Goal: Task Accomplishment & Management: Manage account settings

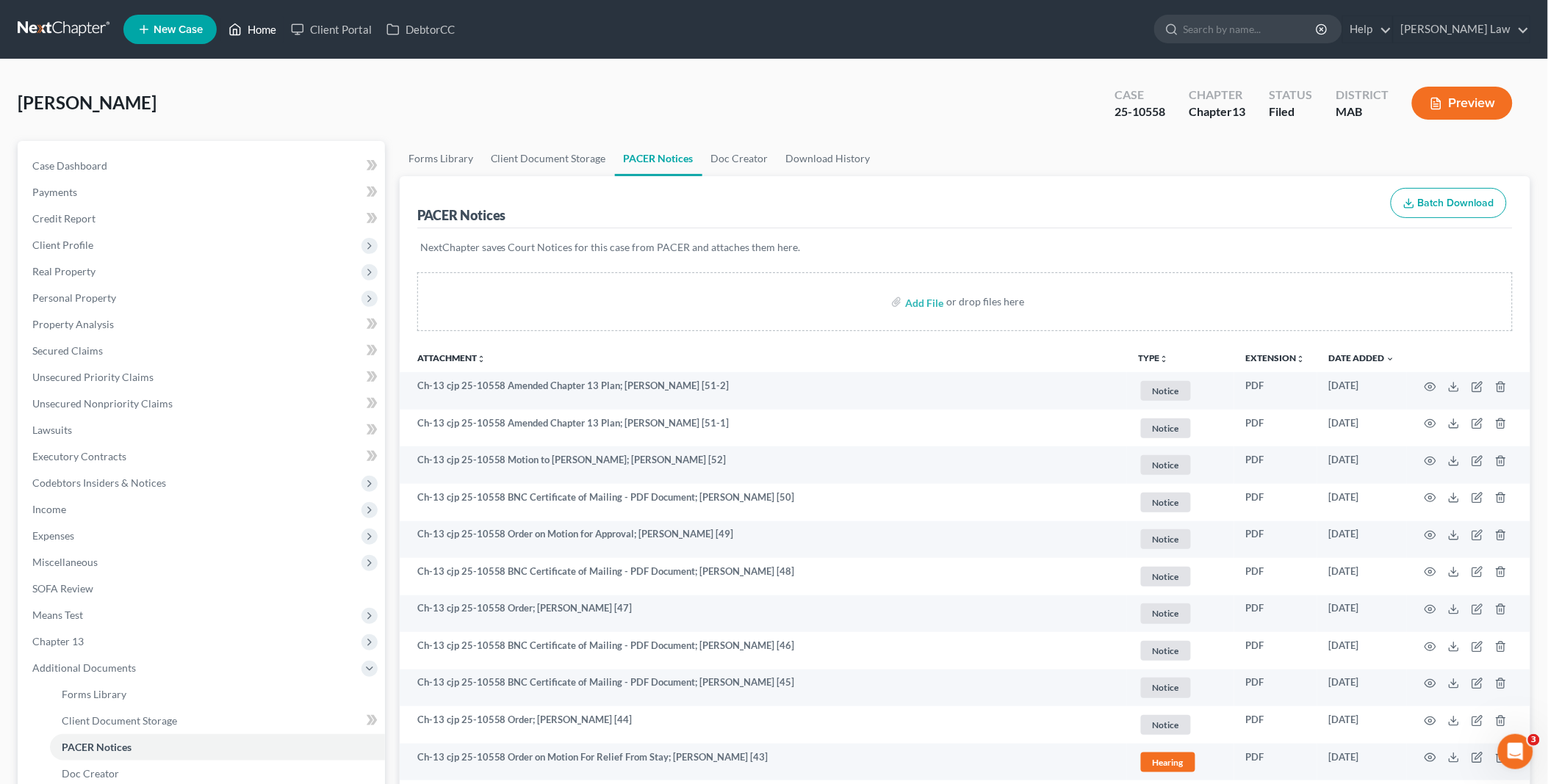
click at [257, 31] on link "Home" at bounding box center [252, 29] width 62 height 26
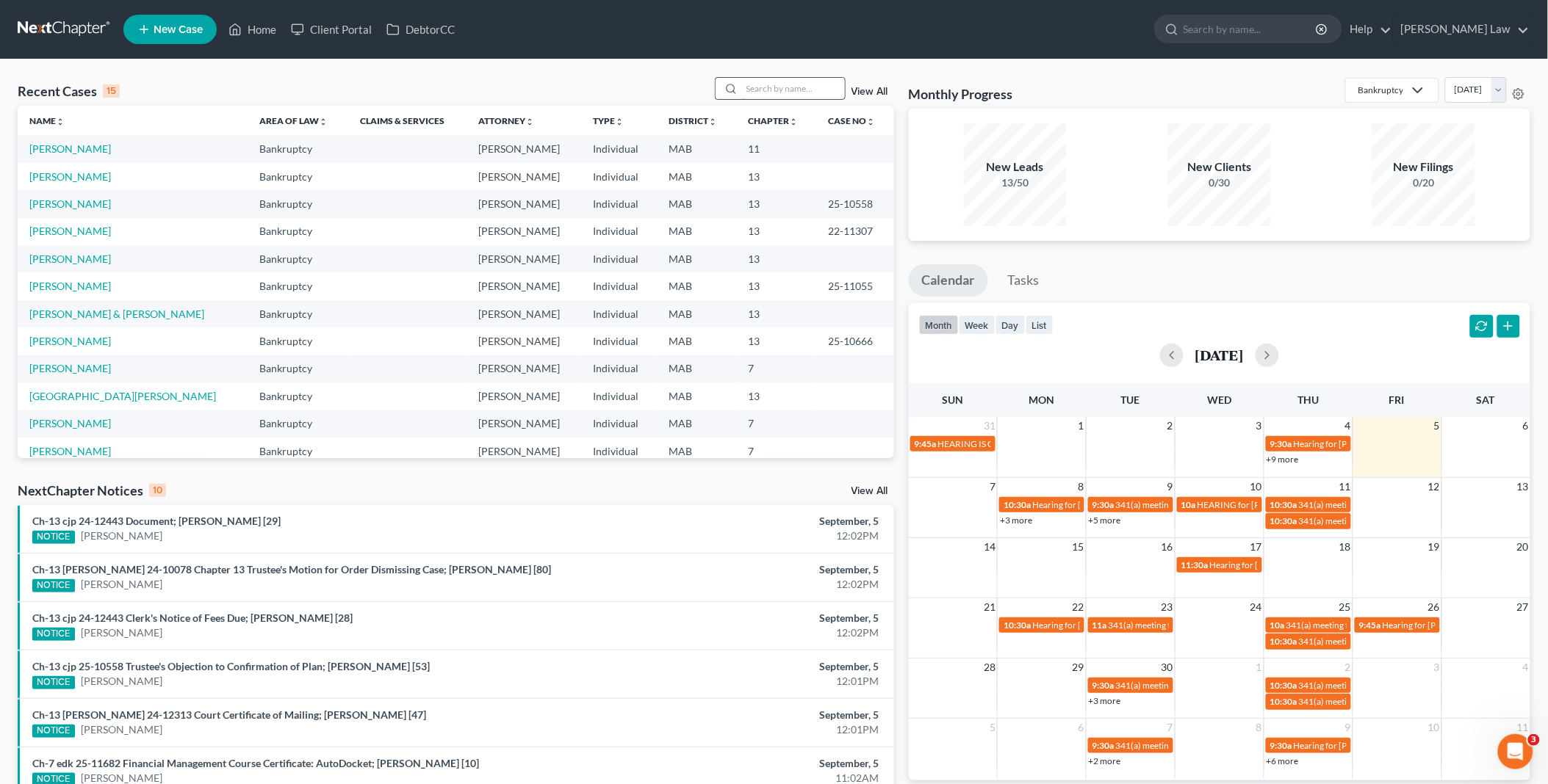
click at [762, 90] on input "search" at bounding box center [794, 88] width 103 height 21
type input "[PERSON_NAME]"
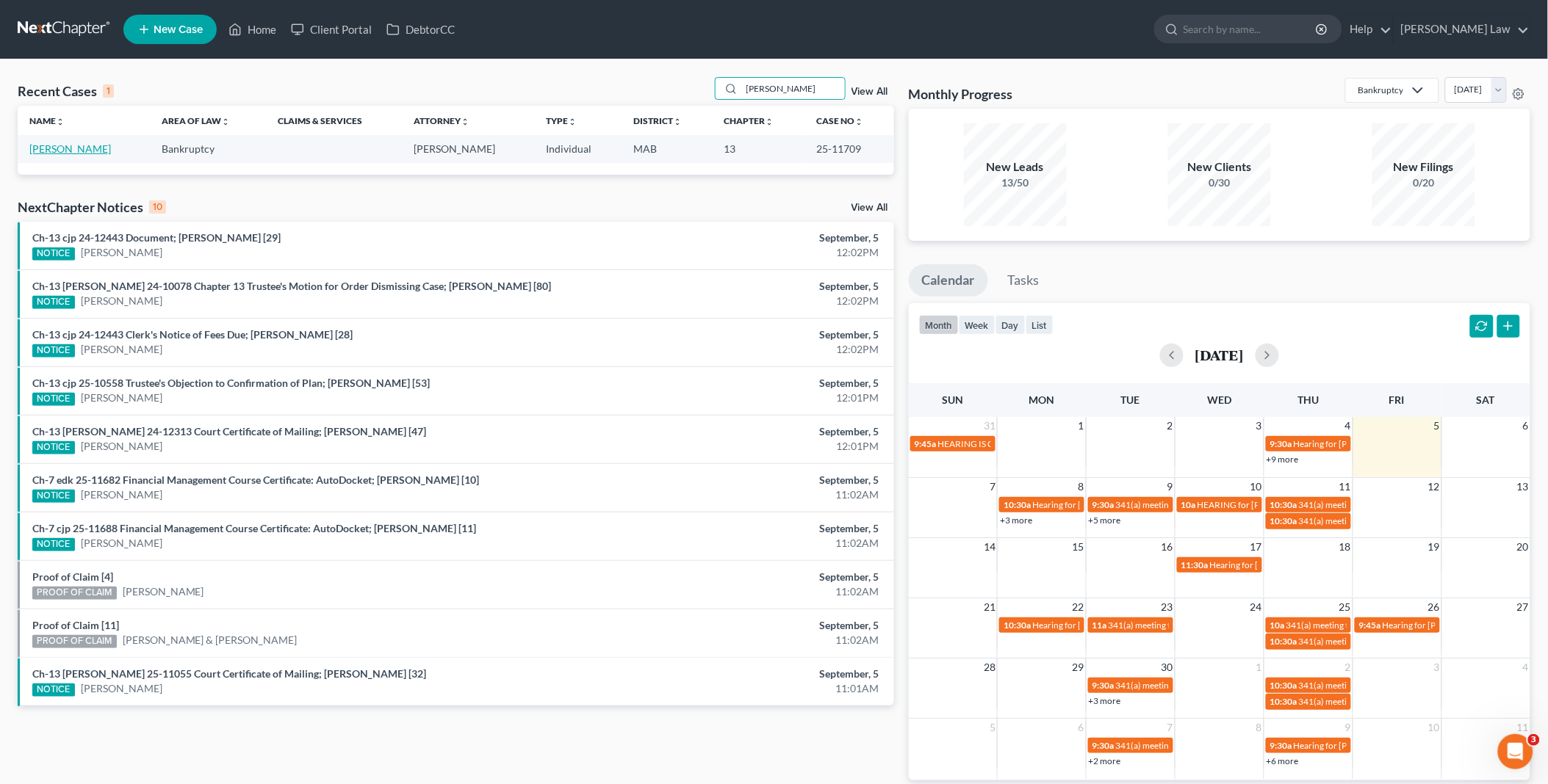
click at [76, 145] on link "[PERSON_NAME]" at bounding box center [69, 149] width 81 height 13
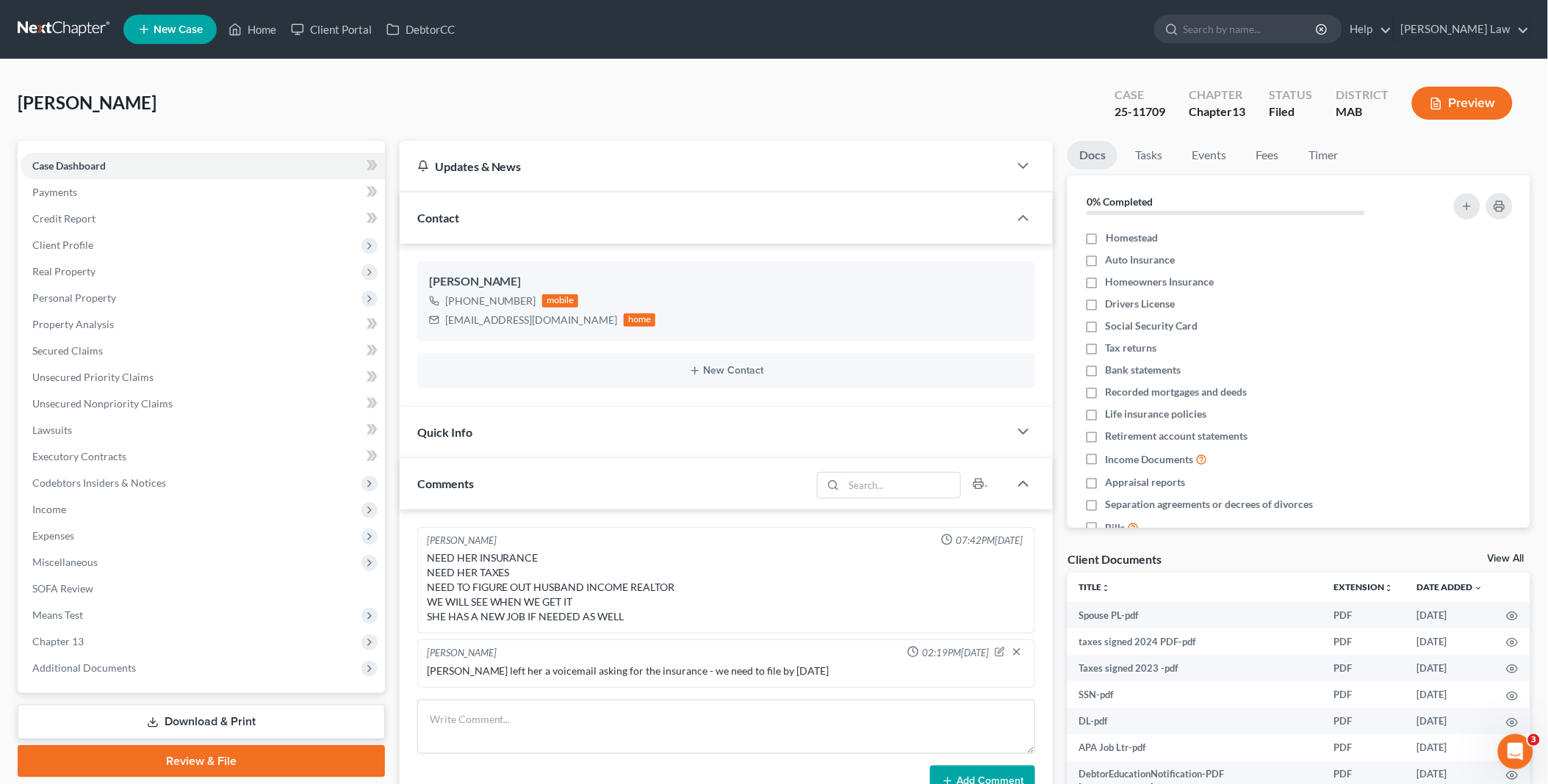
click at [1502, 552] on div "Client Documents View All" at bounding box center [1299, 562] width 463 height 21
click at [1504, 555] on link "View All" at bounding box center [1506, 559] width 37 height 10
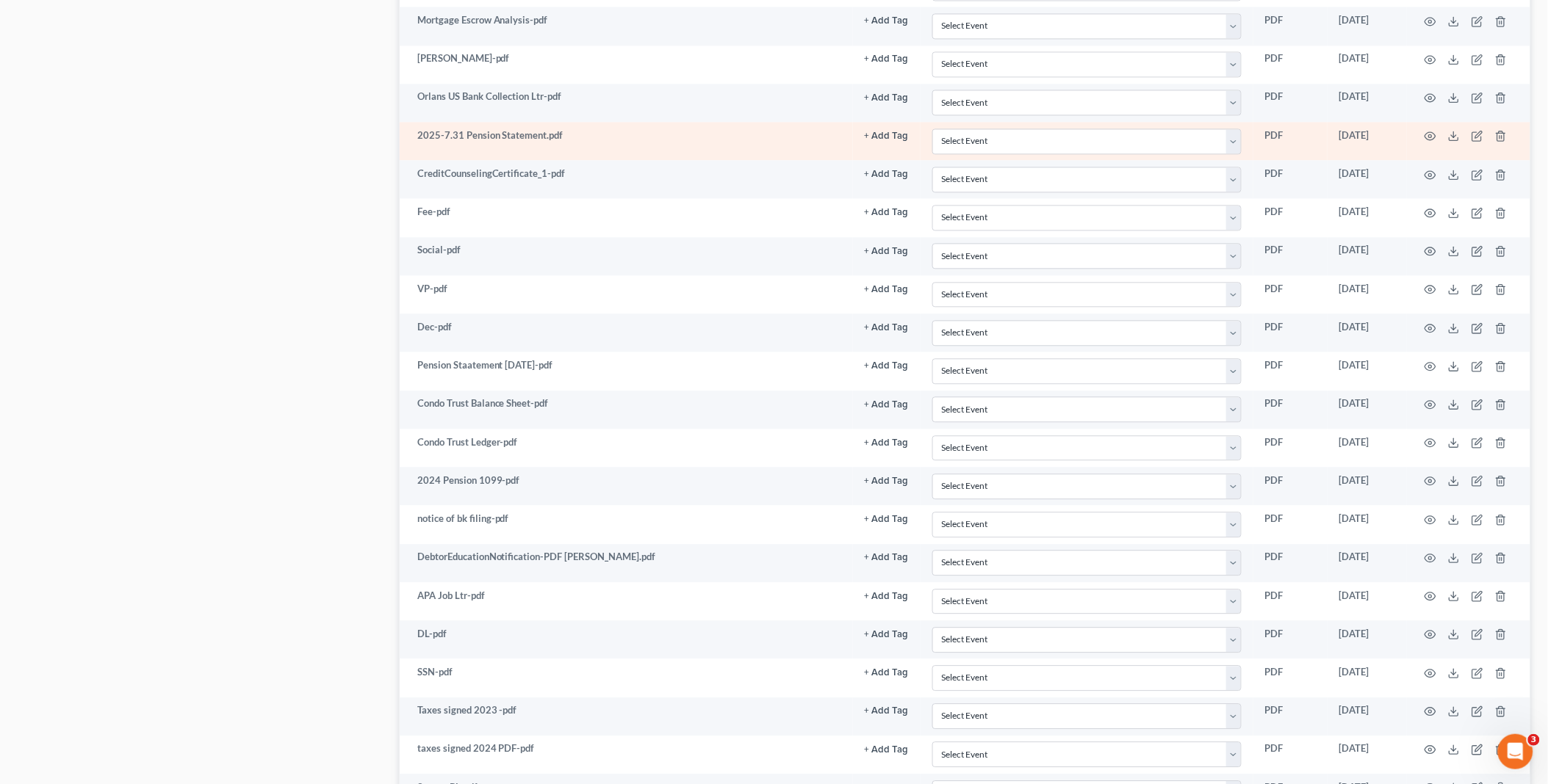
scroll to position [1208, 0]
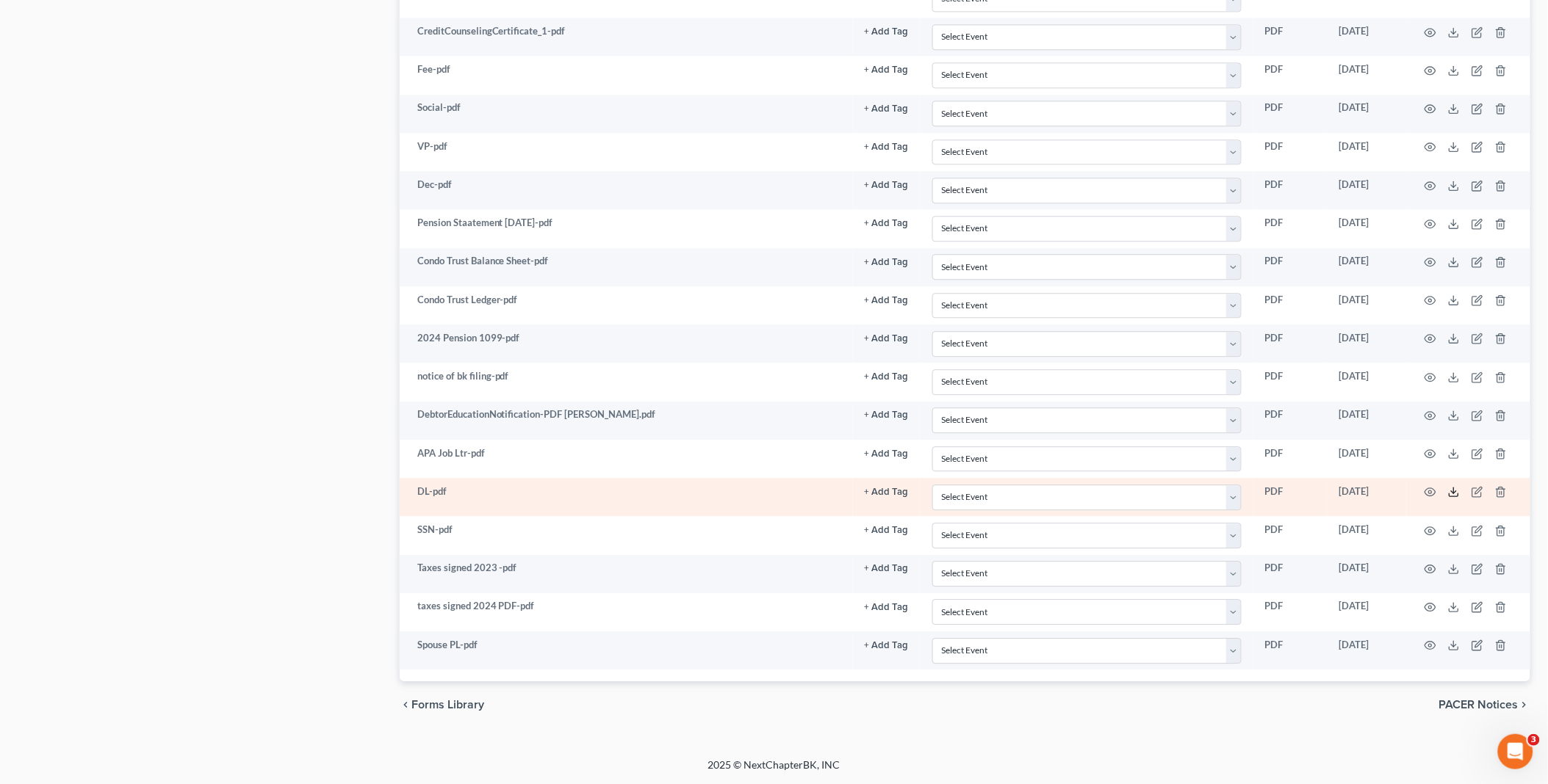
click at [1454, 490] on line at bounding box center [1454, 490] width 0 height 6
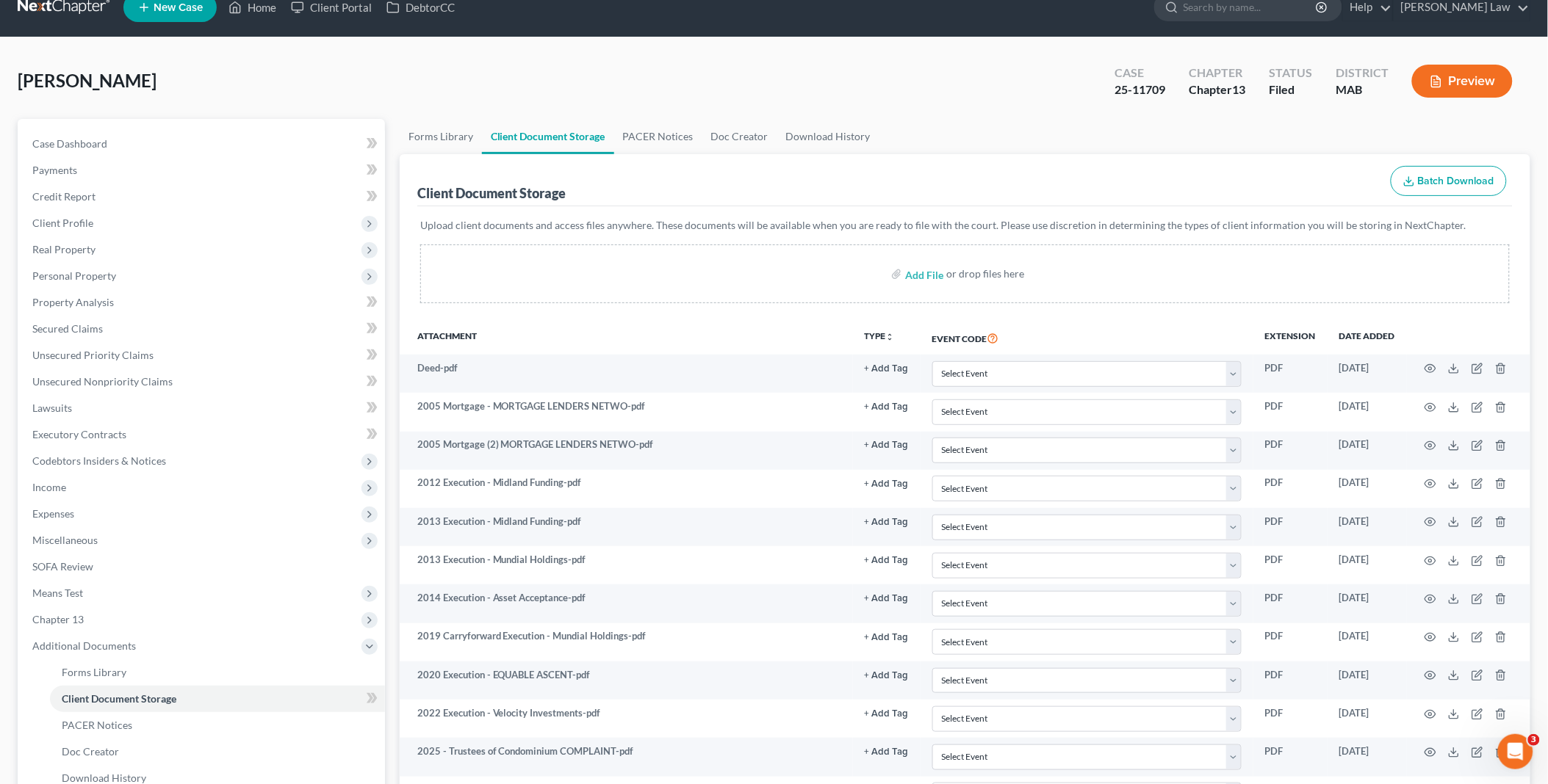
scroll to position [0, 0]
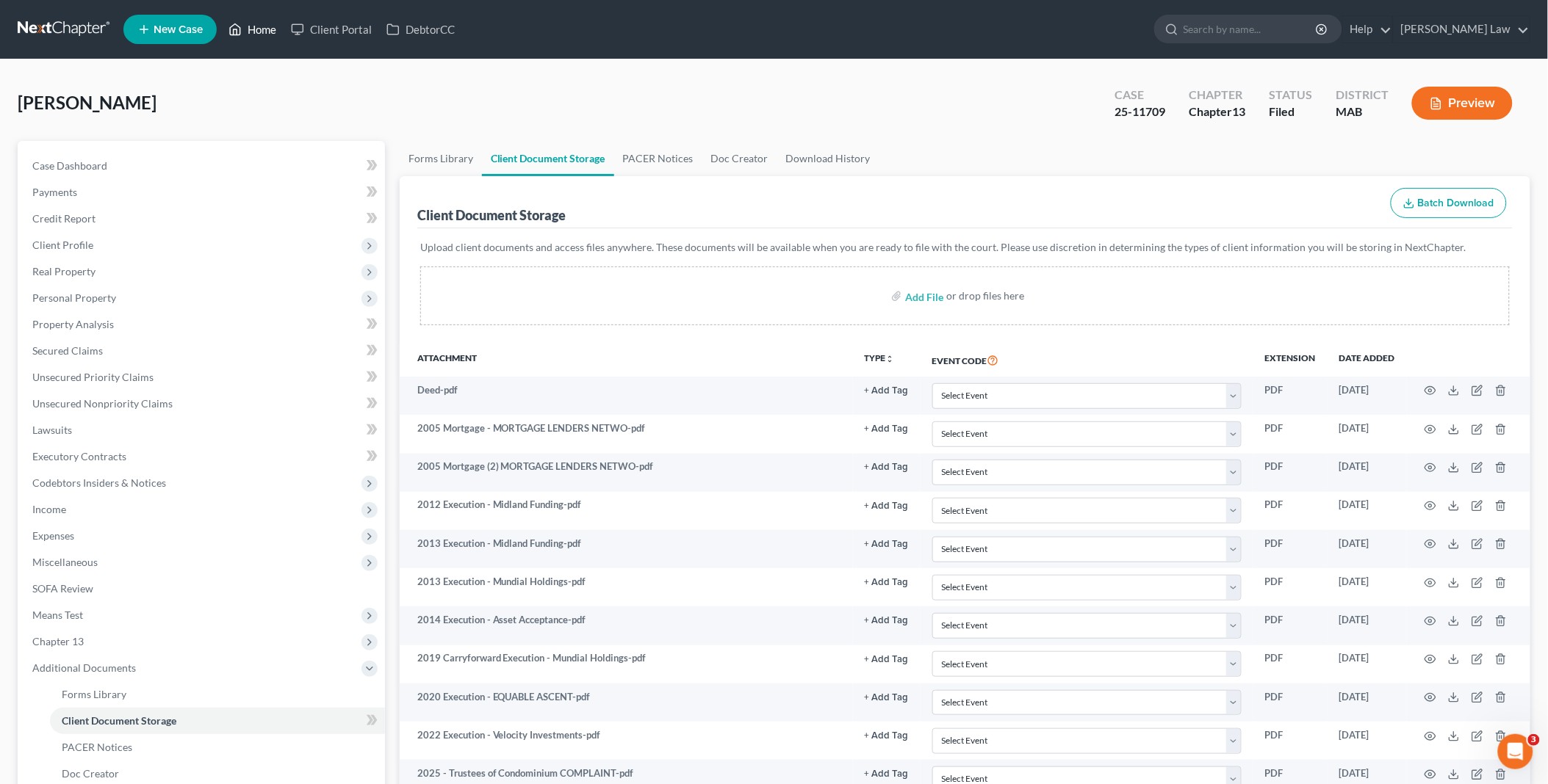
click at [255, 29] on link "Home" at bounding box center [252, 29] width 62 height 26
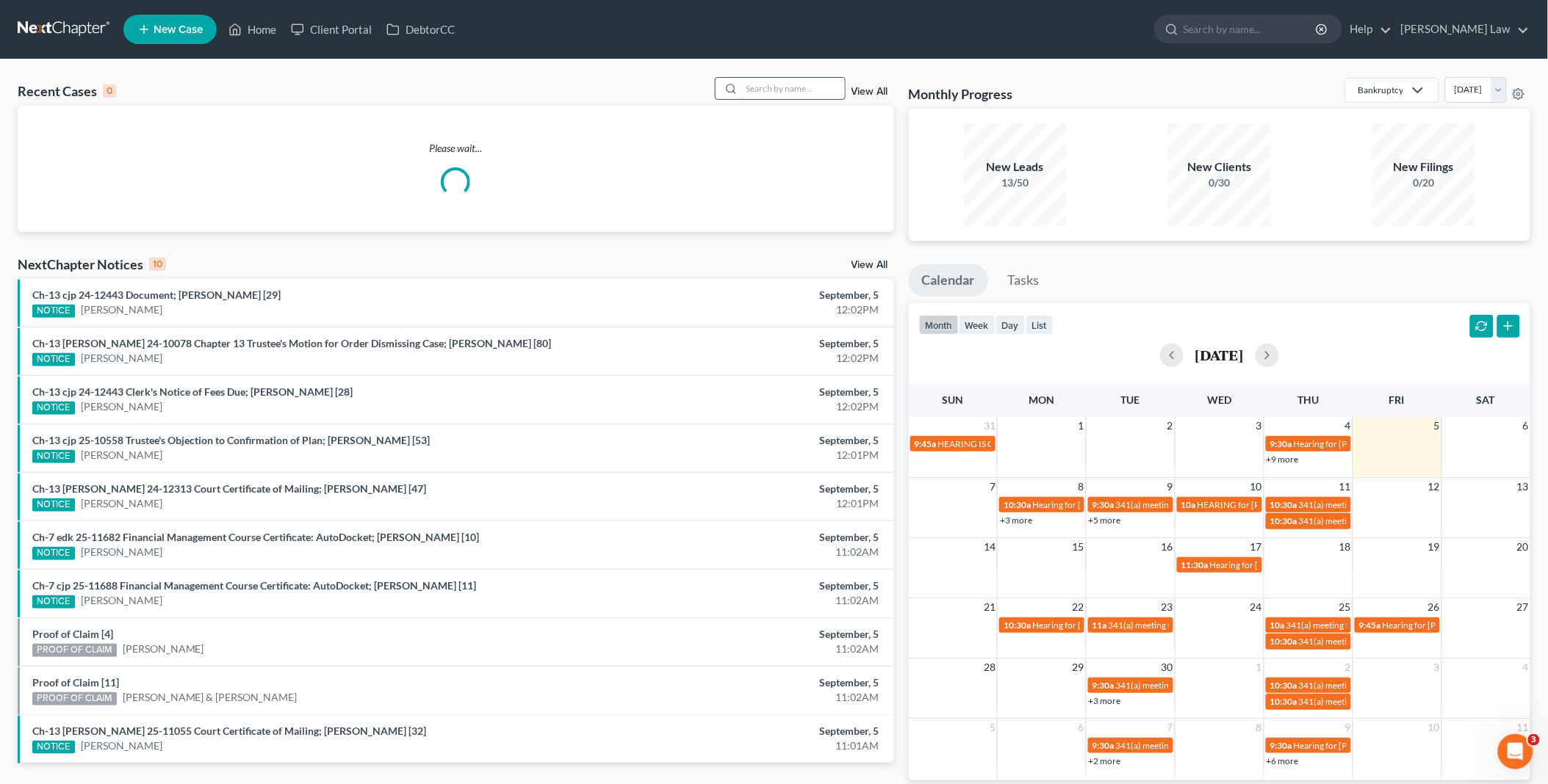
click at [799, 84] on input "search" at bounding box center [794, 88] width 103 height 21
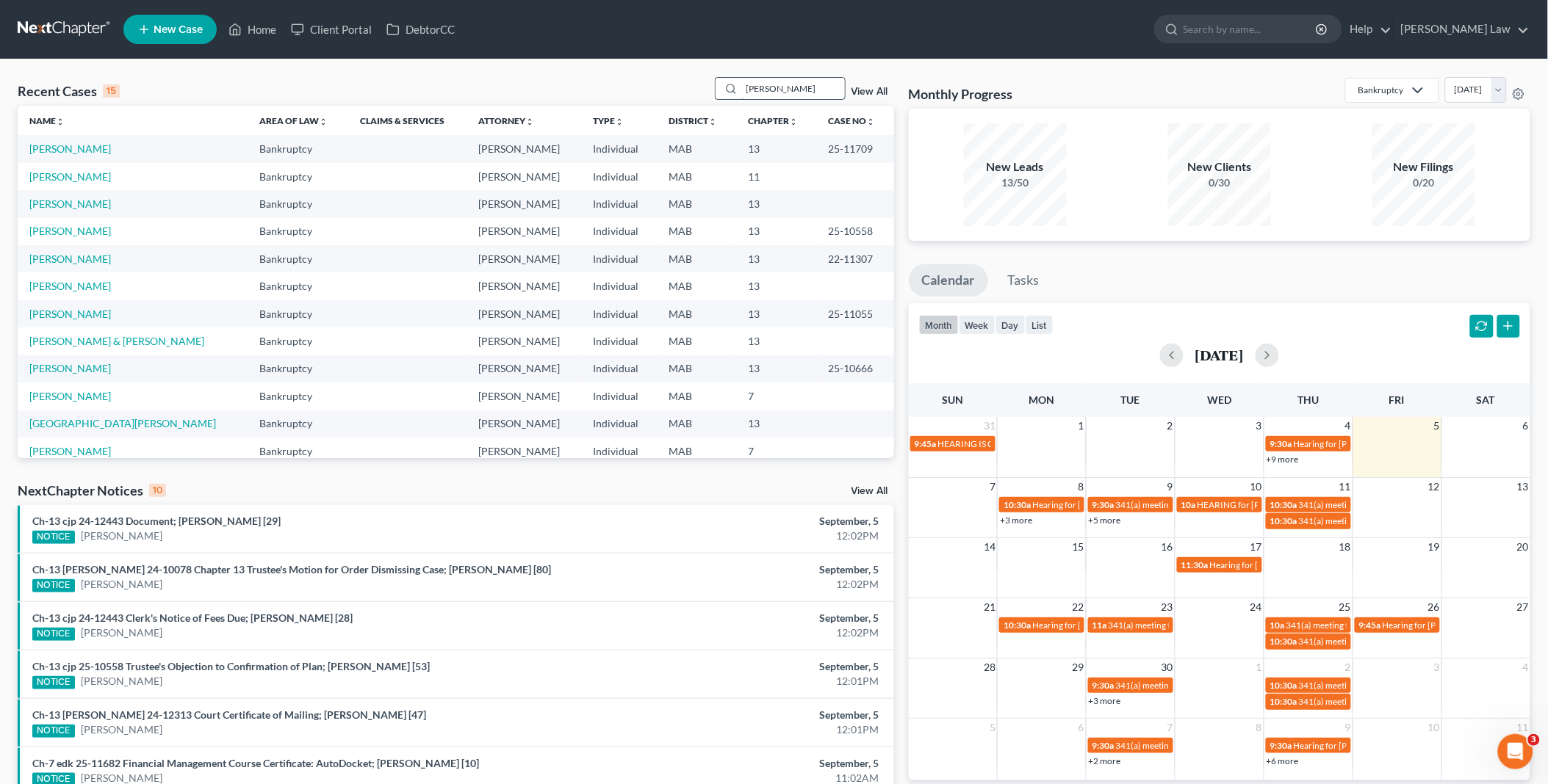
type input "[PERSON_NAME]"
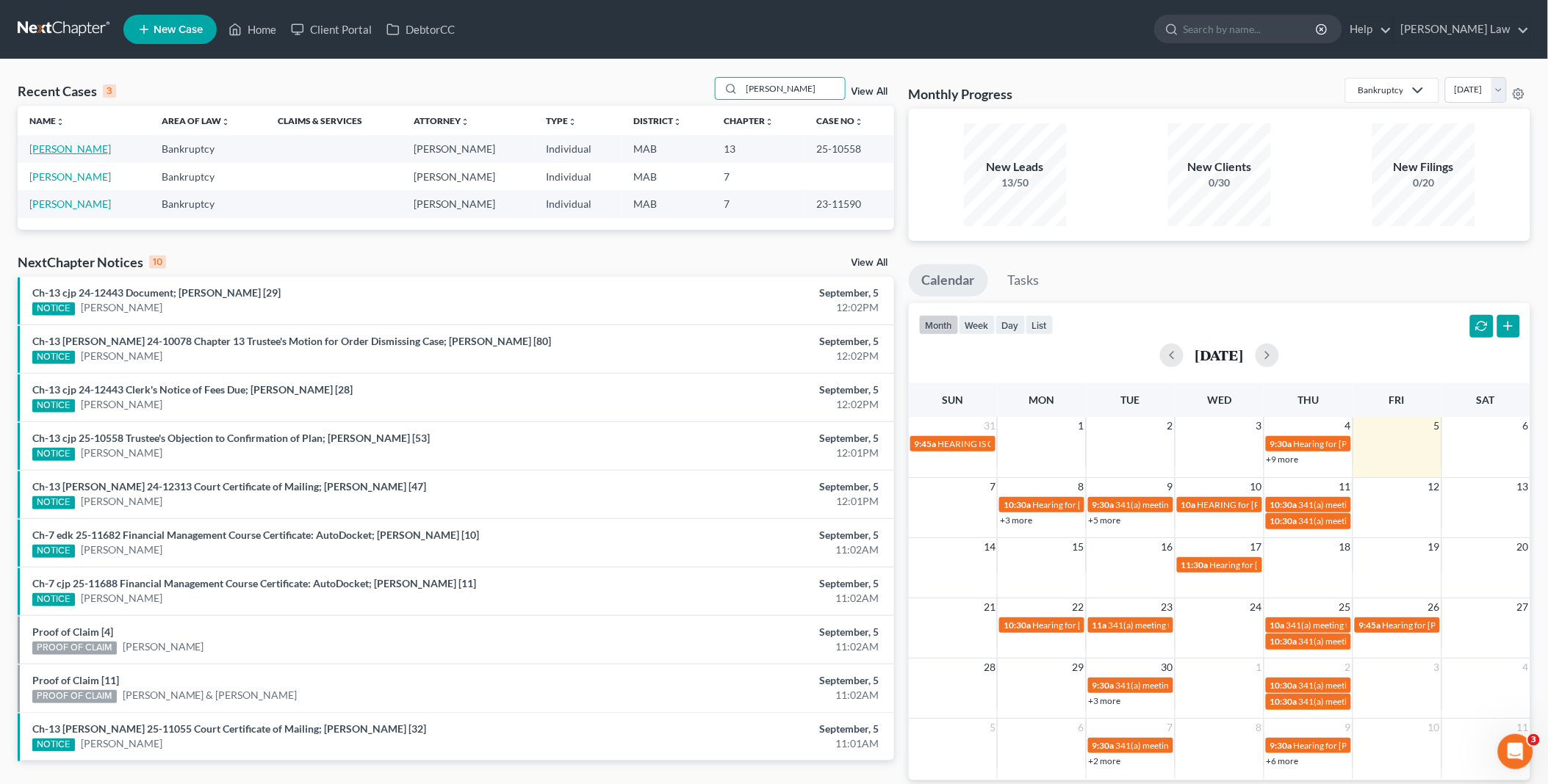
click at [47, 149] on link "[PERSON_NAME]" at bounding box center [69, 149] width 81 height 13
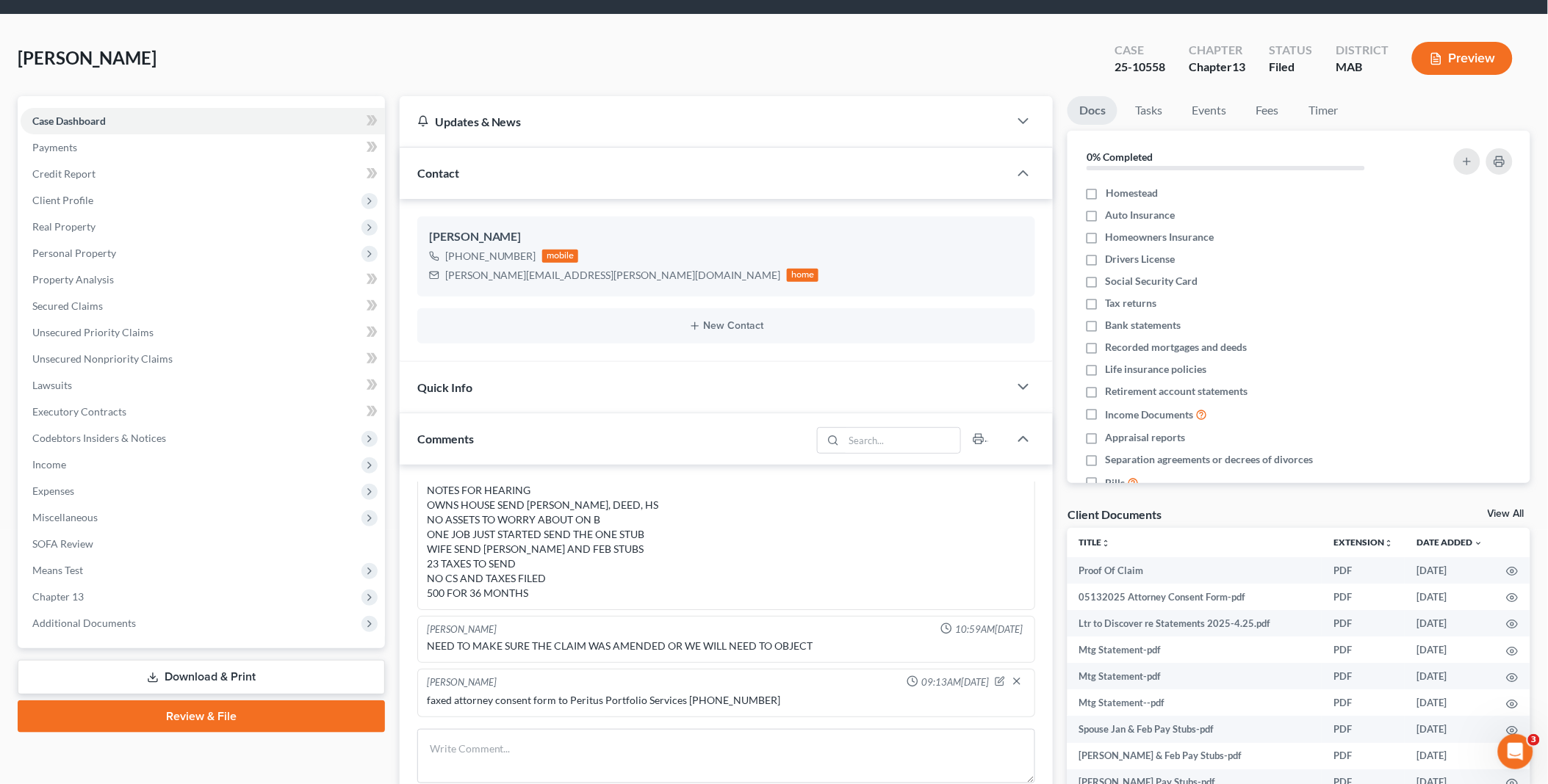
scroll to position [367, 0]
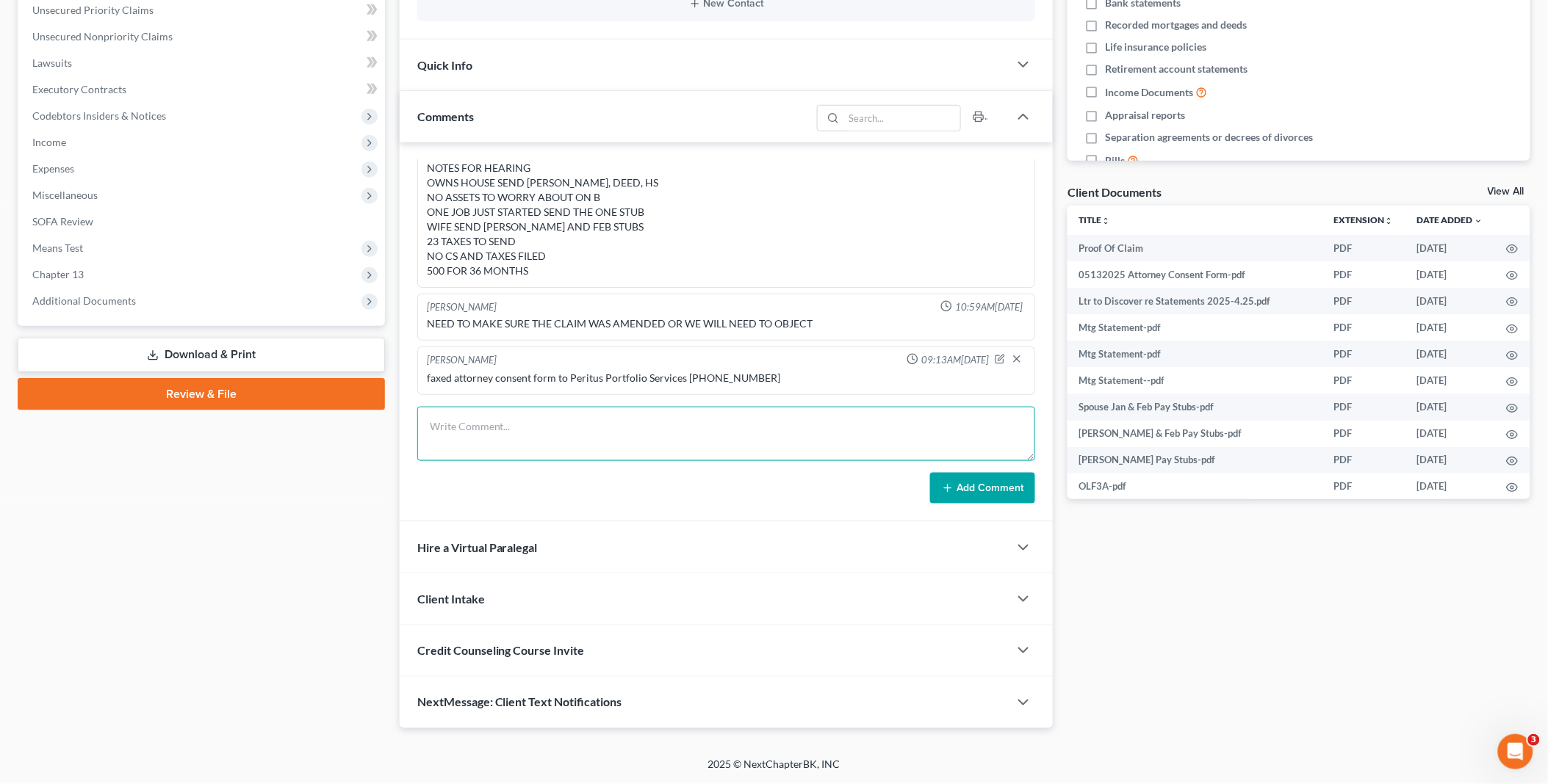
click at [480, 424] on textarea at bounding box center [726, 434] width 619 height 55
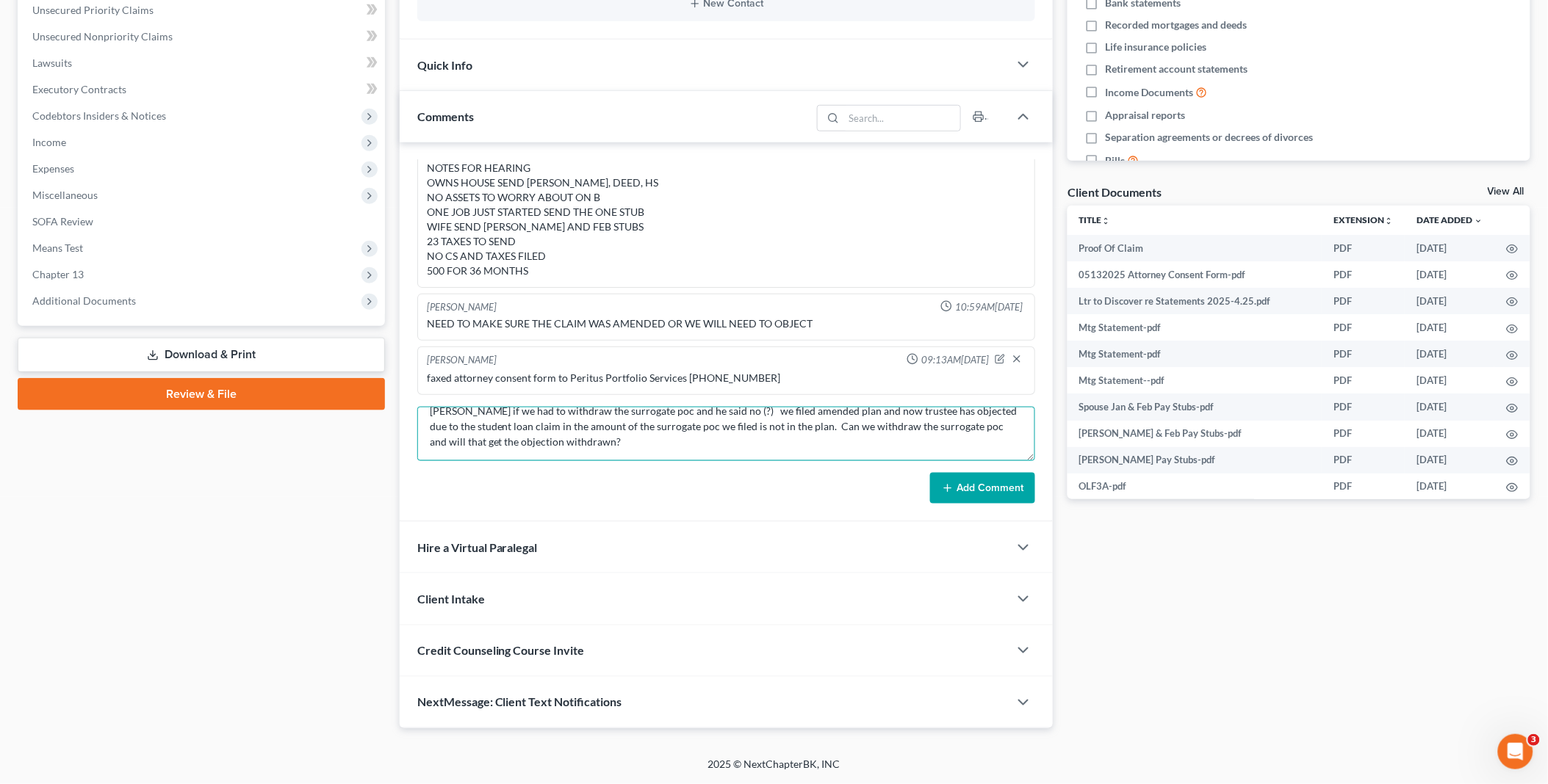
scroll to position [31, 0]
type textarea "we filed surrogate proof of claim for Dept. of Ed. student loan. The Dept. of E…"
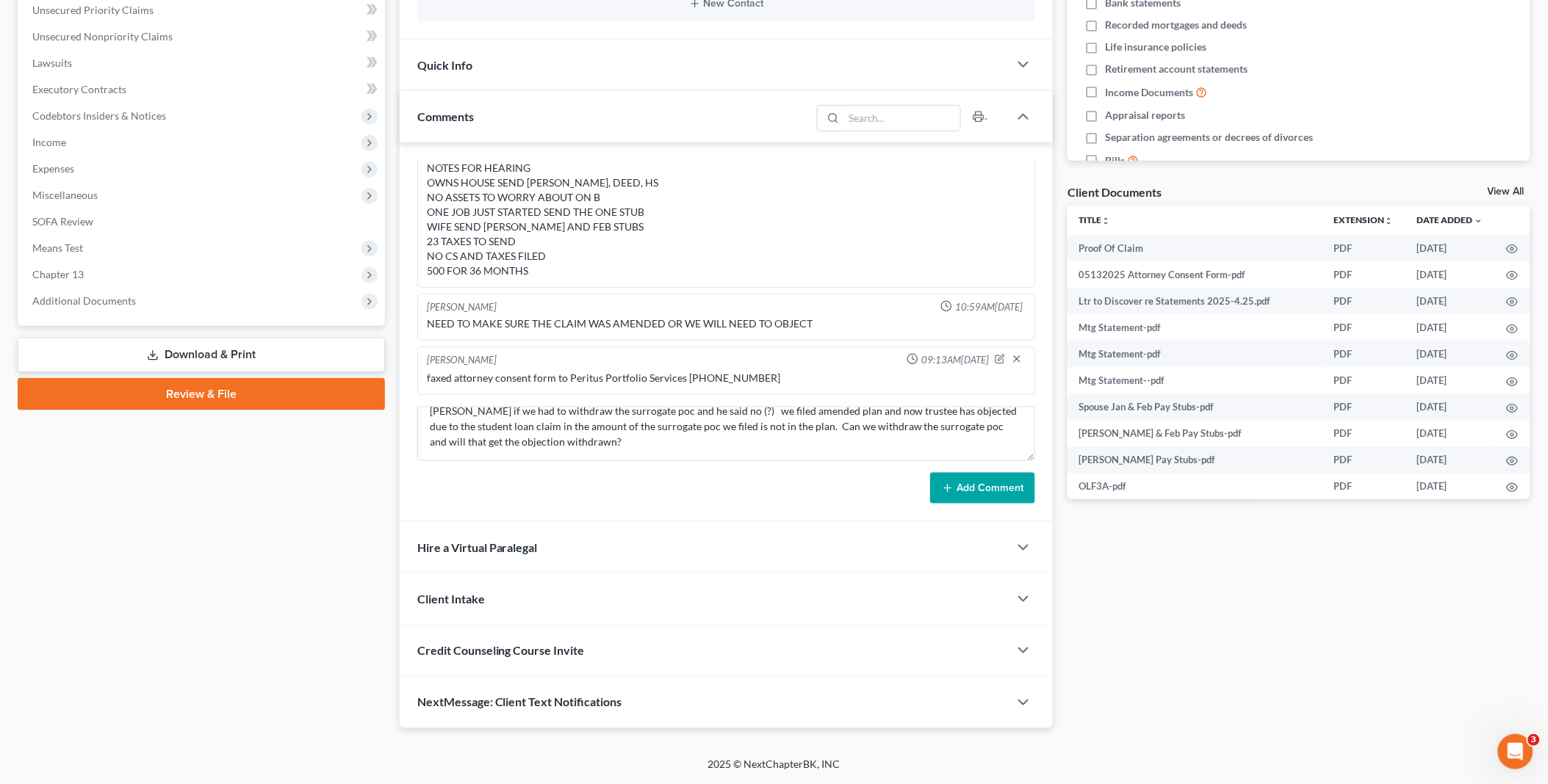
click at [1001, 488] on button "Add Comment" at bounding box center [982, 489] width 105 height 31
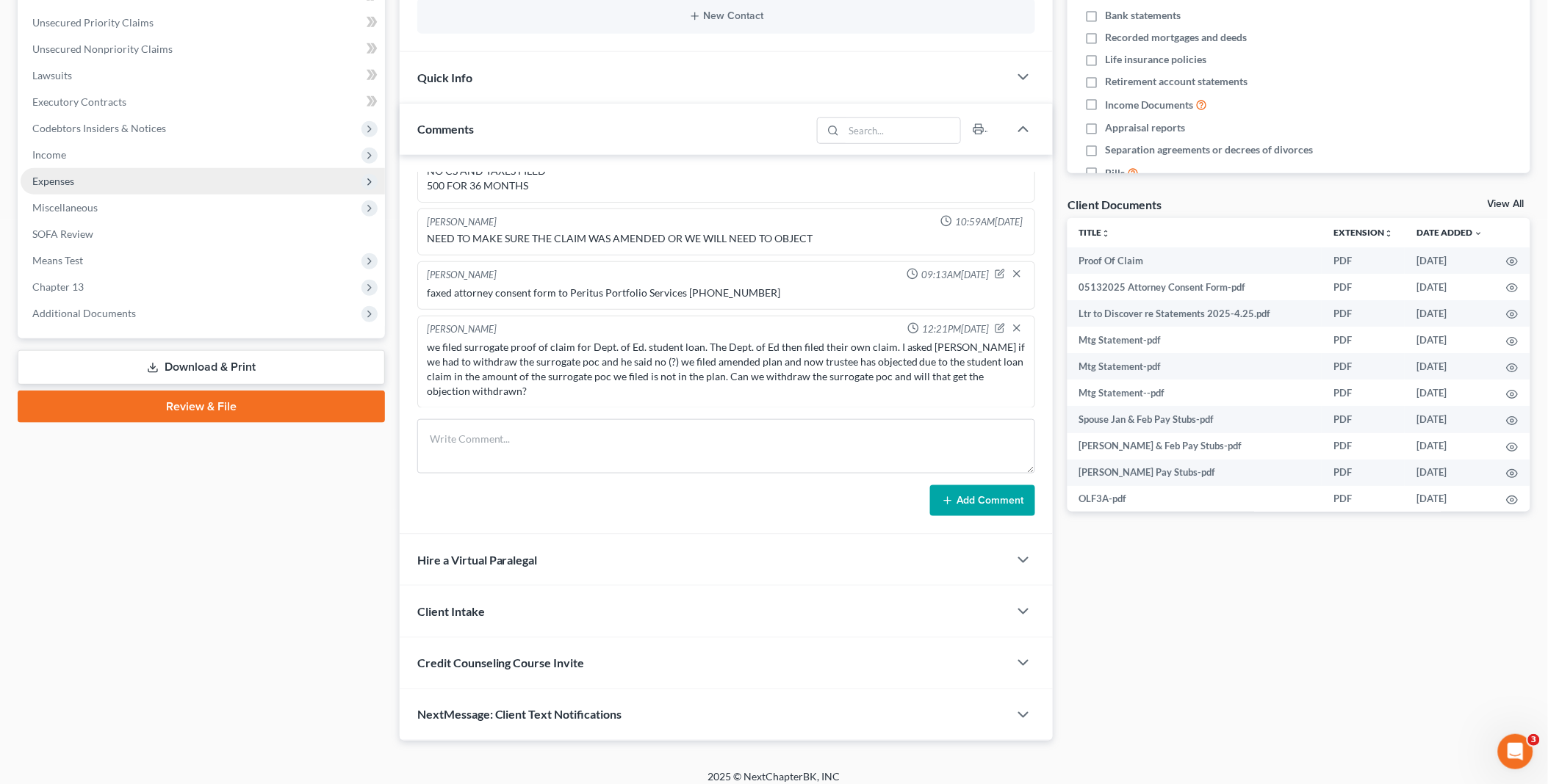
scroll to position [0, 0]
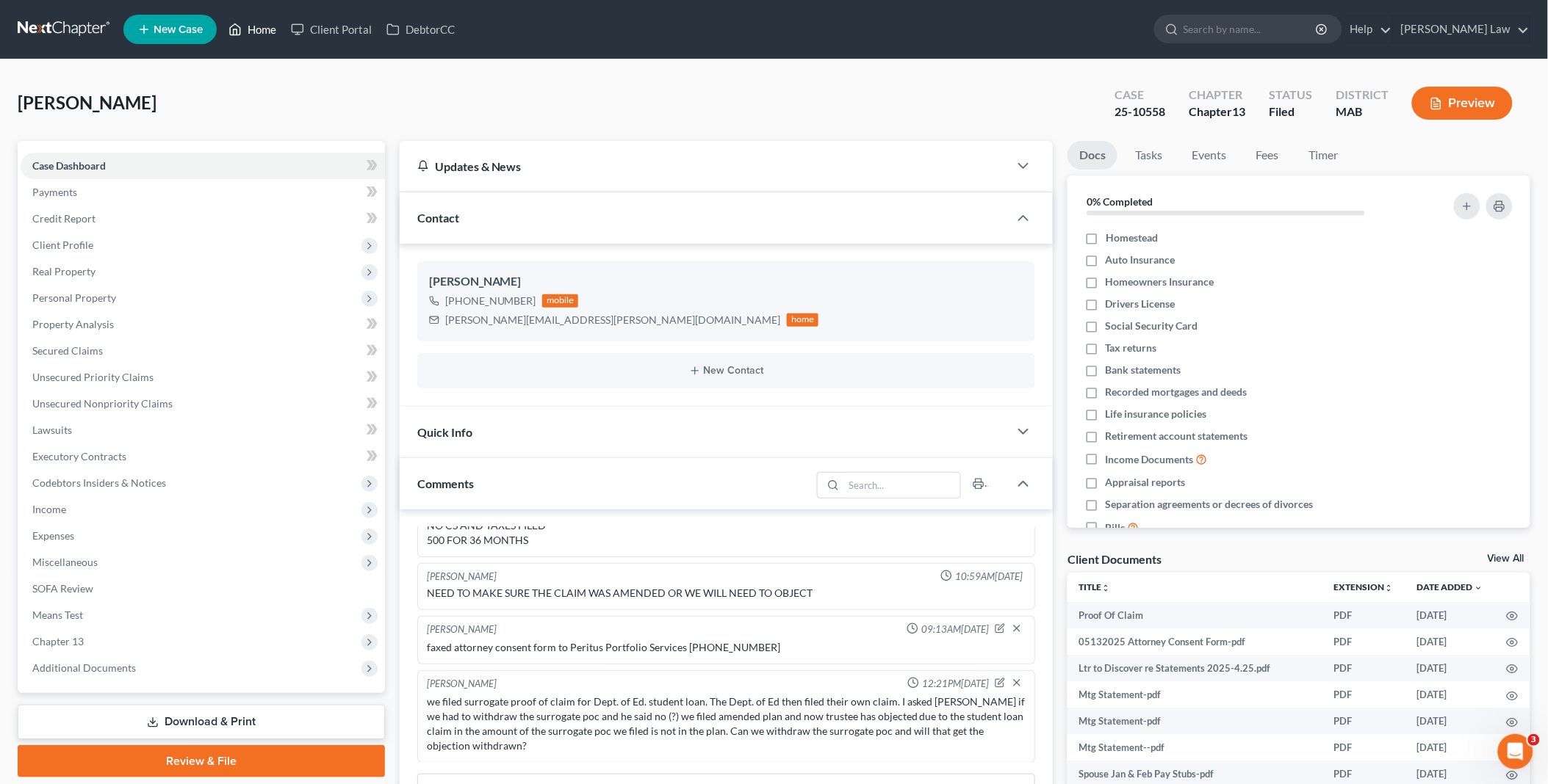
click at [253, 29] on link "Home" at bounding box center [252, 29] width 62 height 26
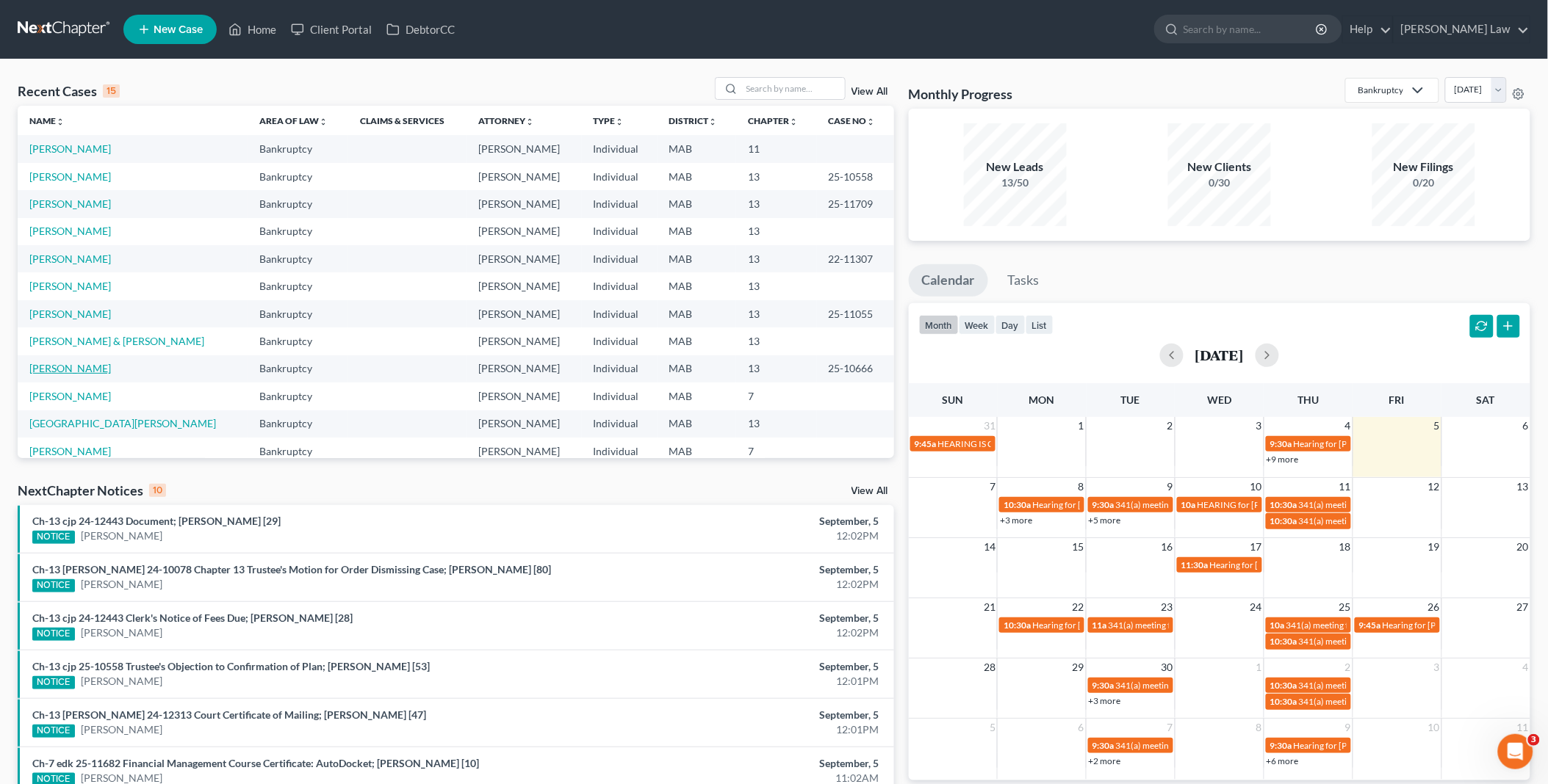
click at [66, 366] on link "[PERSON_NAME]" at bounding box center [69, 368] width 81 height 13
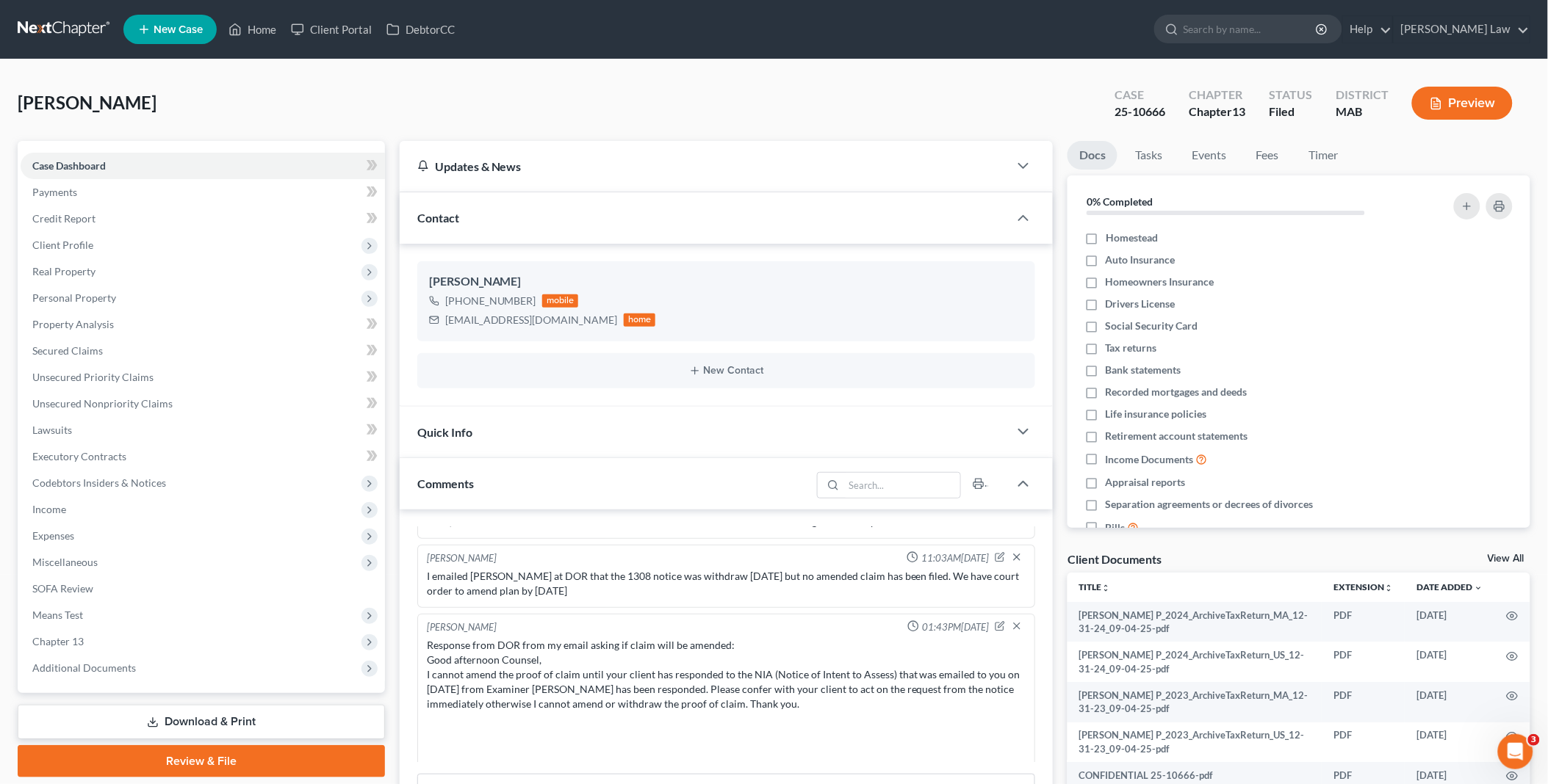
scroll to position [574, 0]
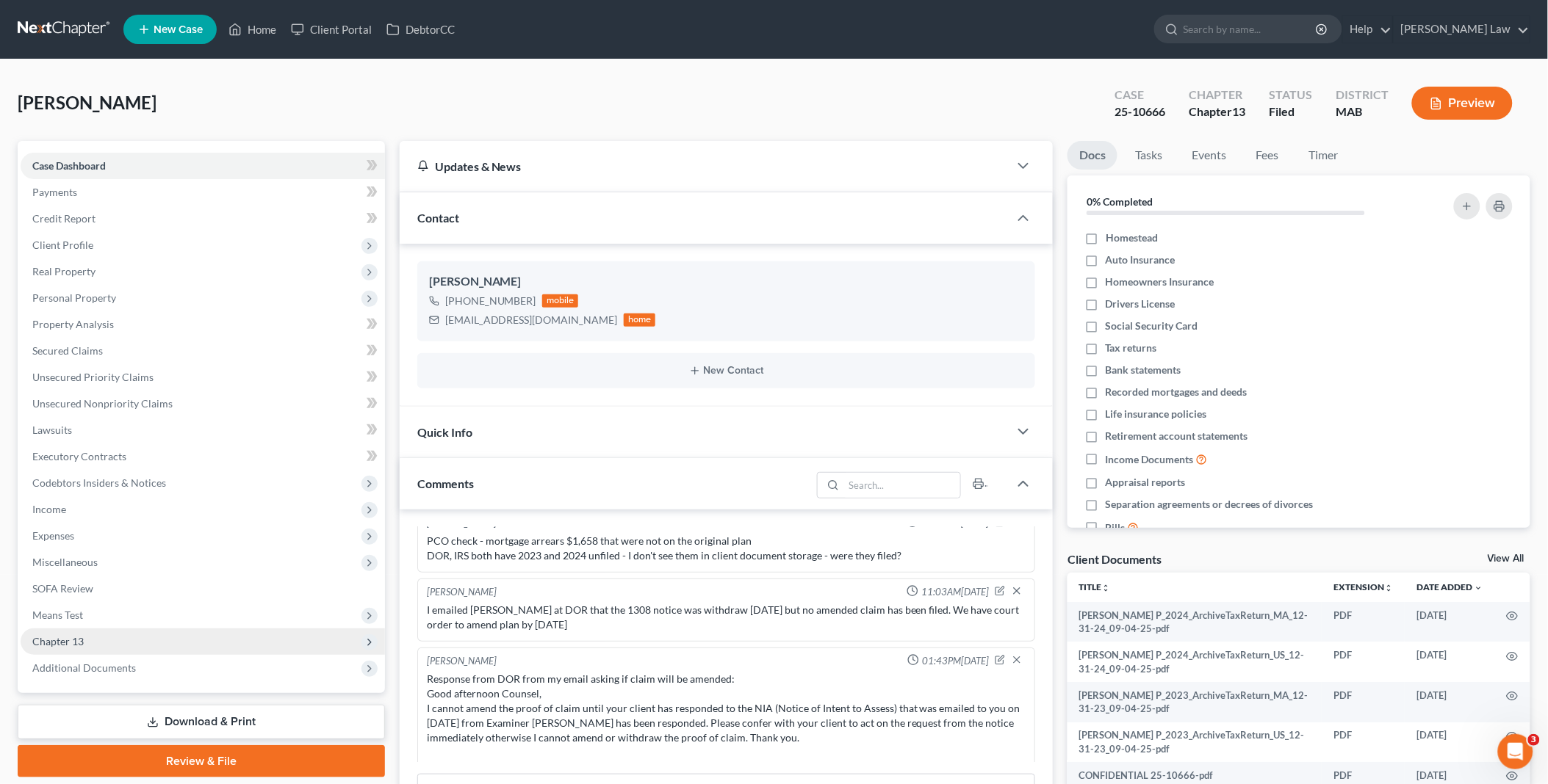
click at [128, 644] on span "Chapter 13" at bounding box center [202, 641] width 365 height 26
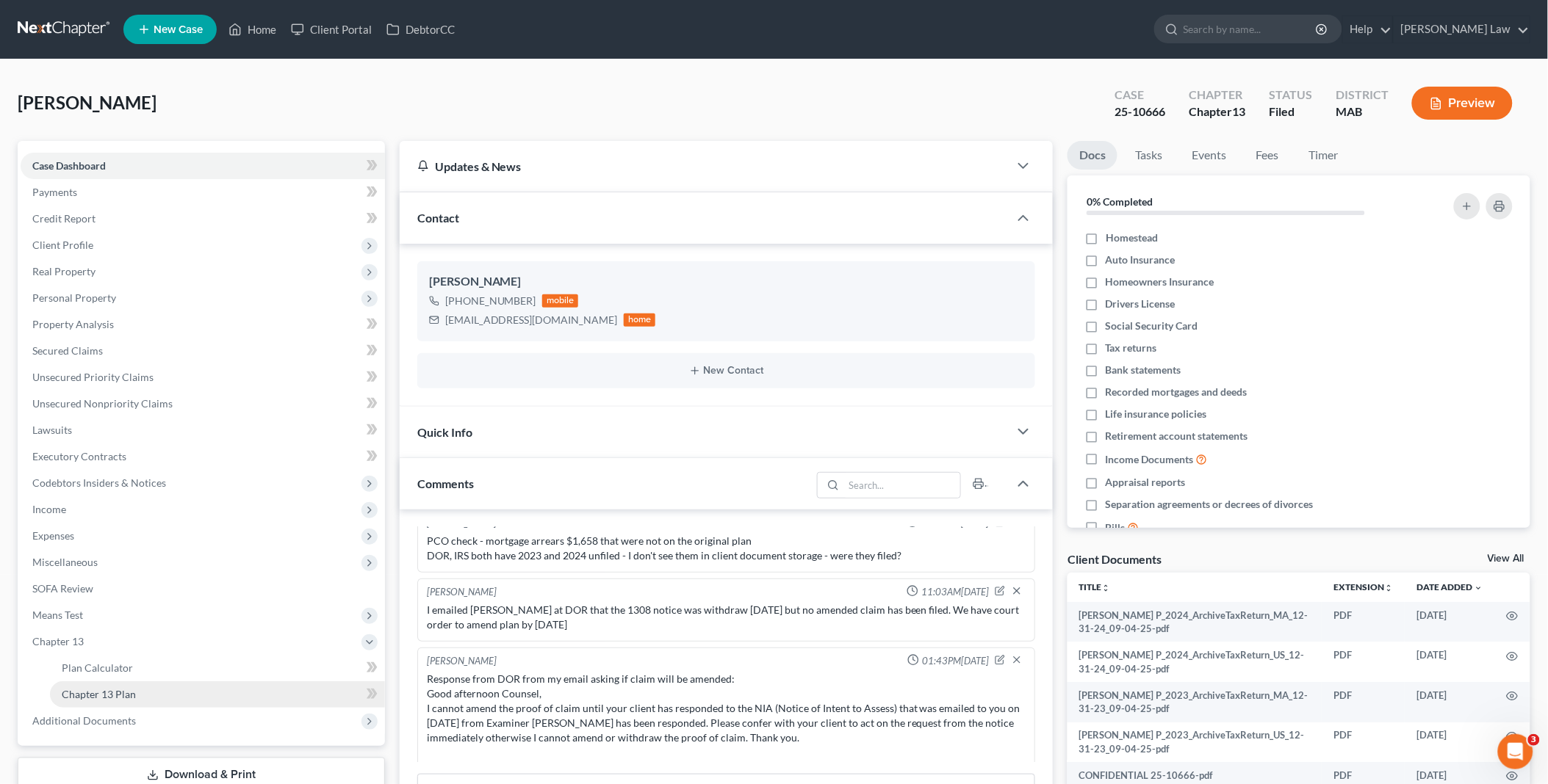
click at [149, 687] on link "Chapter 13 Plan" at bounding box center [217, 694] width 335 height 26
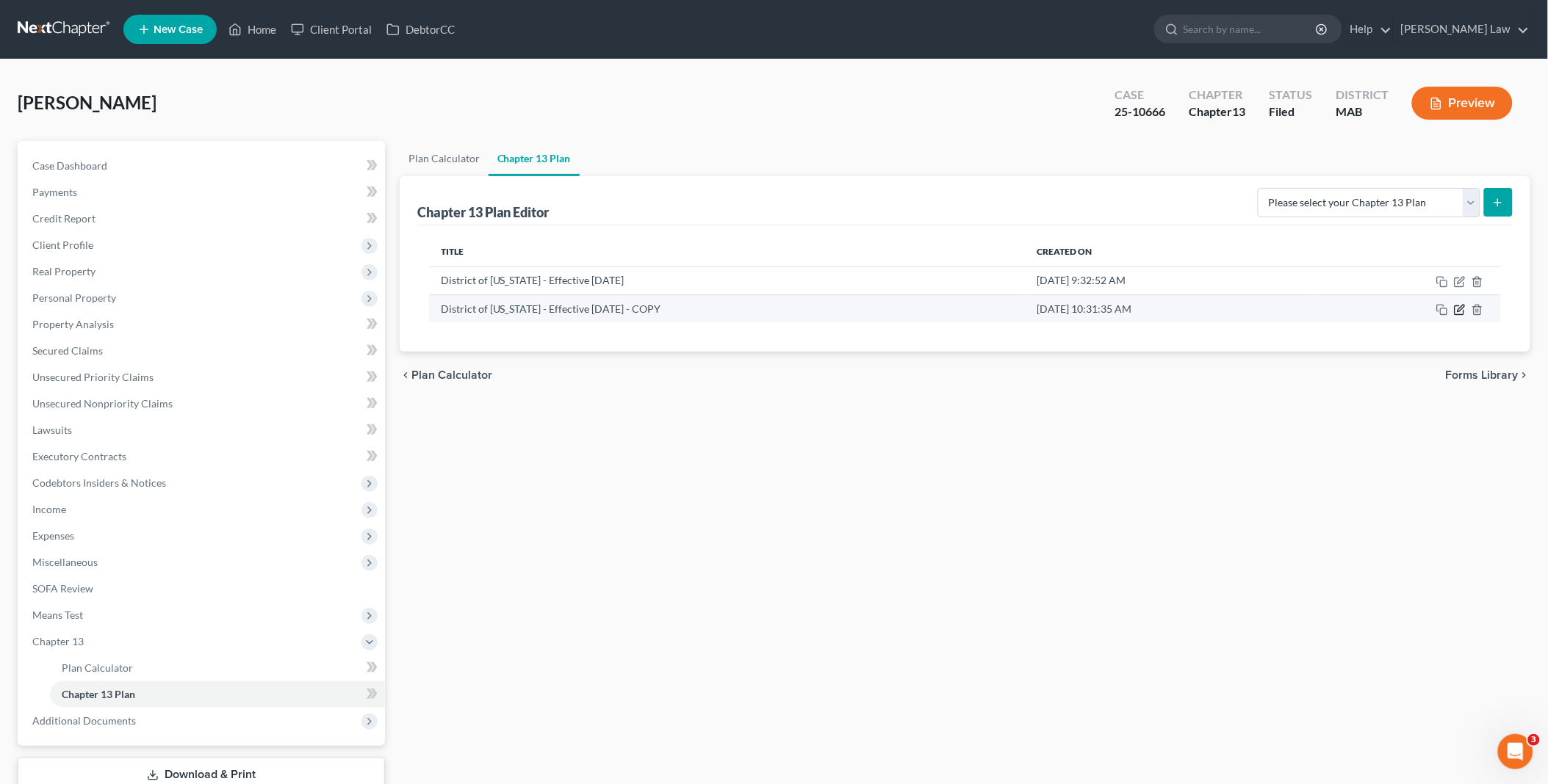
click at [1460, 311] on icon "button" at bounding box center [1461, 308] width 7 height 7
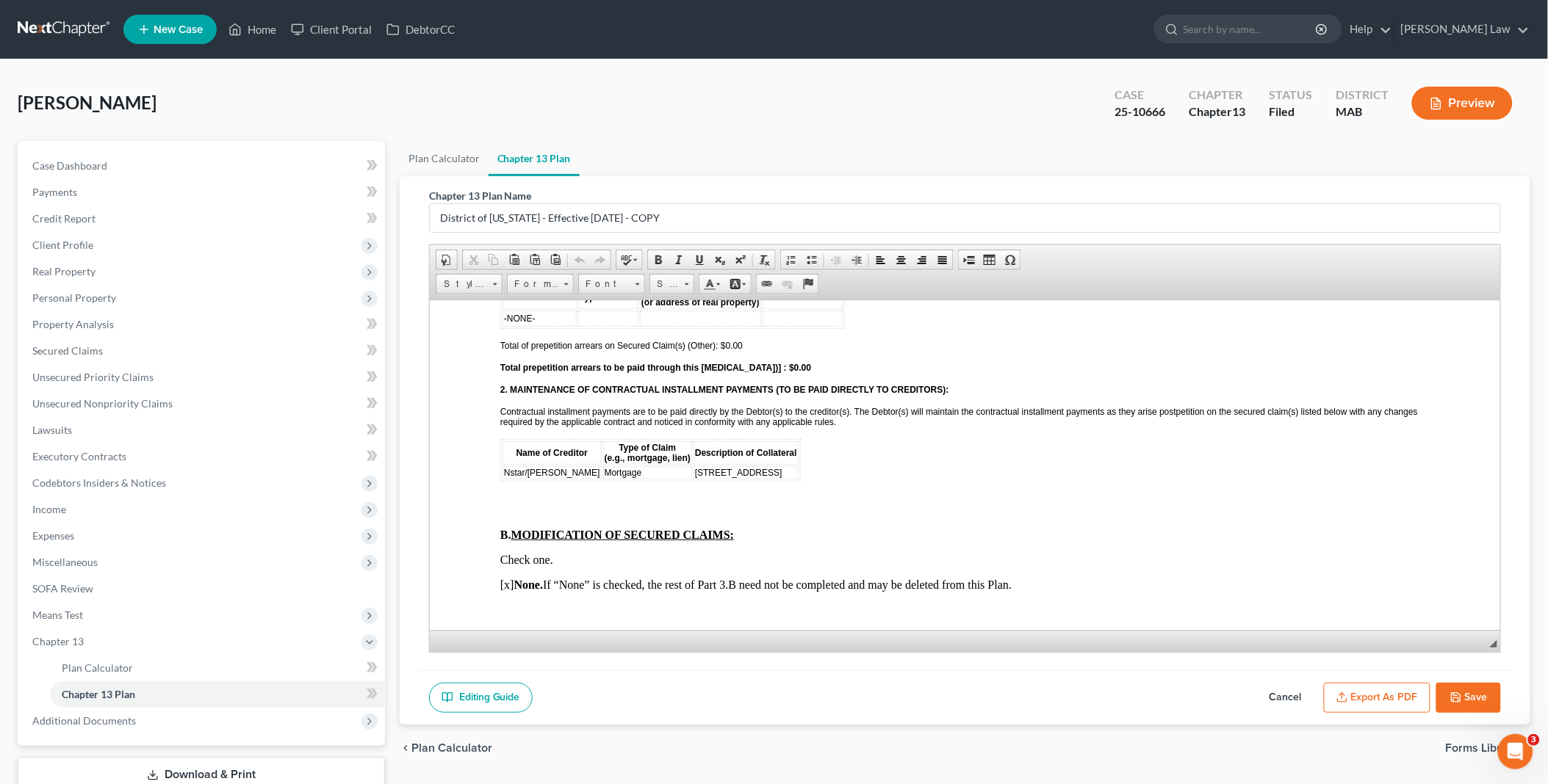
scroll to position [1469, 0]
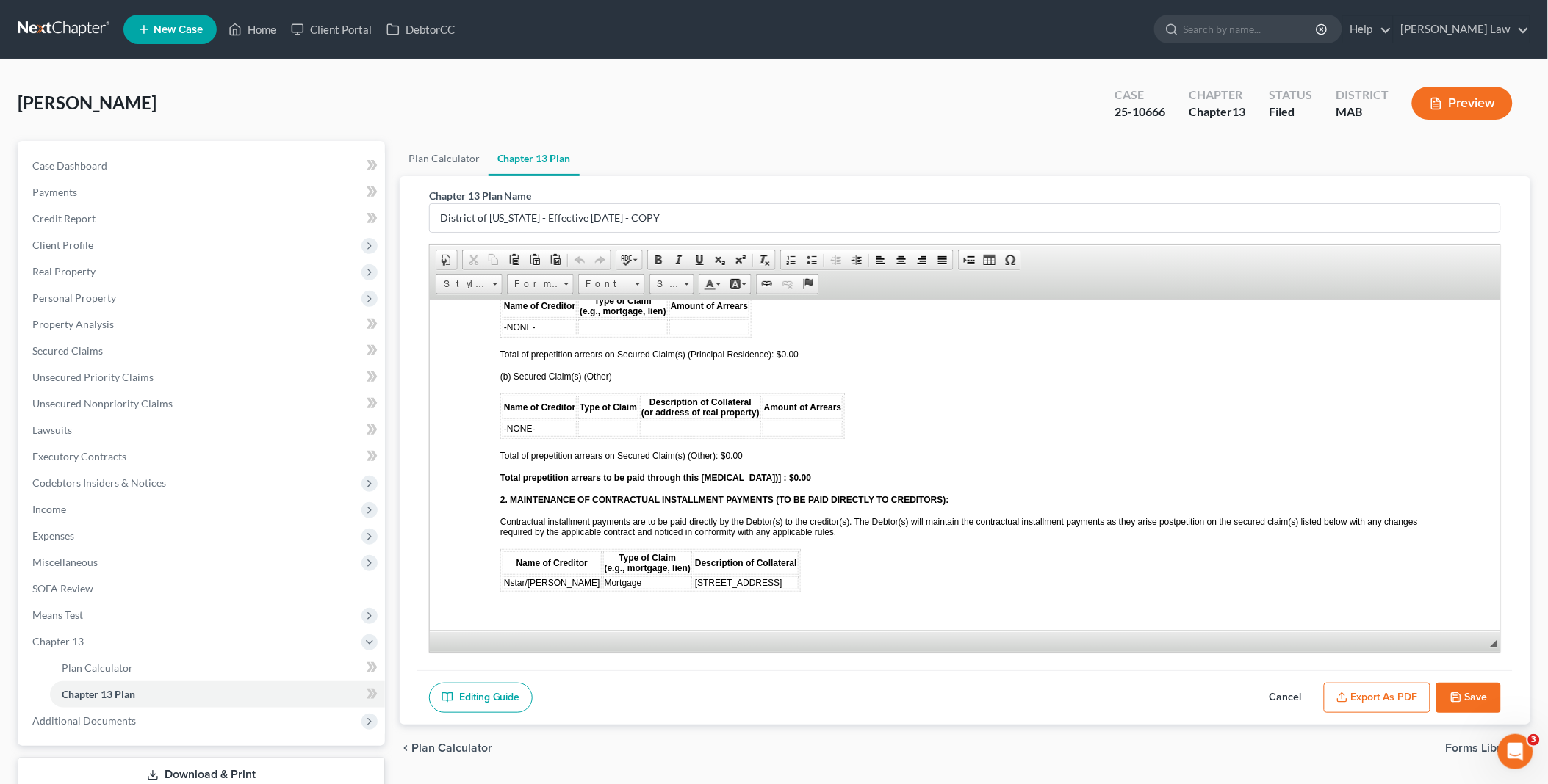
click at [1465, 691] on button "Save" at bounding box center [1469, 699] width 65 height 31
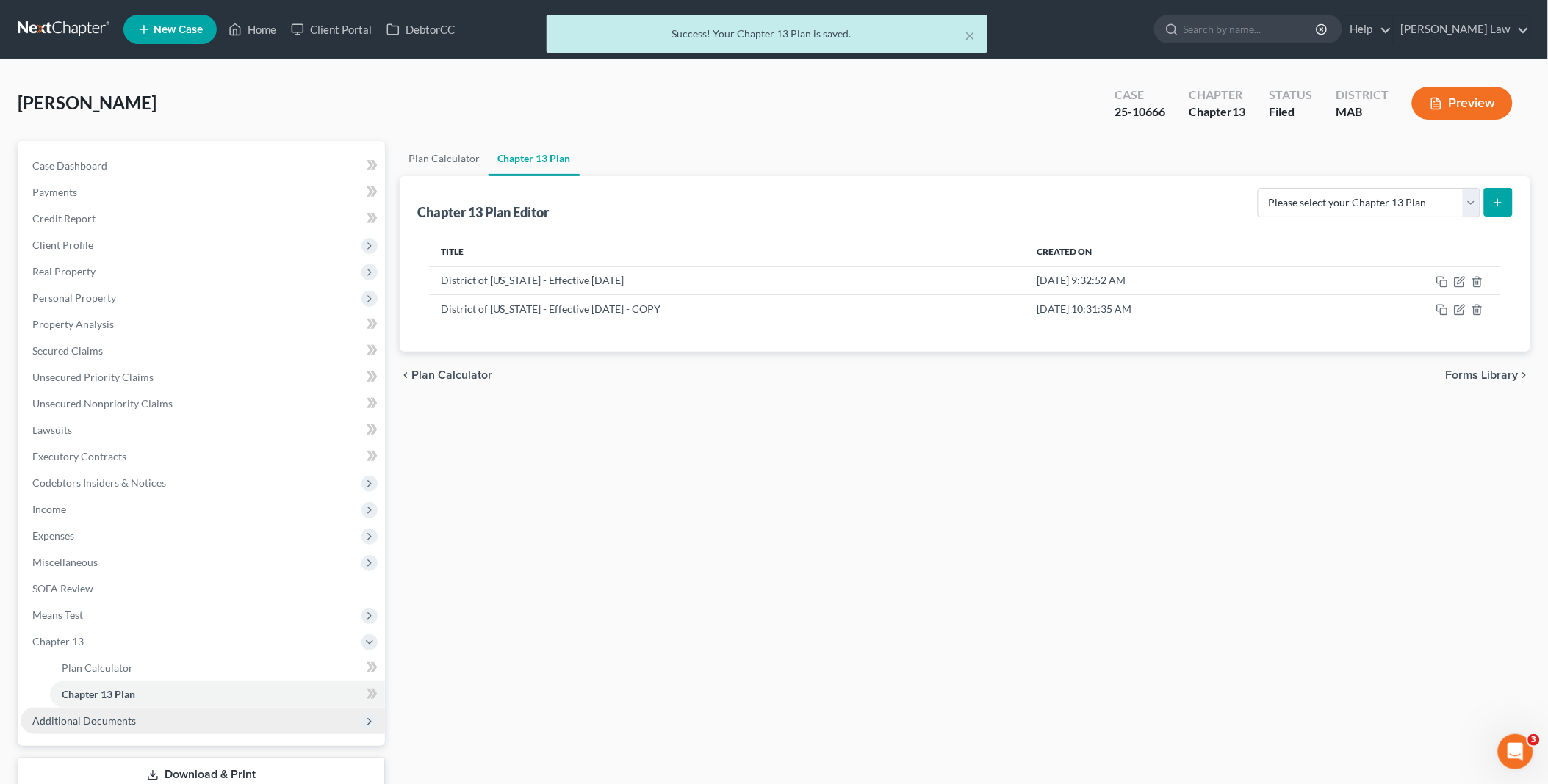
click at [136, 711] on span "Additional Documents" at bounding box center [202, 721] width 365 height 26
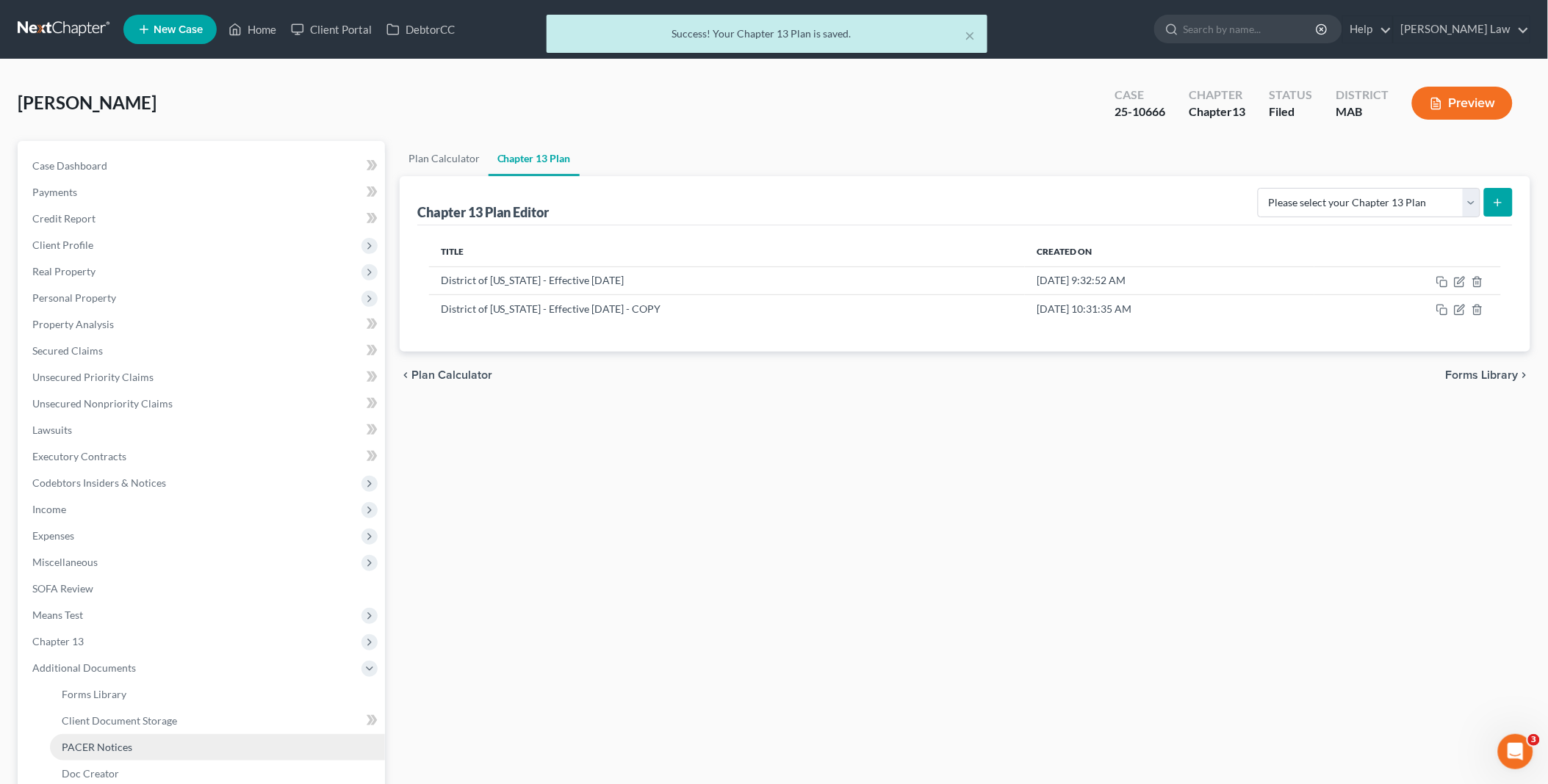
click at [90, 747] on span "PACER Notices" at bounding box center [97, 747] width 71 height 13
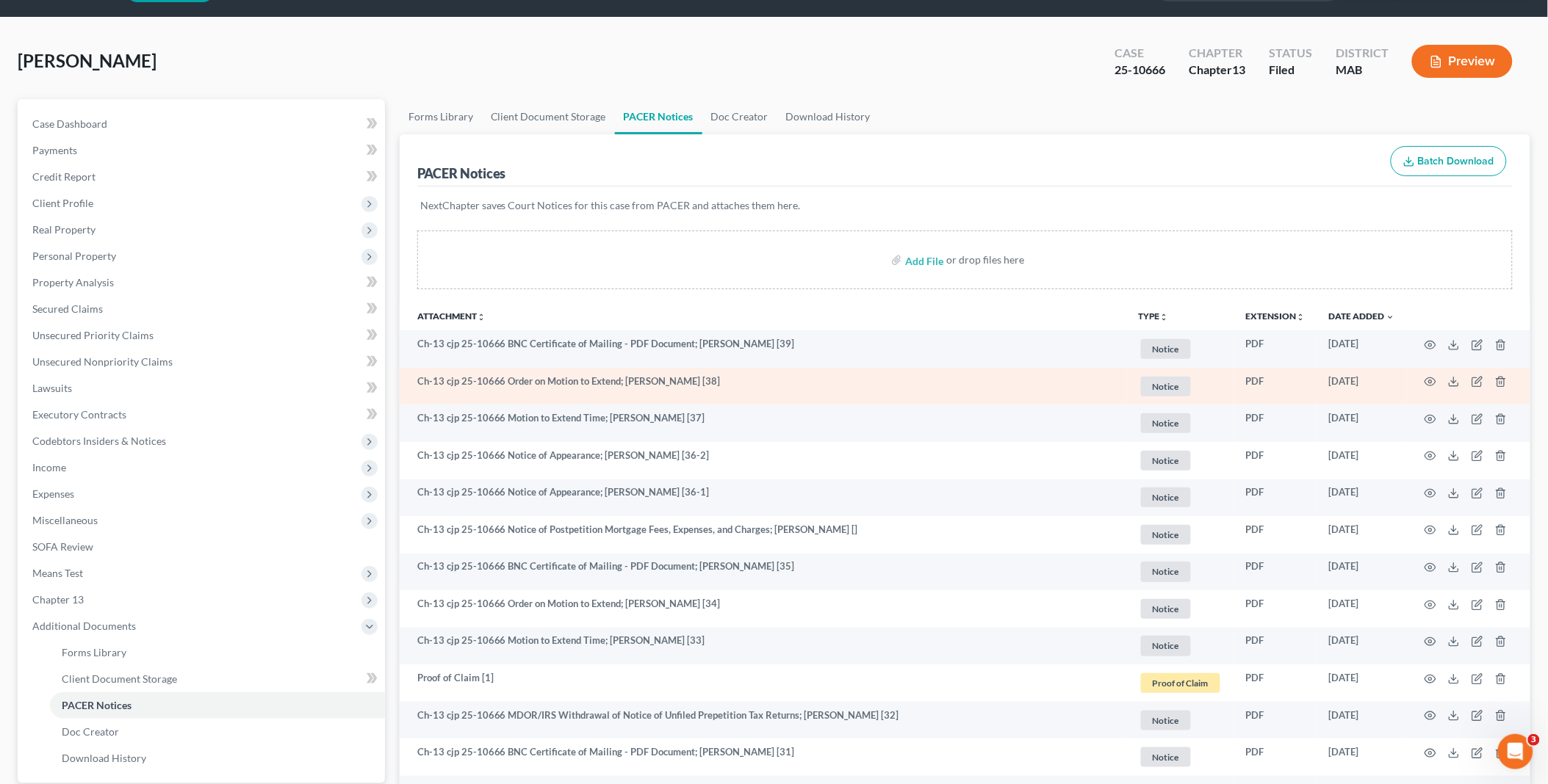
scroll to position [81, 0]
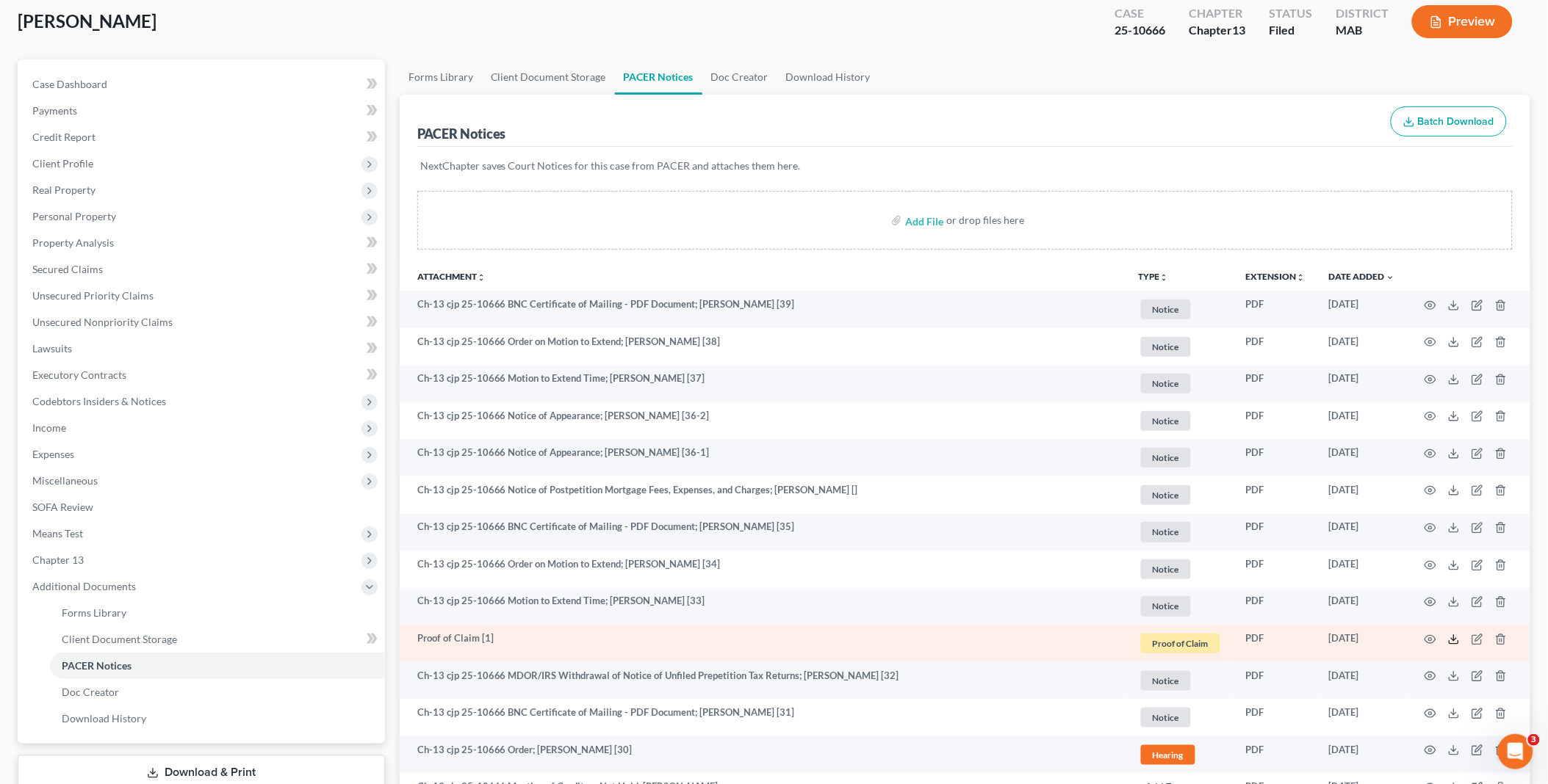
click at [1452, 636] on icon at bounding box center [1454, 640] width 12 height 12
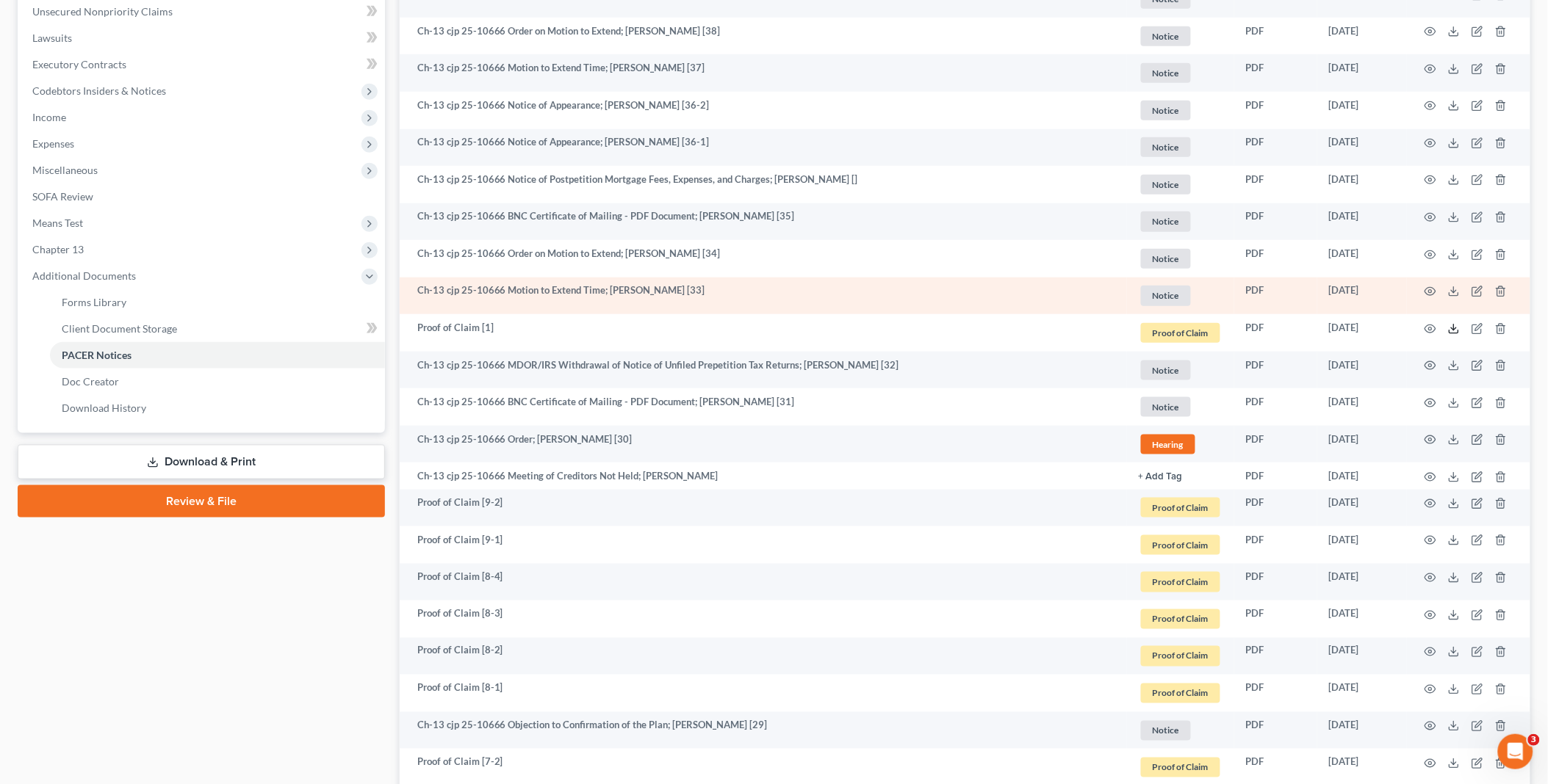
scroll to position [652, 0]
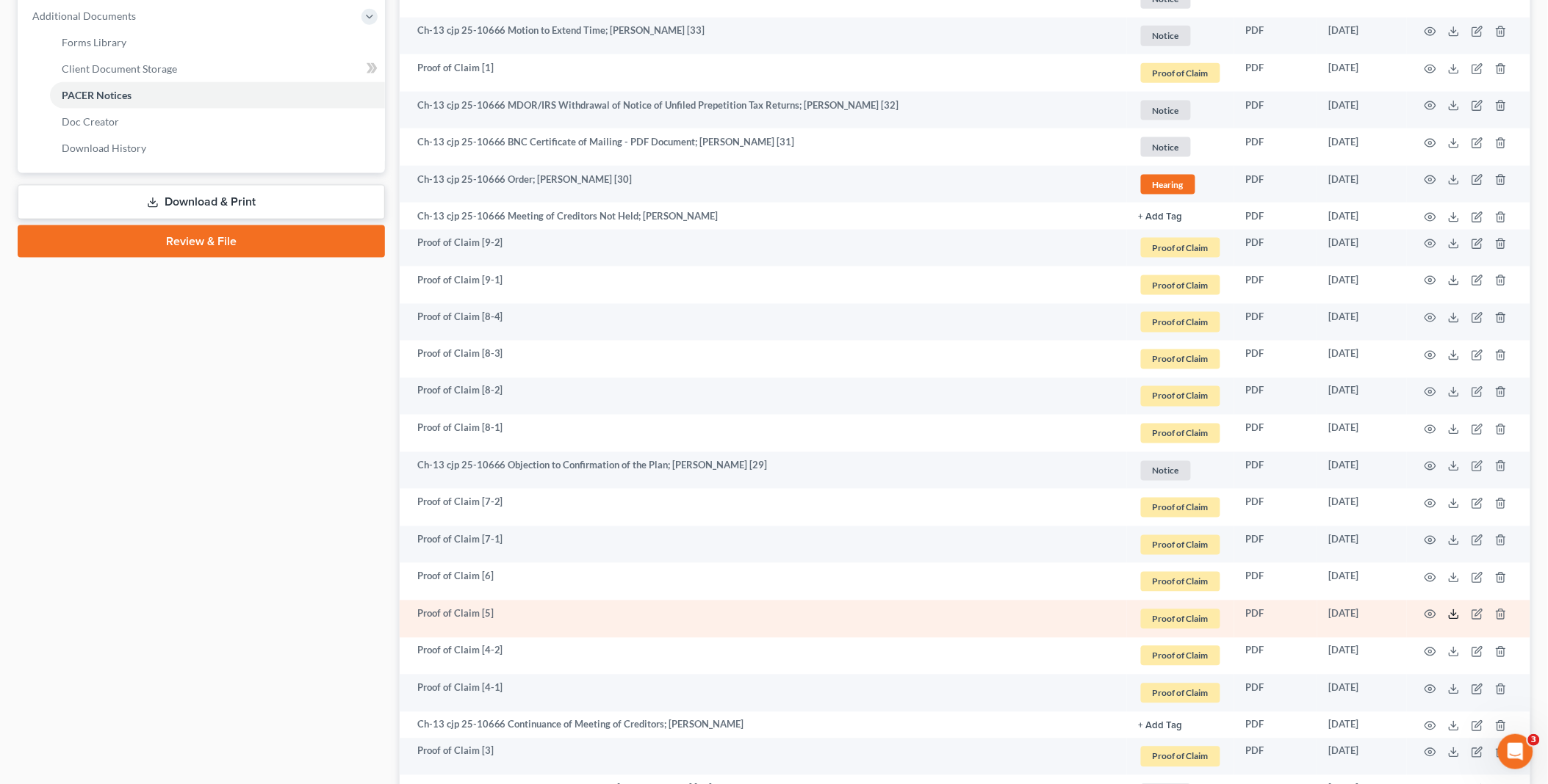
click at [1456, 614] on polyline at bounding box center [1454, 615] width 5 height 3
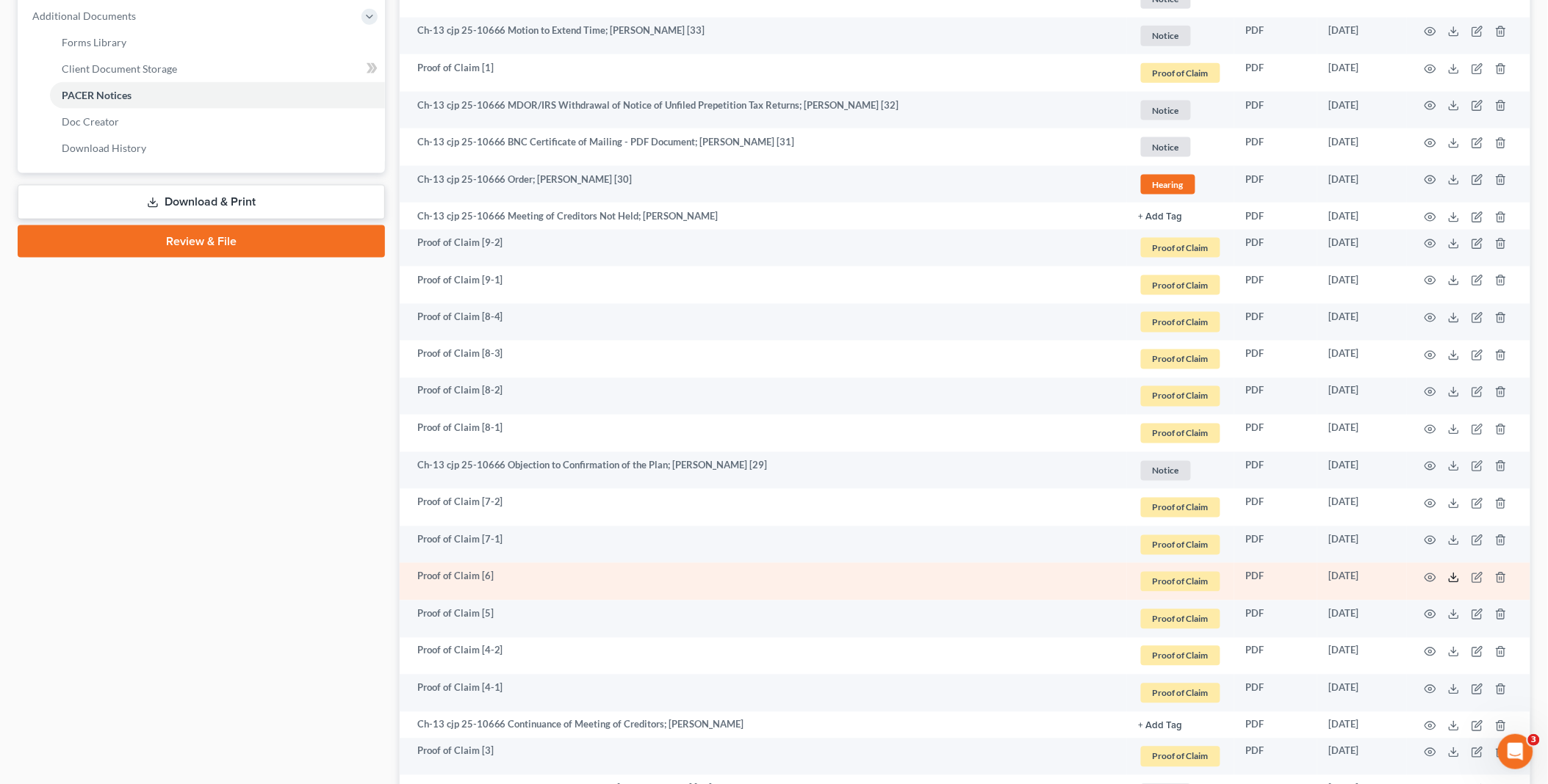
click at [1452, 576] on icon at bounding box center [1454, 578] width 12 height 12
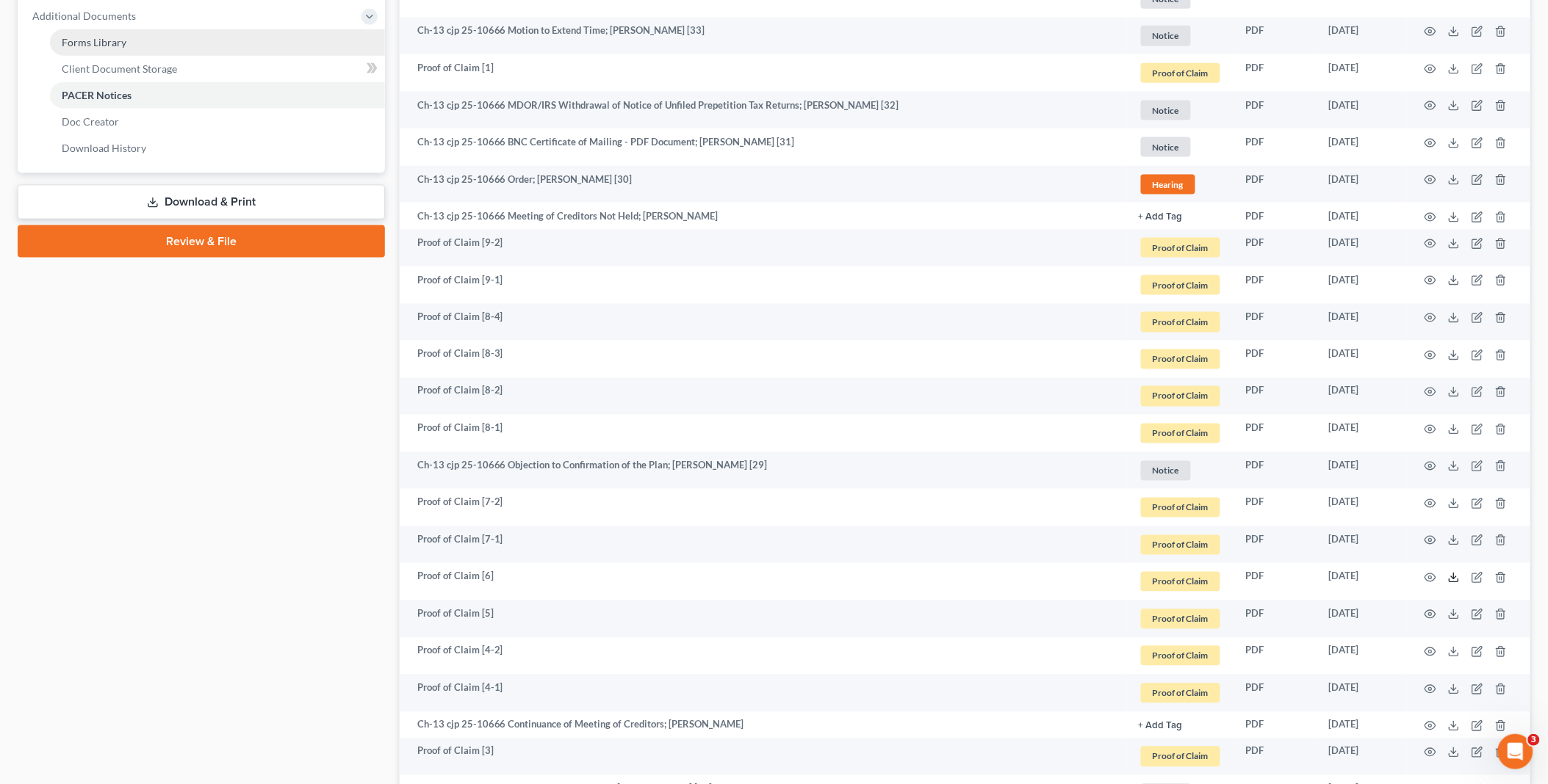
scroll to position [407, 0]
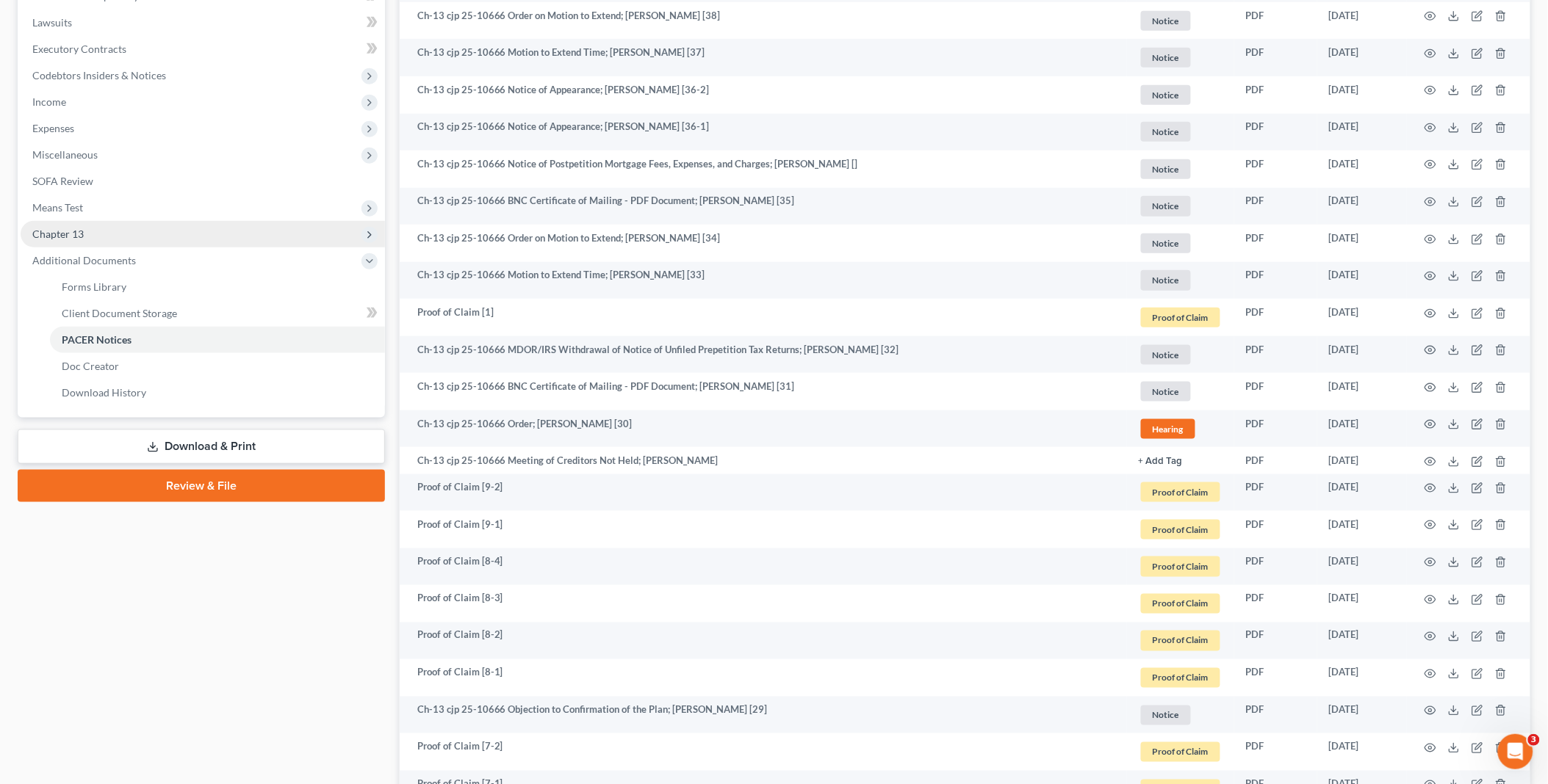
click at [153, 233] on span "Chapter 13" at bounding box center [202, 234] width 365 height 26
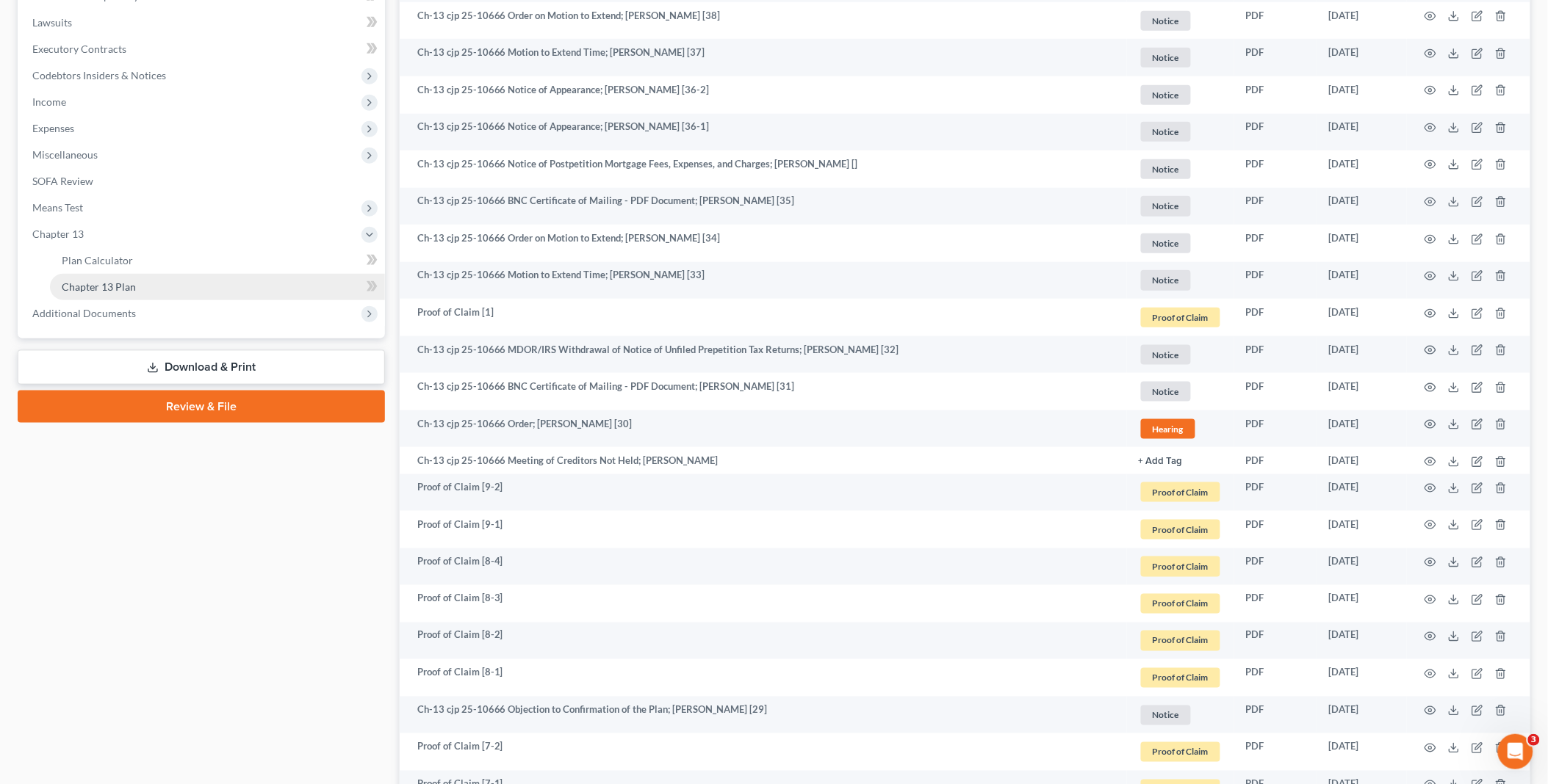
click at [99, 284] on span "Chapter 13 Plan" at bounding box center [98, 287] width 74 height 13
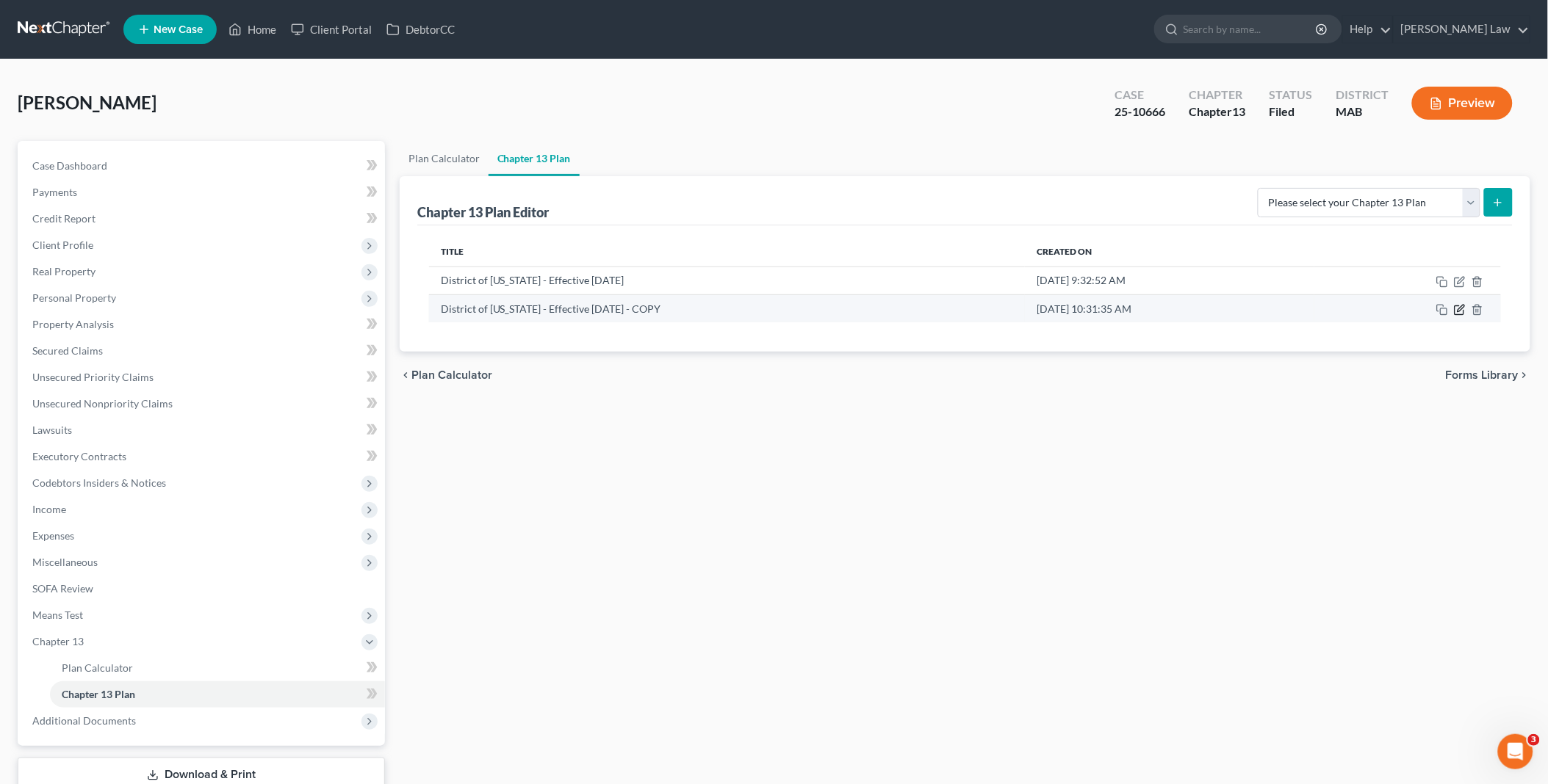
click at [1466, 311] on icon "button" at bounding box center [1460, 310] width 12 height 12
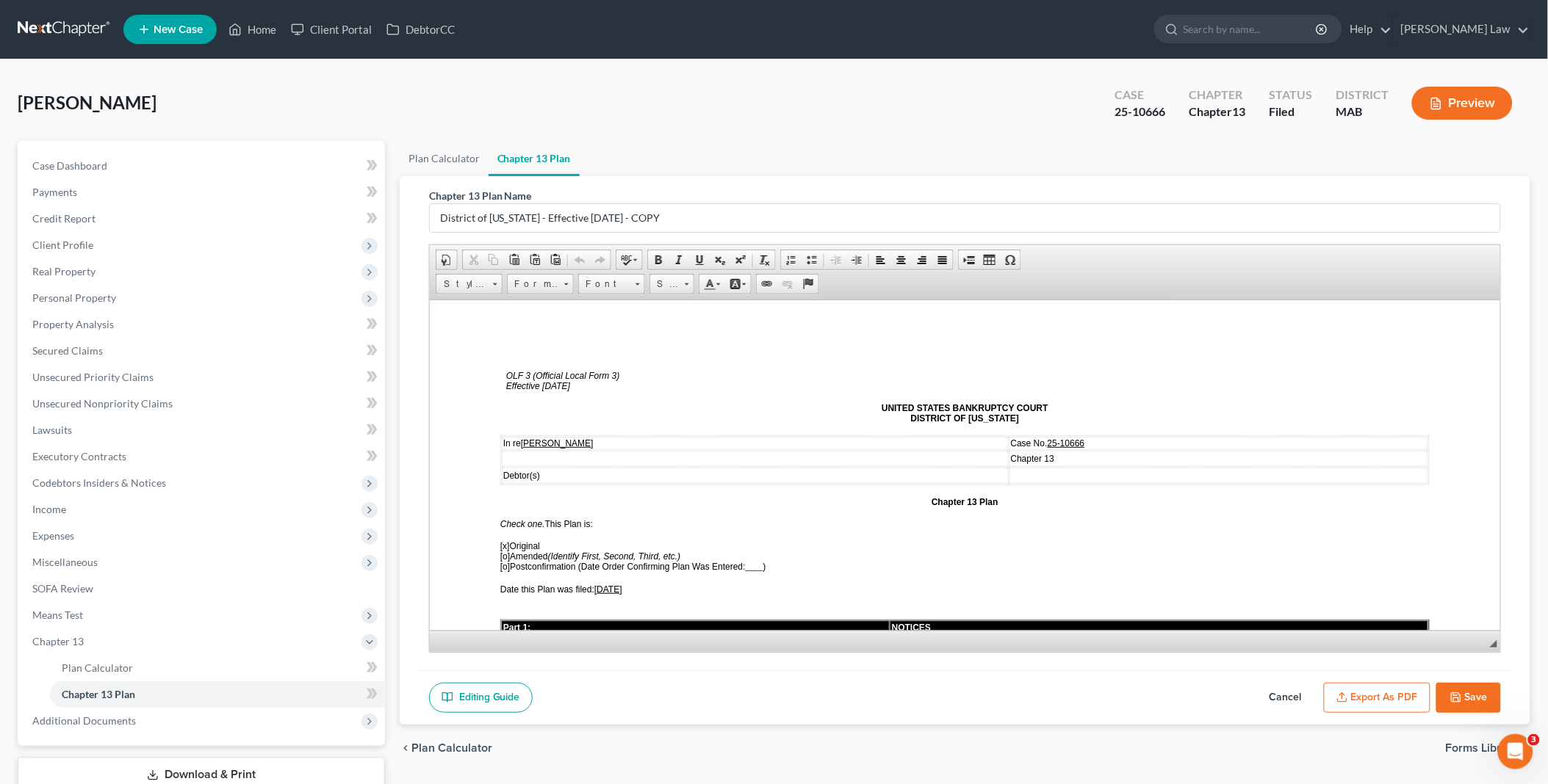
click at [503, 551] on span "[o]" at bounding box center [504, 556] width 9 height 10
click at [516, 551] on span "[x ] Amended (Identify First, Second, Third, etc.)" at bounding box center [589, 556] width 180 height 10
click at [503, 541] on span "[x]" at bounding box center [504, 546] width 9 height 10
drag, startPoint x: 601, startPoint y: 582, endPoint x: 635, endPoint y: 582, distance: 34.0
click at [622, 584] on span "[DATE]" at bounding box center [607, 589] width 28 height 10
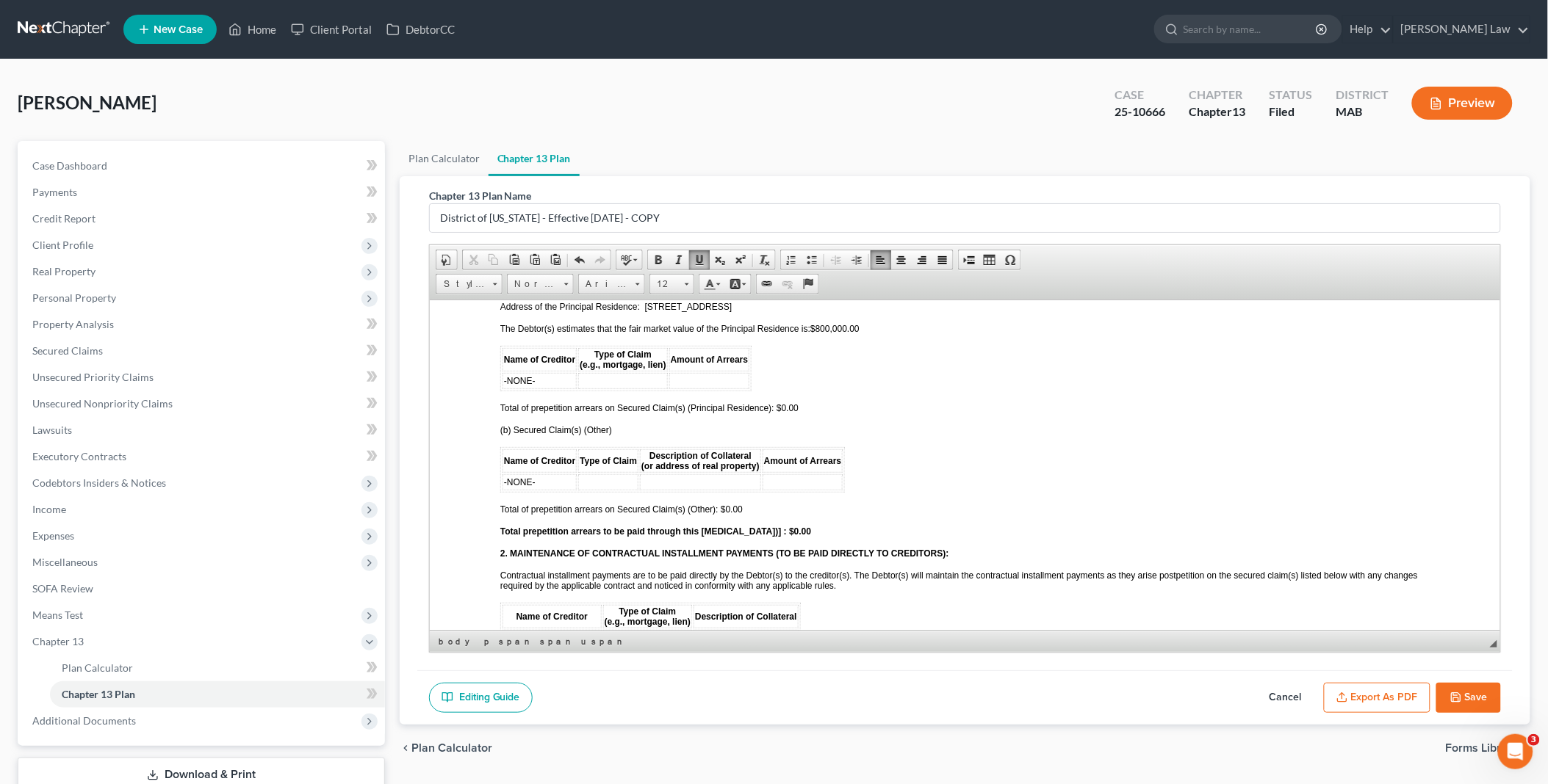
scroll to position [1387, 0]
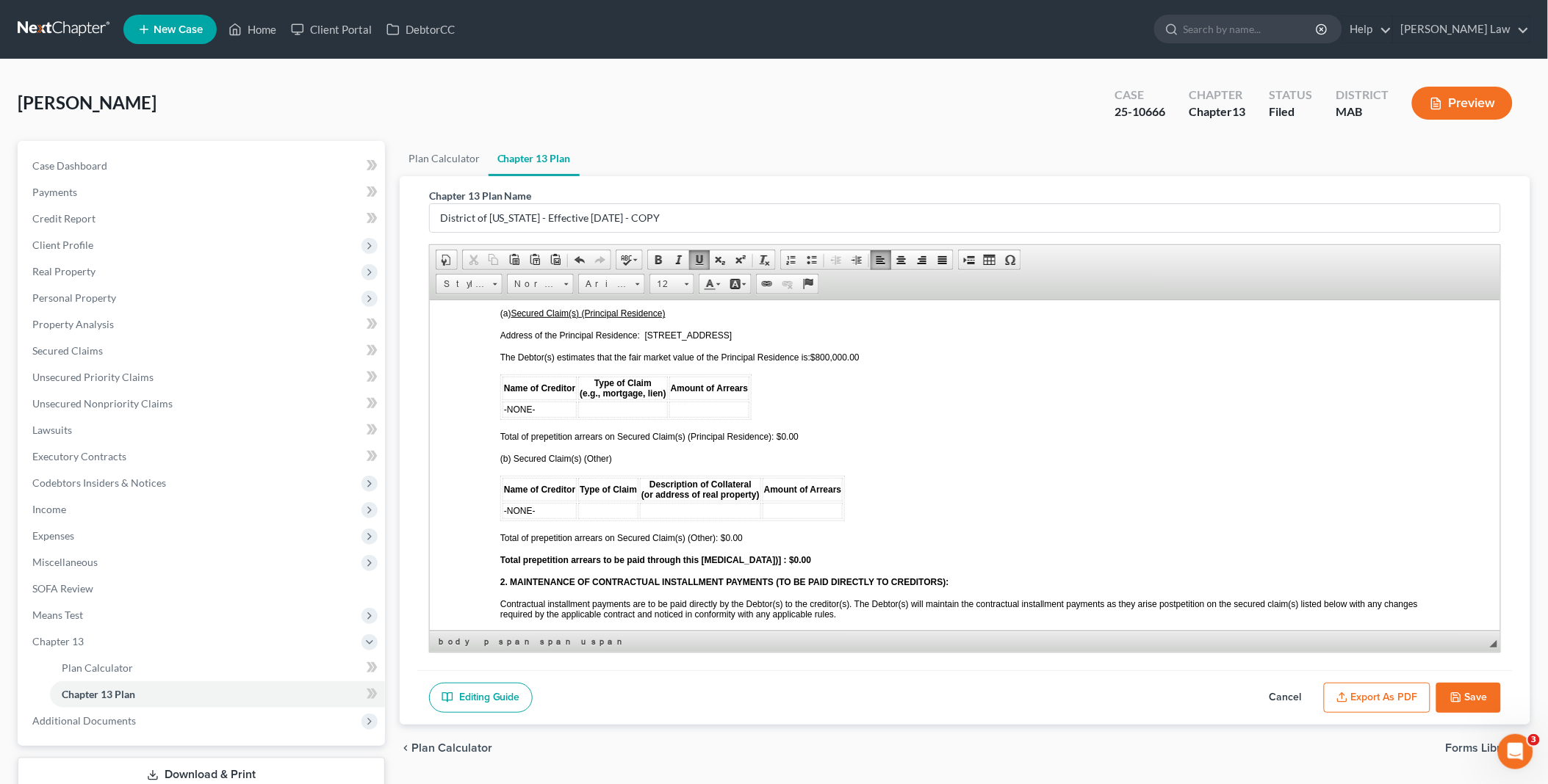
click at [777, 431] on span "Total of prepetition arrears on Secured Claim(s) (Principal Residence): $0.00" at bounding box center [648, 436] width 298 height 10
click at [781, 431] on span "Total of prepetition arrears on Secured Claim(s) (Principal Residence): $0.00" at bounding box center [648, 436] width 298 height 10
click at [774, 554] on strong "Total prepetition arrears to be paid through this [MEDICAL_DATA])] : $0.00" at bounding box center [655, 559] width 311 height 10
click at [774, 554] on strong "Total prepetition arrears to be paid through this [MEDICAL_DATA])] : $01,658.00" at bounding box center [666, 559] width 333 height 10
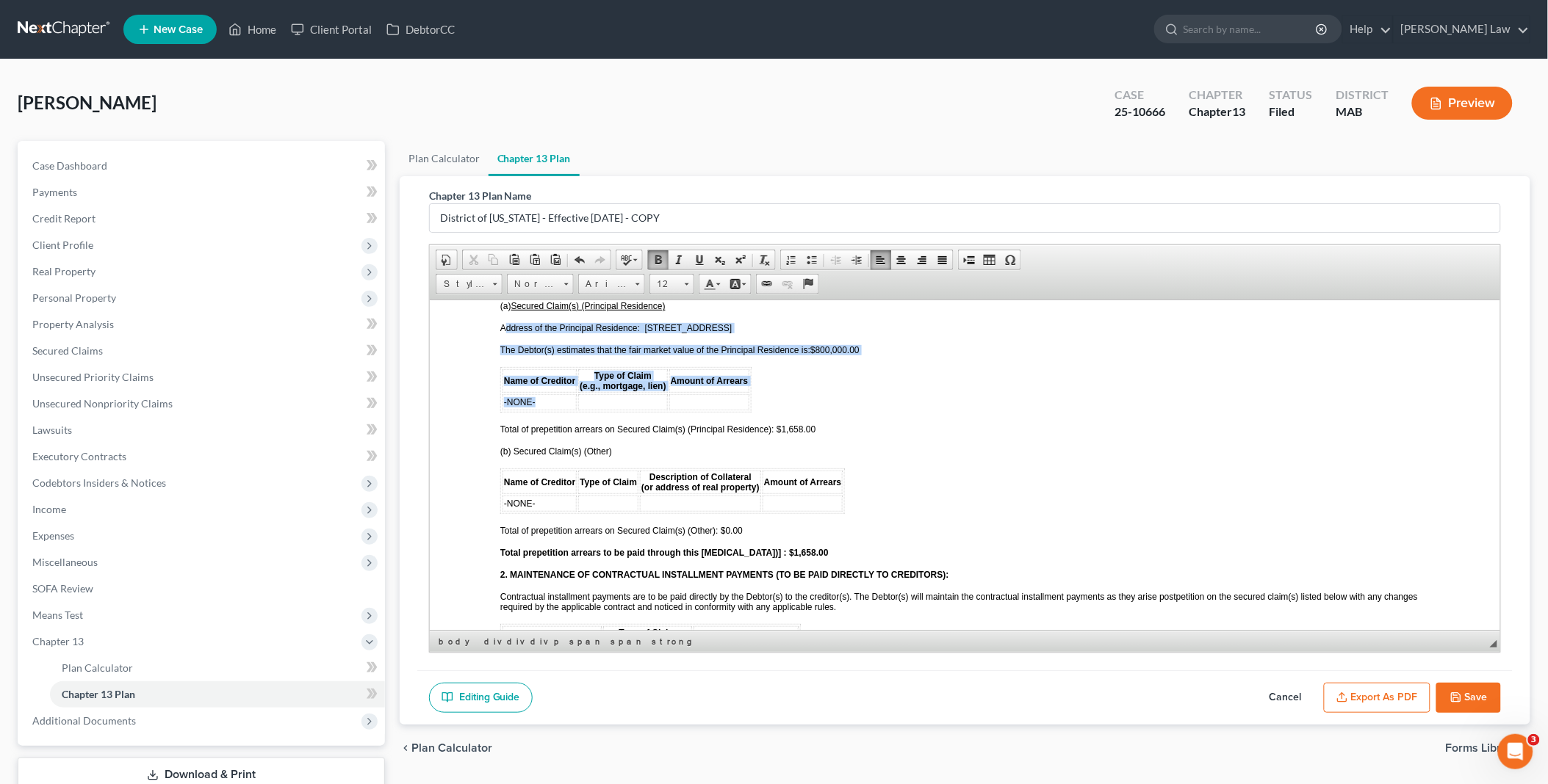
drag, startPoint x: 538, startPoint y: 309, endPoint x: 507, endPoint y: 313, distance: 31.3
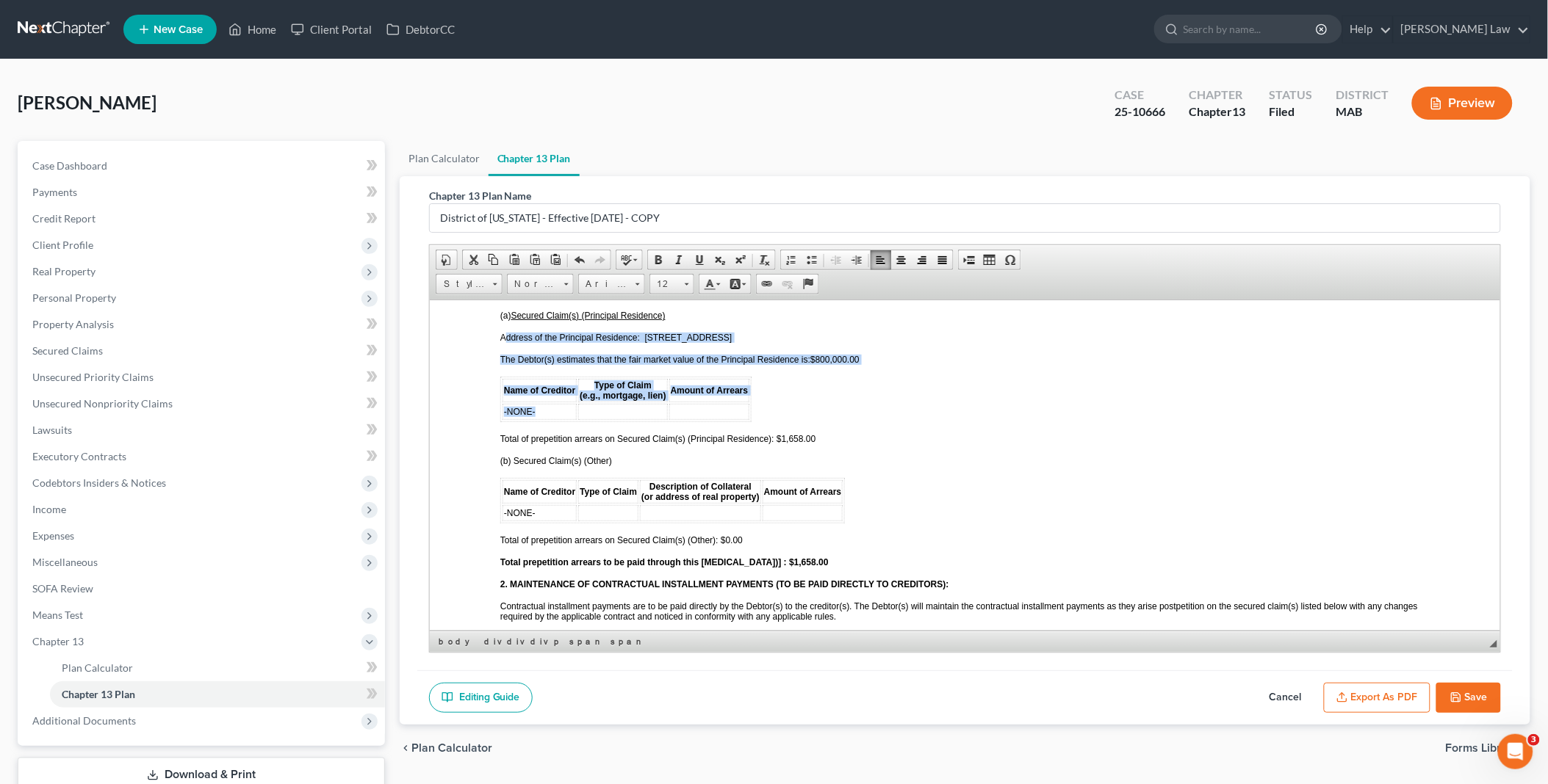
click at [548, 403] on td "-NONE-" at bounding box center [538, 411] width 74 height 16
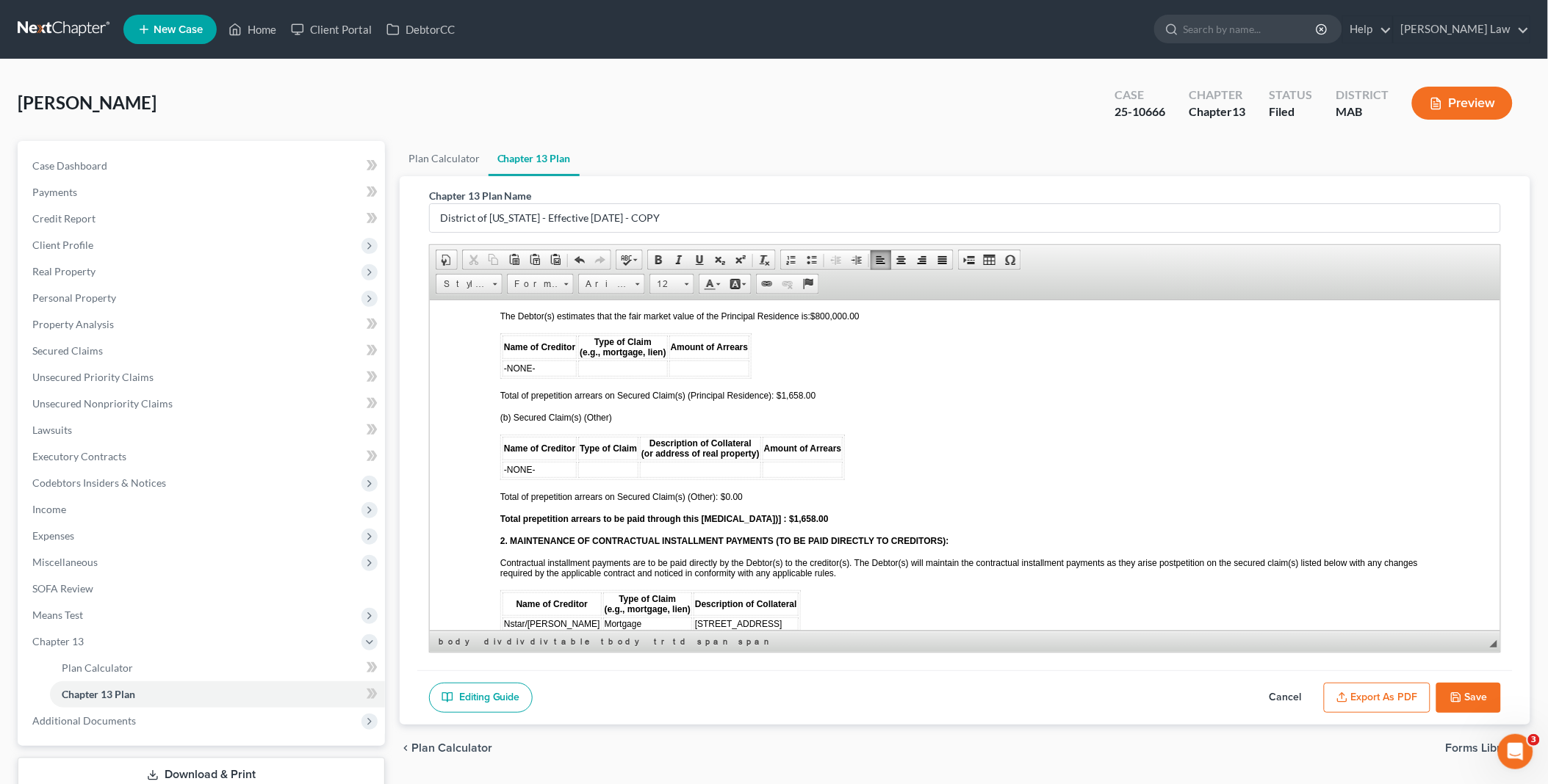
scroll to position [1466, 0]
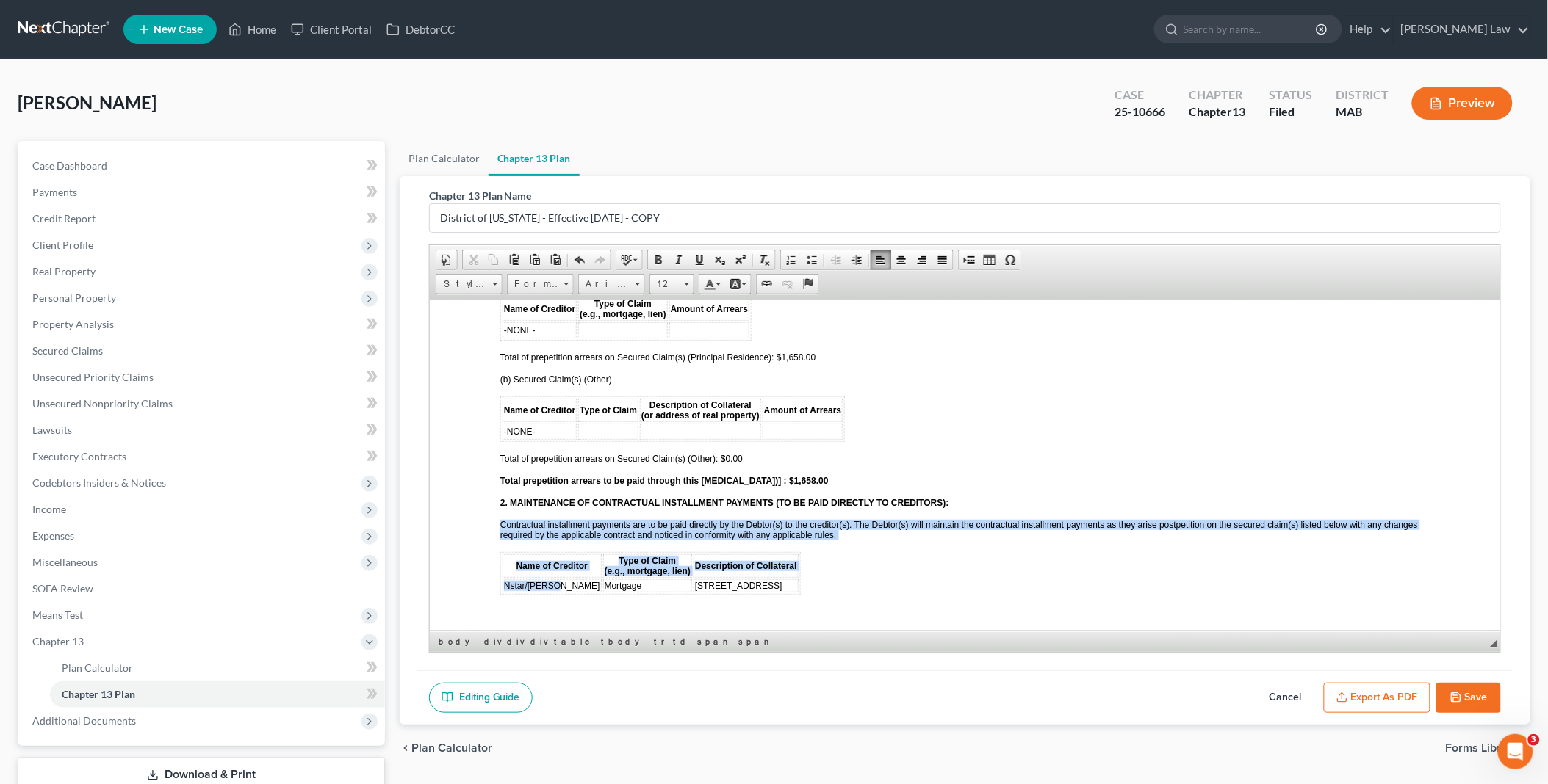
drag, startPoint x: 554, startPoint y: 562, endPoint x: 495, endPoint y: 559, distance: 59.1
click at [604, 555] on span "Type of Claim (e.g., mortgage, lien)" at bounding box center [647, 565] width 86 height 20
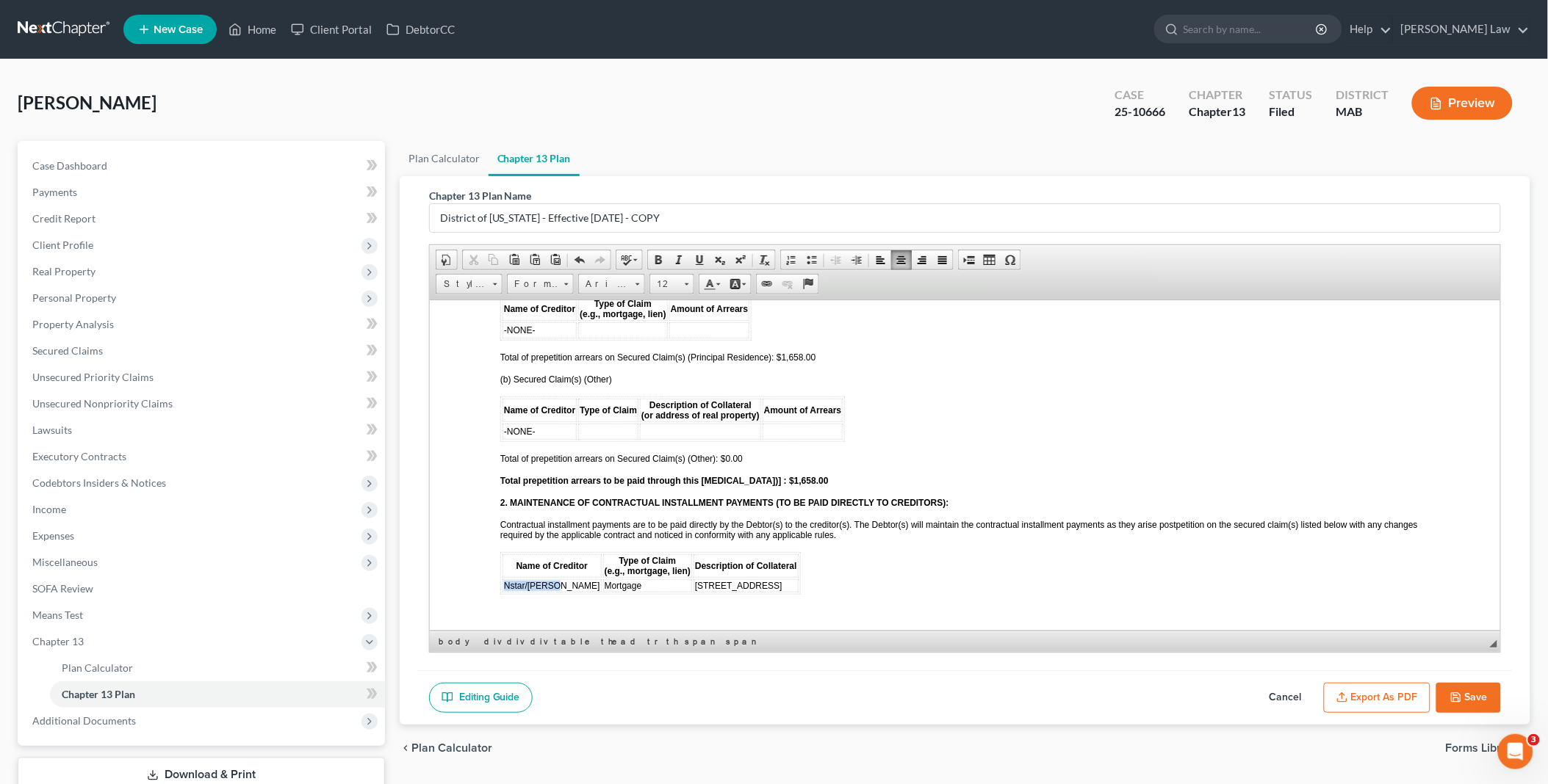
drag, startPoint x: 559, startPoint y: 561, endPoint x: 502, endPoint y: 560, distance: 57.0
click at [502, 579] on td "Nstar/[PERSON_NAME]" at bounding box center [551, 585] width 99 height 13
copy span "Nstar/[PERSON_NAME]"
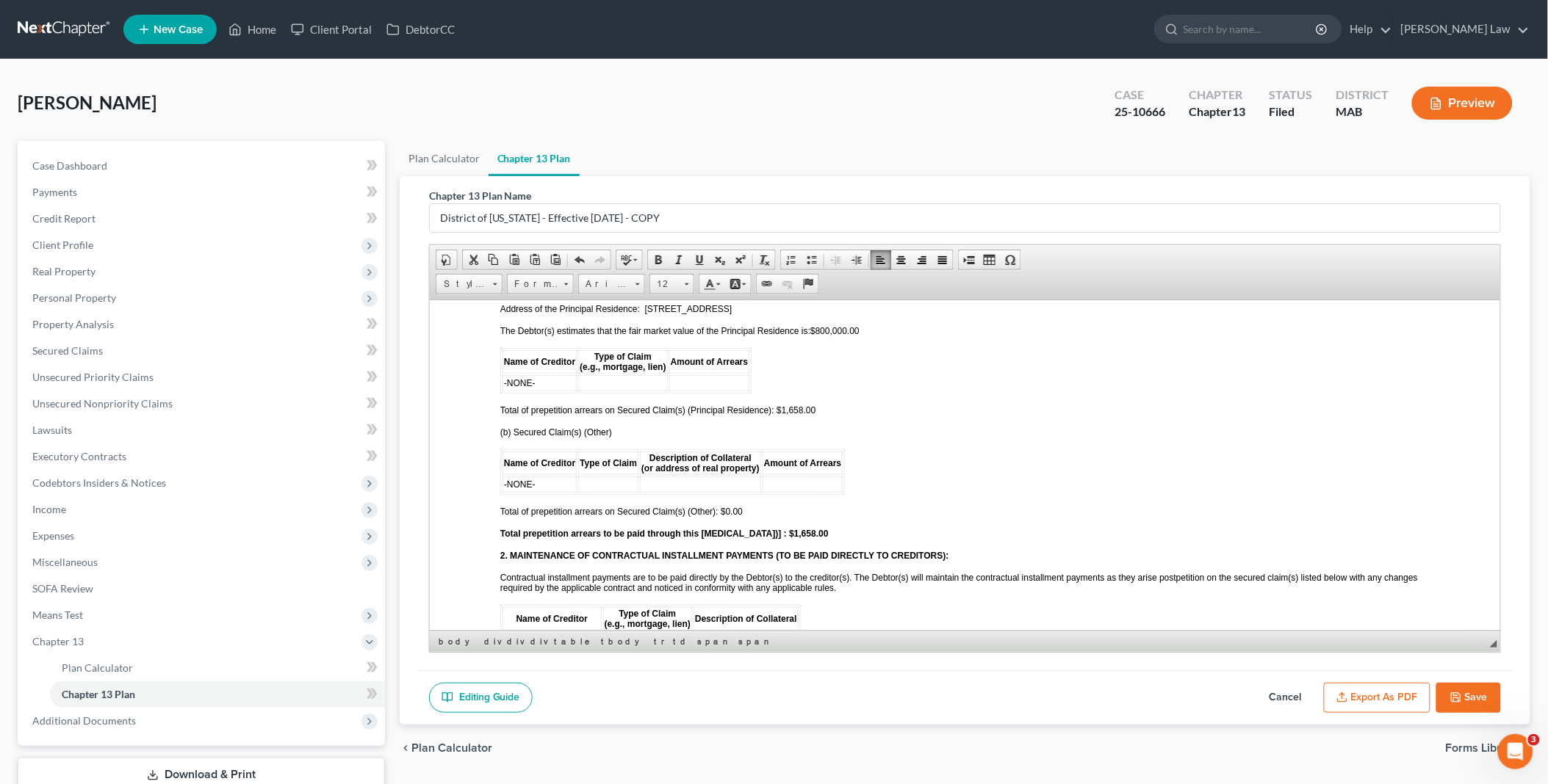
scroll to position [1384, 0]
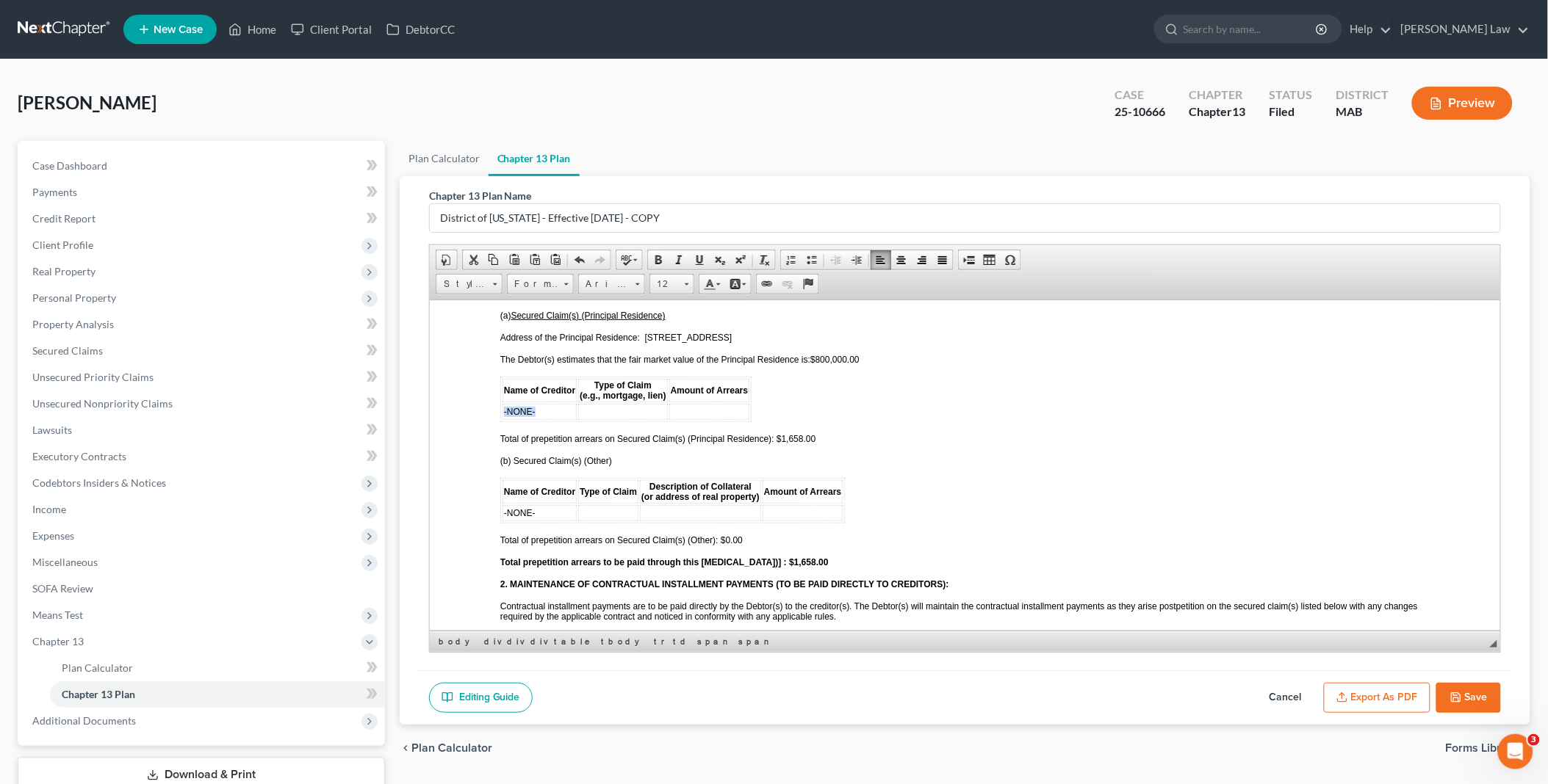
drag, startPoint x: 538, startPoint y: 396, endPoint x: 501, endPoint y: 395, distance: 37.0
click at [501, 403] on td "-NONE-" at bounding box center [538, 411] width 74 height 16
click at [602, 403] on td at bounding box center [647, 411] width 89 height 16
click at [695, 403] on td at bounding box center [733, 411] width 81 height 16
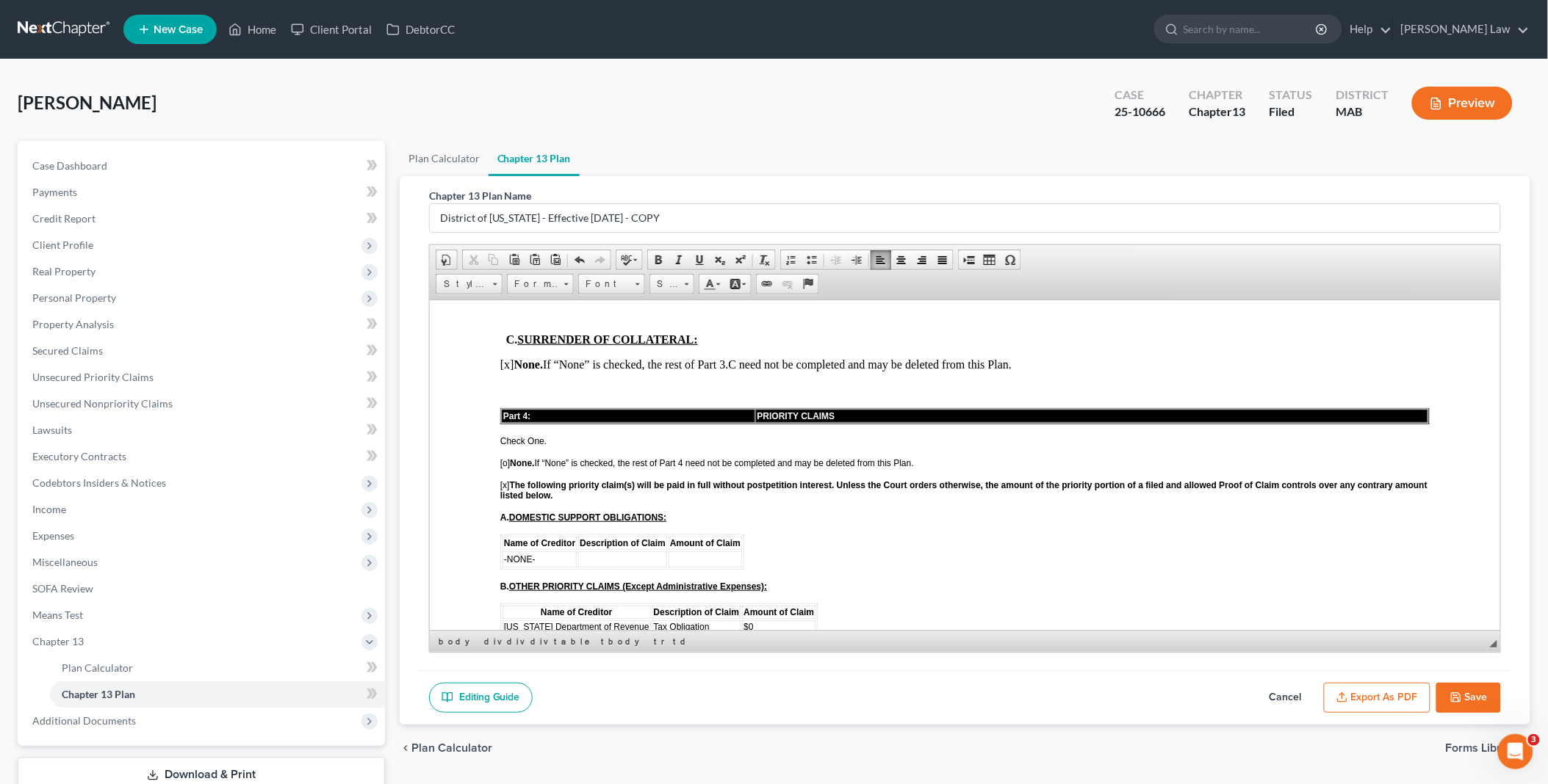
scroll to position [1956, 0]
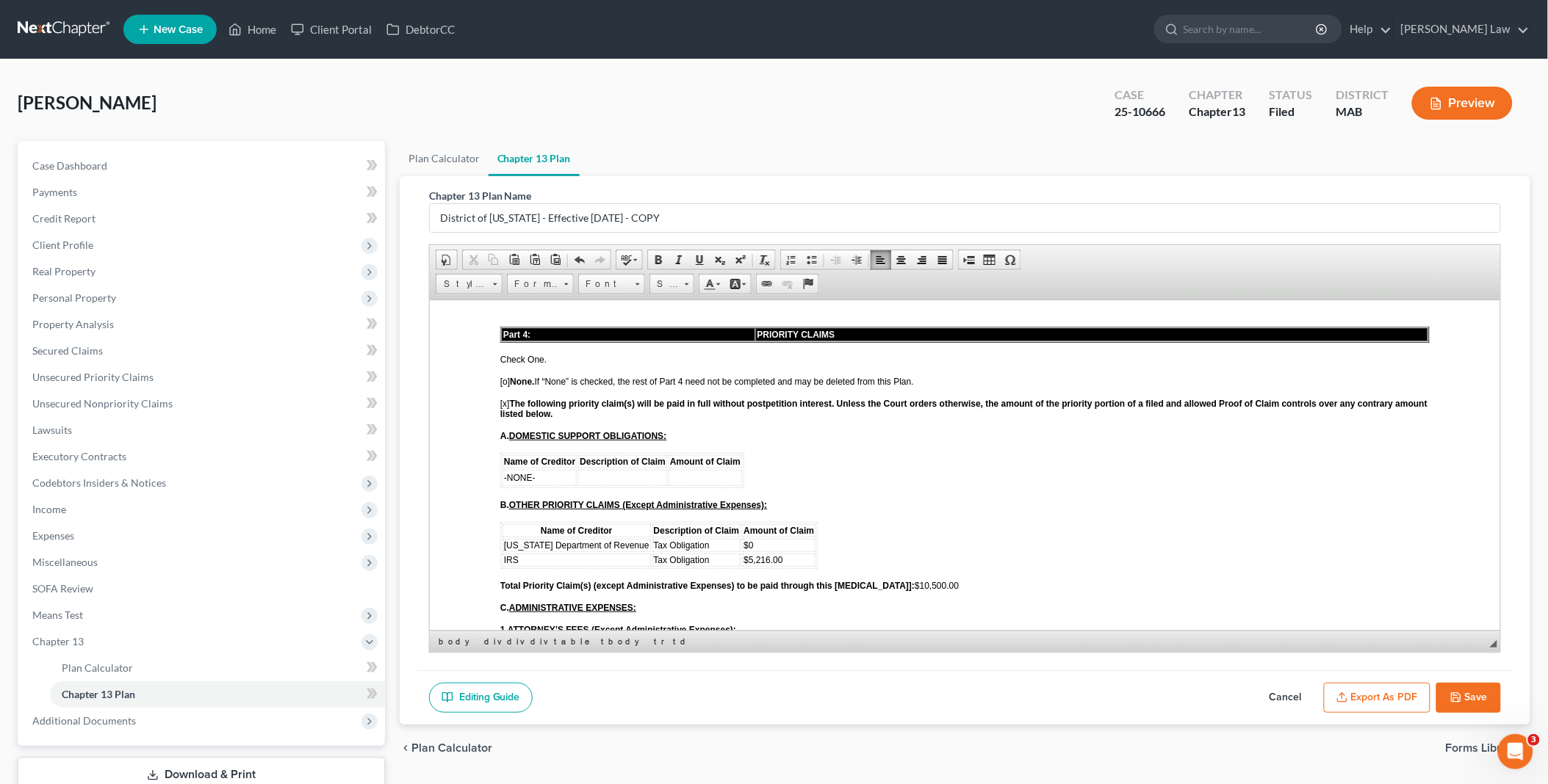
click at [753, 540] on span "$0" at bounding box center [747, 545] width 9 height 10
click at [891, 580] on span "Total Priority Claim(s) (except Administrative Expenses) to be paid through thi…" at bounding box center [729, 585] width 459 height 10
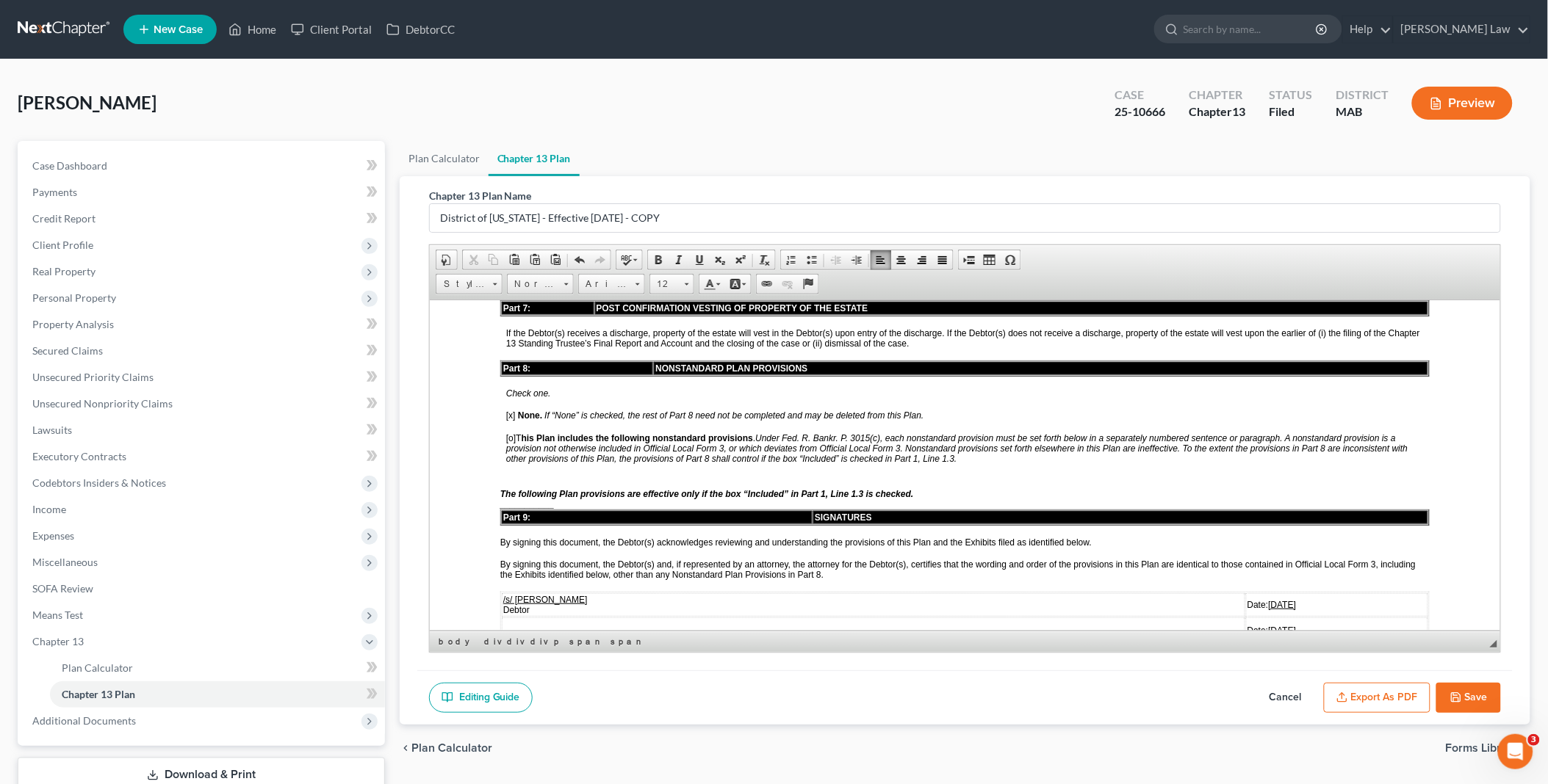
scroll to position [3425, 0]
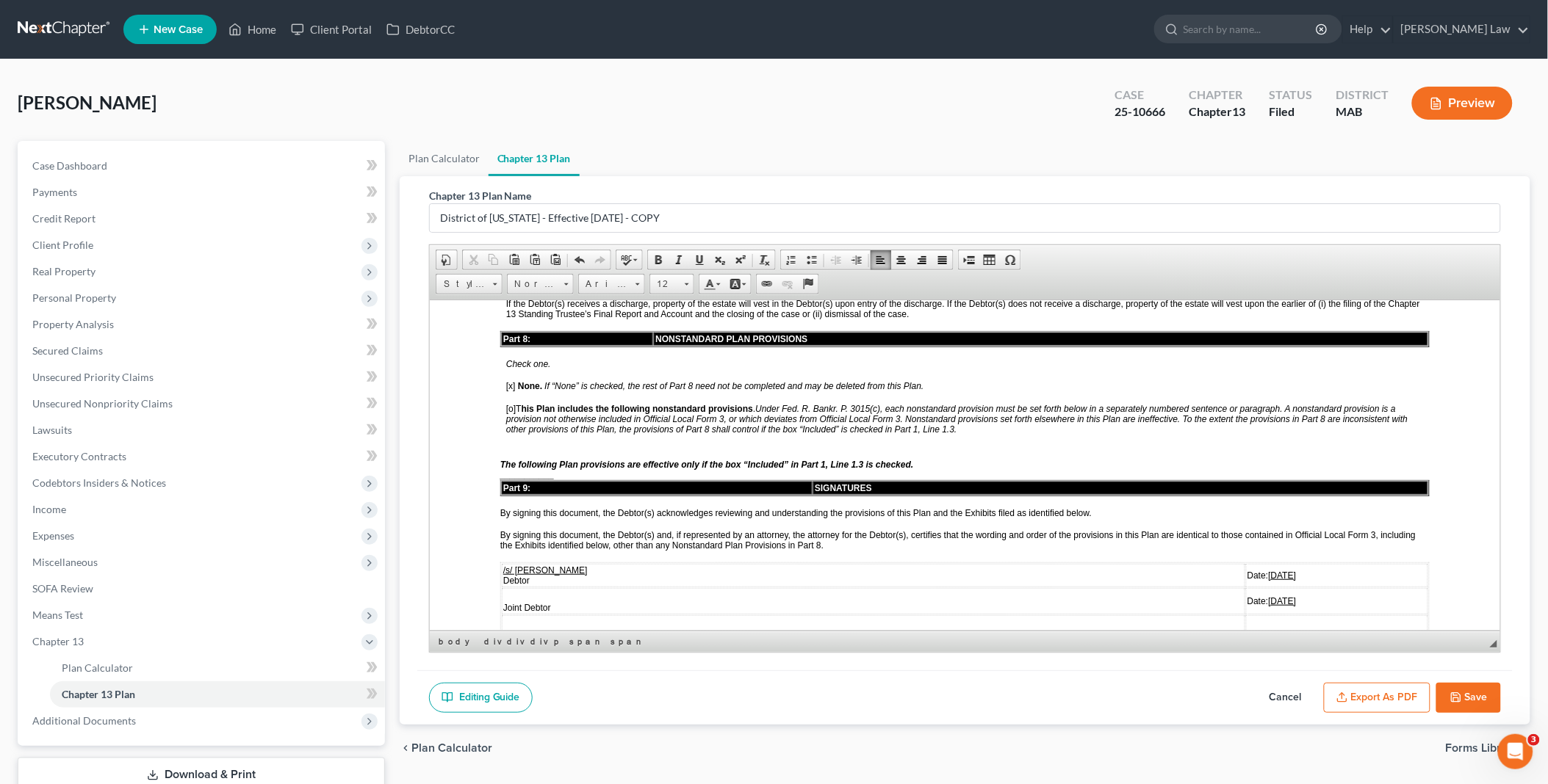
click at [1268, 570] on u "[DATE]" at bounding box center [1281, 575] width 28 height 10
drag, startPoint x: 1205, startPoint y: 522, endPoint x: 1257, endPoint y: 524, distance: 52.0
click at [1257, 588] on td "Date: [DATE]" at bounding box center [1336, 600] width 182 height 26
click at [1268, 638] on u "[DATE]" at bounding box center [1281, 643] width 28 height 10
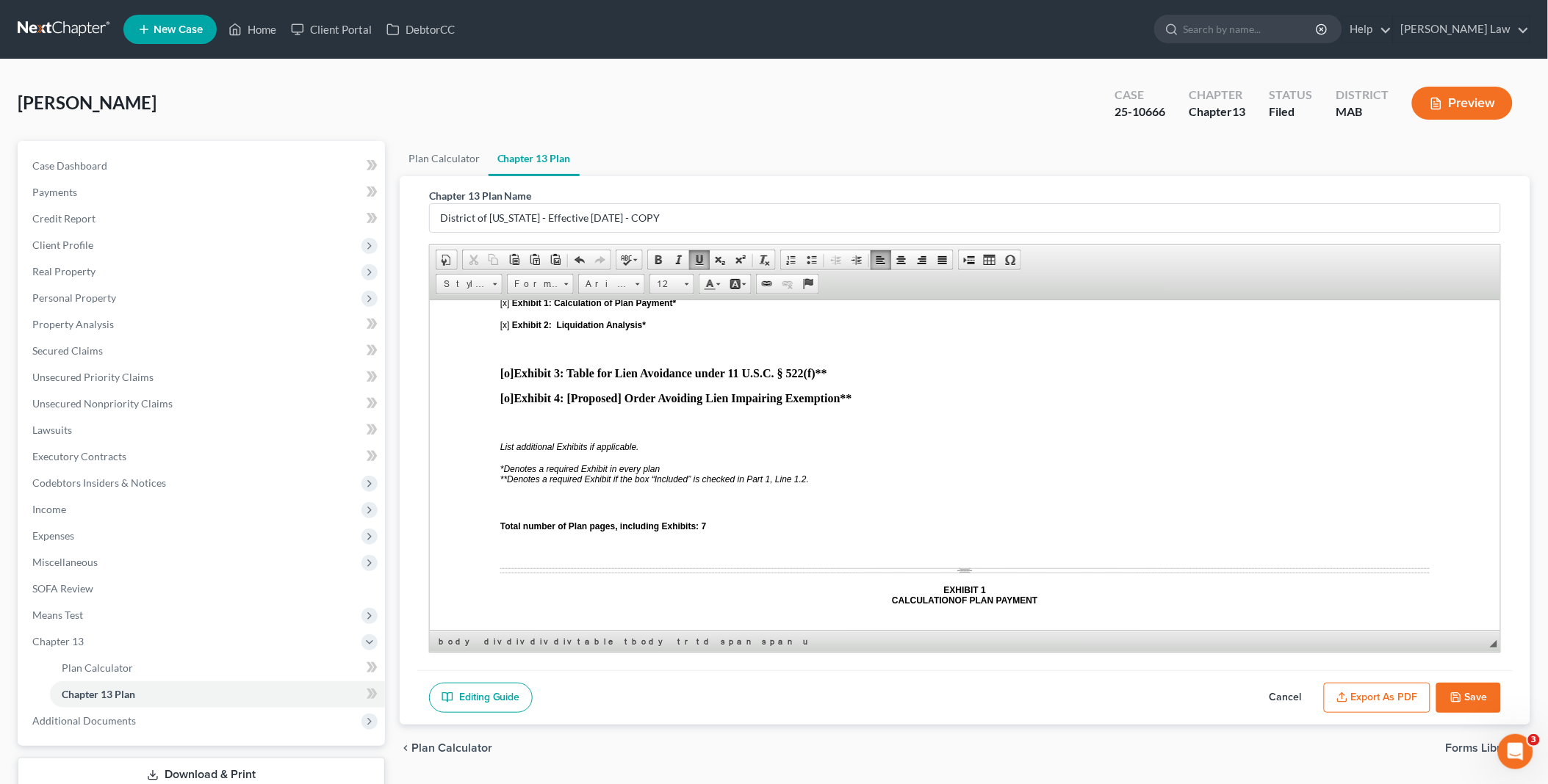
scroll to position [3996, 0]
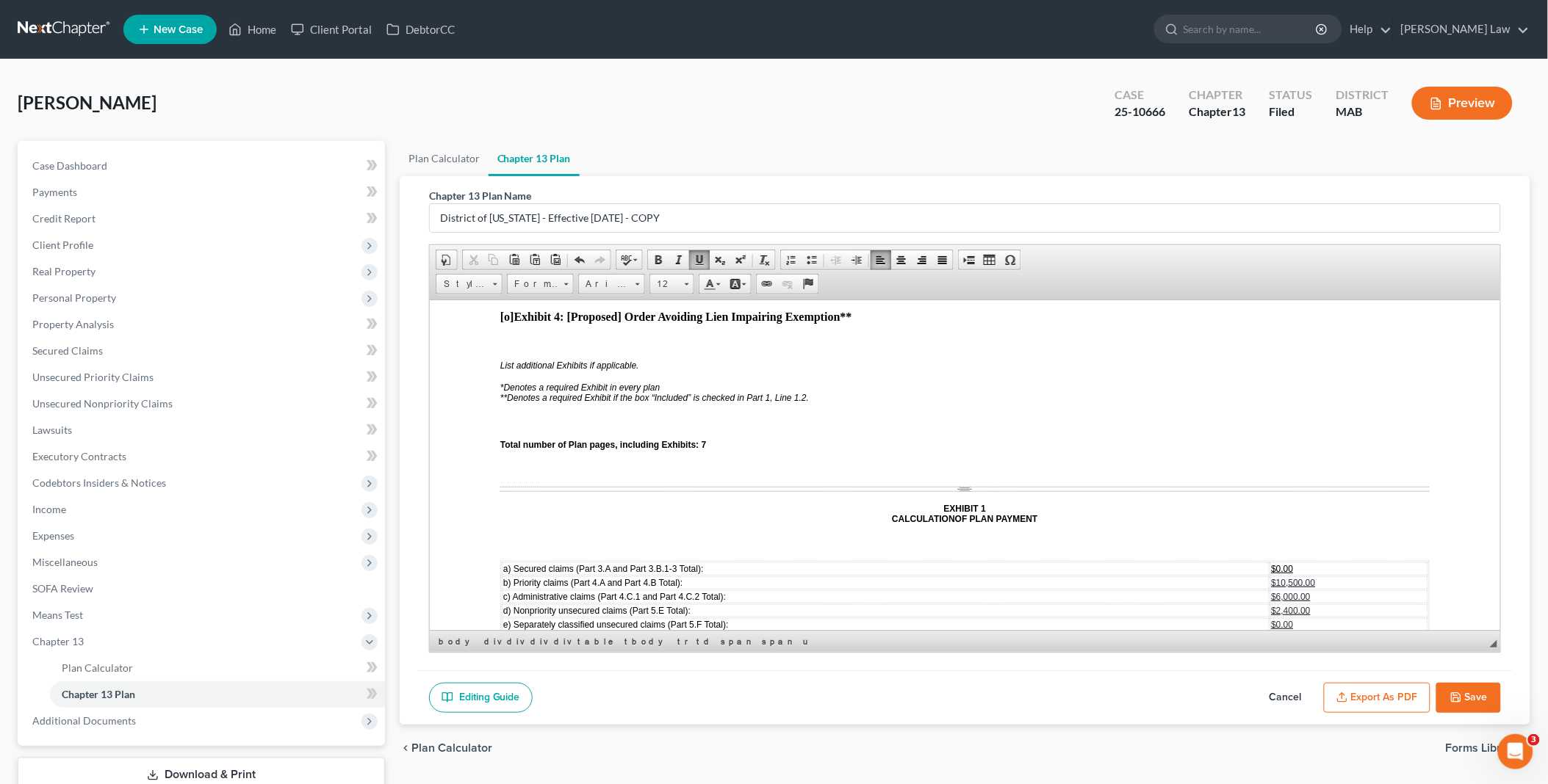
click at [1271, 564] on span "$0.00" at bounding box center [1282, 569] width 22 height 10
click at [1271, 577] on span "$10,500.00" at bounding box center [1293, 582] width 44 height 10
click at [1271, 606] on span "$2,400.00" at bounding box center [1291, 611] width 39 height 10
click at [1288, 577] on span "$6,7070.00" at bounding box center [1293, 582] width 44 height 10
click at [1283, 606] on span "$4,5350.00" at bounding box center [1293, 611] width 44 height 10
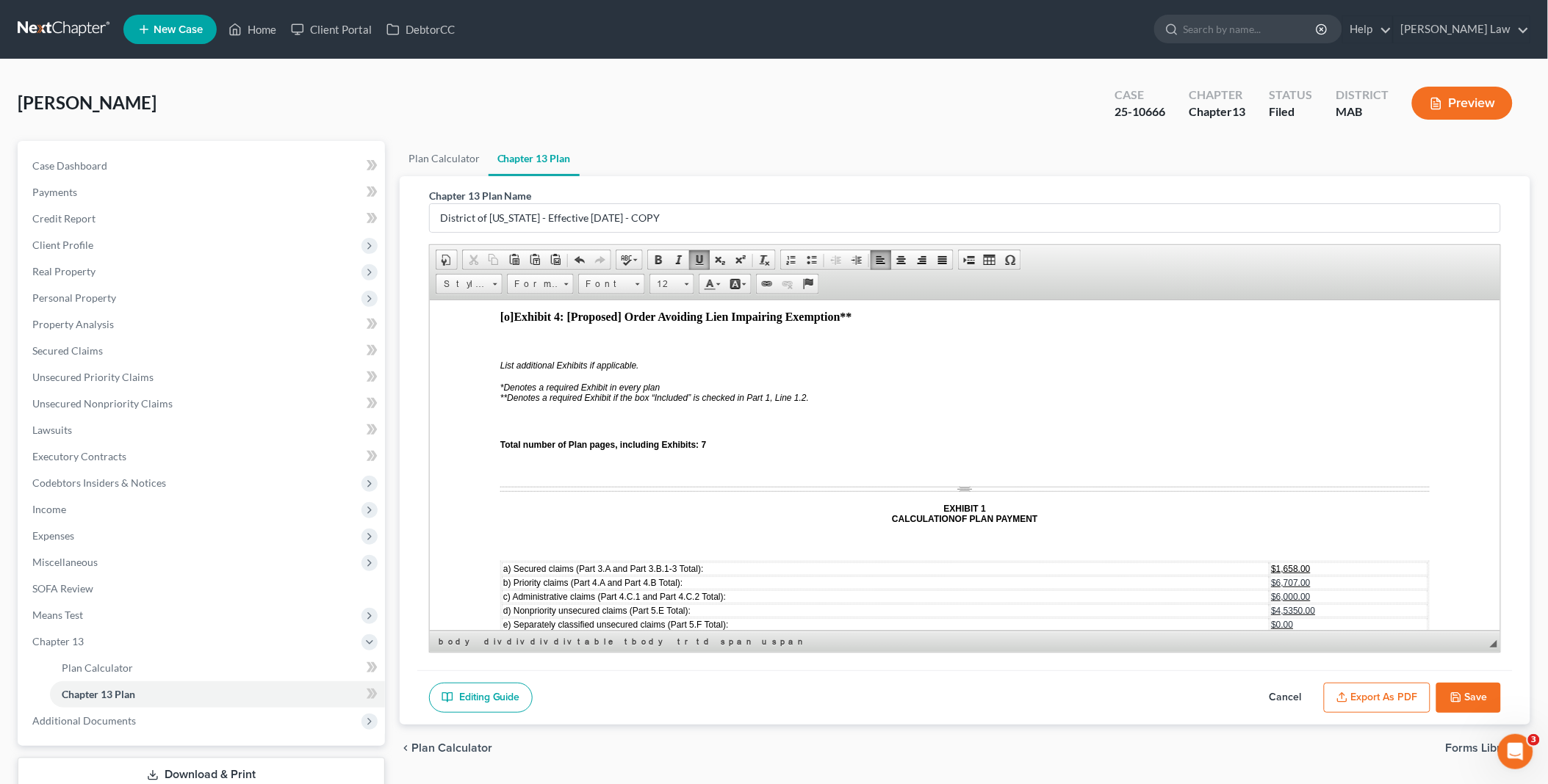
click at [1290, 606] on span "$4,5350.00" at bounding box center [1293, 611] width 44 height 10
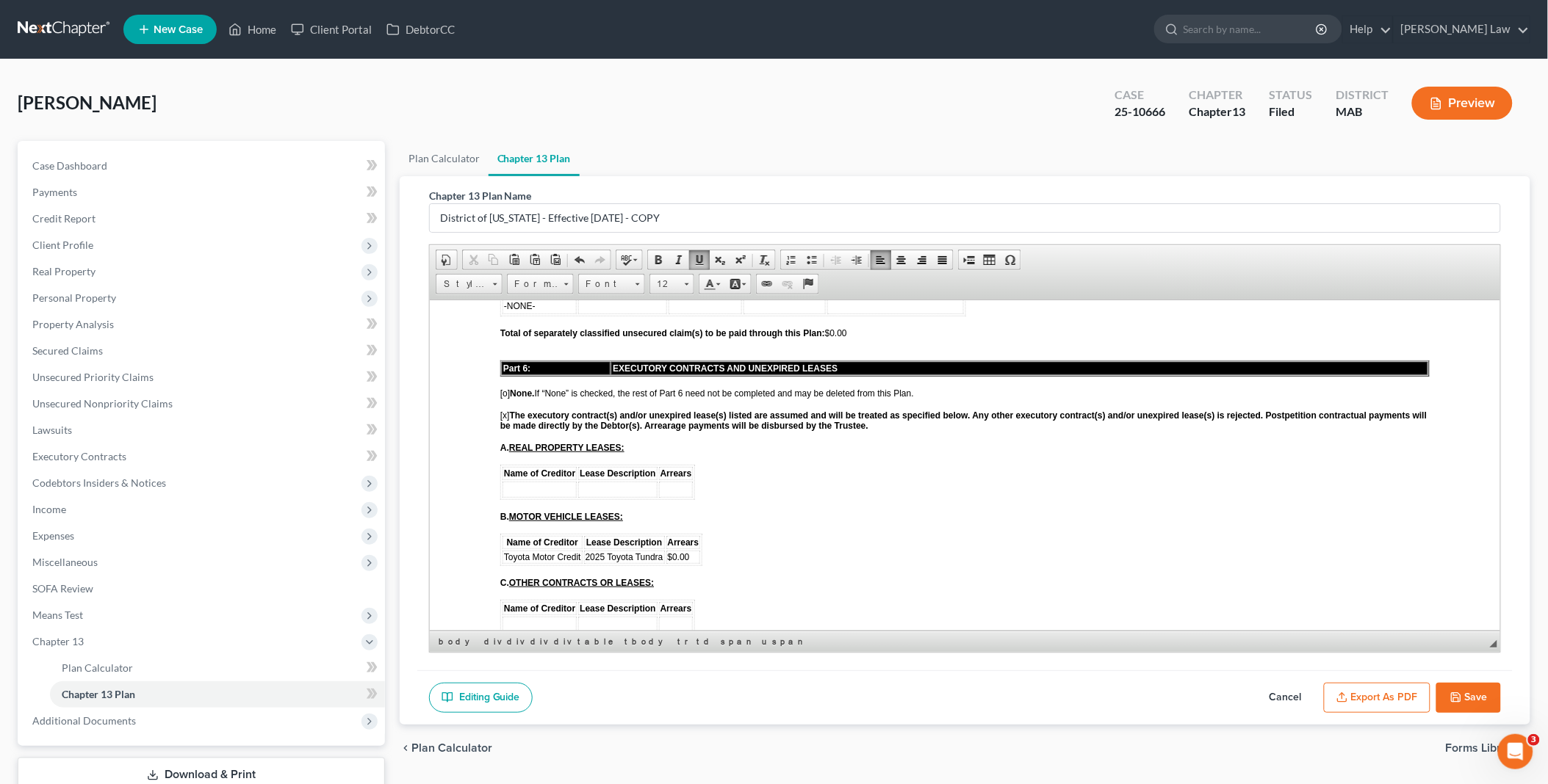
scroll to position [2772, 0]
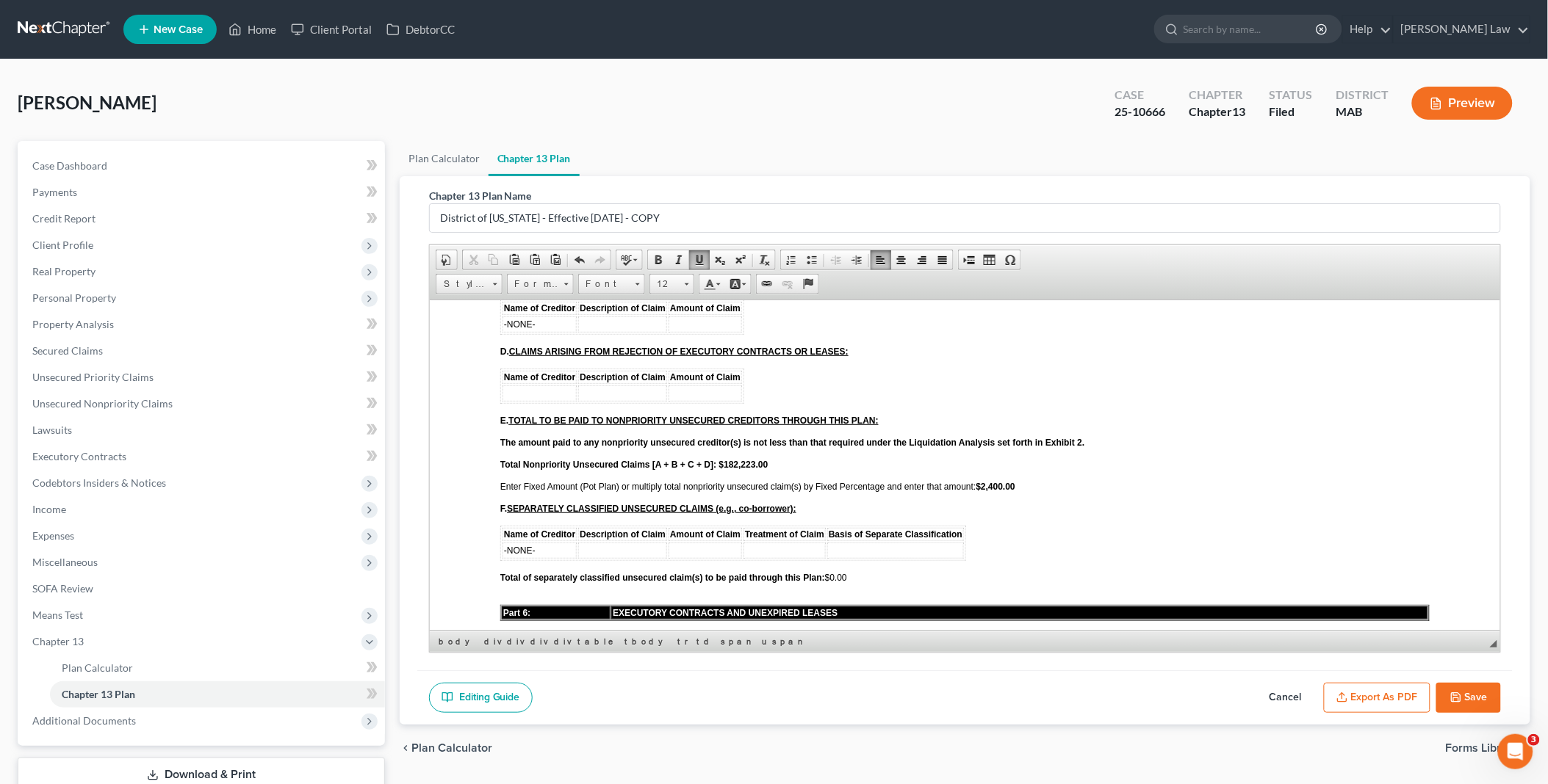
click at [982, 481] on strong "$2,400.00" at bounding box center [995, 486] width 39 height 10
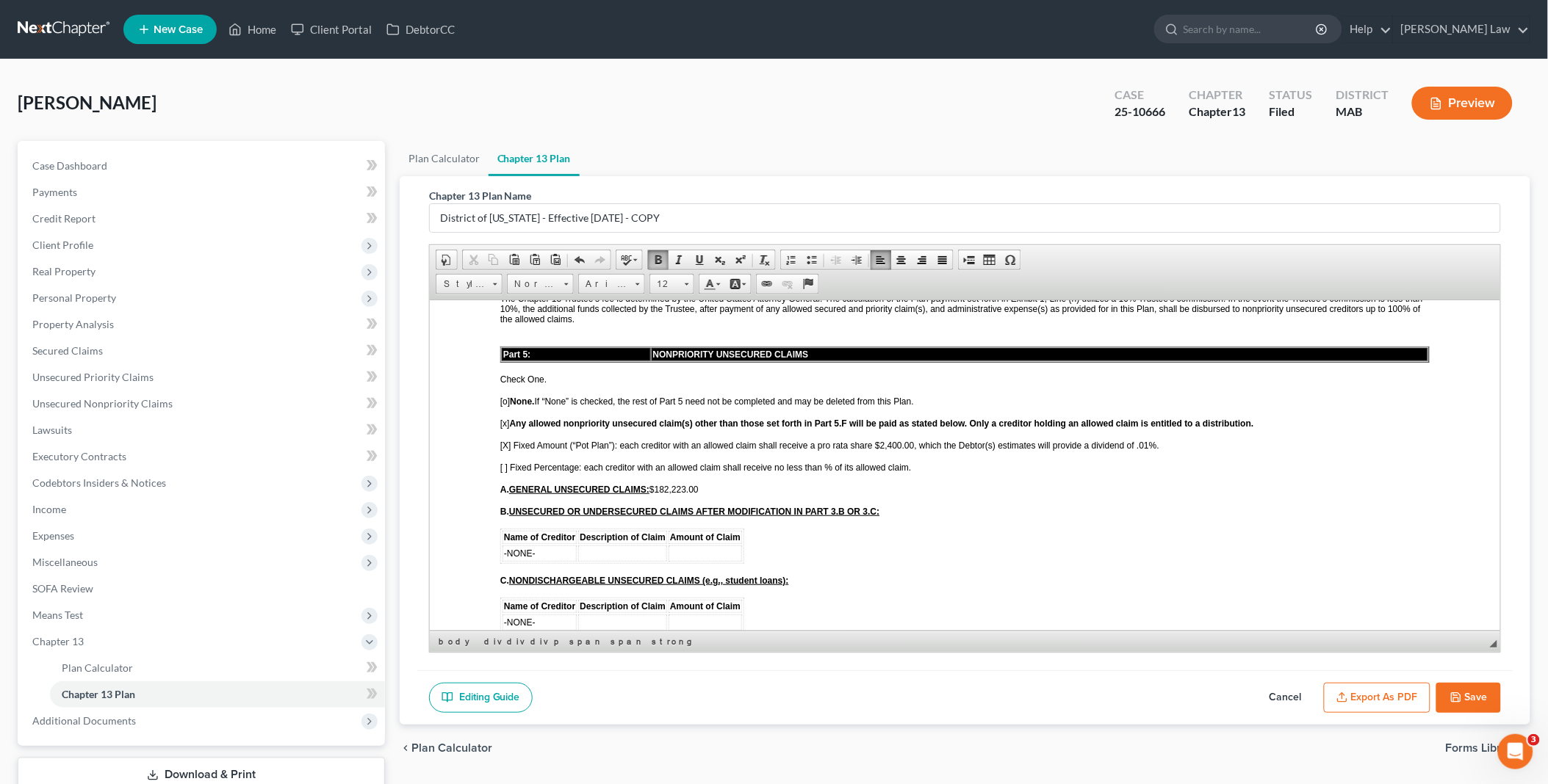
scroll to position [2446, 0]
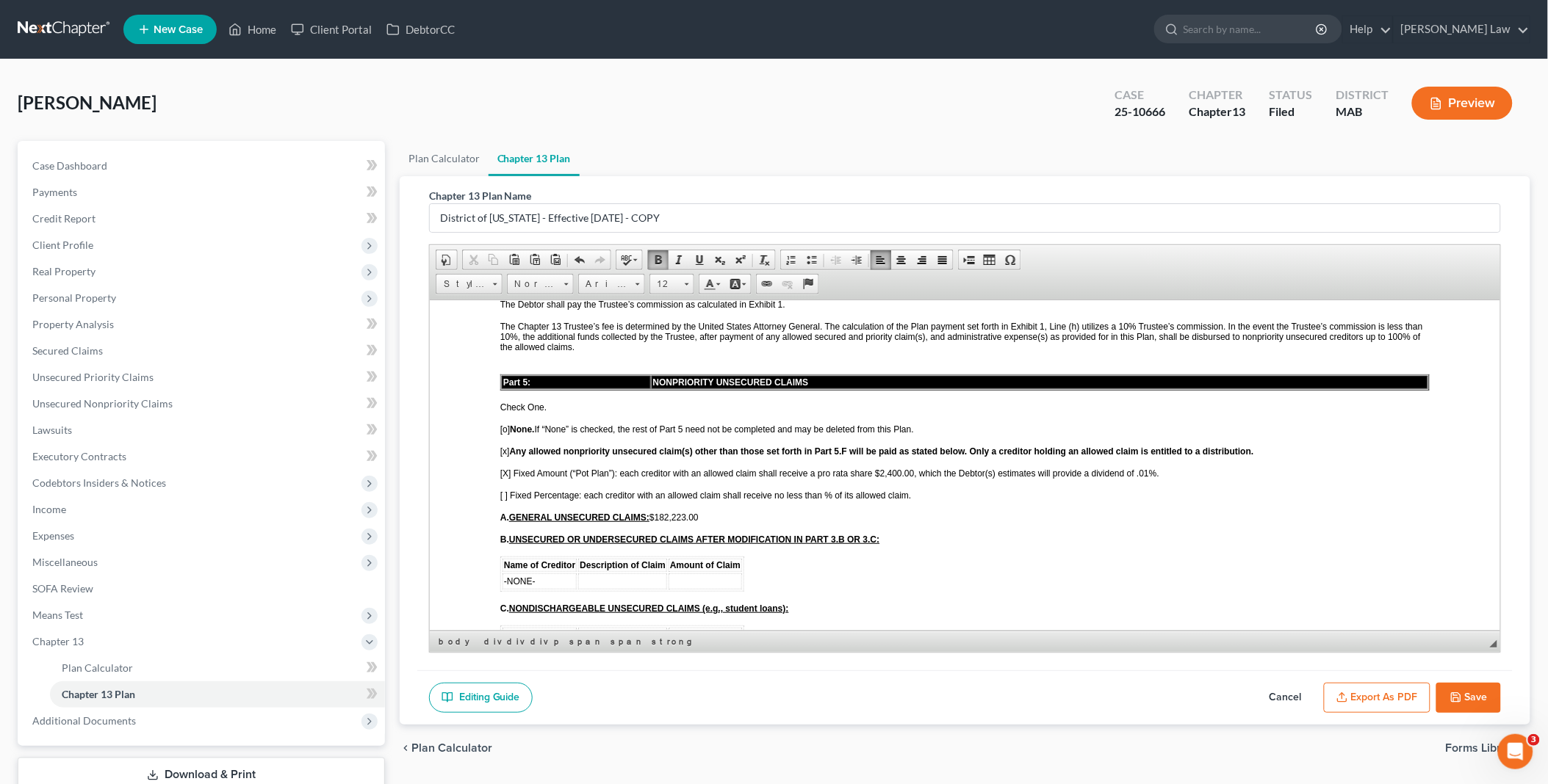
click at [1145, 468] on span "[X] Fixed Amount (“Pot Plan”): each creditor with an allowed claim shall receiv…" at bounding box center [829, 473] width 659 height 10
click at [878, 468] on span "[X] Fixed Amount (“Pot Plan”): each creditor with an allowed claim shall receiv…" at bounding box center [829, 473] width 659 height 10
click at [1472, 692] on button "Save" at bounding box center [1469, 699] width 65 height 31
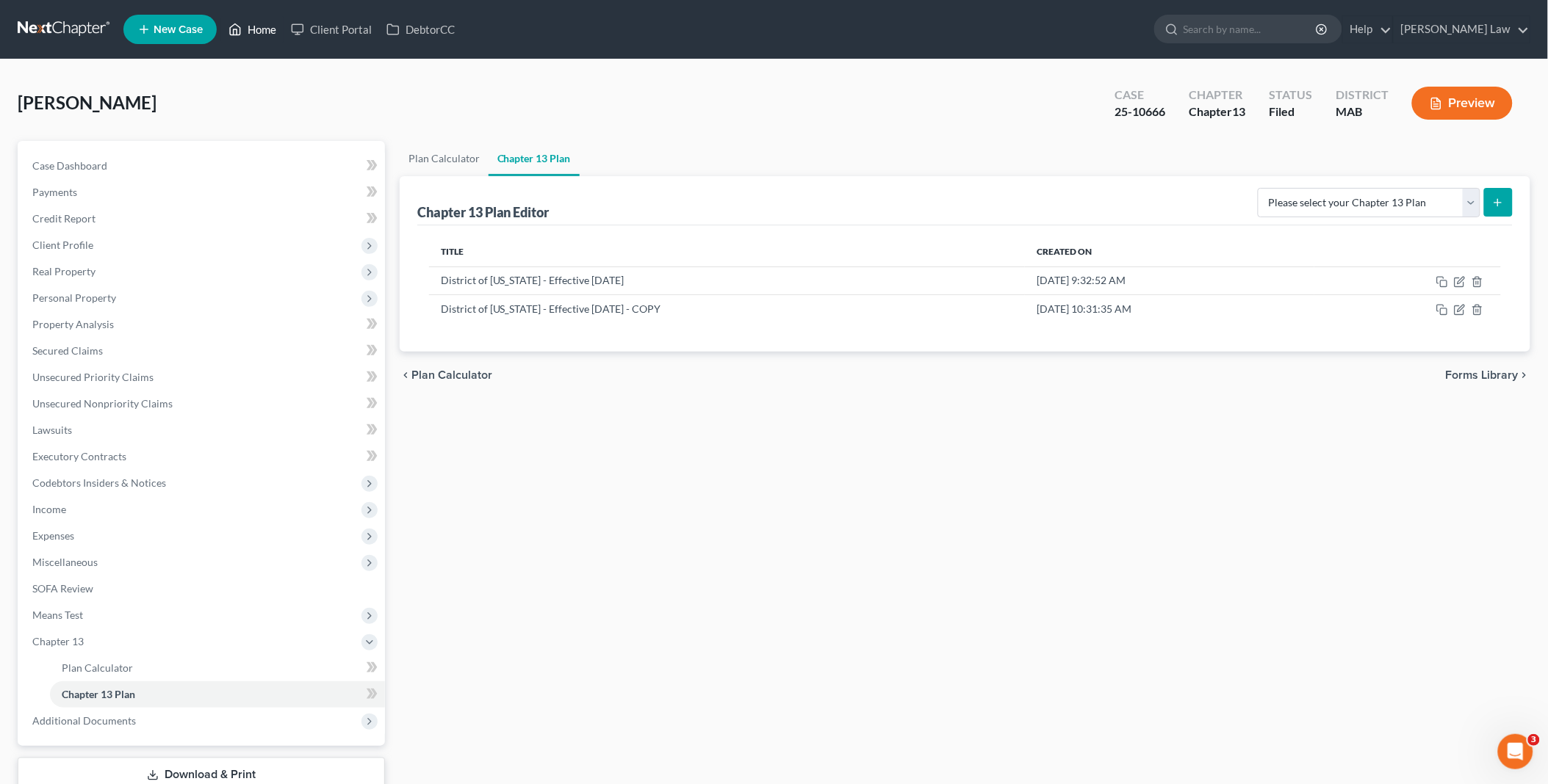
click at [254, 26] on link "Home" at bounding box center [252, 29] width 62 height 26
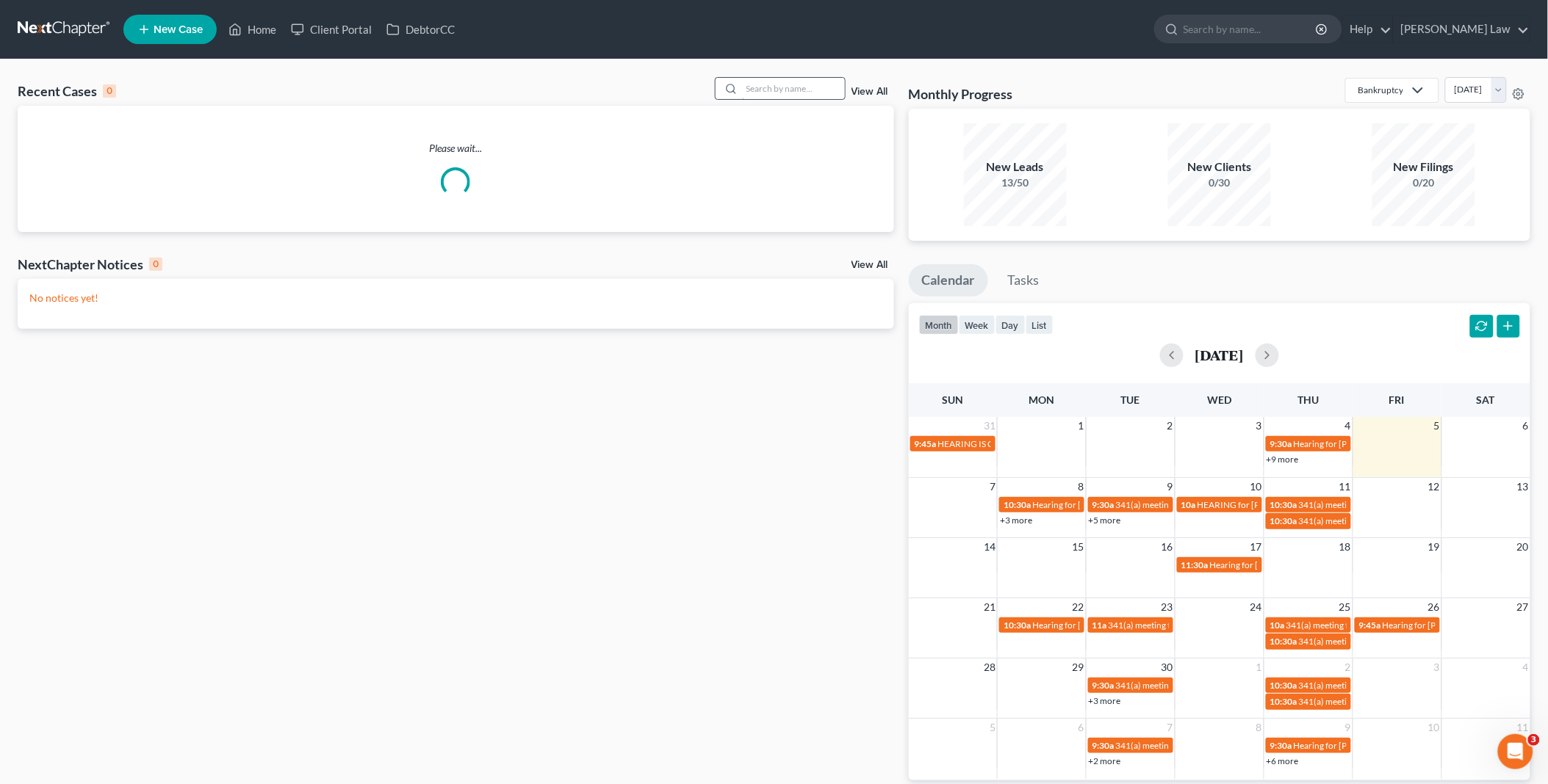
click at [771, 92] on input "search" at bounding box center [794, 88] width 103 height 21
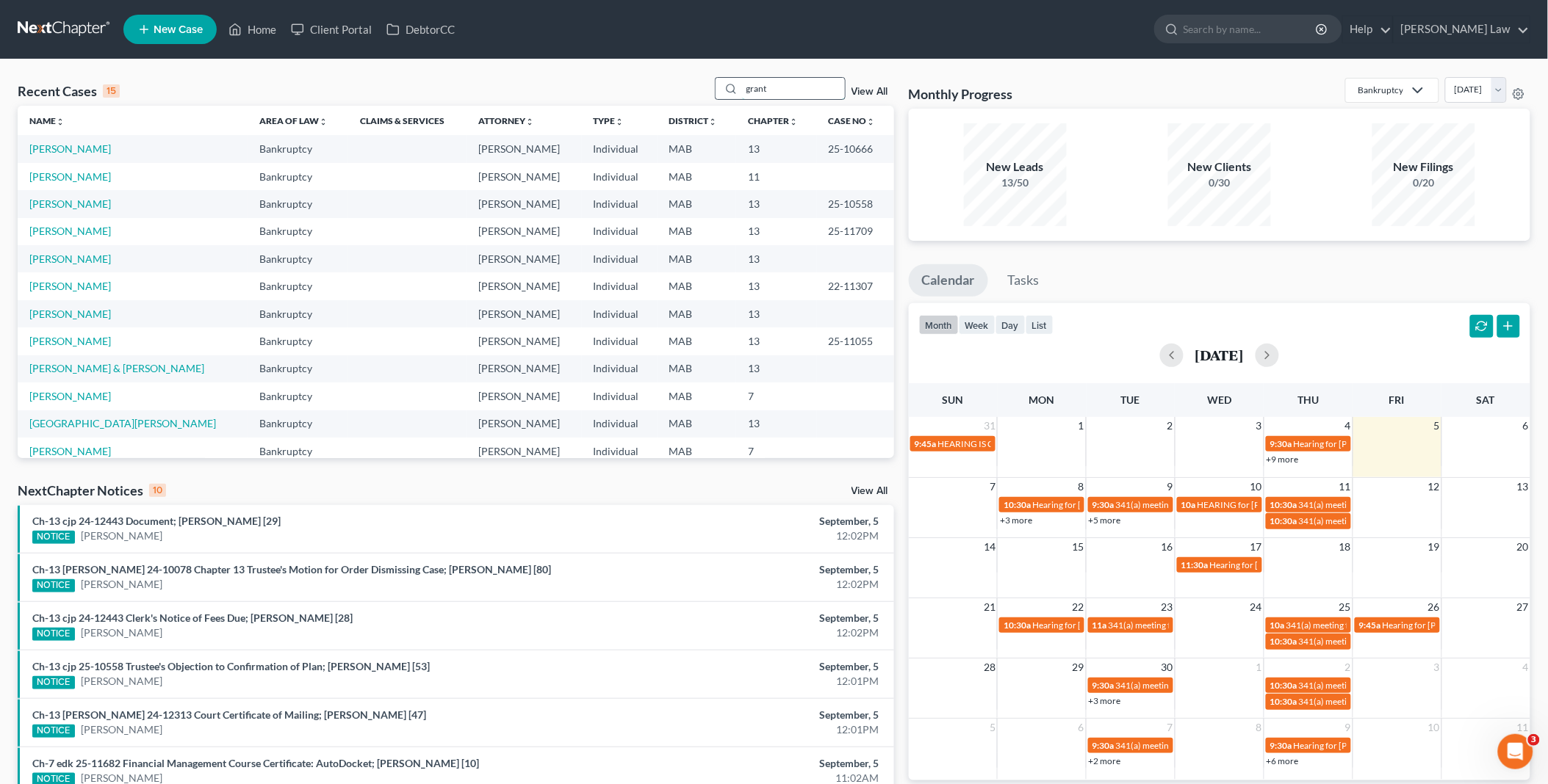
type input "grant"
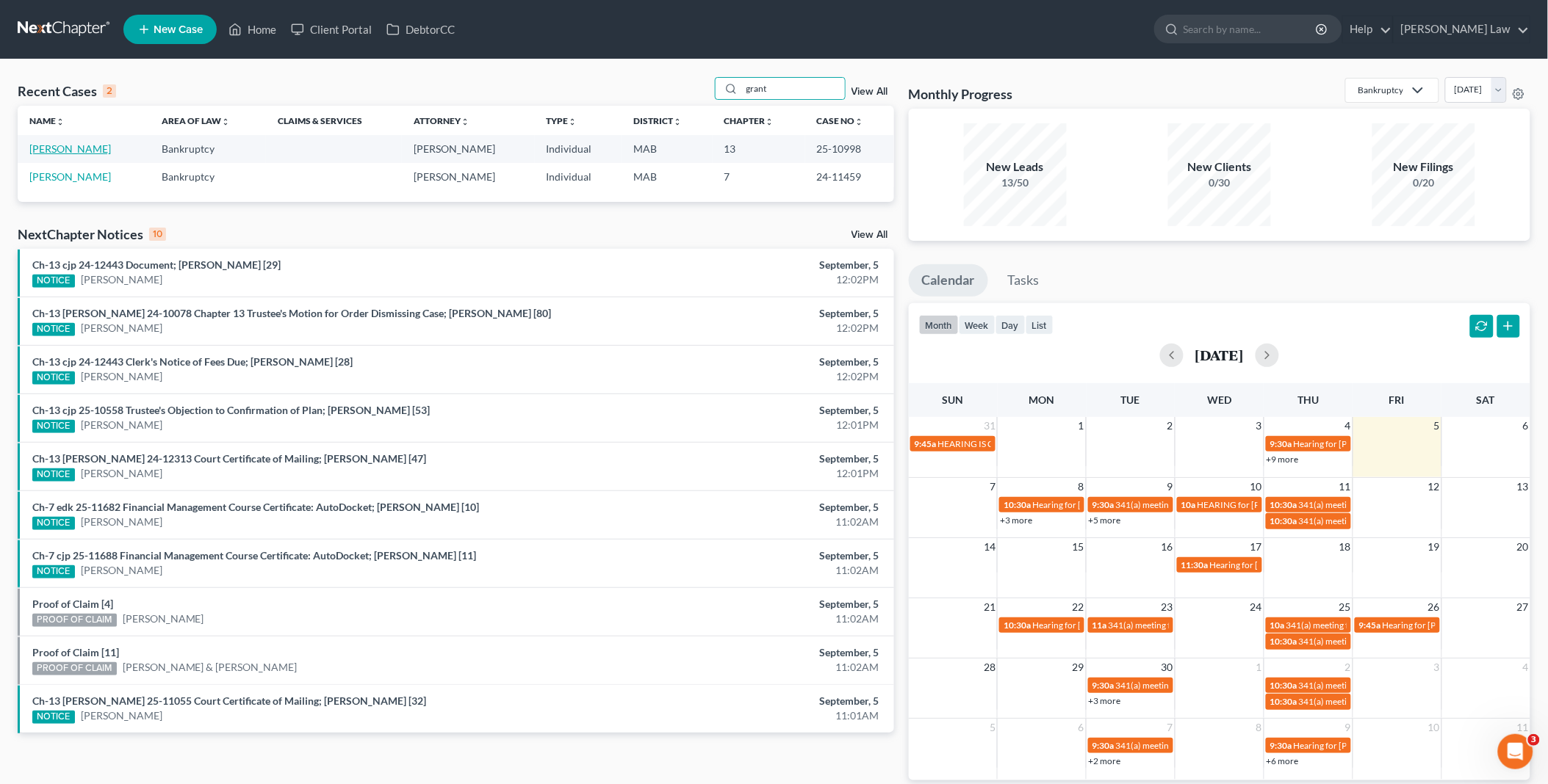
click at [56, 145] on link "[PERSON_NAME]" at bounding box center [69, 149] width 81 height 13
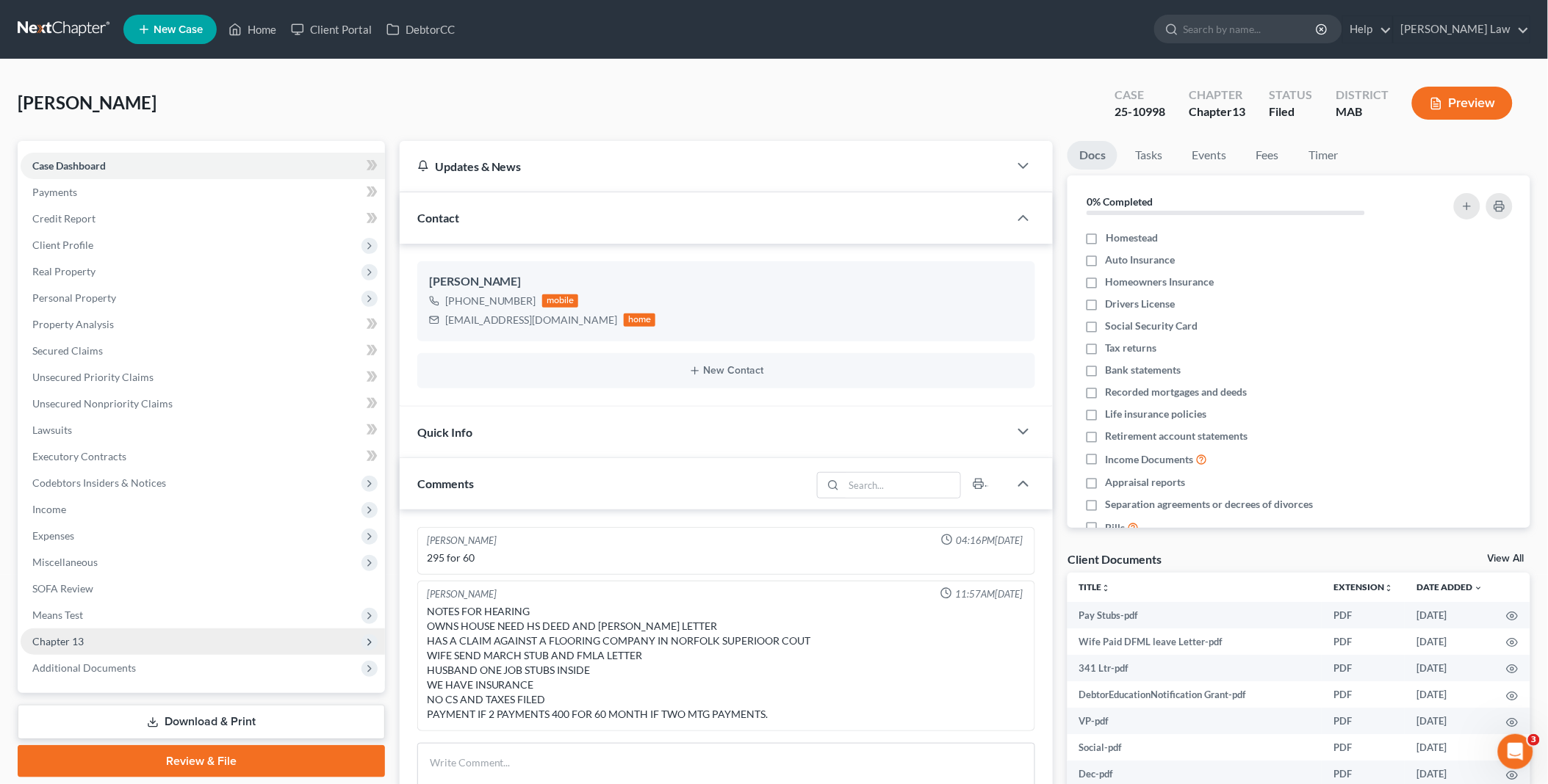
click at [97, 637] on span "Chapter 13" at bounding box center [202, 641] width 365 height 26
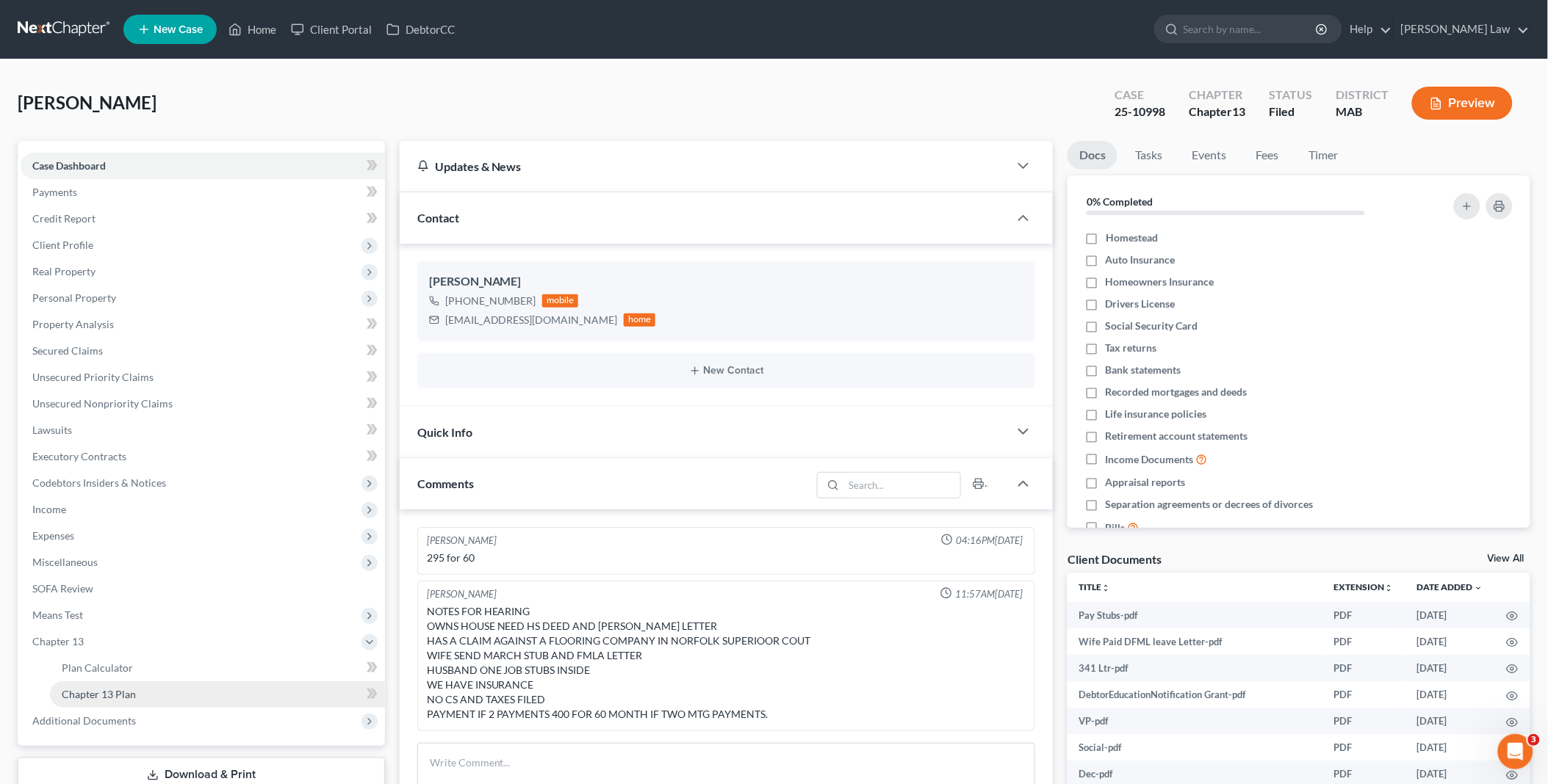
click at [133, 688] on span "Chapter 13 Plan" at bounding box center [98, 694] width 74 height 13
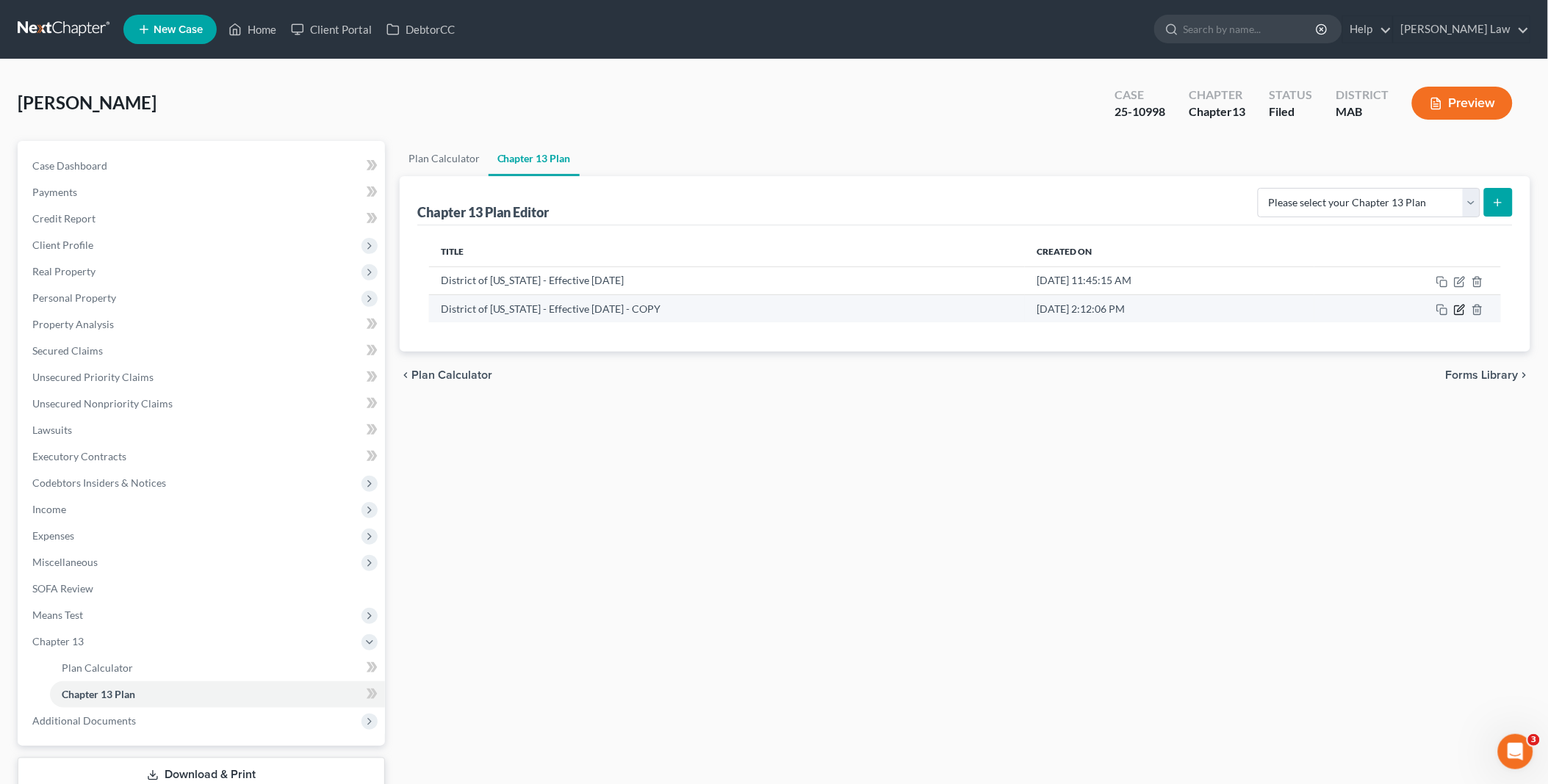
click at [1459, 308] on icon "button" at bounding box center [1461, 308] width 7 height 7
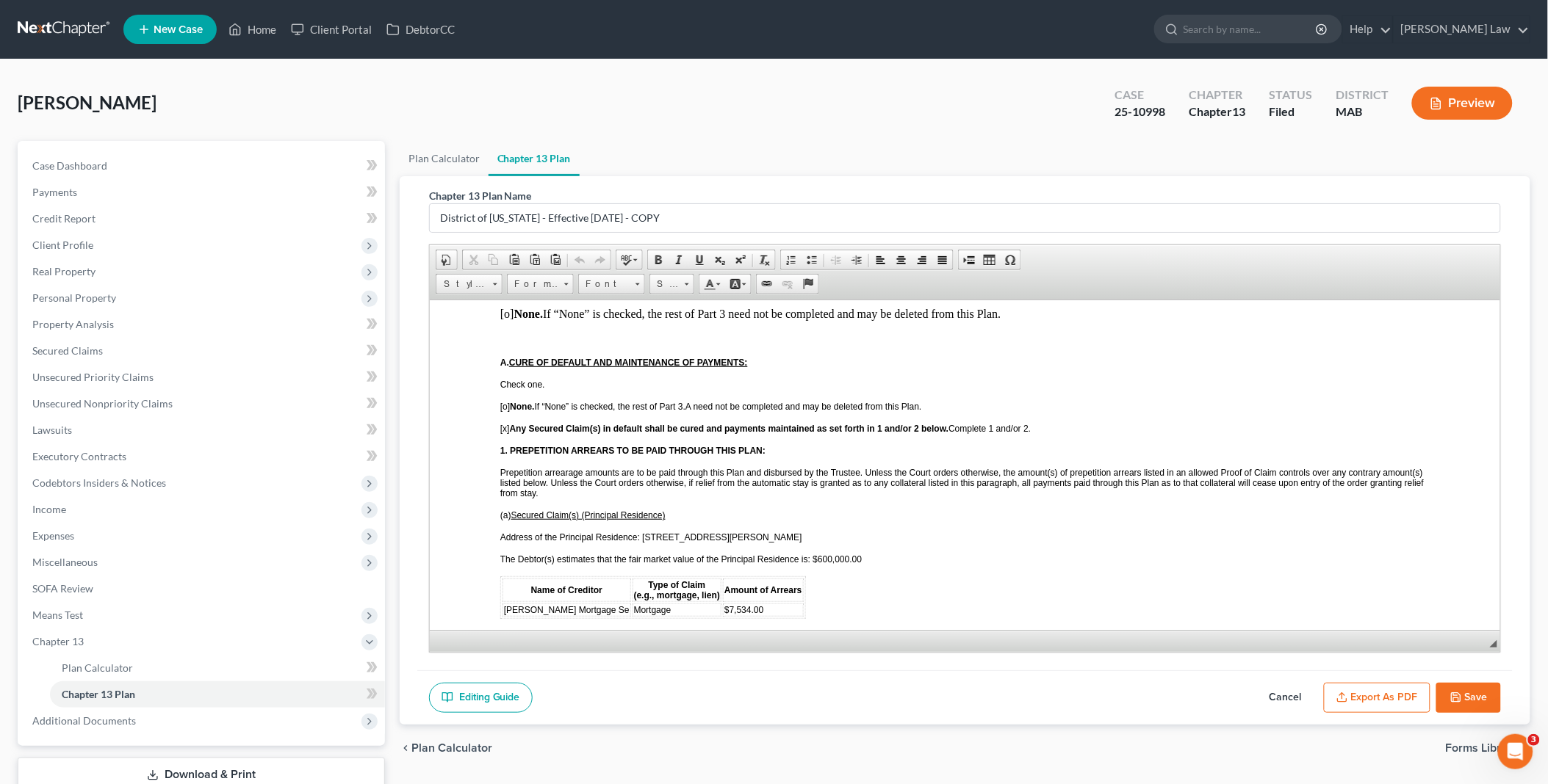
scroll to position [1224, 0]
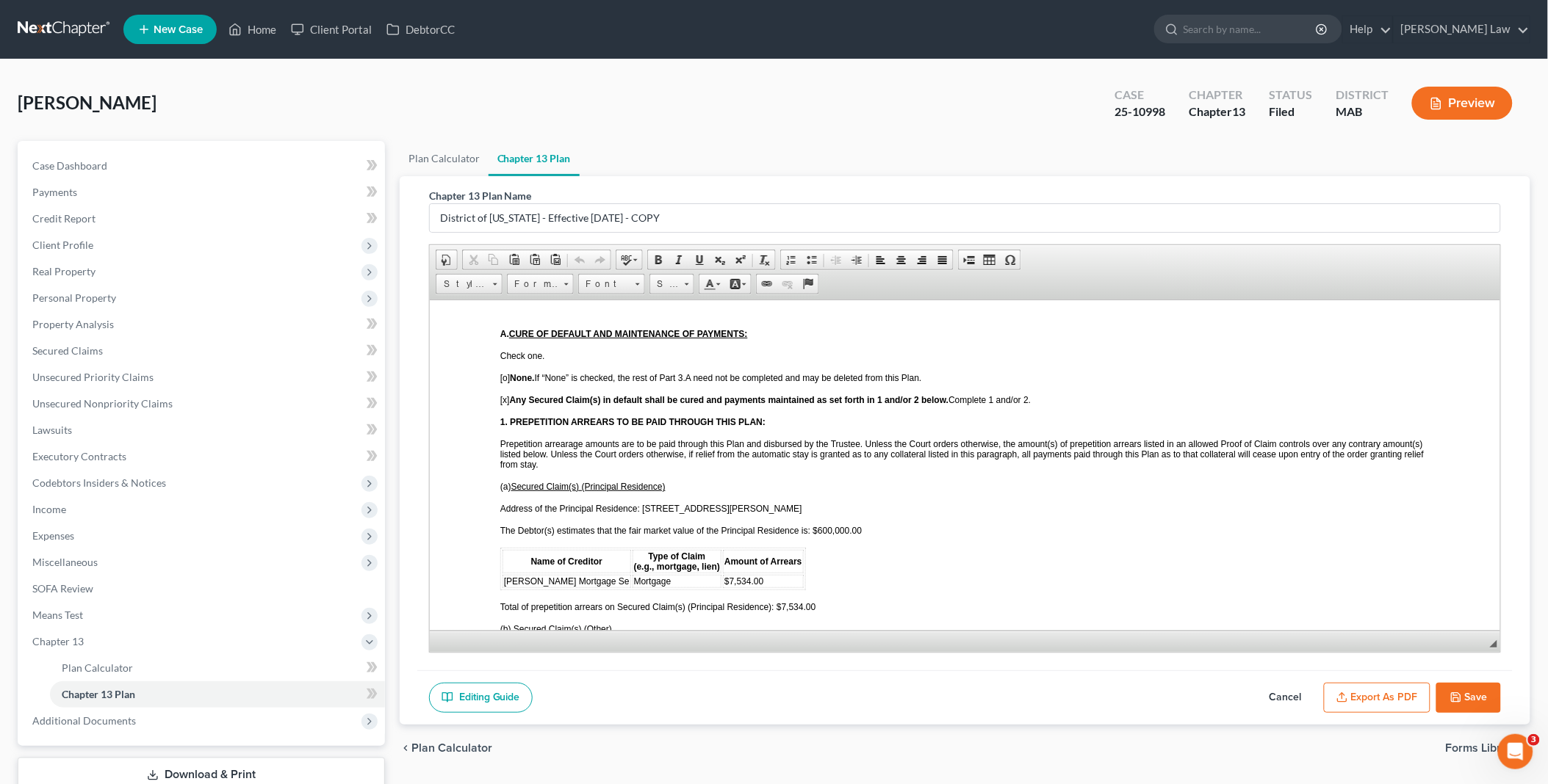
drag, startPoint x: 1466, startPoint y: 694, endPoint x: 1453, endPoint y: 693, distance: 13.0
click at [1466, 694] on button "Save" at bounding box center [1469, 699] width 65 height 31
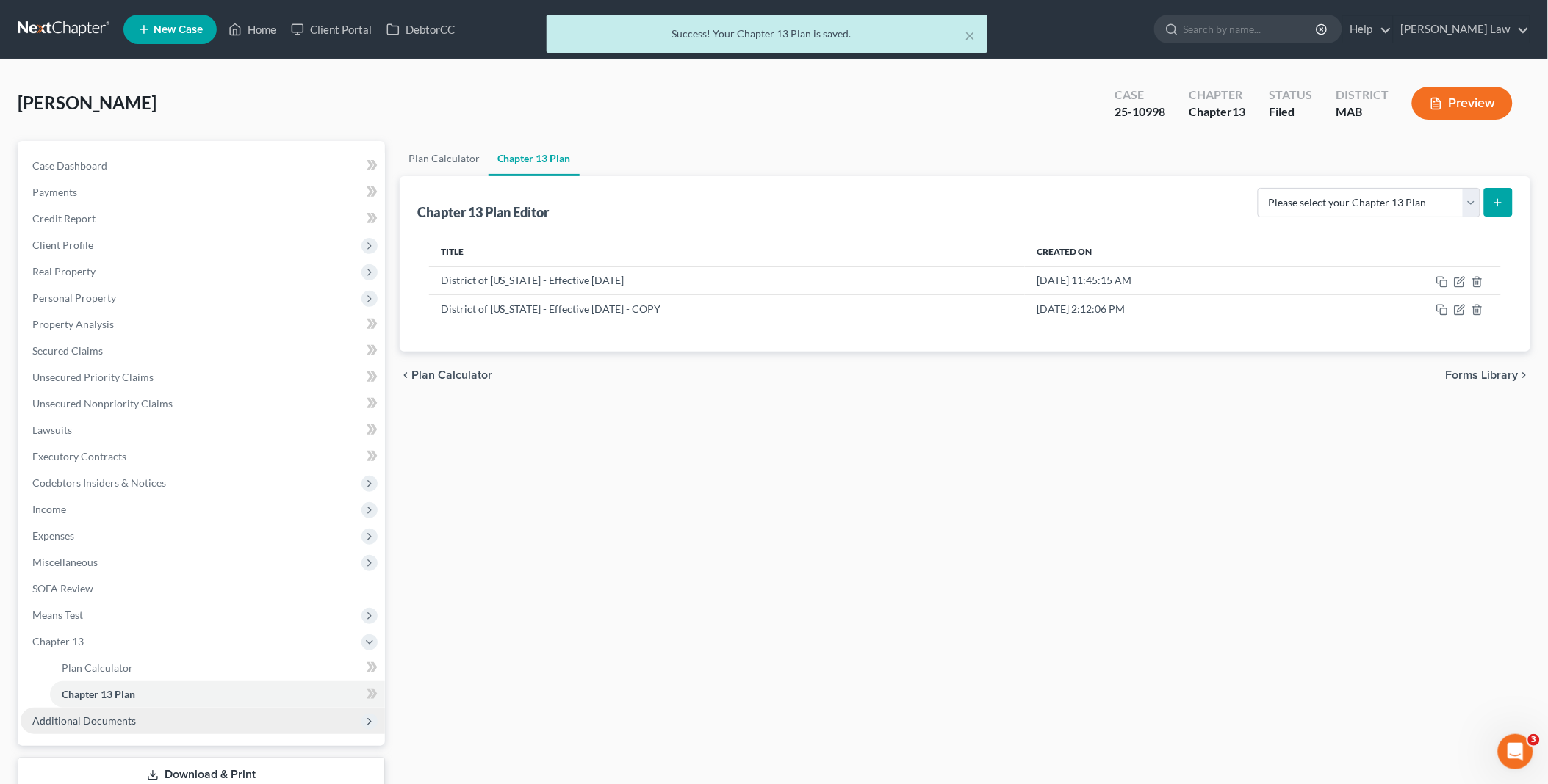
click at [110, 721] on span "Additional Documents" at bounding box center [84, 721] width 103 height 13
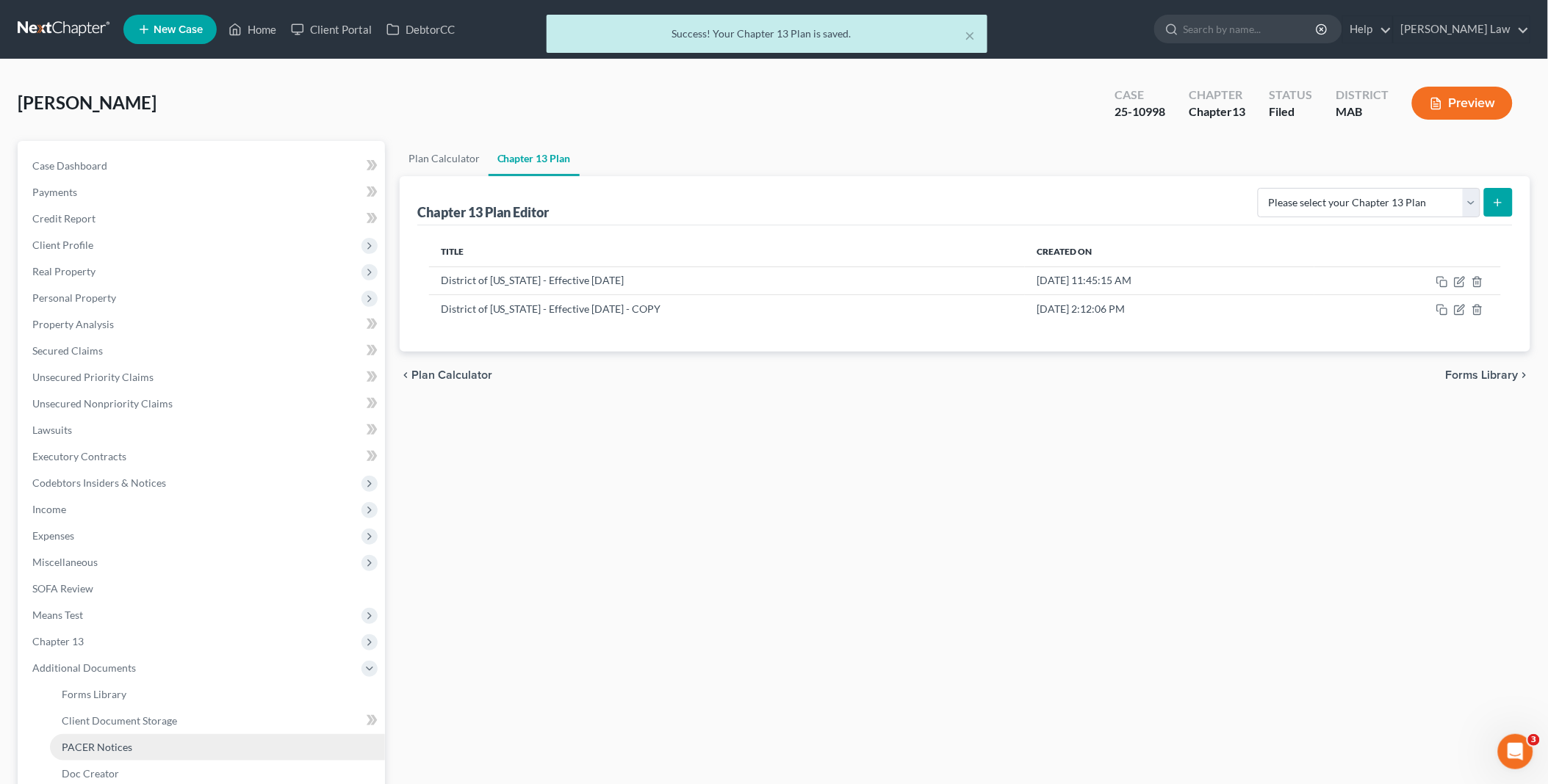
click at [114, 745] on span "PACER Notices" at bounding box center [97, 747] width 71 height 13
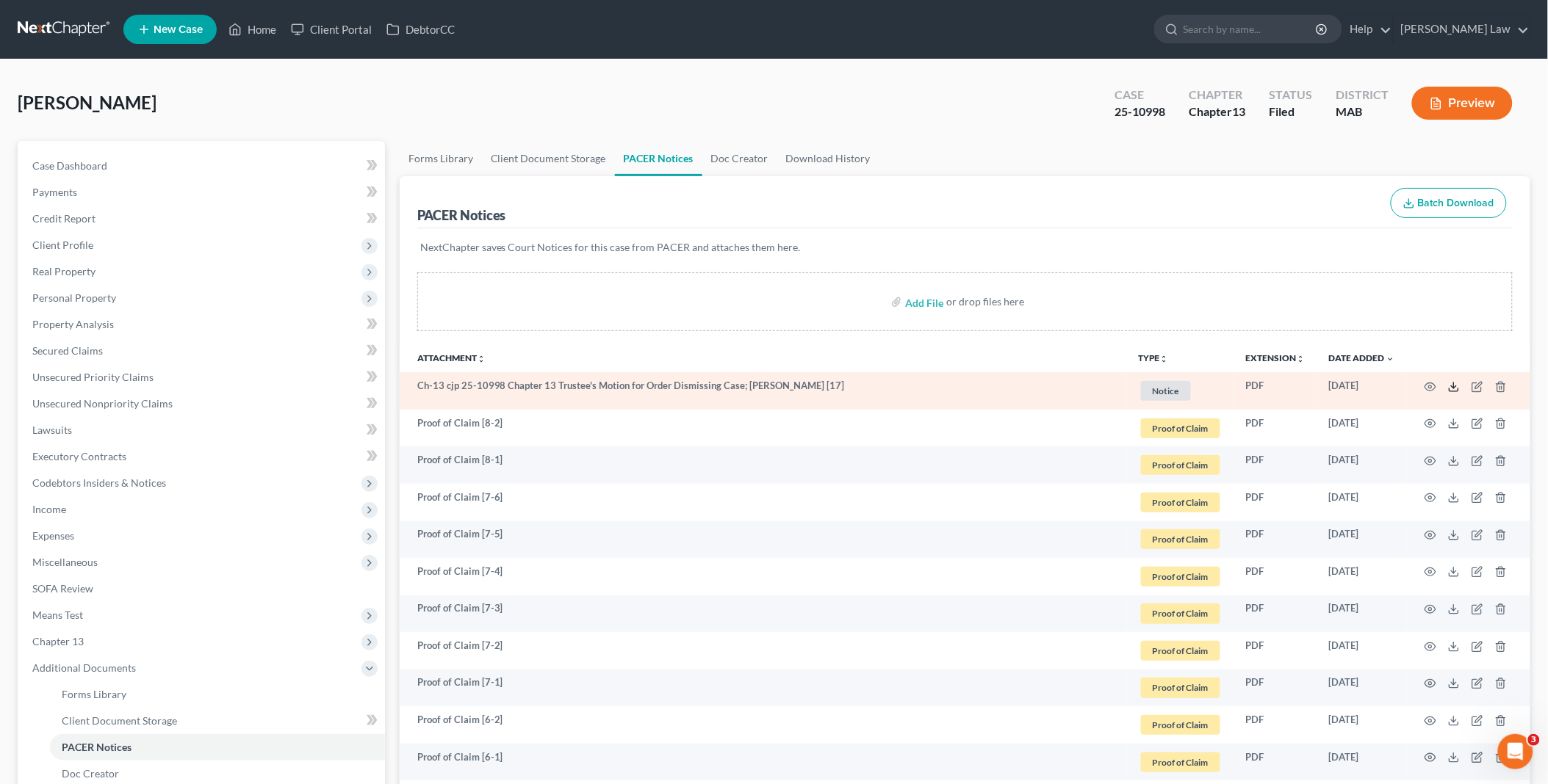
click at [1452, 386] on icon at bounding box center [1454, 387] width 12 height 12
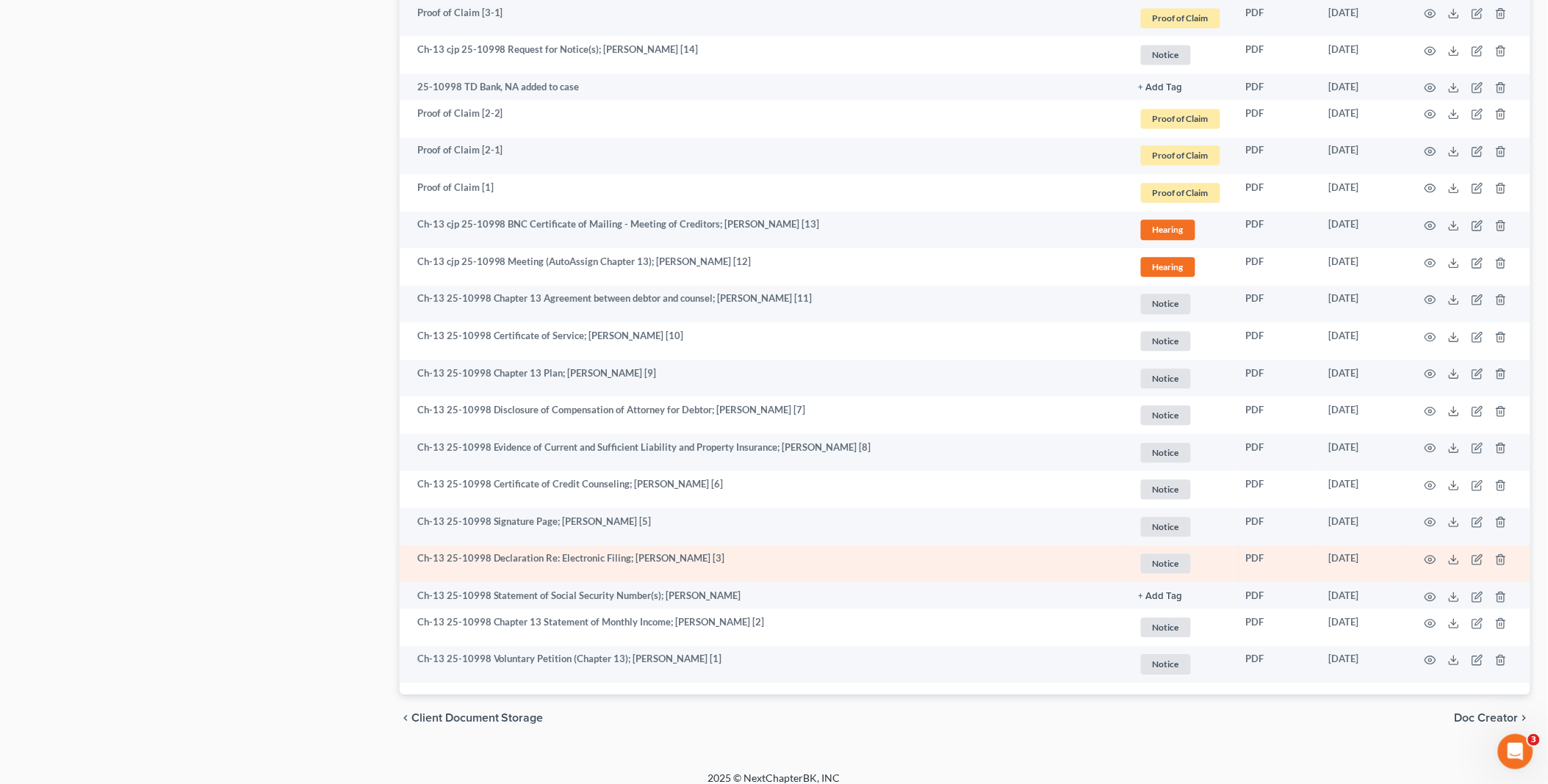
scroll to position [1118, 0]
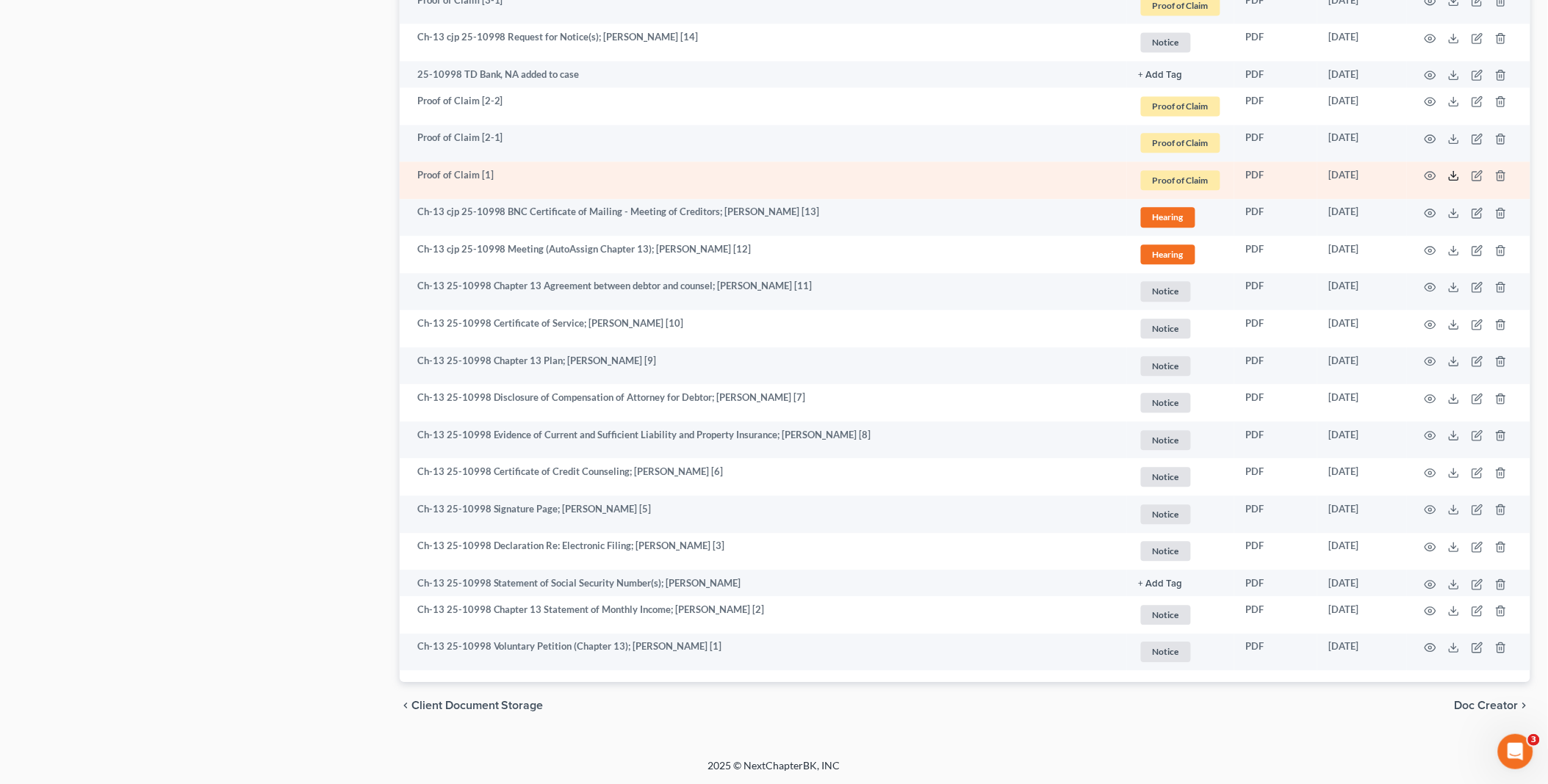
click at [1452, 174] on icon at bounding box center [1454, 176] width 12 height 12
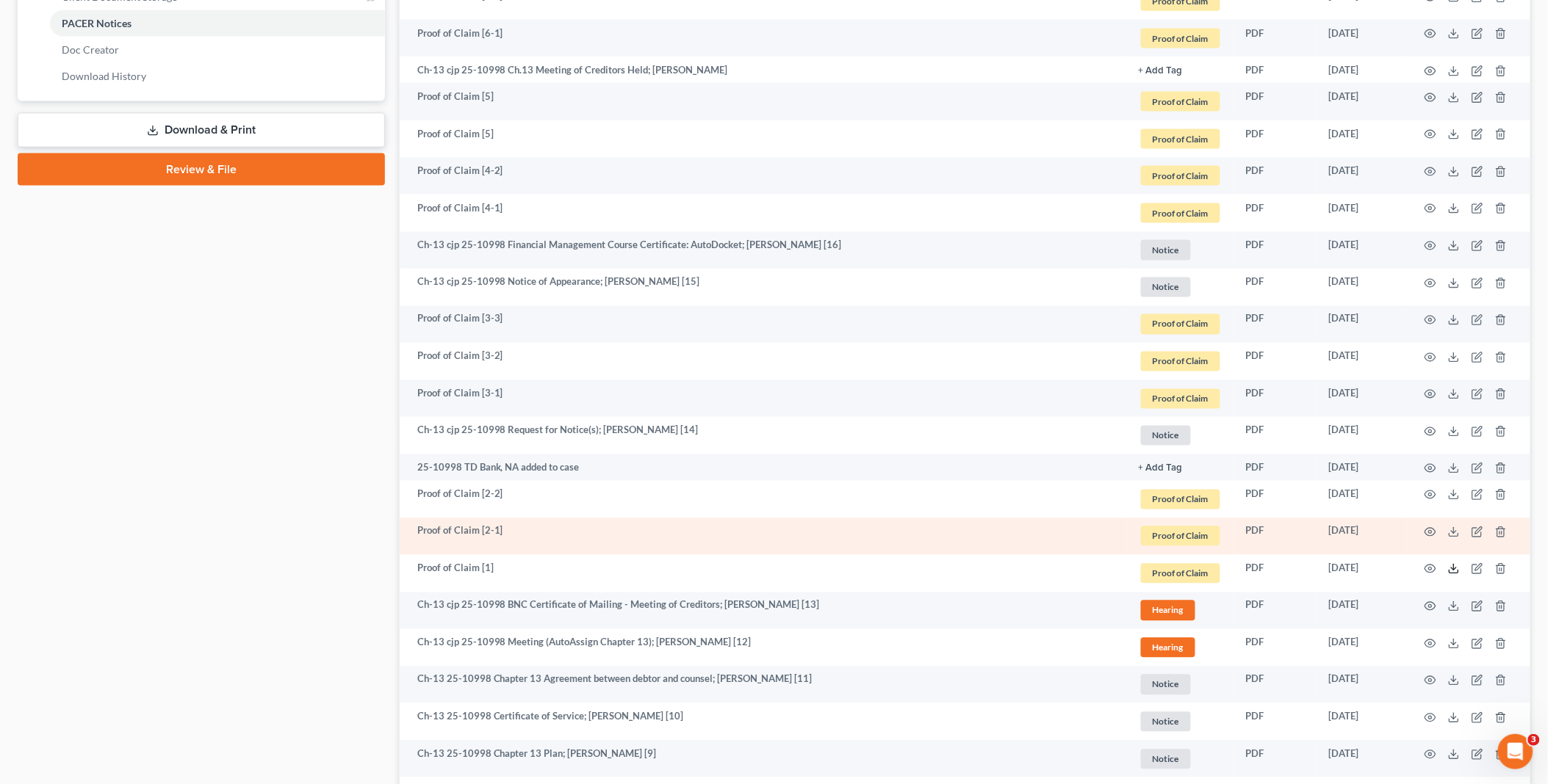
scroll to position [710, 0]
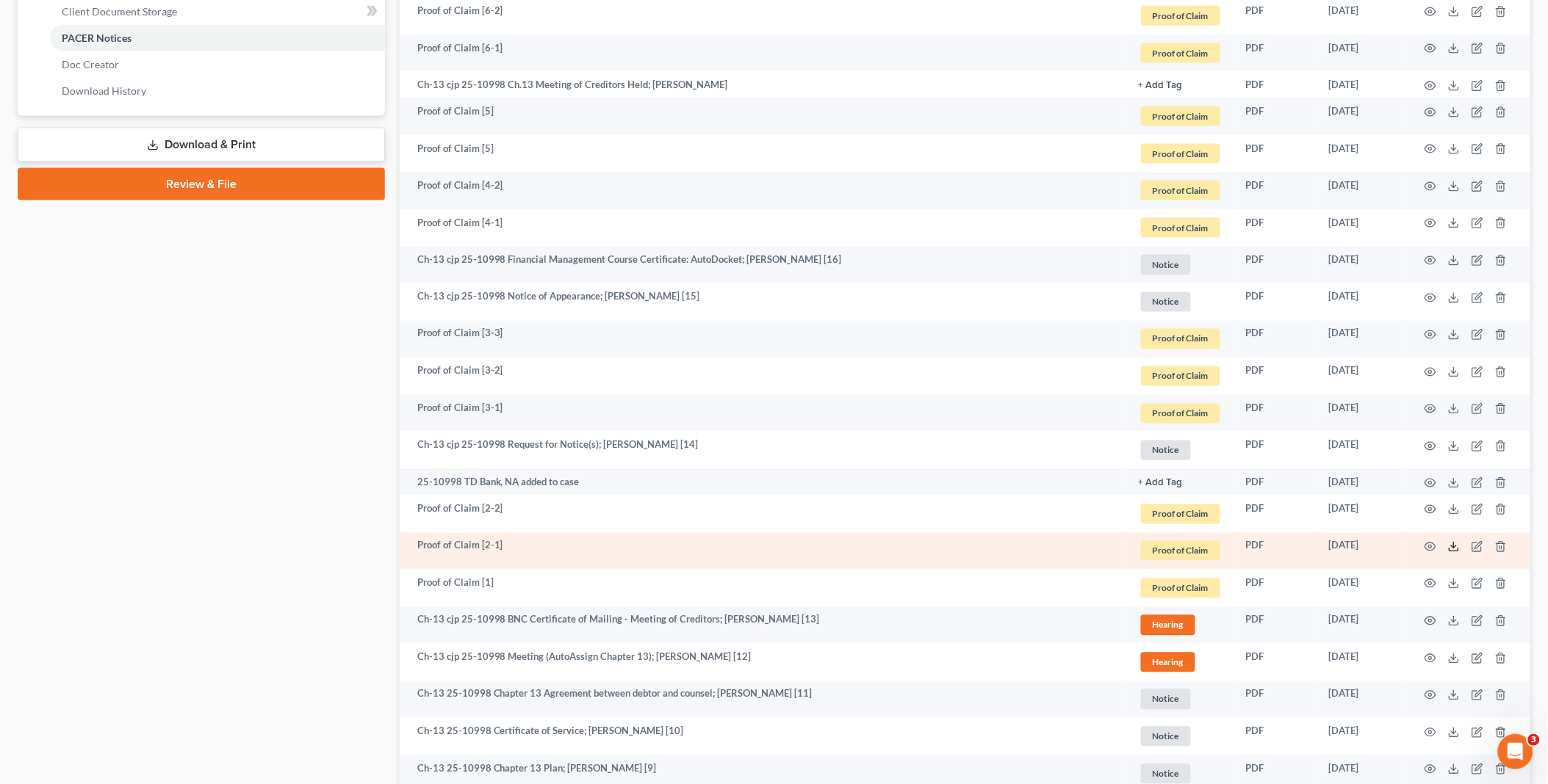
click at [1452, 549] on icon at bounding box center [1454, 547] width 12 height 12
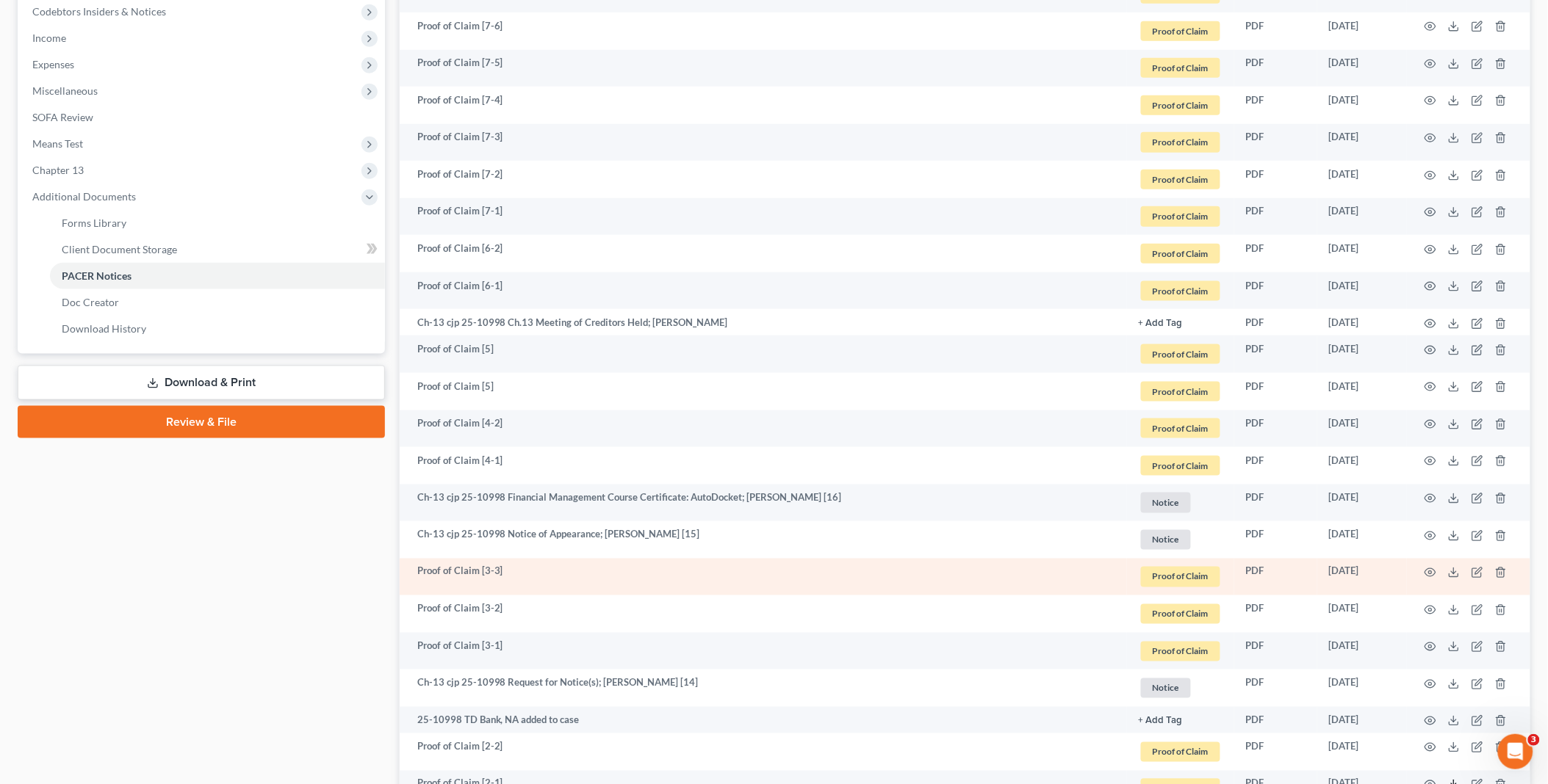
scroll to position [465, 0]
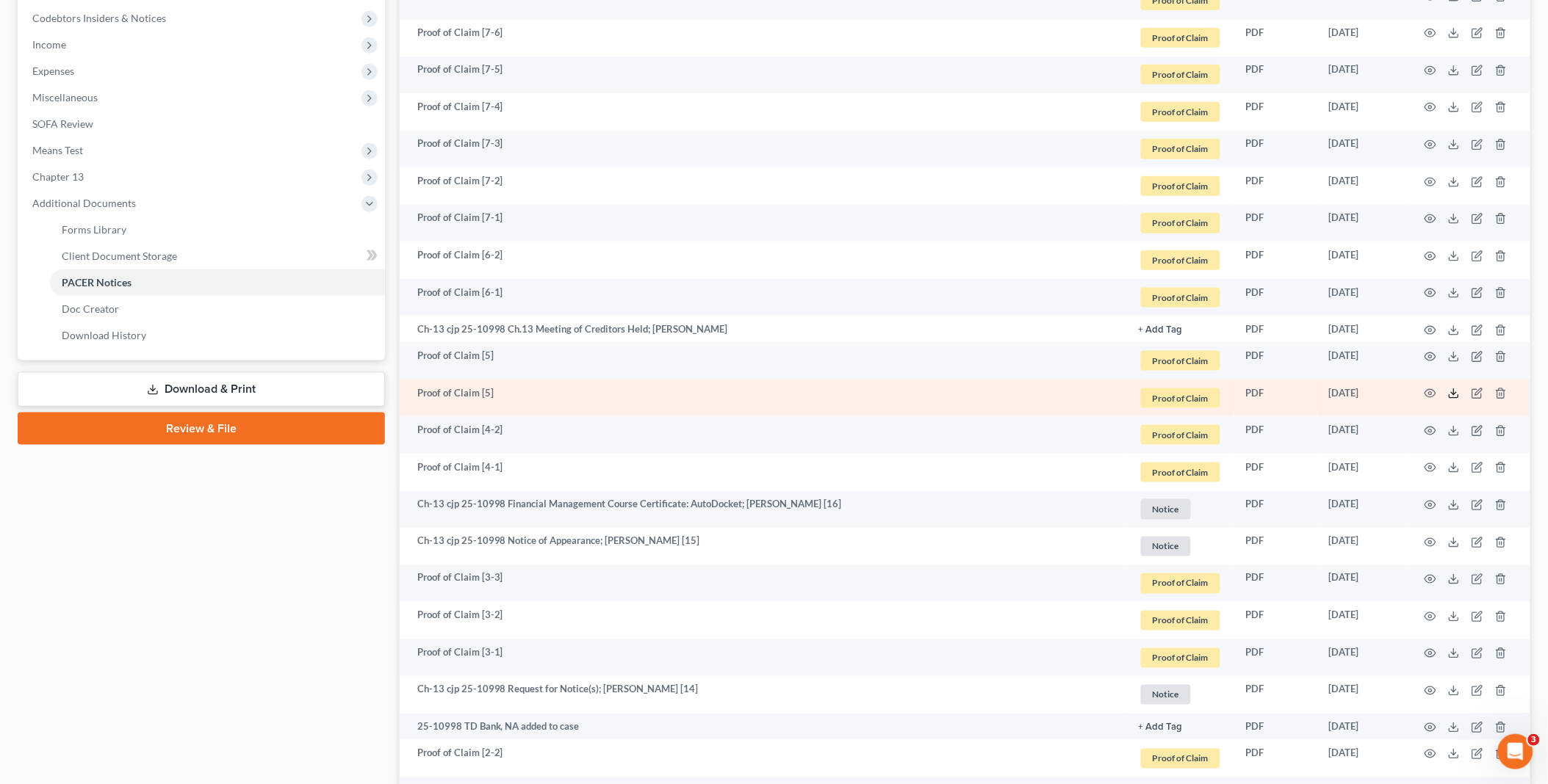
click at [1456, 392] on icon at bounding box center [1454, 394] width 12 height 12
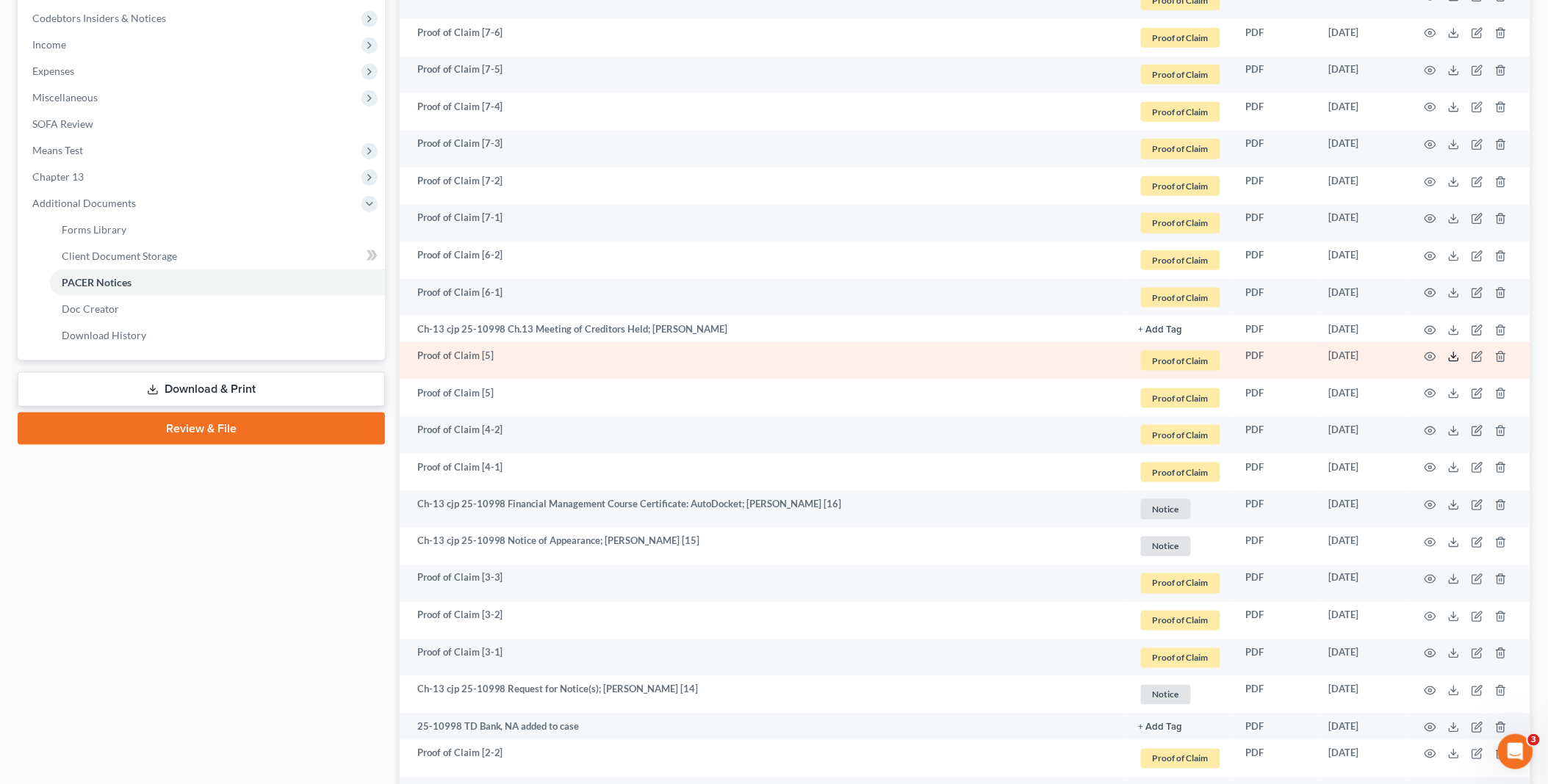
click at [1454, 357] on line at bounding box center [1454, 355] width 0 height 6
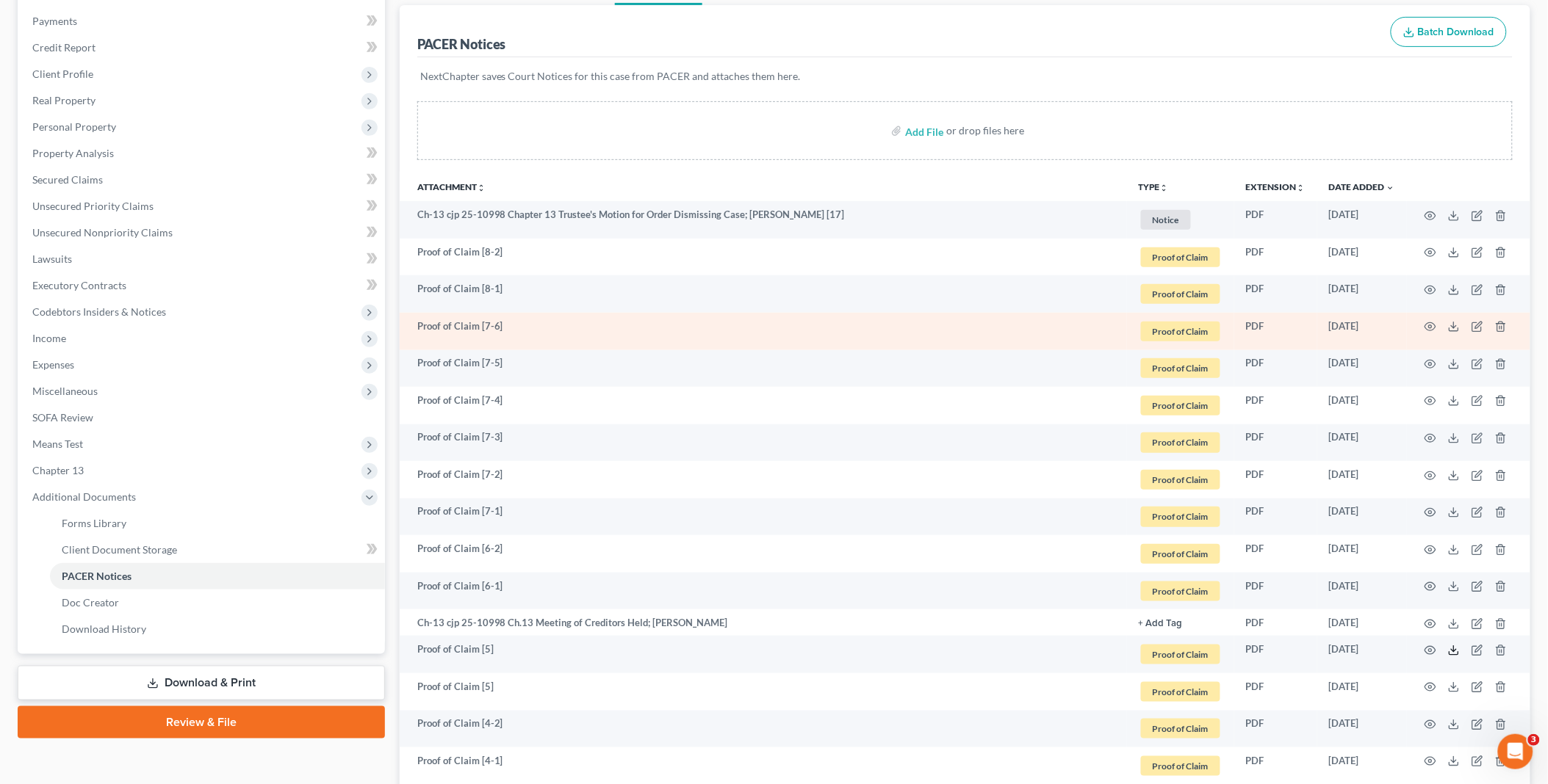
scroll to position [138, 0]
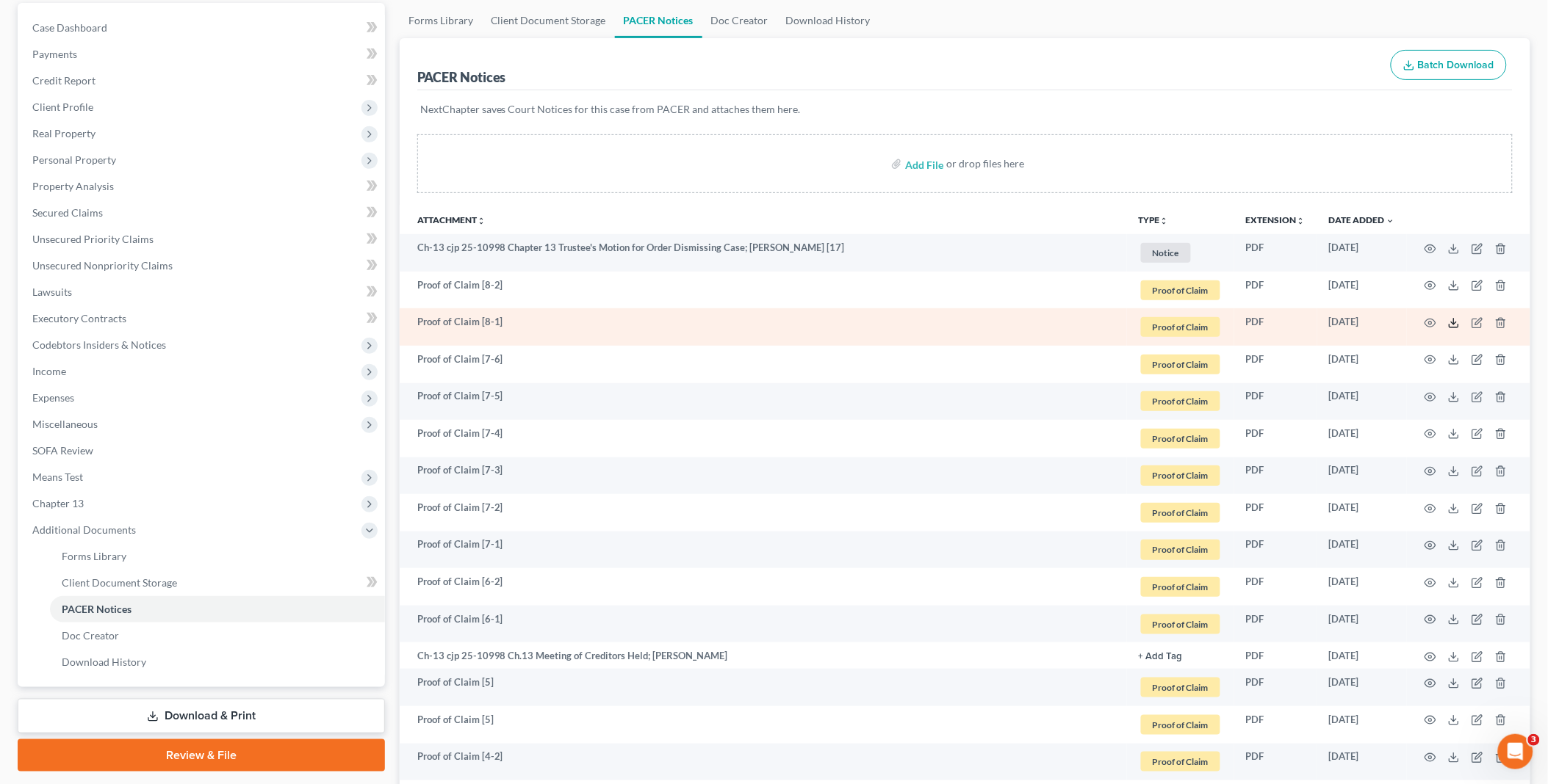
click at [1451, 322] on icon at bounding box center [1454, 324] width 12 height 12
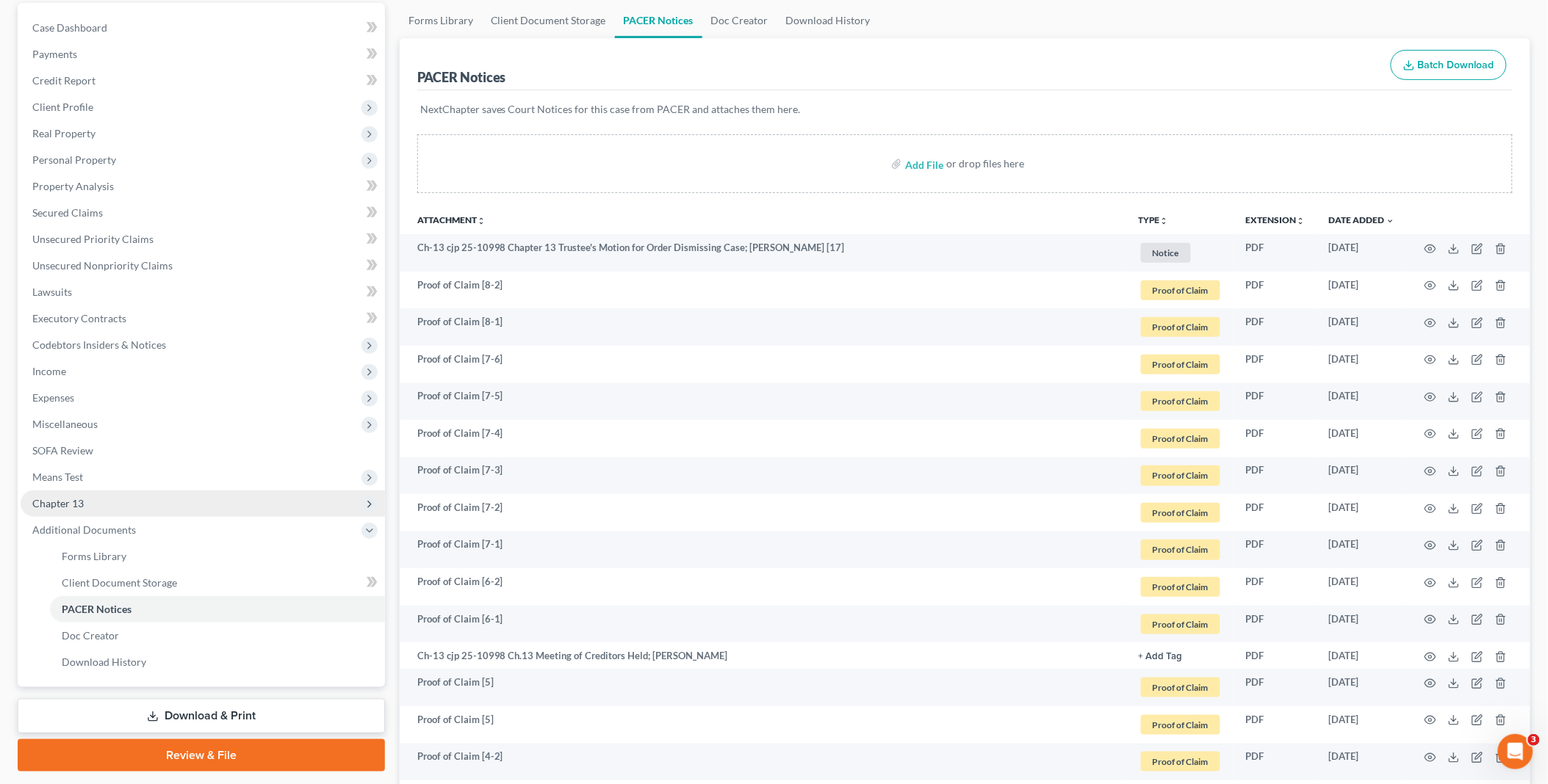
click at [107, 501] on span "Chapter 13" at bounding box center [202, 503] width 365 height 26
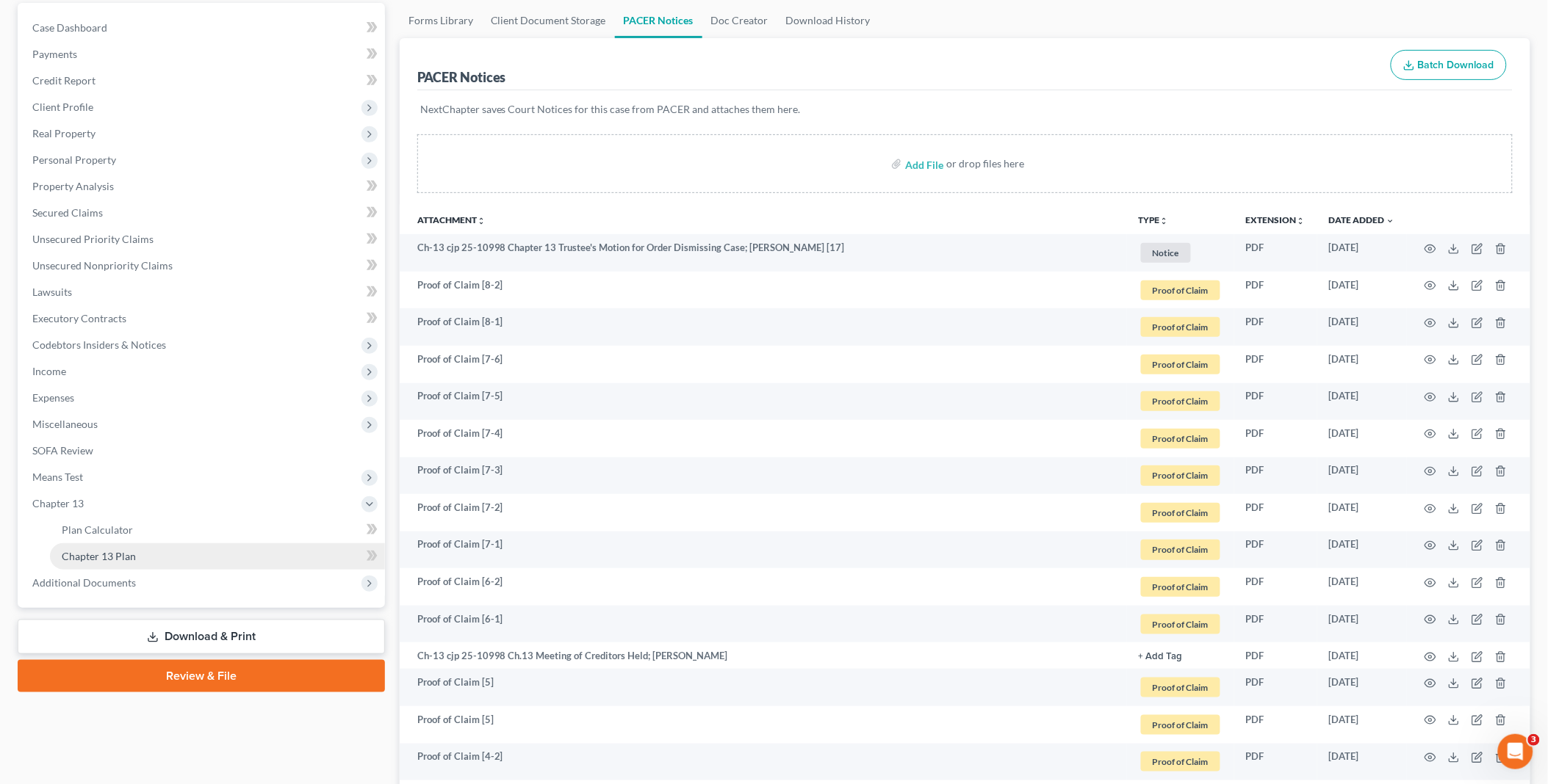
click at [144, 549] on link "Chapter 13 Plan" at bounding box center [217, 556] width 335 height 26
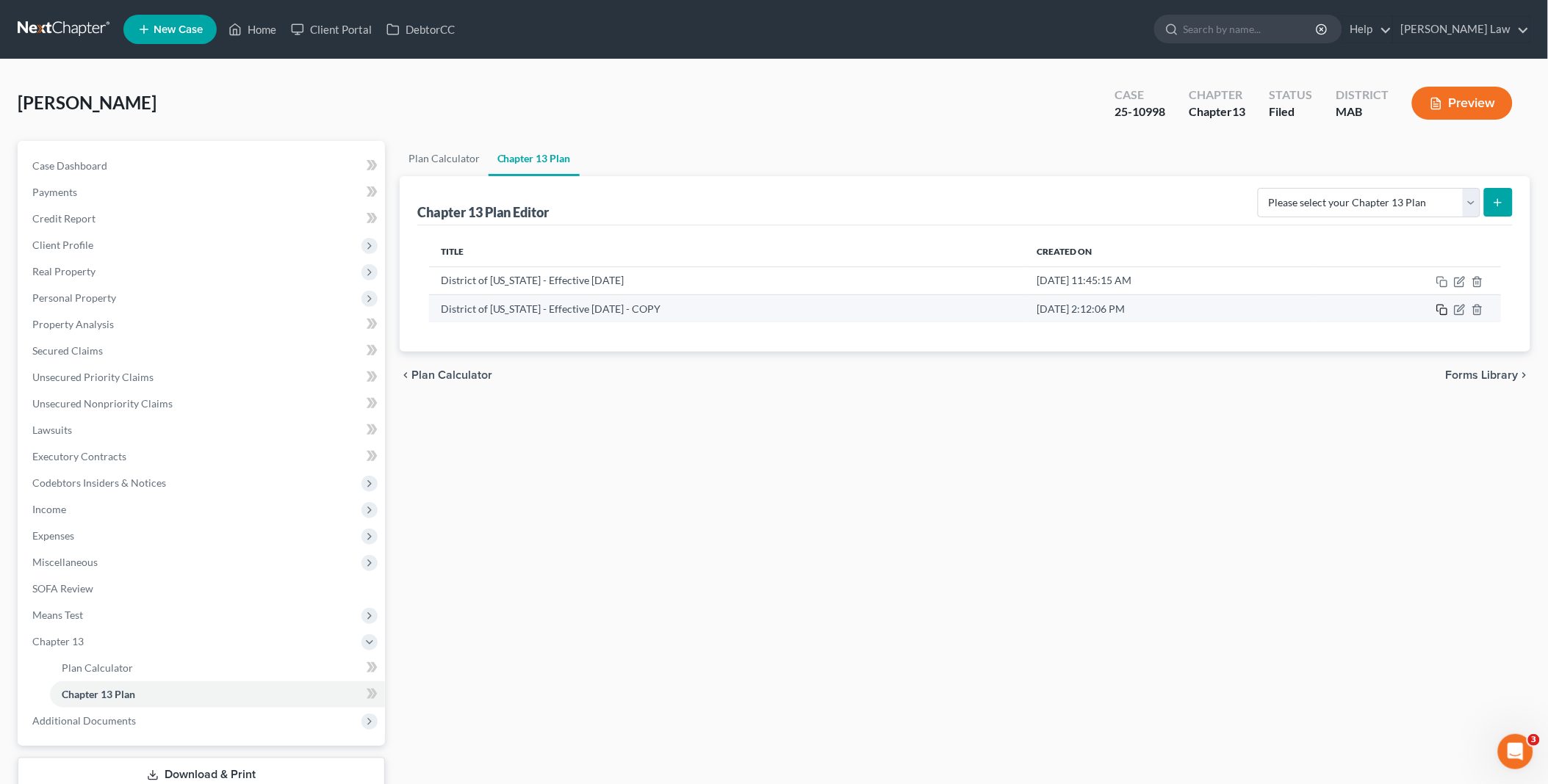
click at [1445, 313] on icon "button" at bounding box center [1442, 310] width 12 height 12
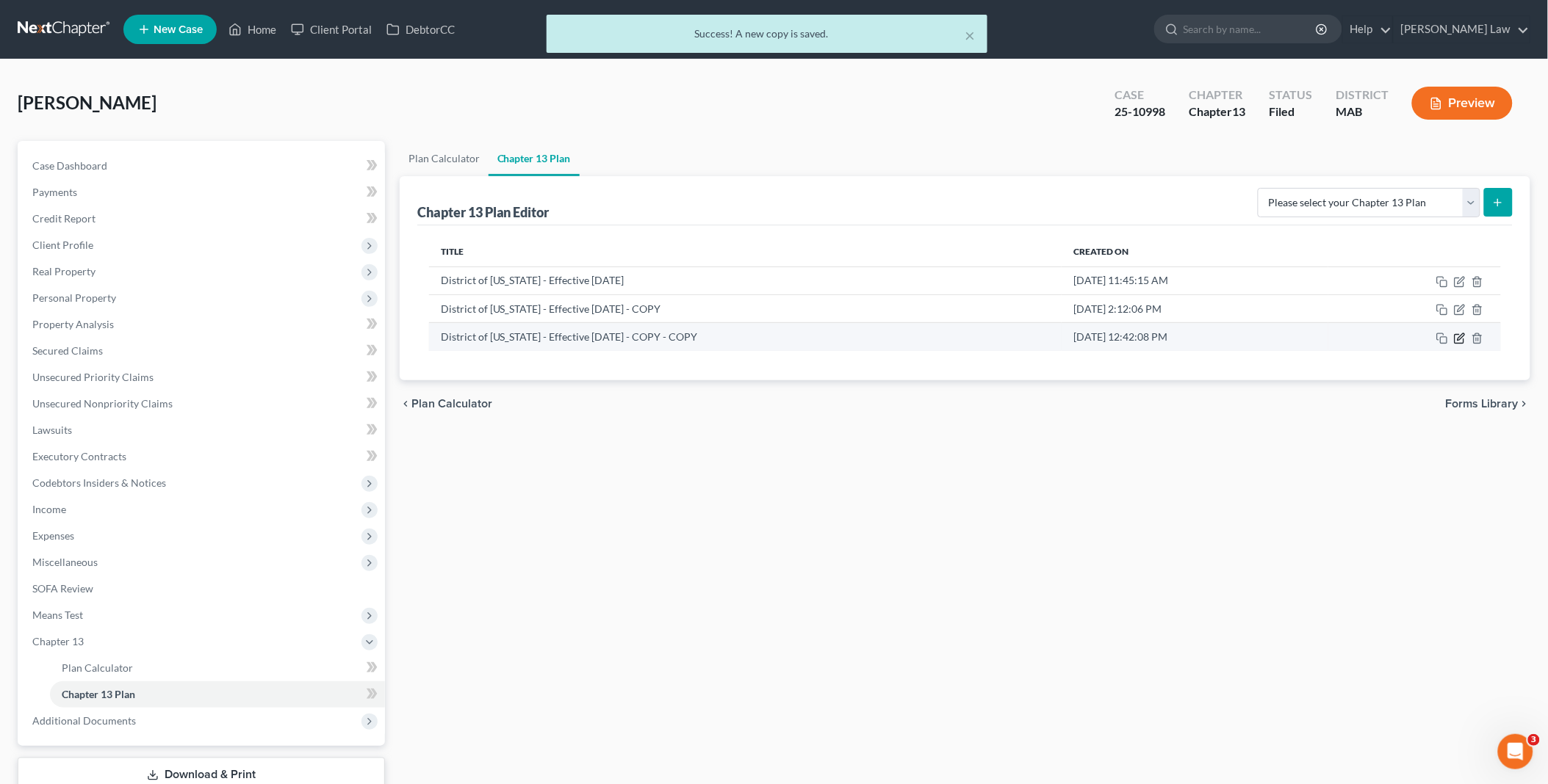
click at [1457, 338] on icon "button" at bounding box center [1460, 339] width 12 height 12
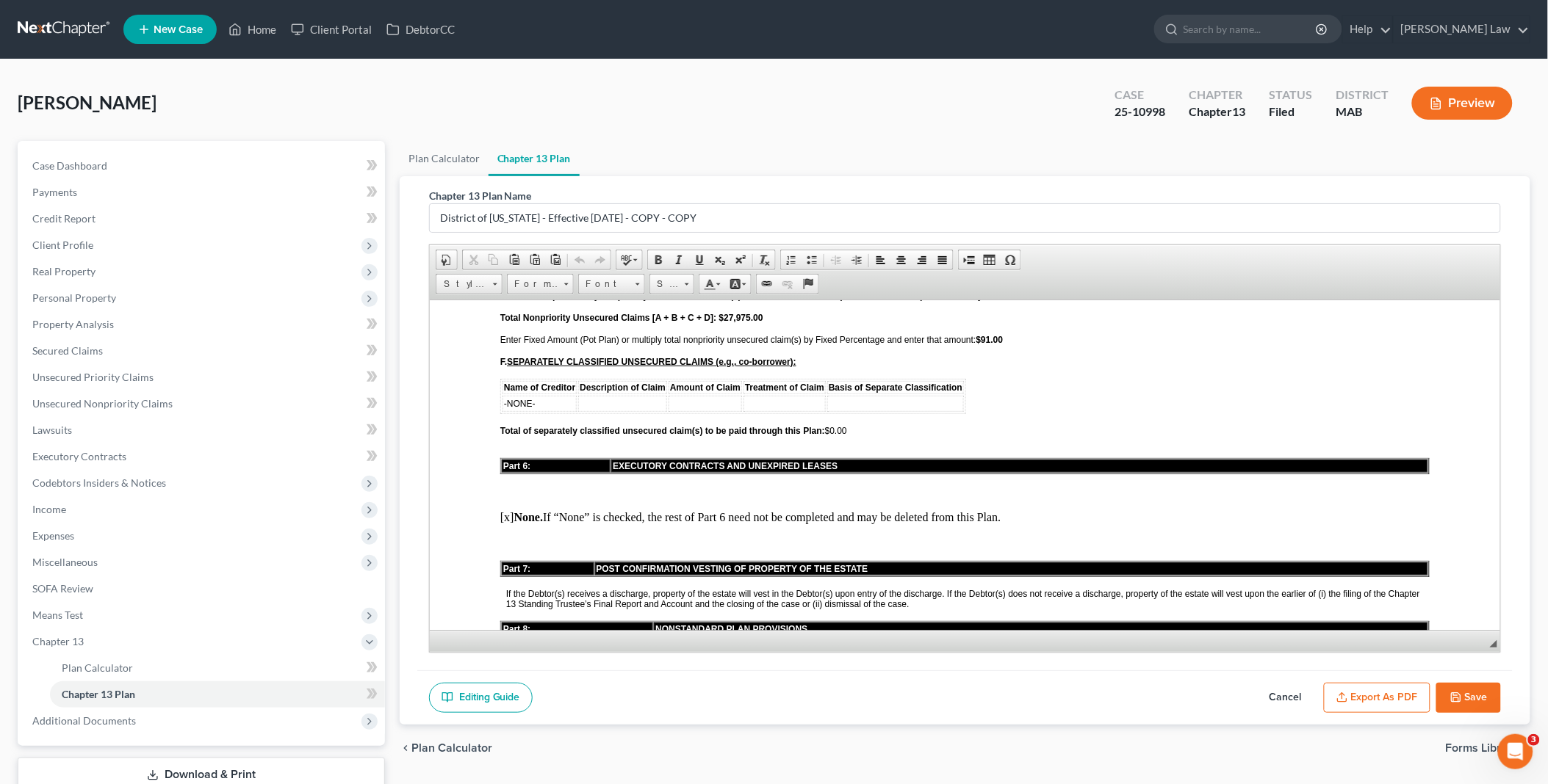
scroll to position [3182, 0]
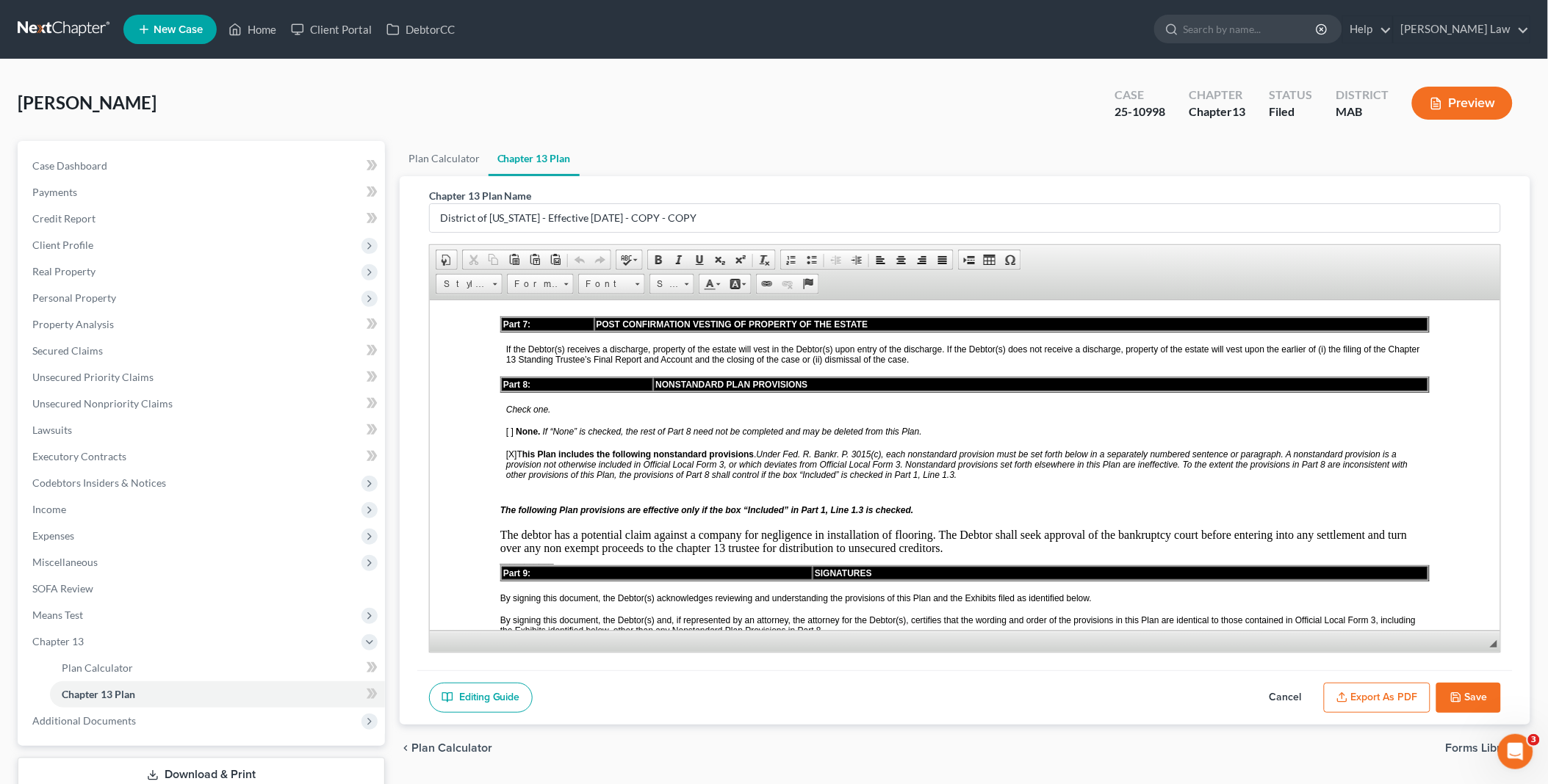
click at [1268, 655] on u "[DATE]" at bounding box center [1281, 660] width 28 height 10
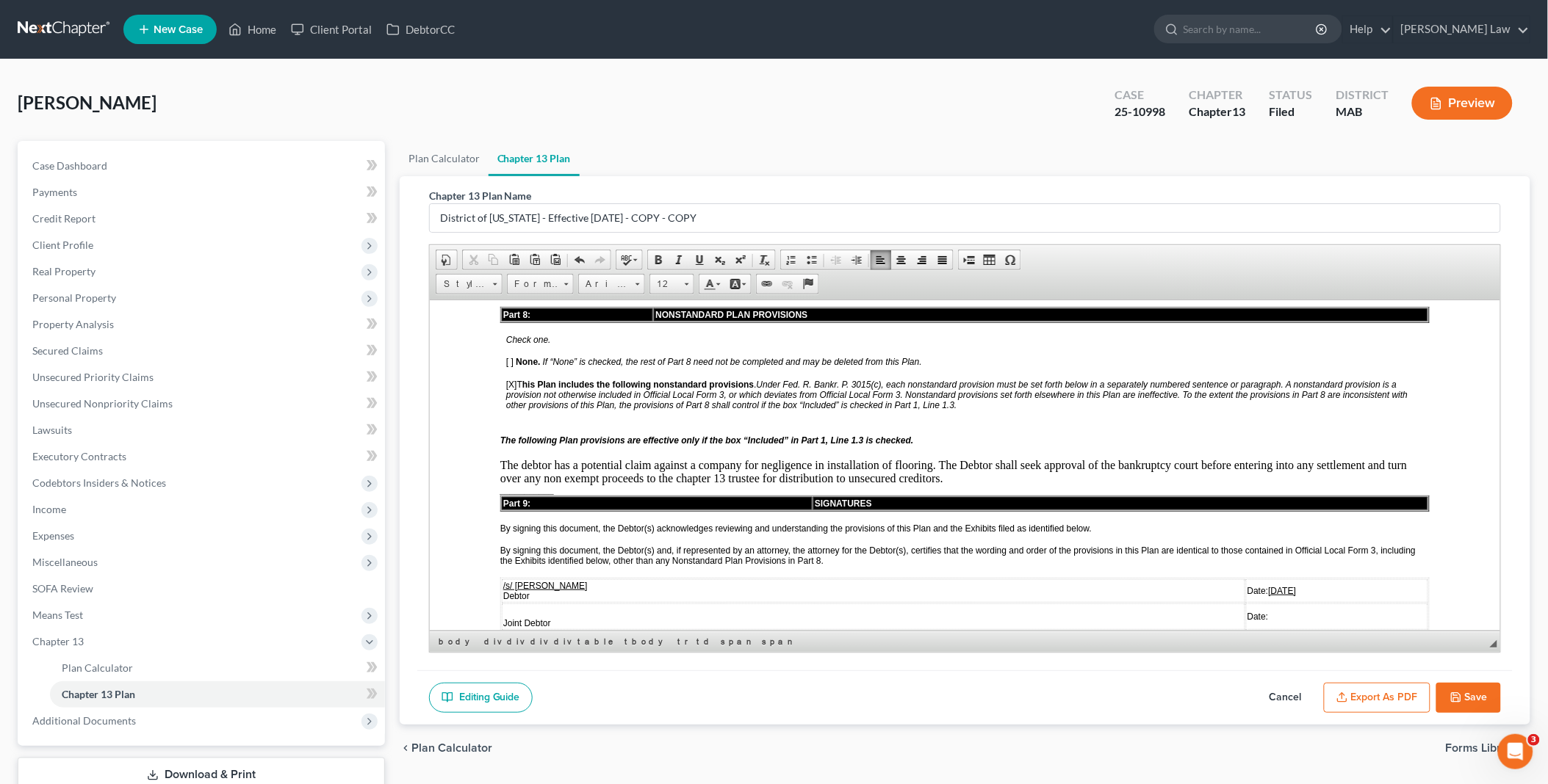
scroll to position [3345, 0]
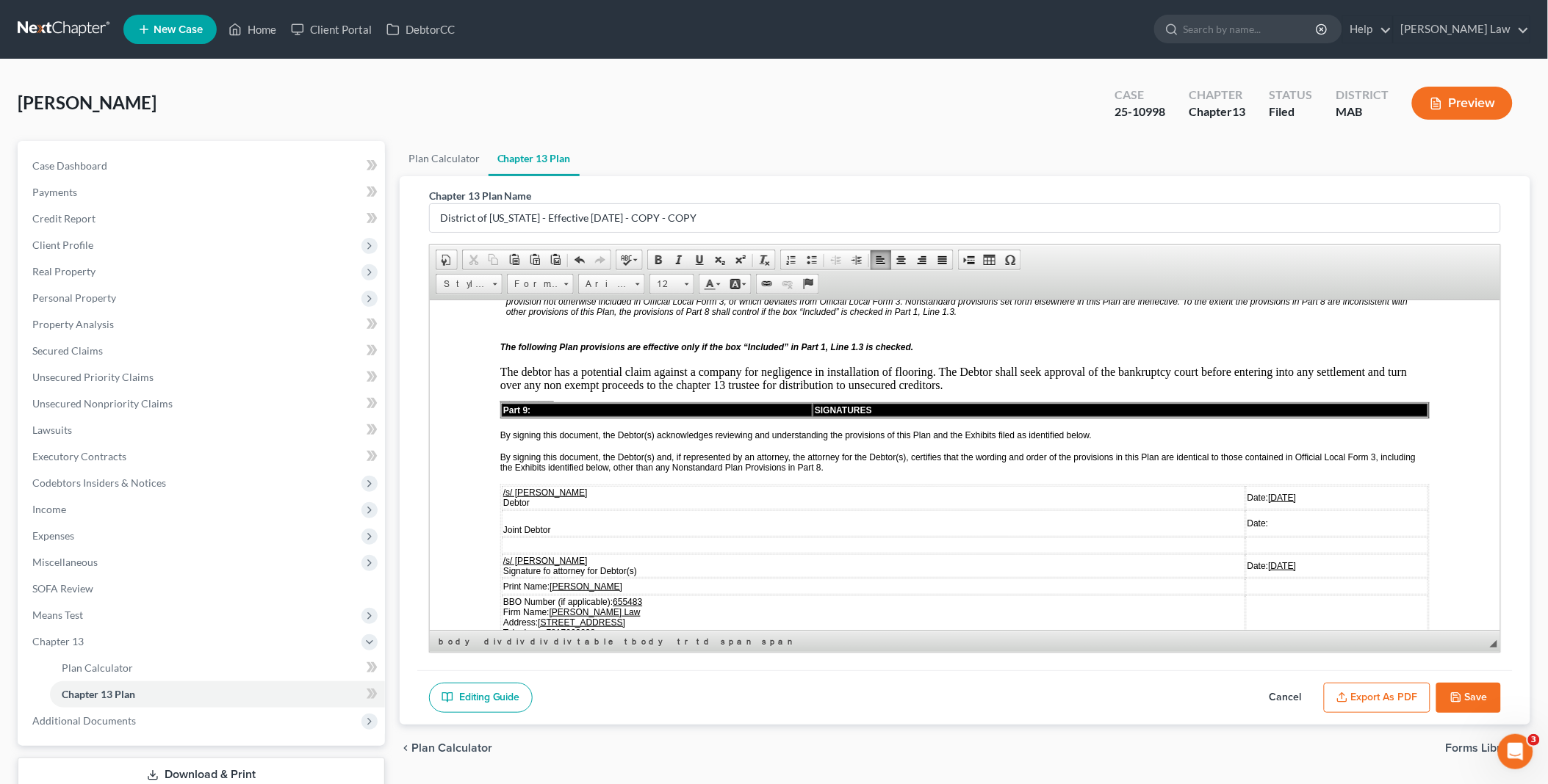
click at [1268, 560] on u "[DATE]" at bounding box center [1281, 565] width 28 height 10
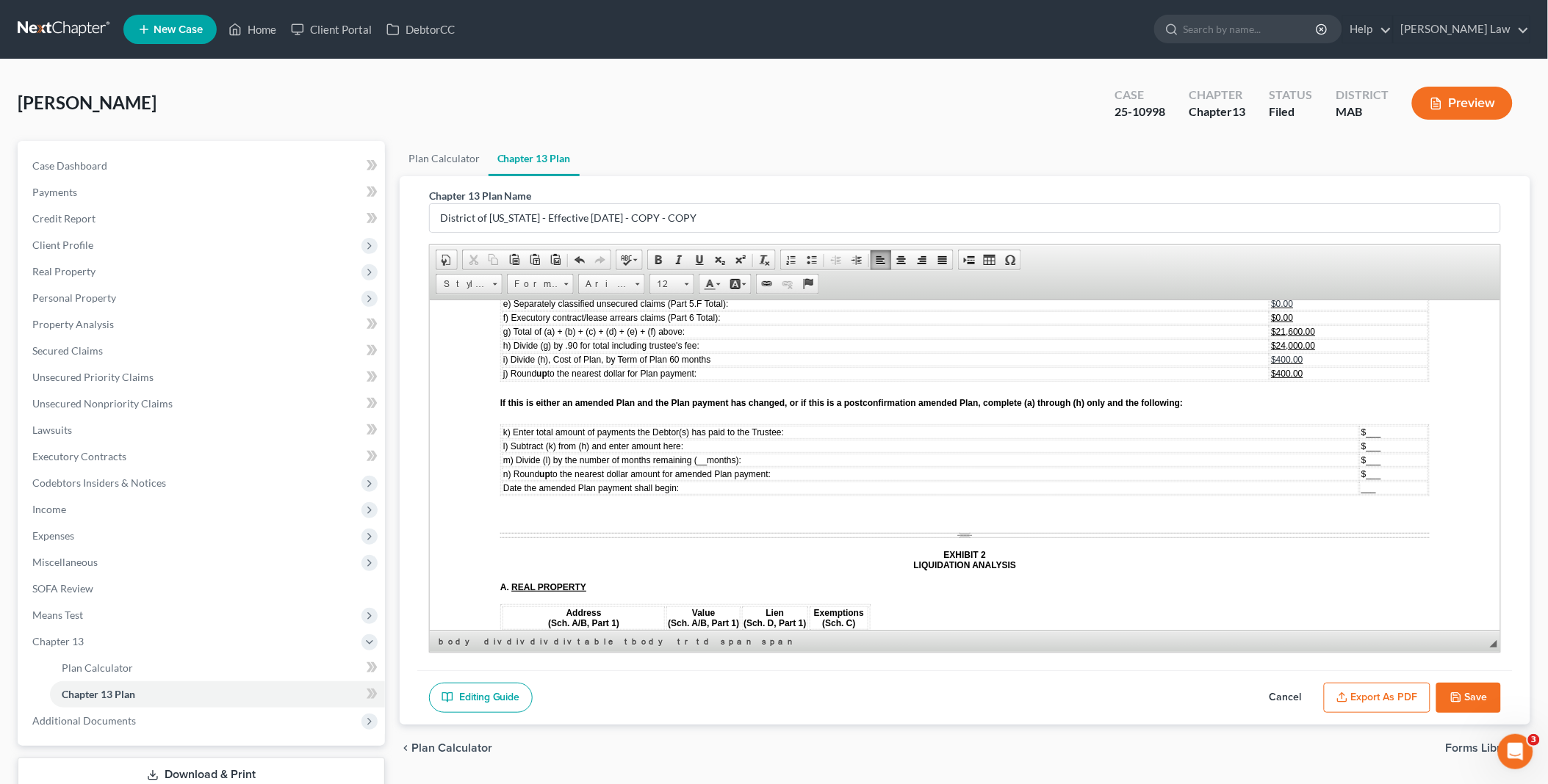
scroll to position [4162, 0]
click at [1373, 690] on button "Export as PDF" at bounding box center [1377, 699] width 107 height 31
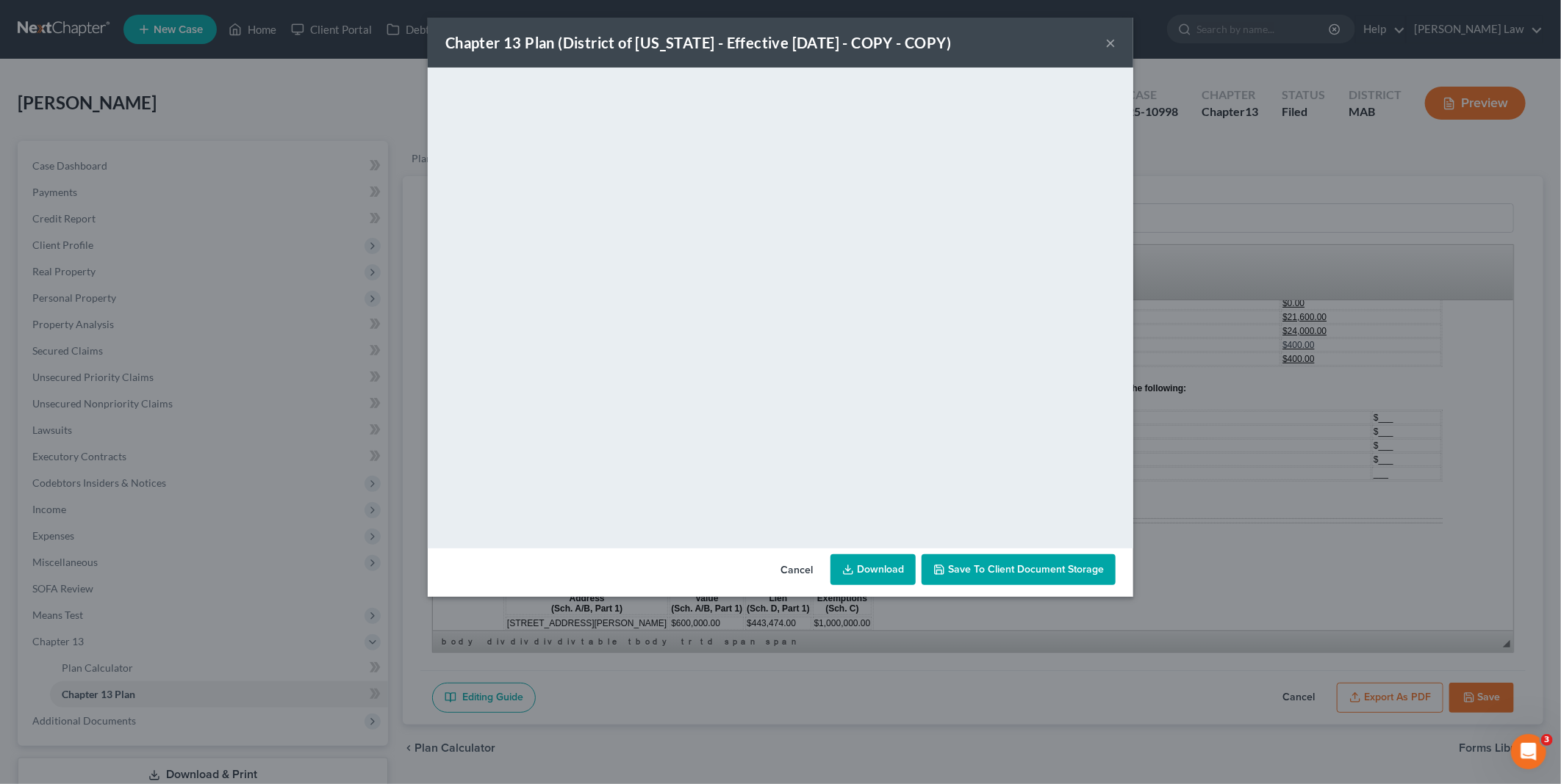
click at [877, 564] on link "Download" at bounding box center [873, 570] width 85 height 31
drag, startPoint x: 802, startPoint y: 569, endPoint x: 720, endPoint y: 538, distance: 87.7
click at [802, 569] on button "Cancel" at bounding box center [796, 570] width 56 height 29
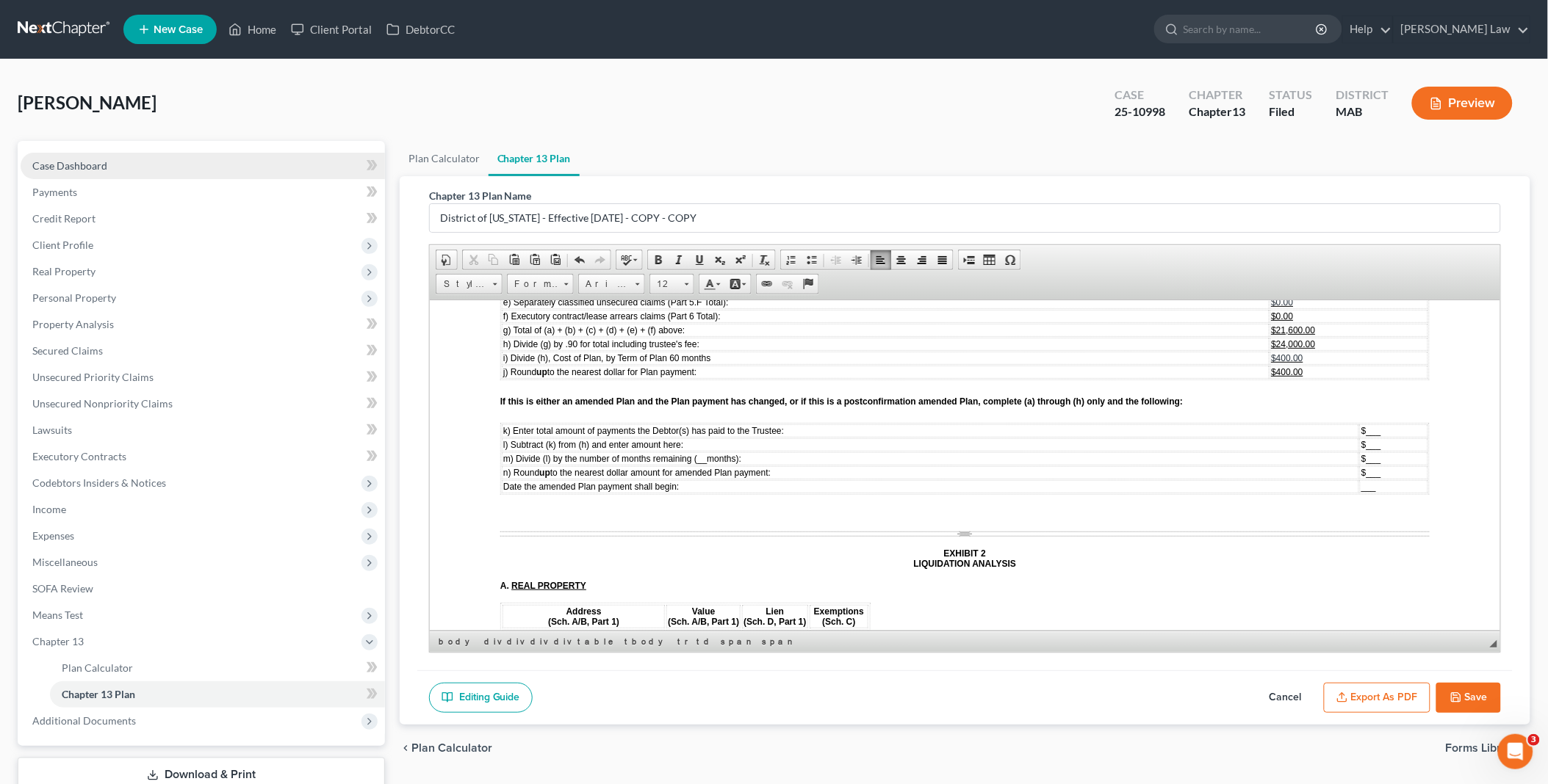
click at [138, 156] on link "Case Dashboard" at bounding box center [202, 166] width 365 height 26
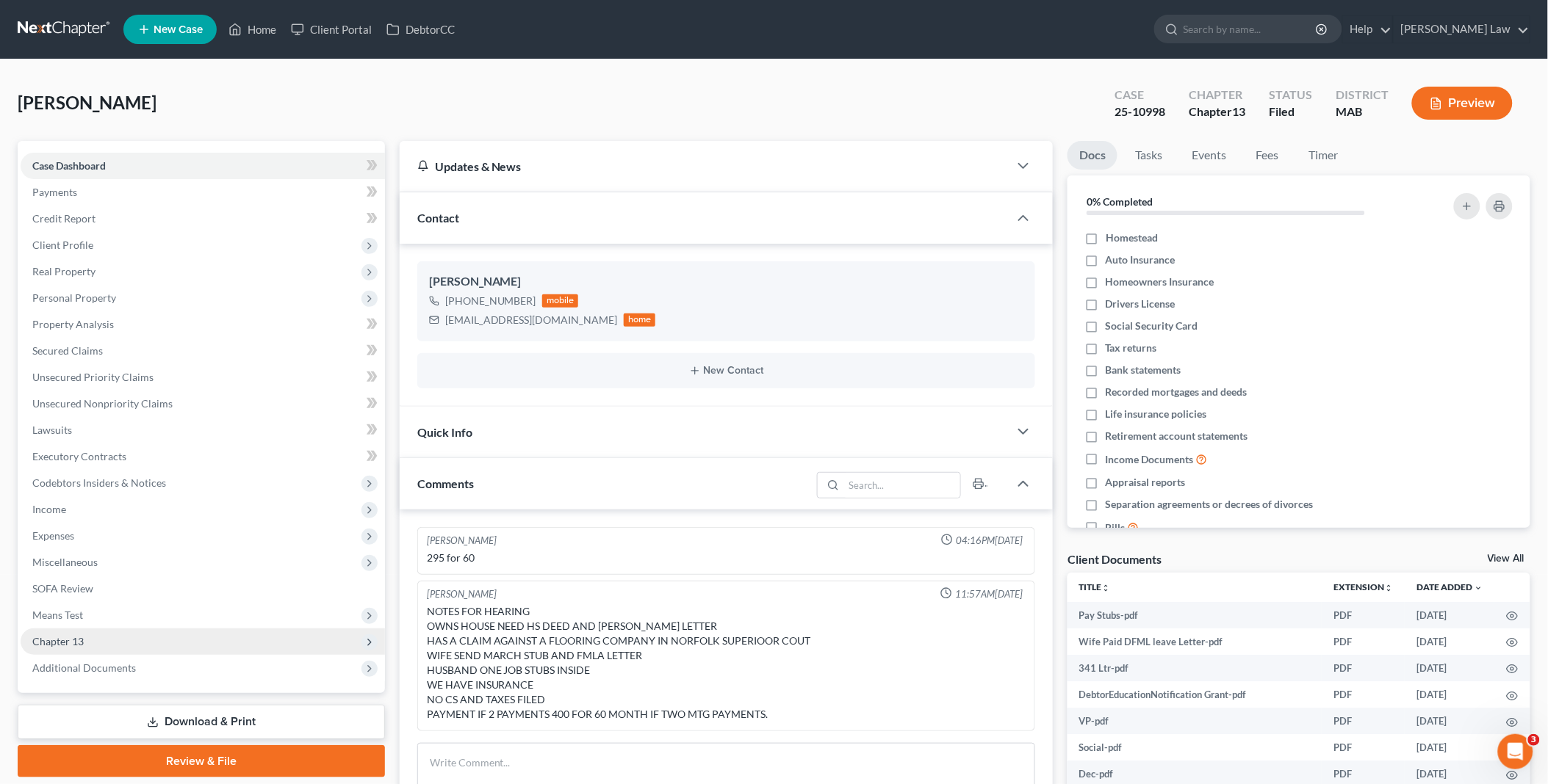
click at [66, 639] on span "Chapter 13" at bounding box center [58, 641] width 51 height 13
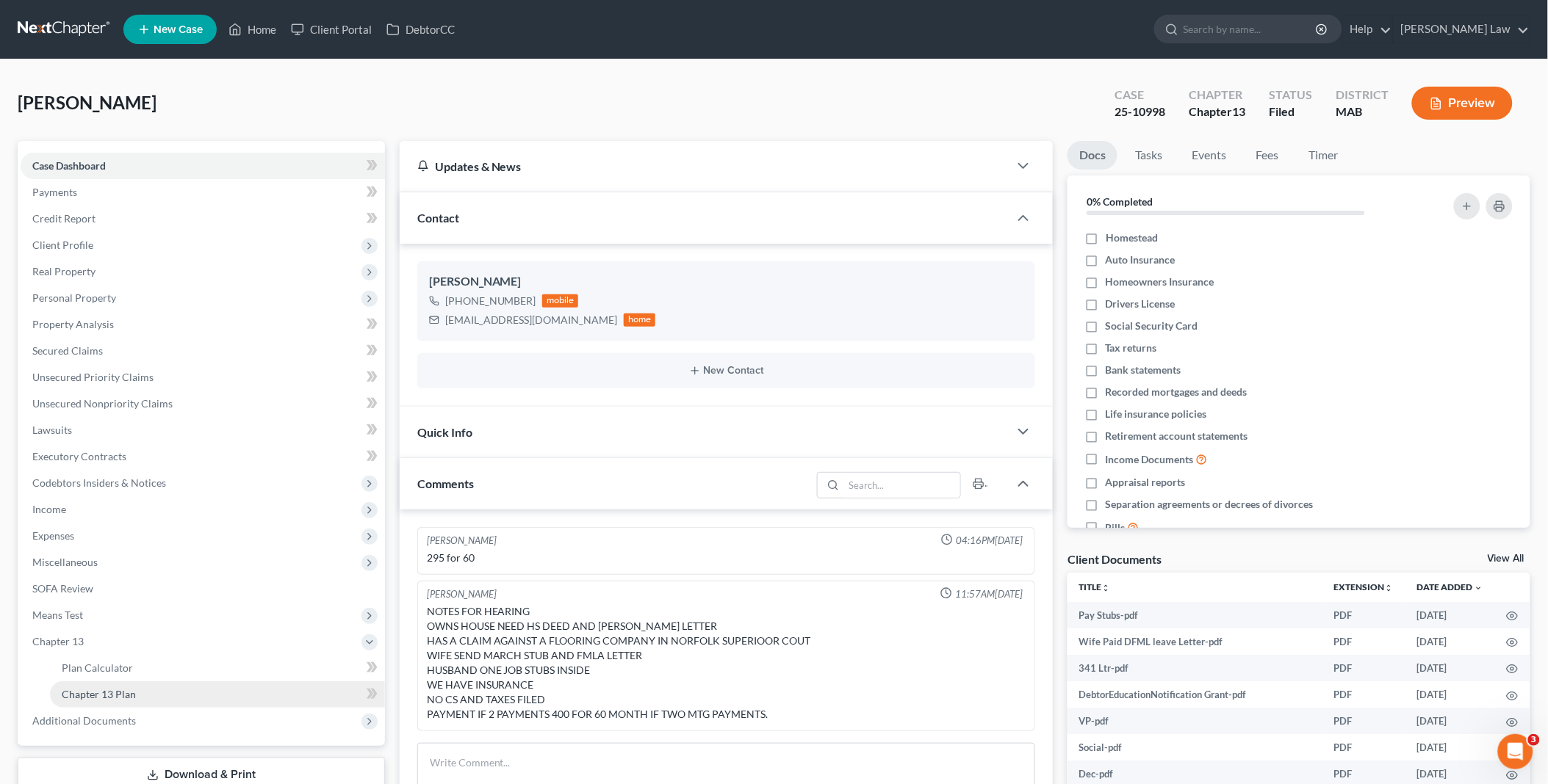
click at [103, 688] on span "Chapter 13 Plan" at bounding box center [98, 694] width 74 height 13
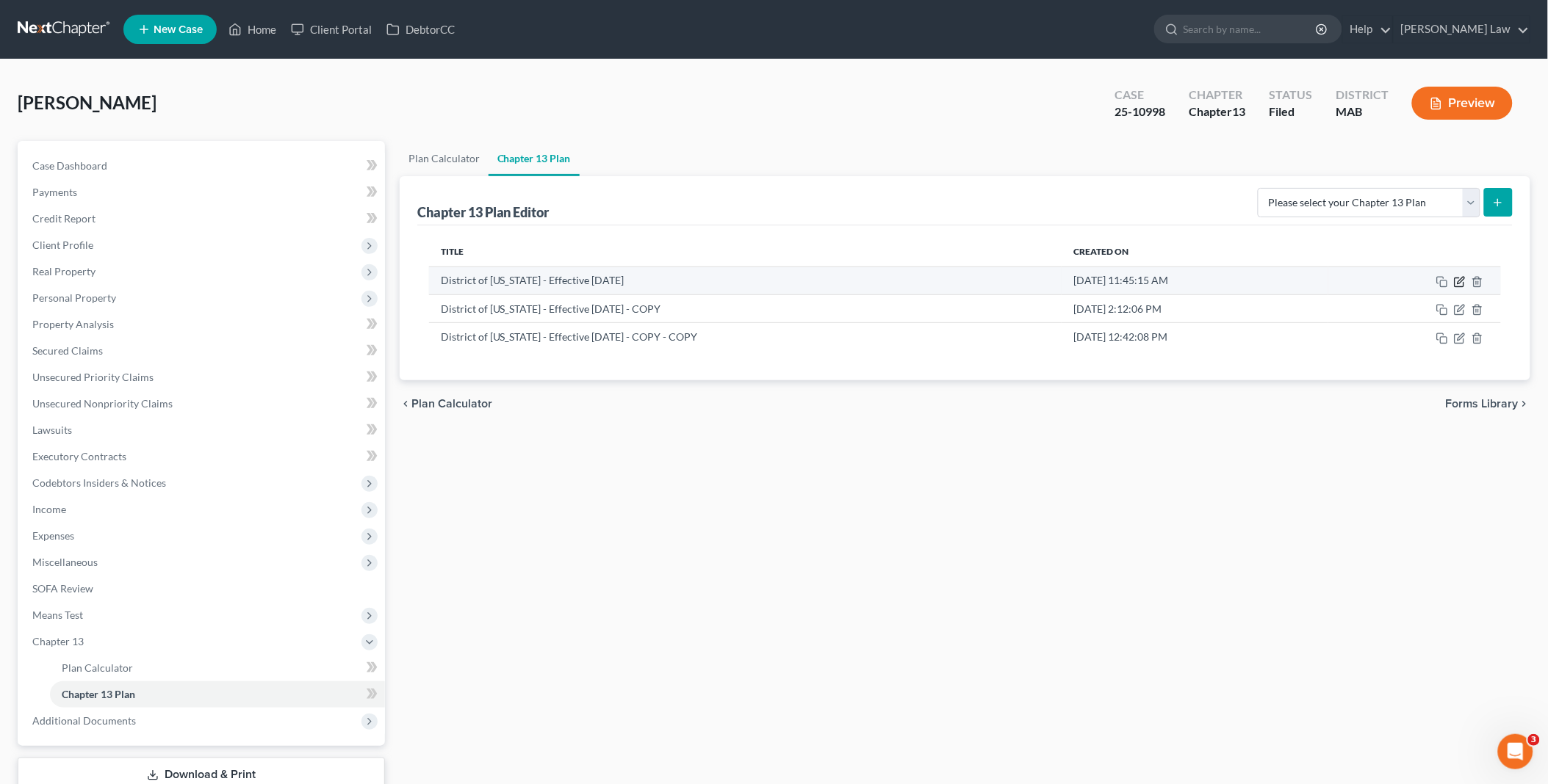
click at [1463, 278] on icon "button" at bounding box center [1460, 282] width 12 height 12
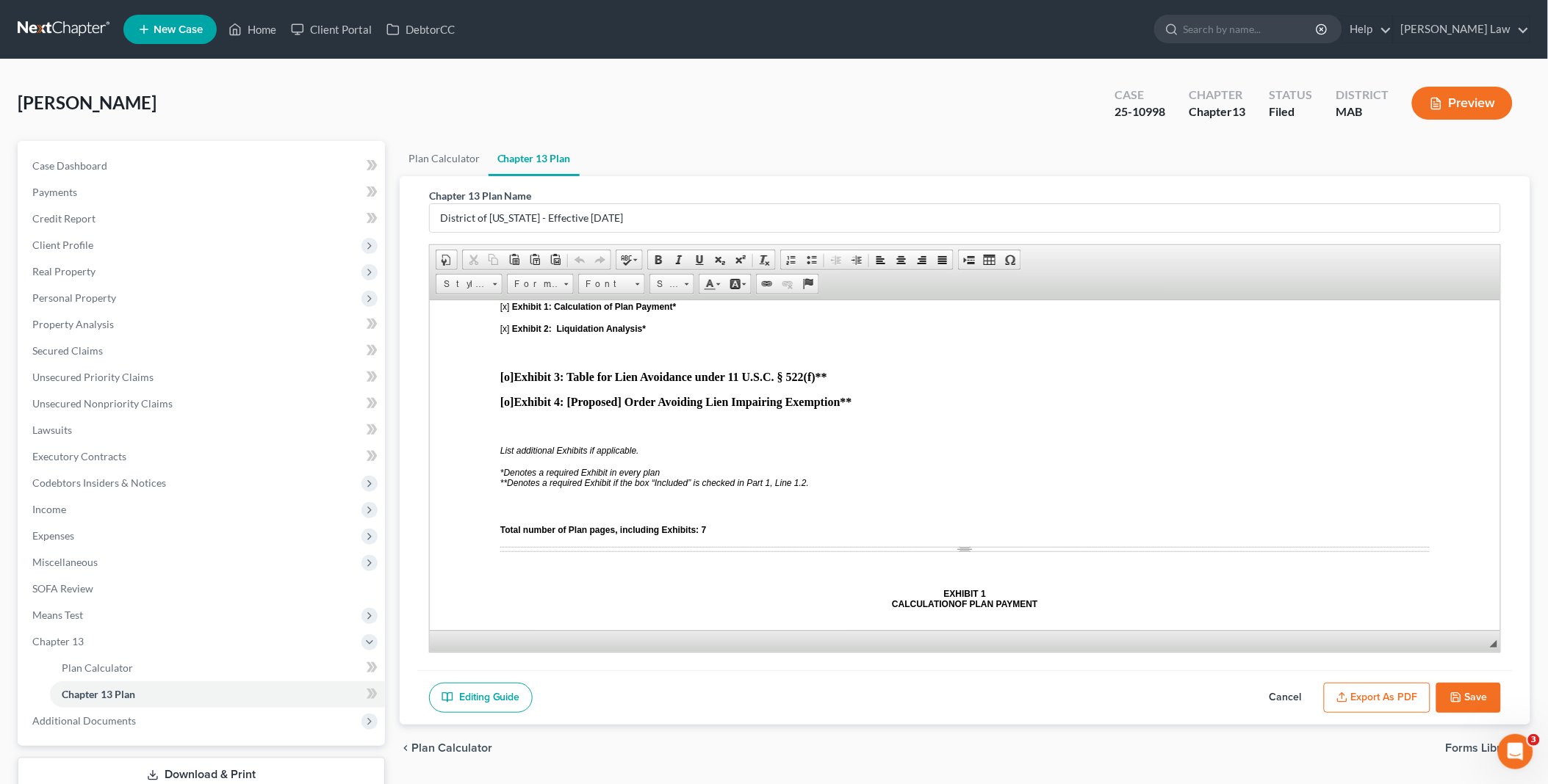
scroll to position [3917, 0]
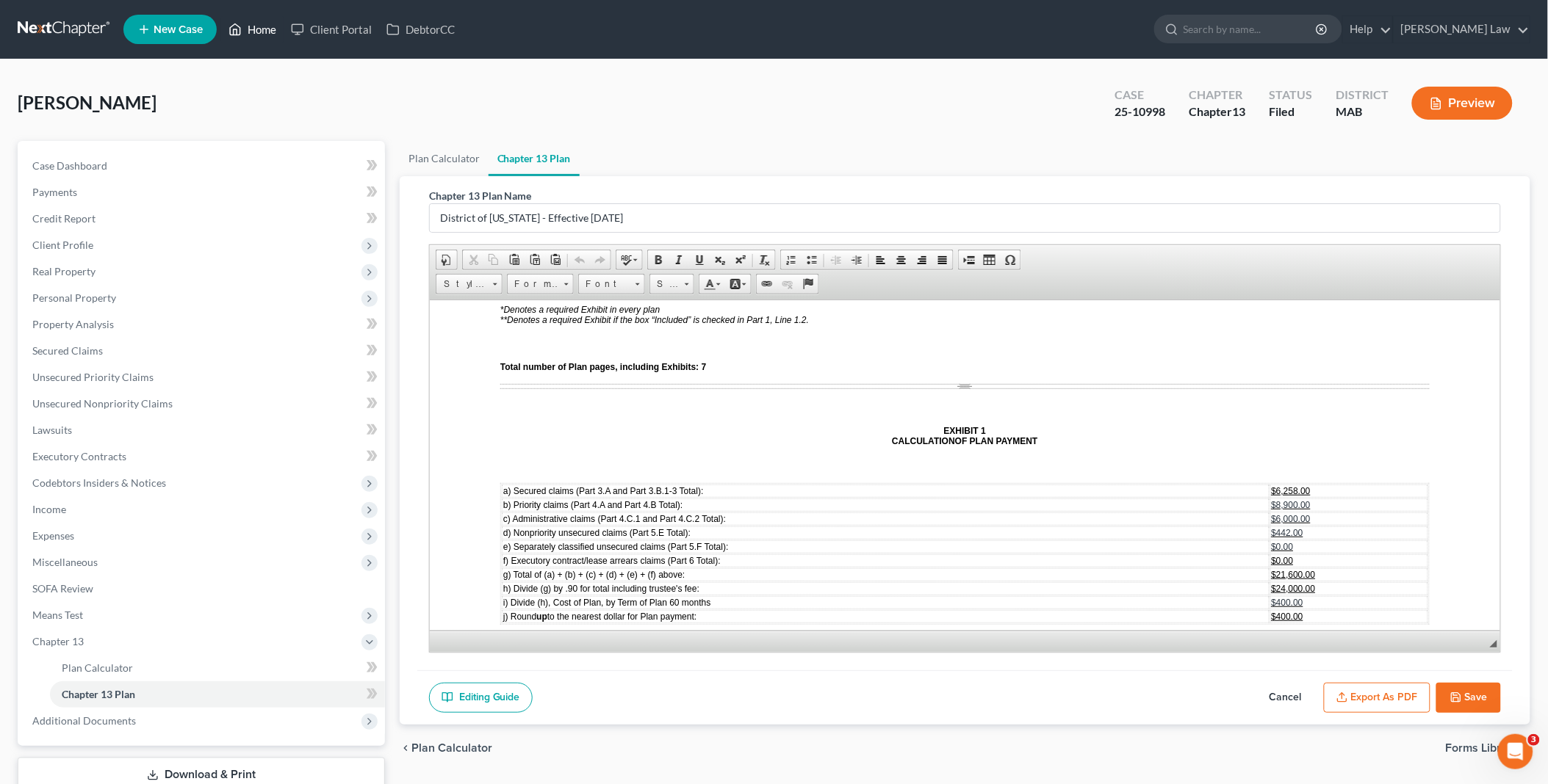
click at [255, 22] on link "Home" at bounding box center [252, 29] width 62 height 26
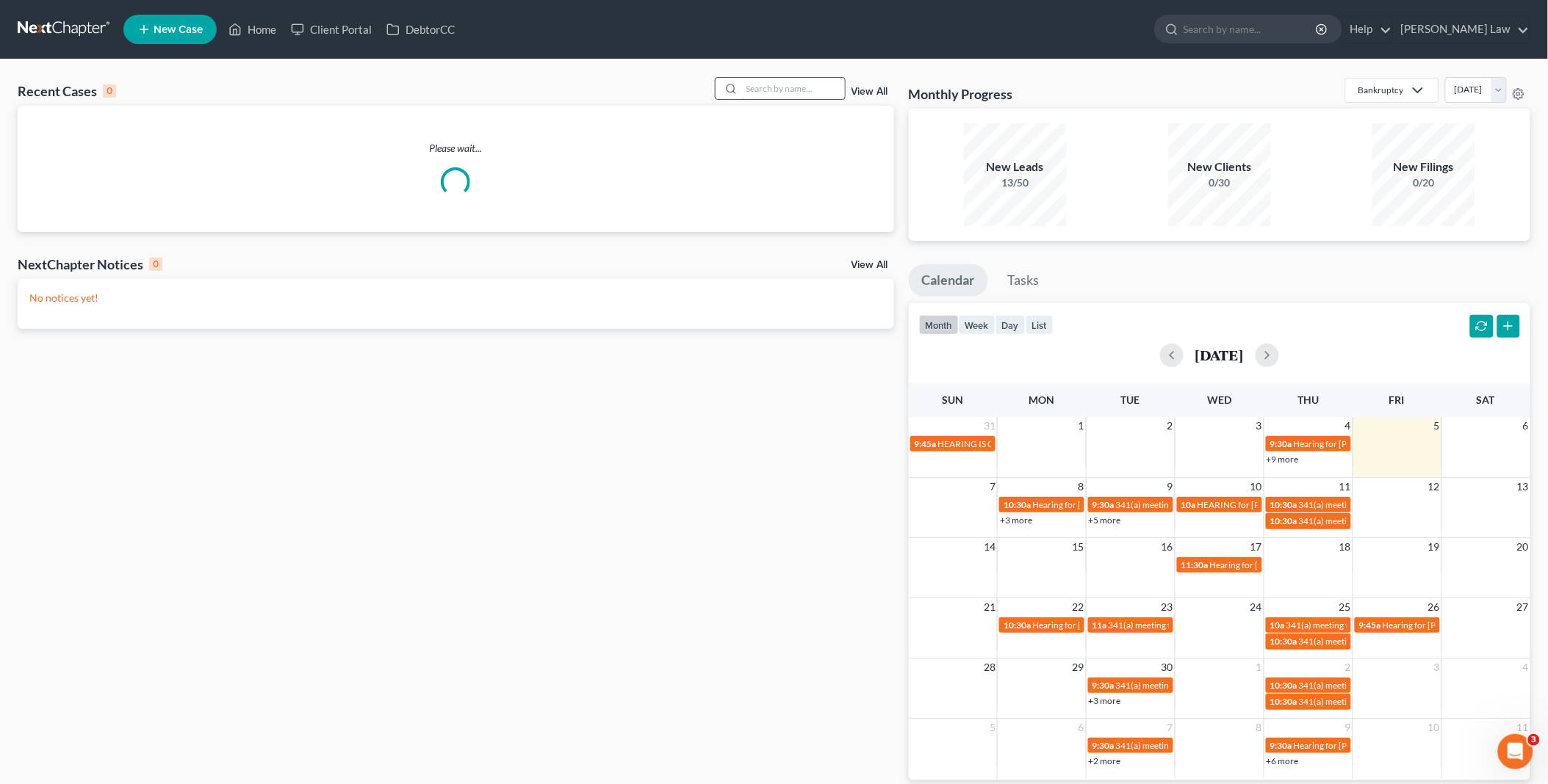
drag, startPoint x: 787, startPoint y: 94, endPoint x: 772, endPoint y: 82, distance: 19.2
click at [784, 94] on input "search" at bounding box center [794, 88] width 103 height 21
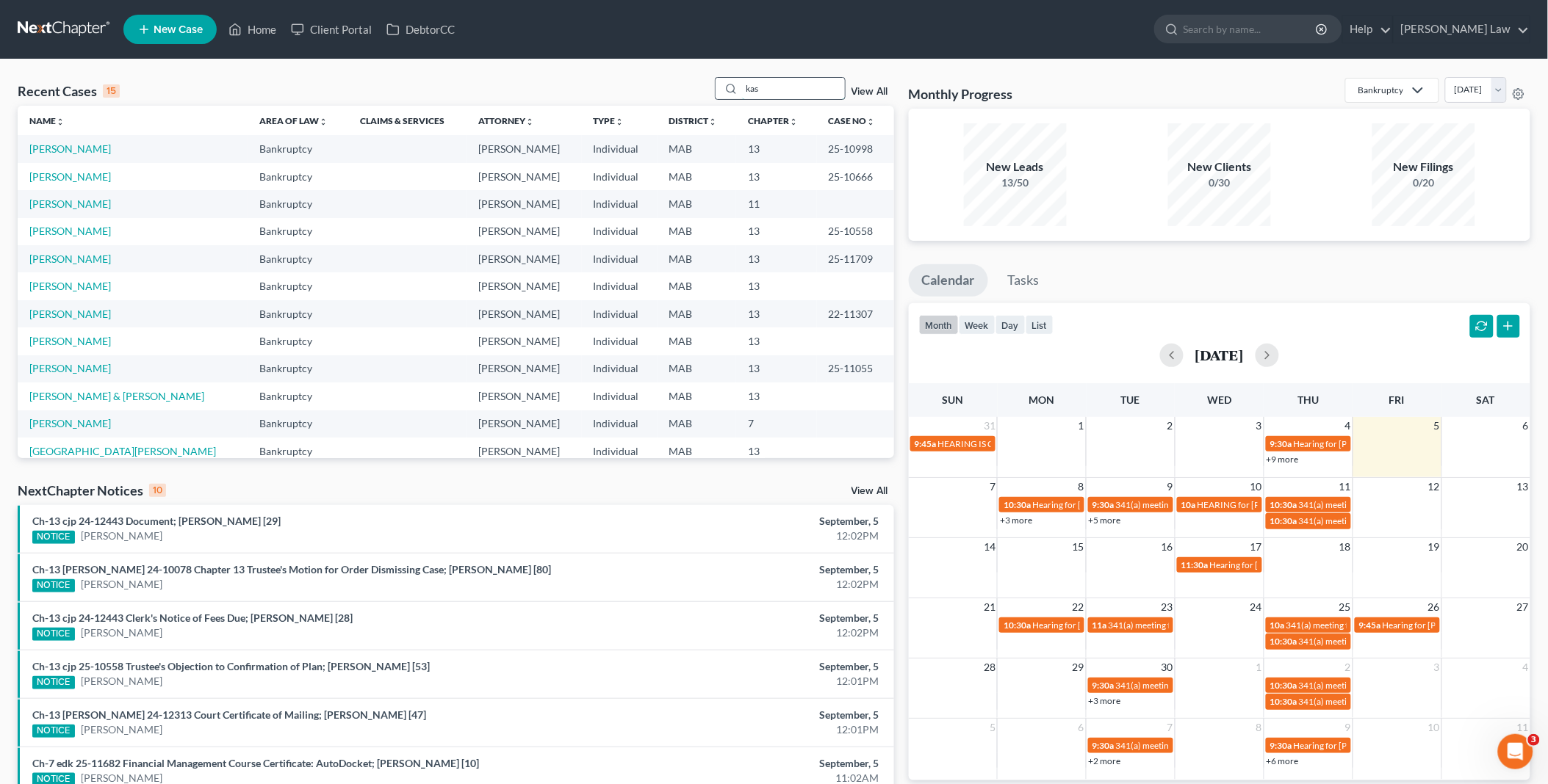
type input "kas"
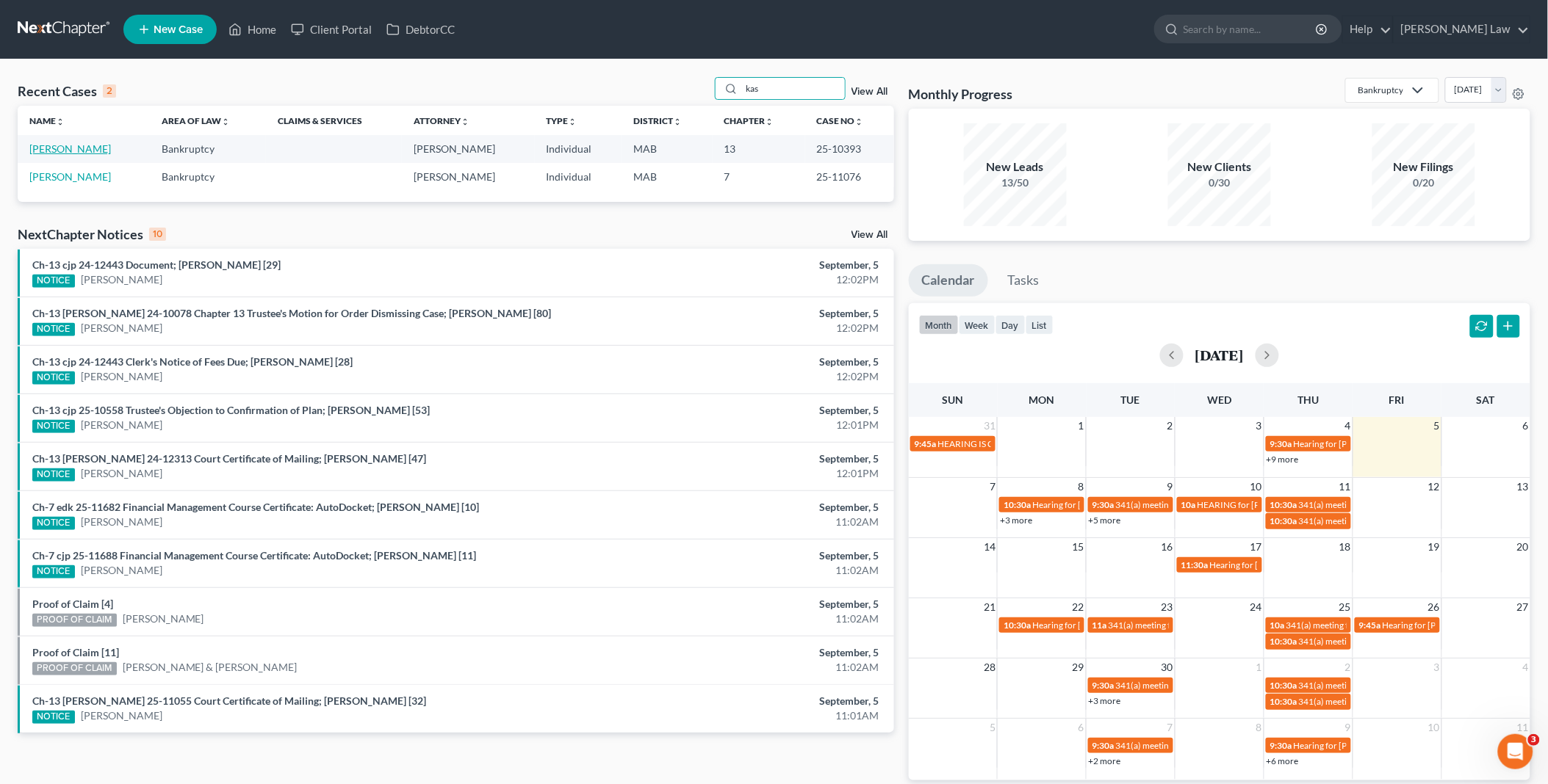
click at [90, 153] on link "[PERSON_NAME]" at bounding box center [69, 149] width 81 height 13
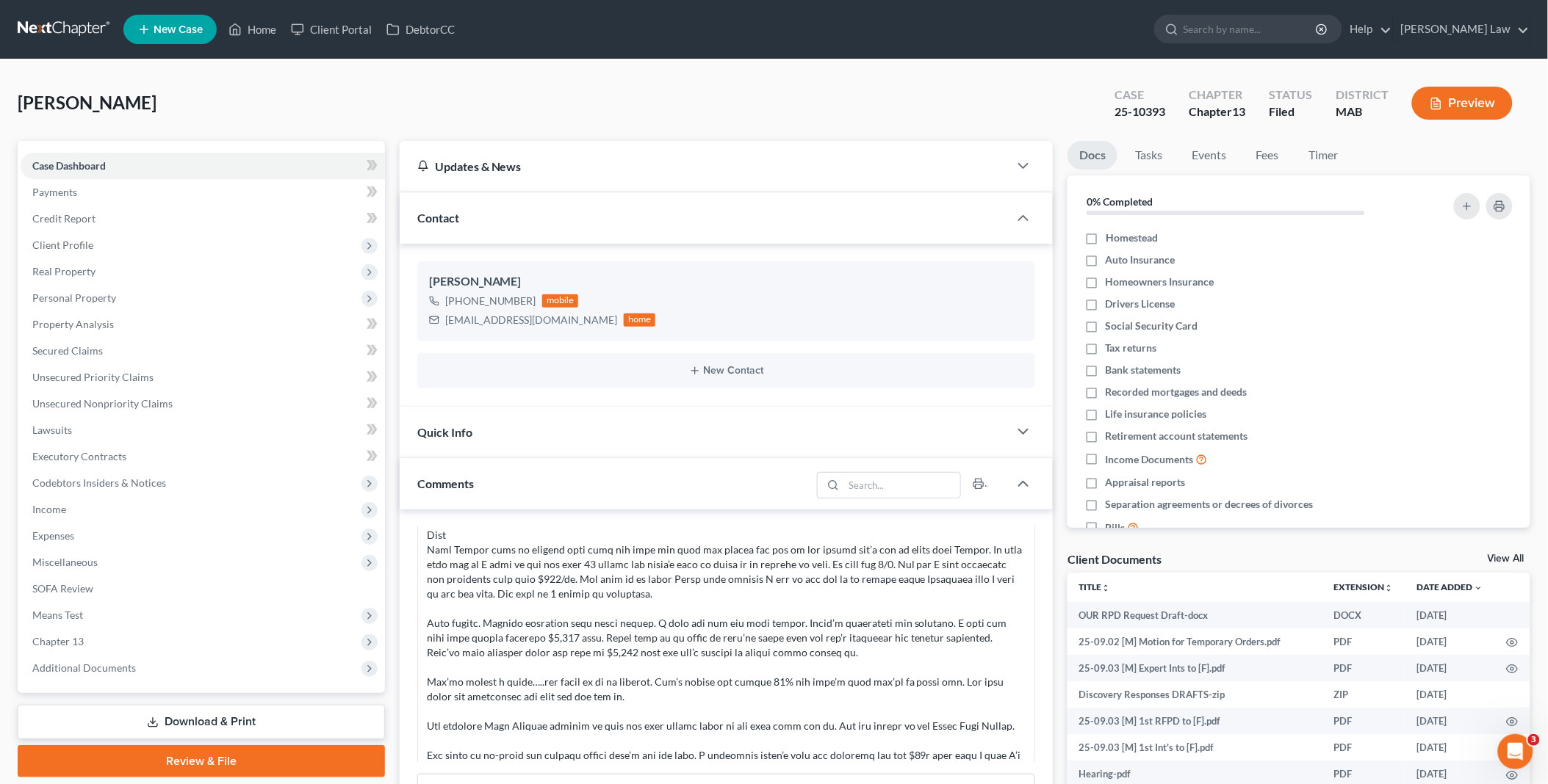
scroll to position [2575, 0]
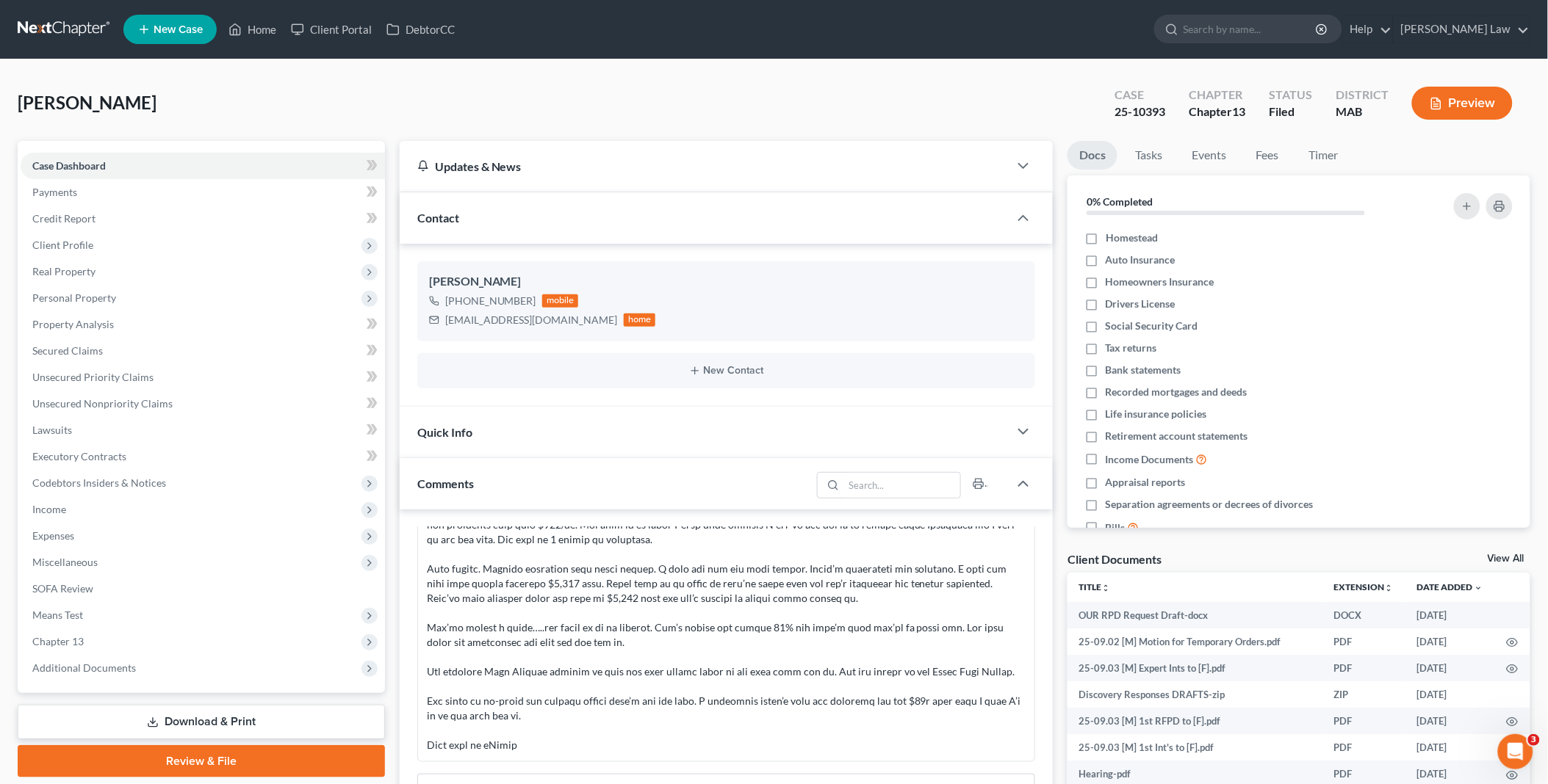
click at [1510, 553] on link "View All" at bounding box center [1506, 559] width 37 height 10
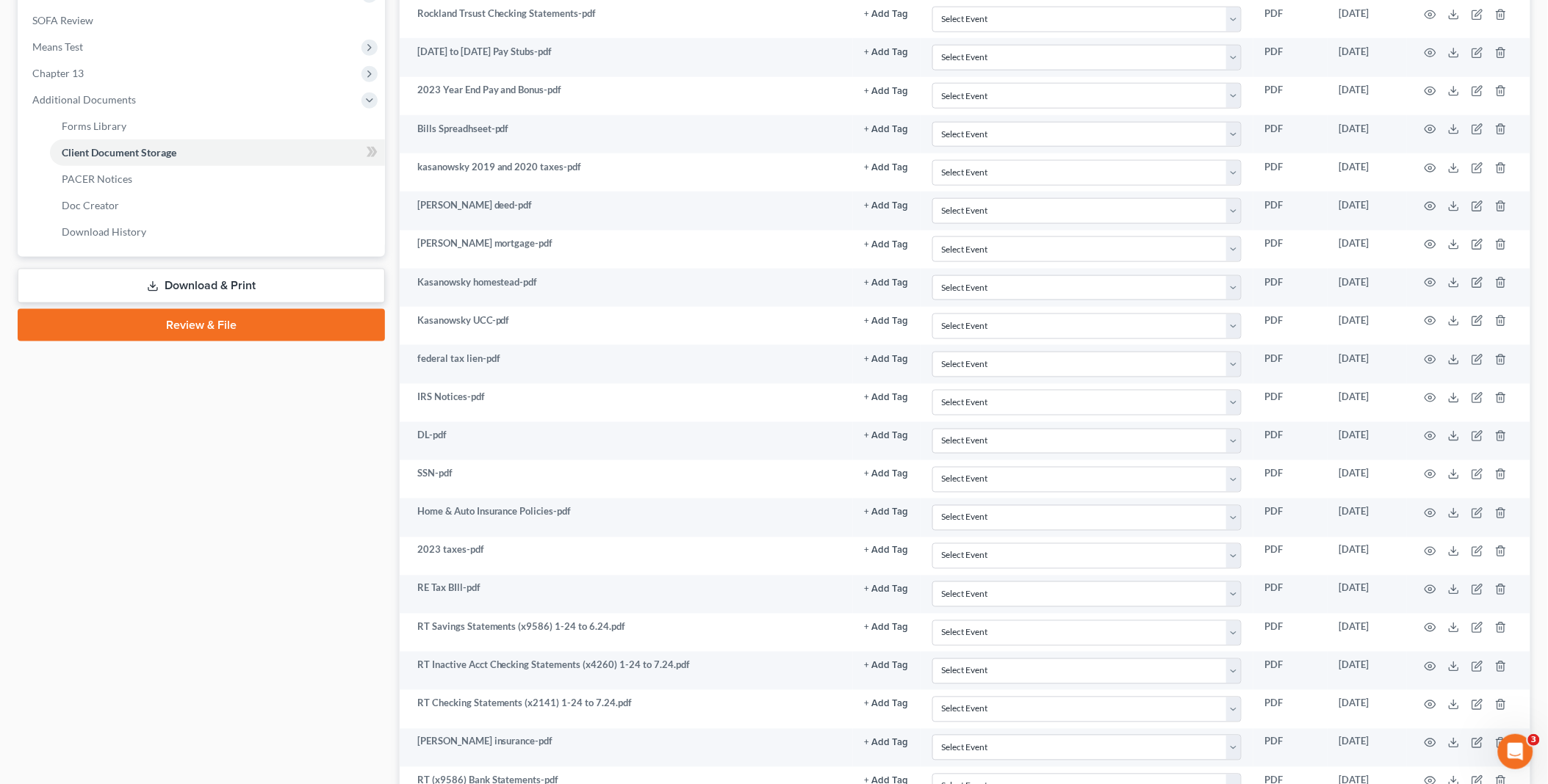
scroll to position [570, 0]
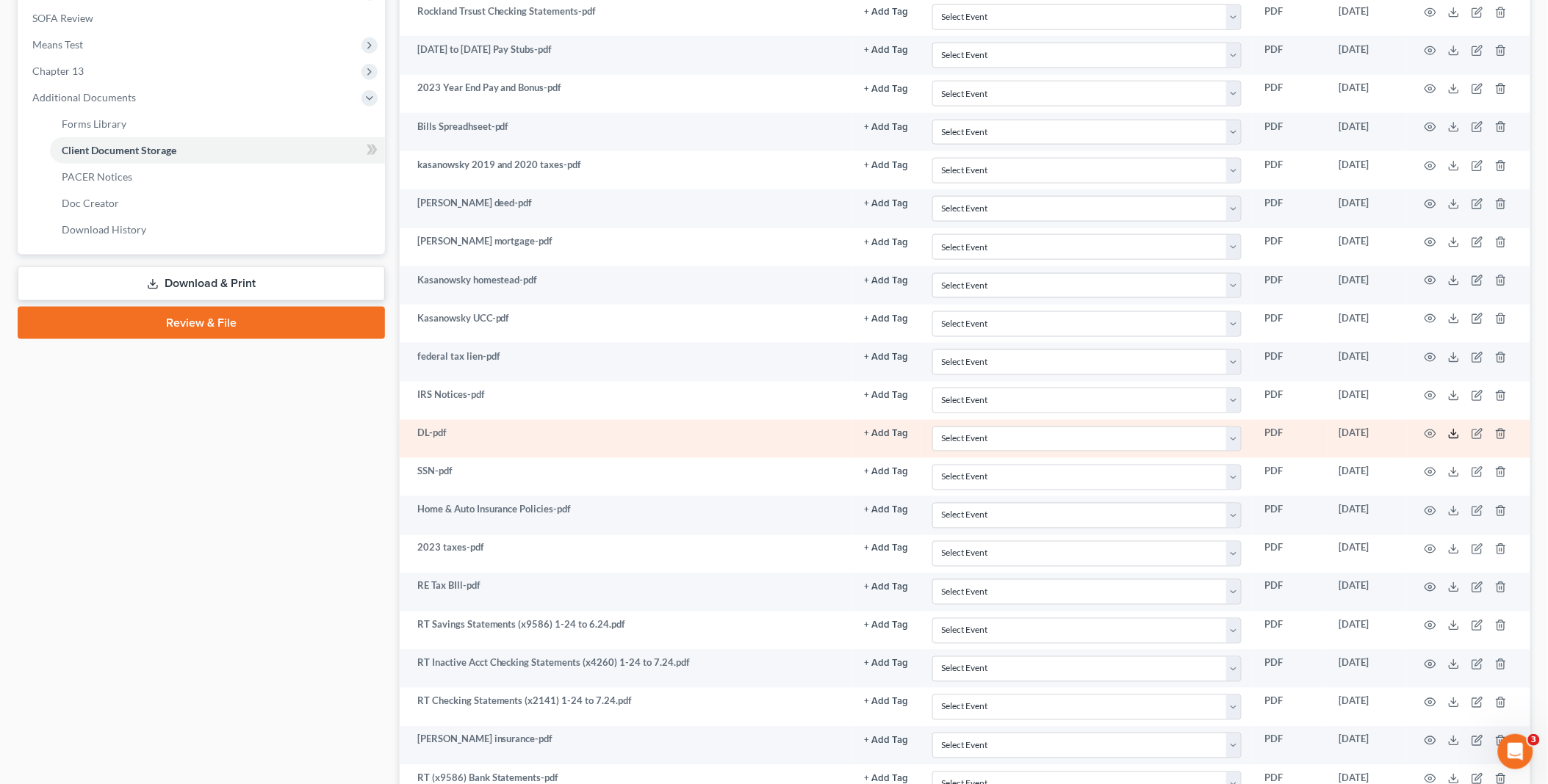
click at [1452, 439] on icon at bounding box center [1454, 434] width 12 height 12
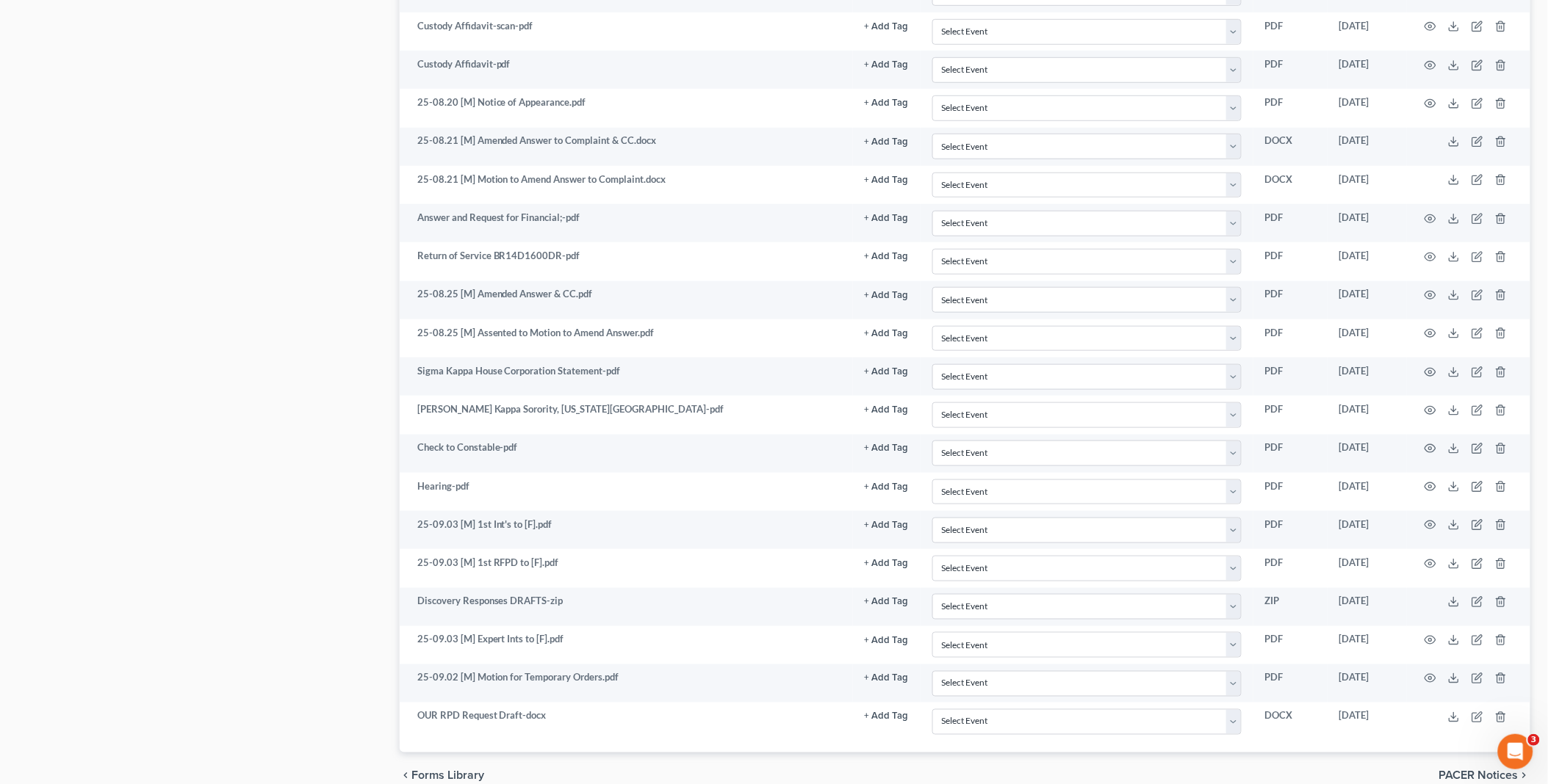
scroll to position [2402, 0]
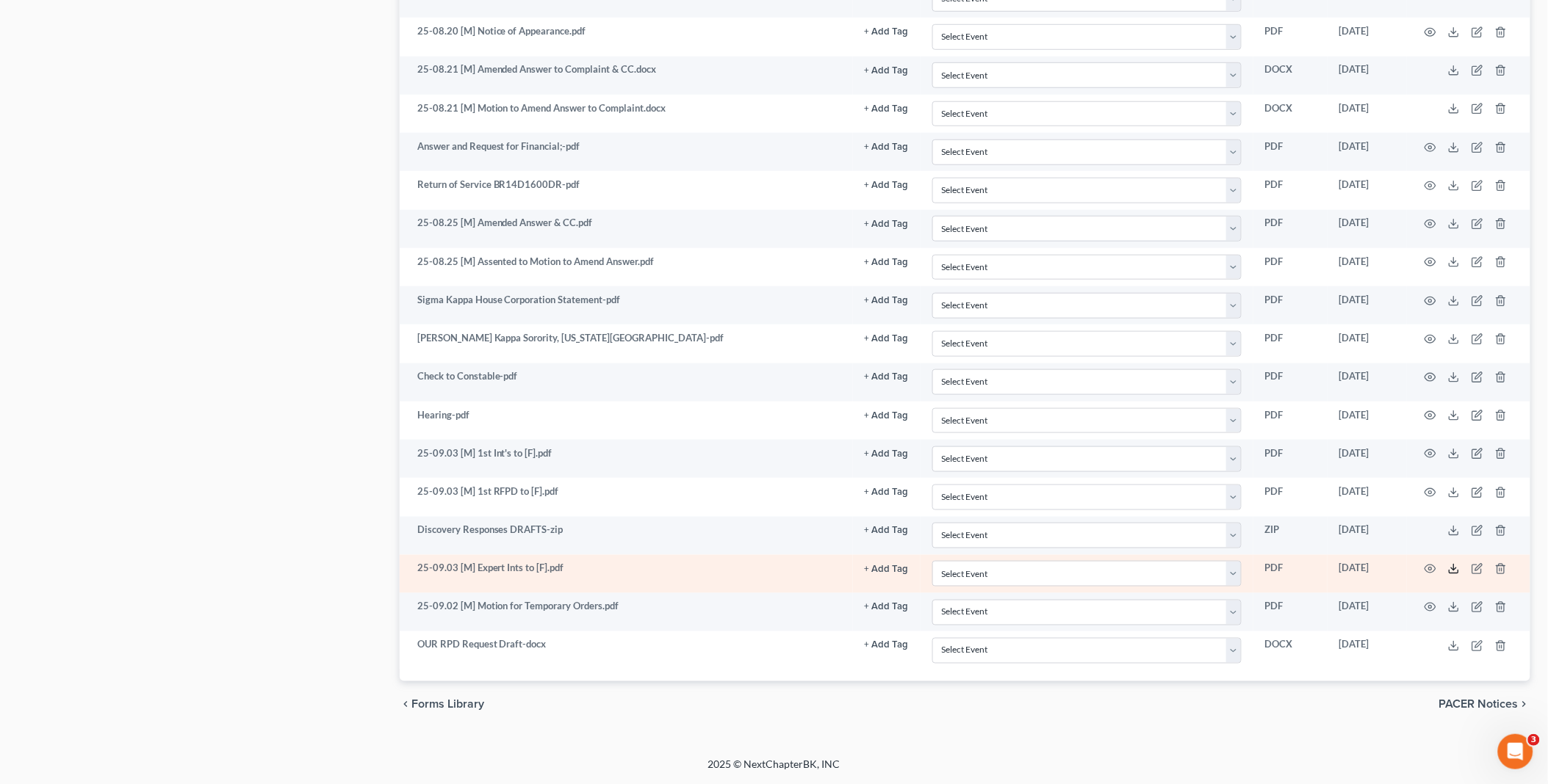
click at [1452, 569] on polyline at bounding box center [1454, 570] width 5 height 3
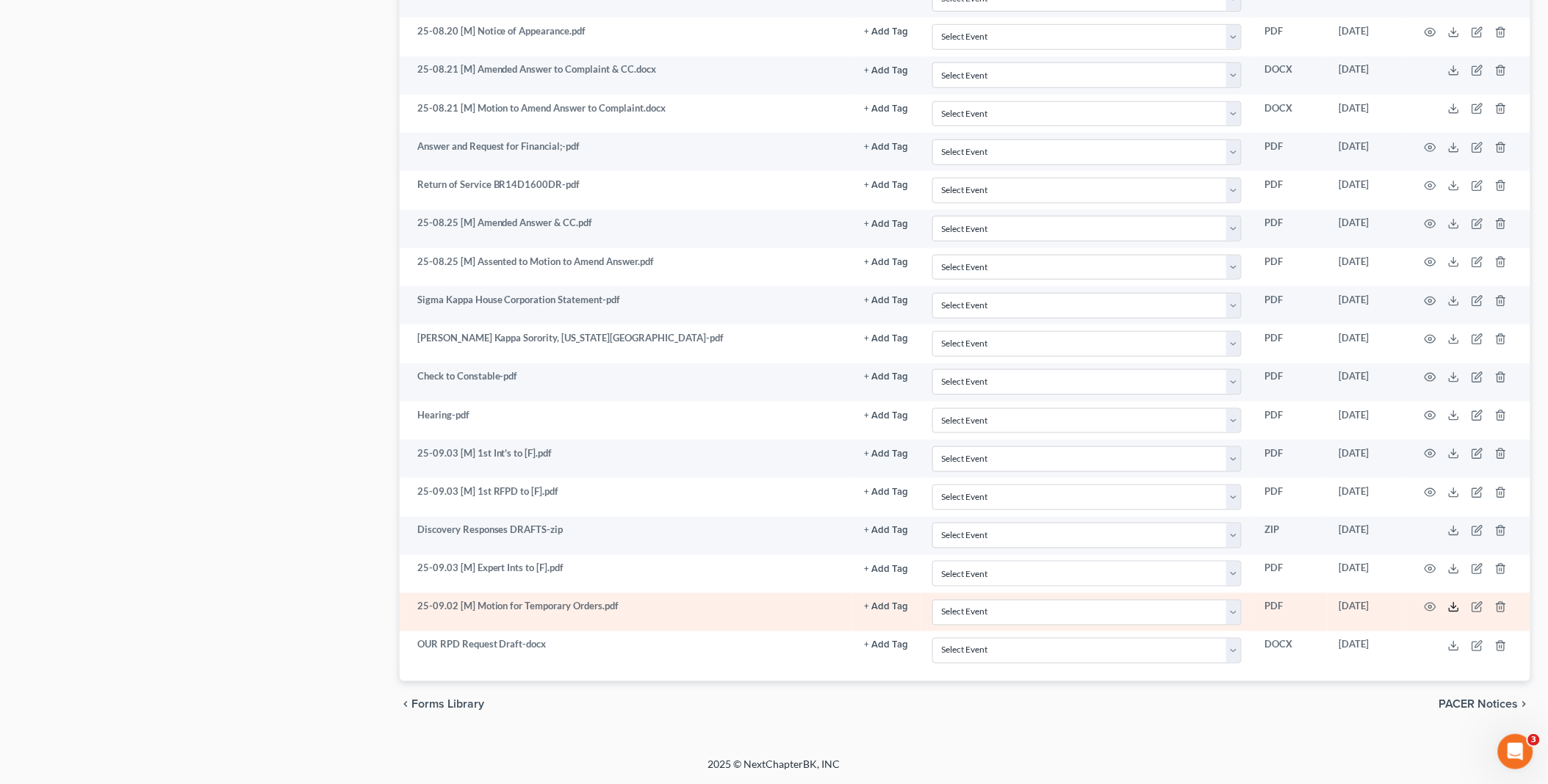
click at [1457, 604] on icon at bounding box center [1454, 607] width 12 height 12
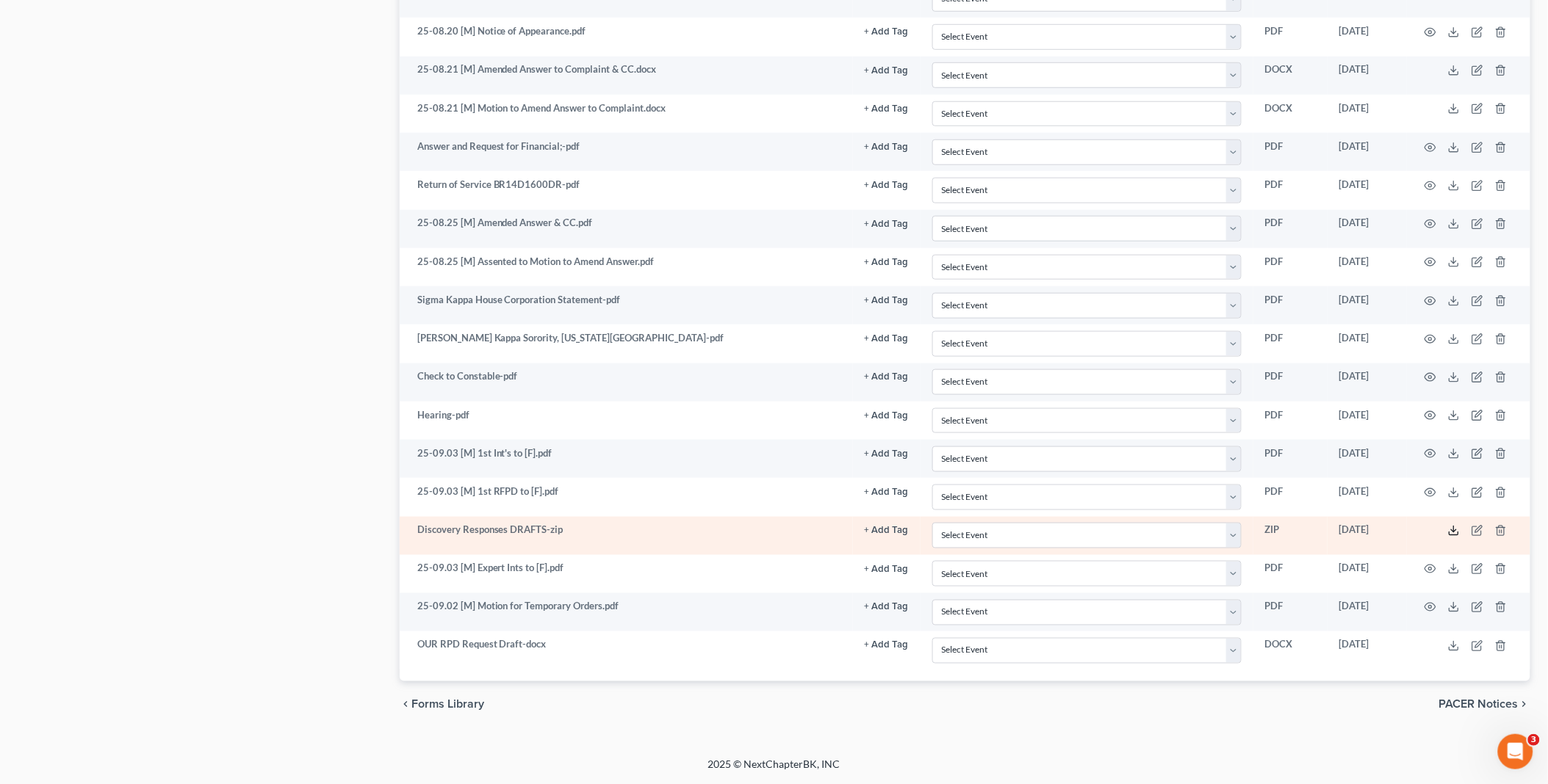
click at [1456, 527] on icon at bounding box center [1454, 531] width 12 height 12
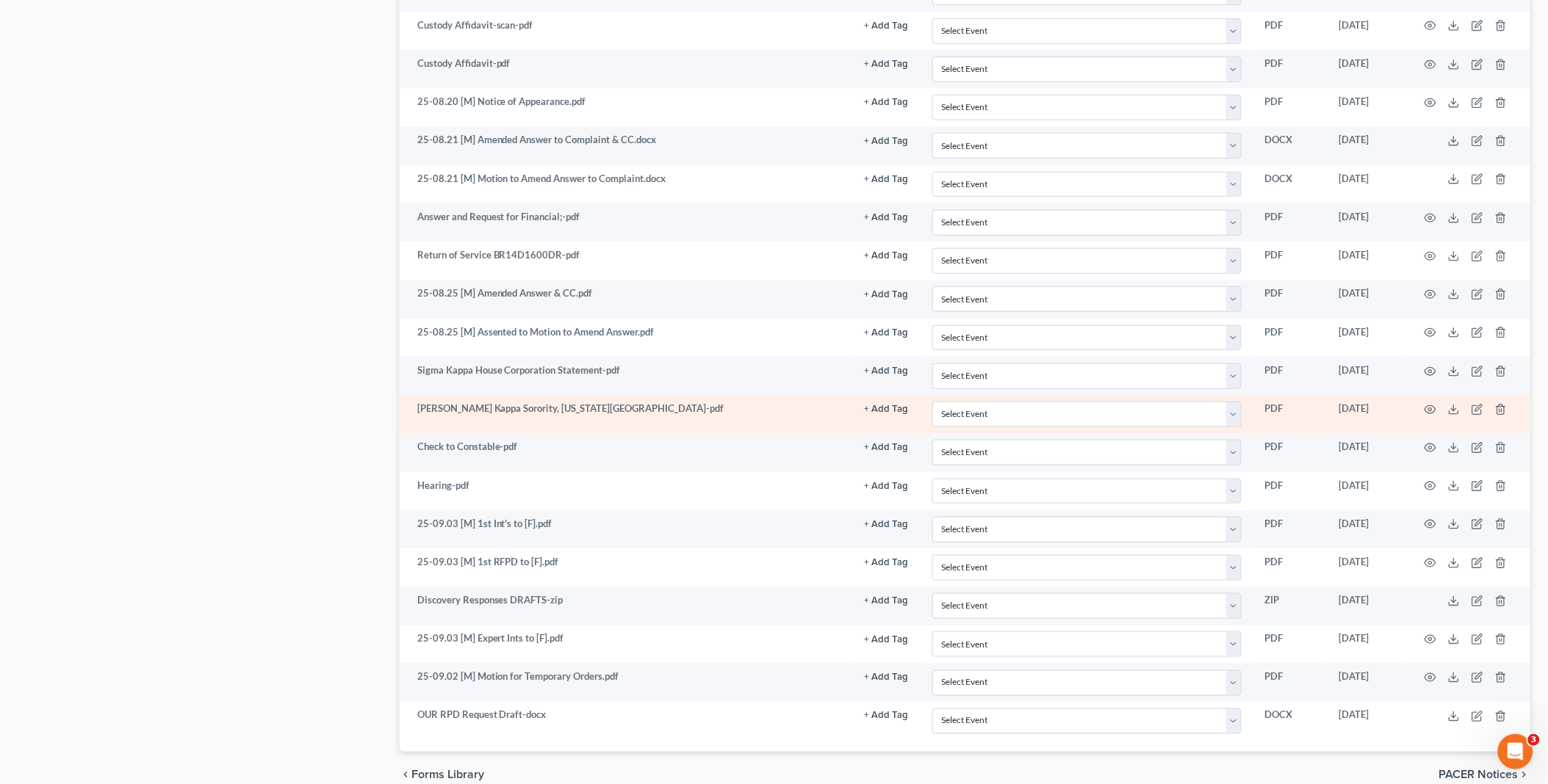
scroll to position [2321, 0]
click at [1457, 412] on polyline at bounding box center [1454, 410] width 5 height 3
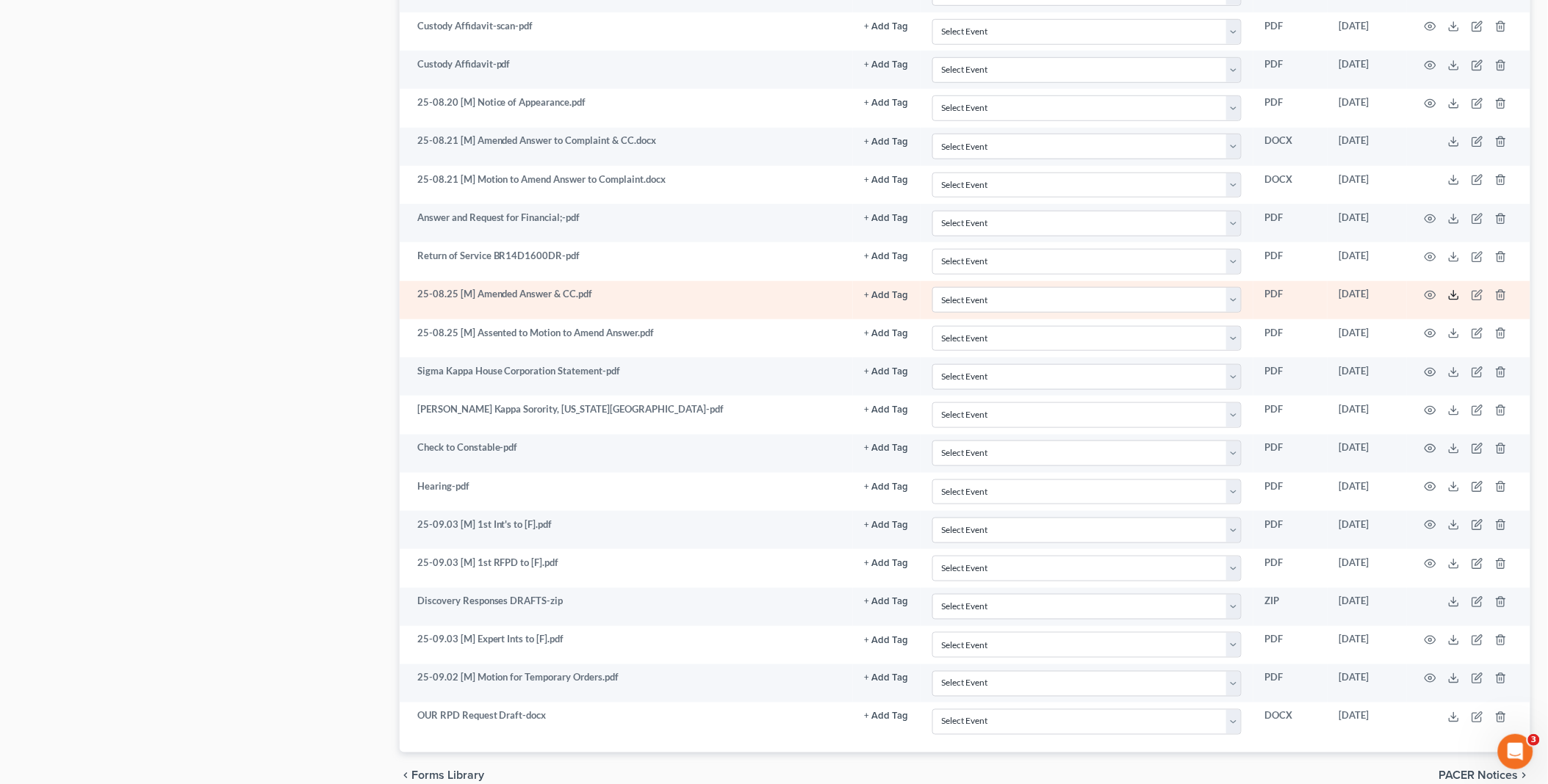
click at [1452, 301] on icon at bounding box center [1454, 295] width 12 height 12
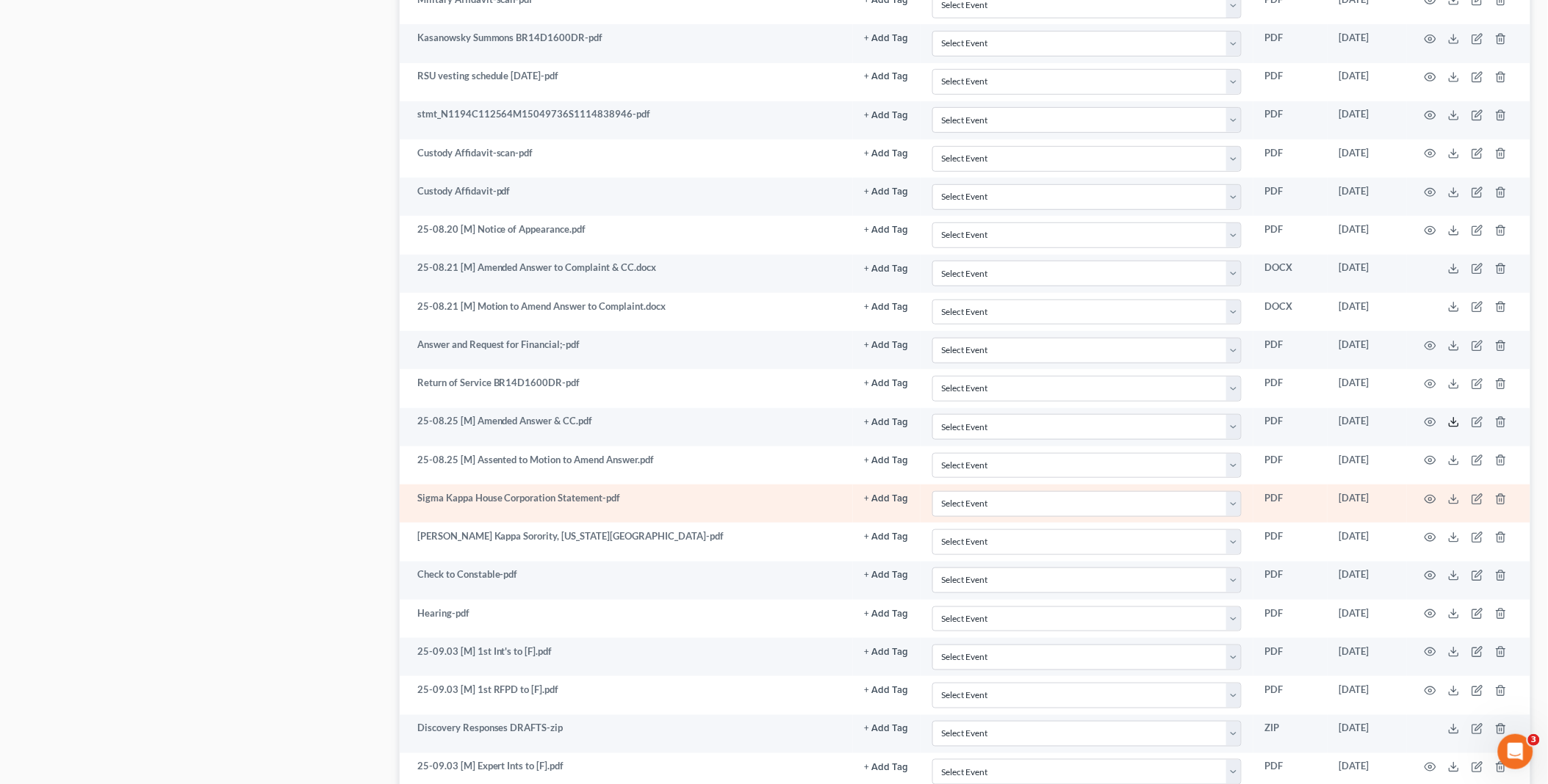
scroll to position [2157, 0]
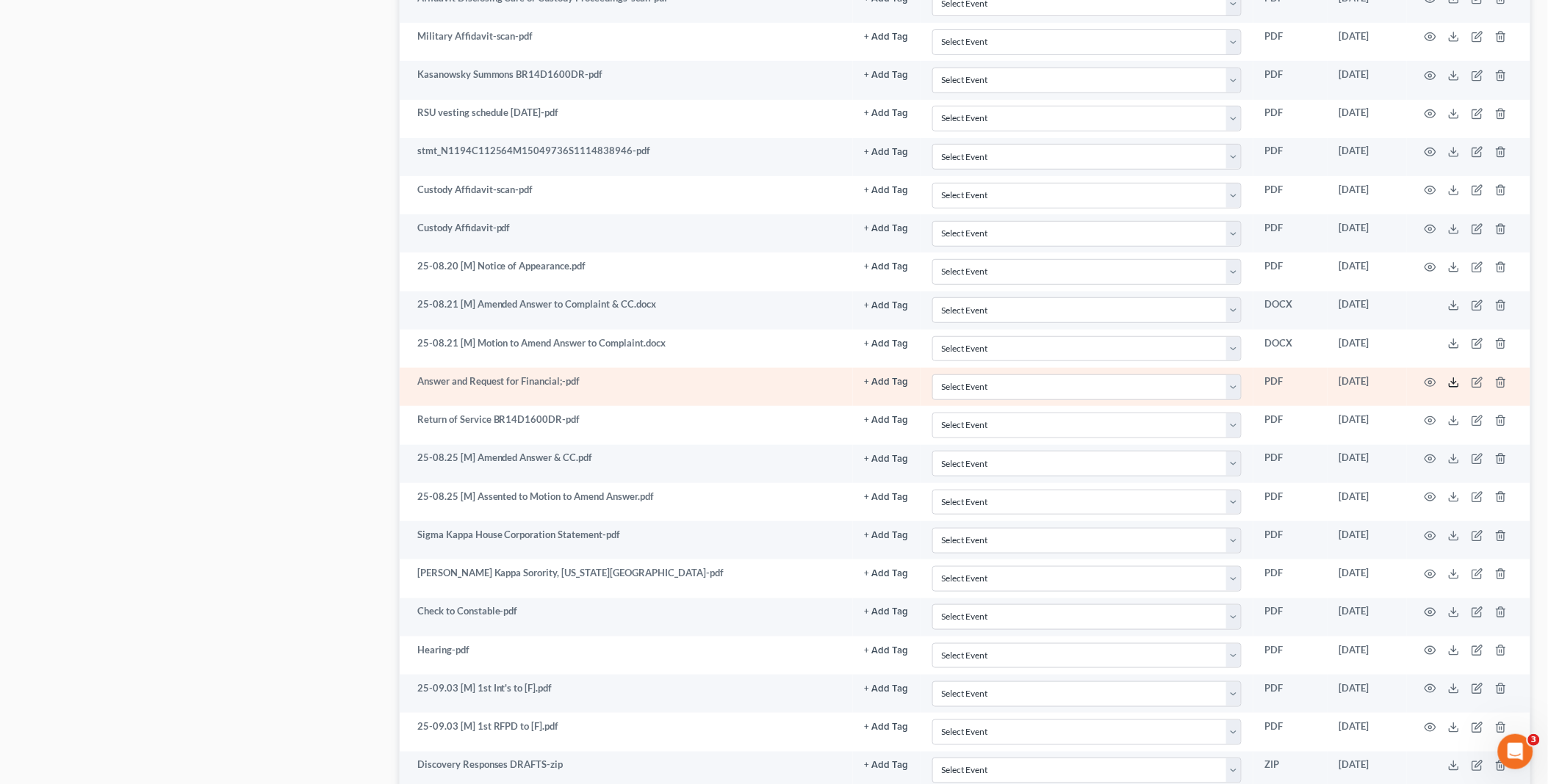
click at [1457, 389] on icon at bounding box center [1454, 383] width 12 height 12
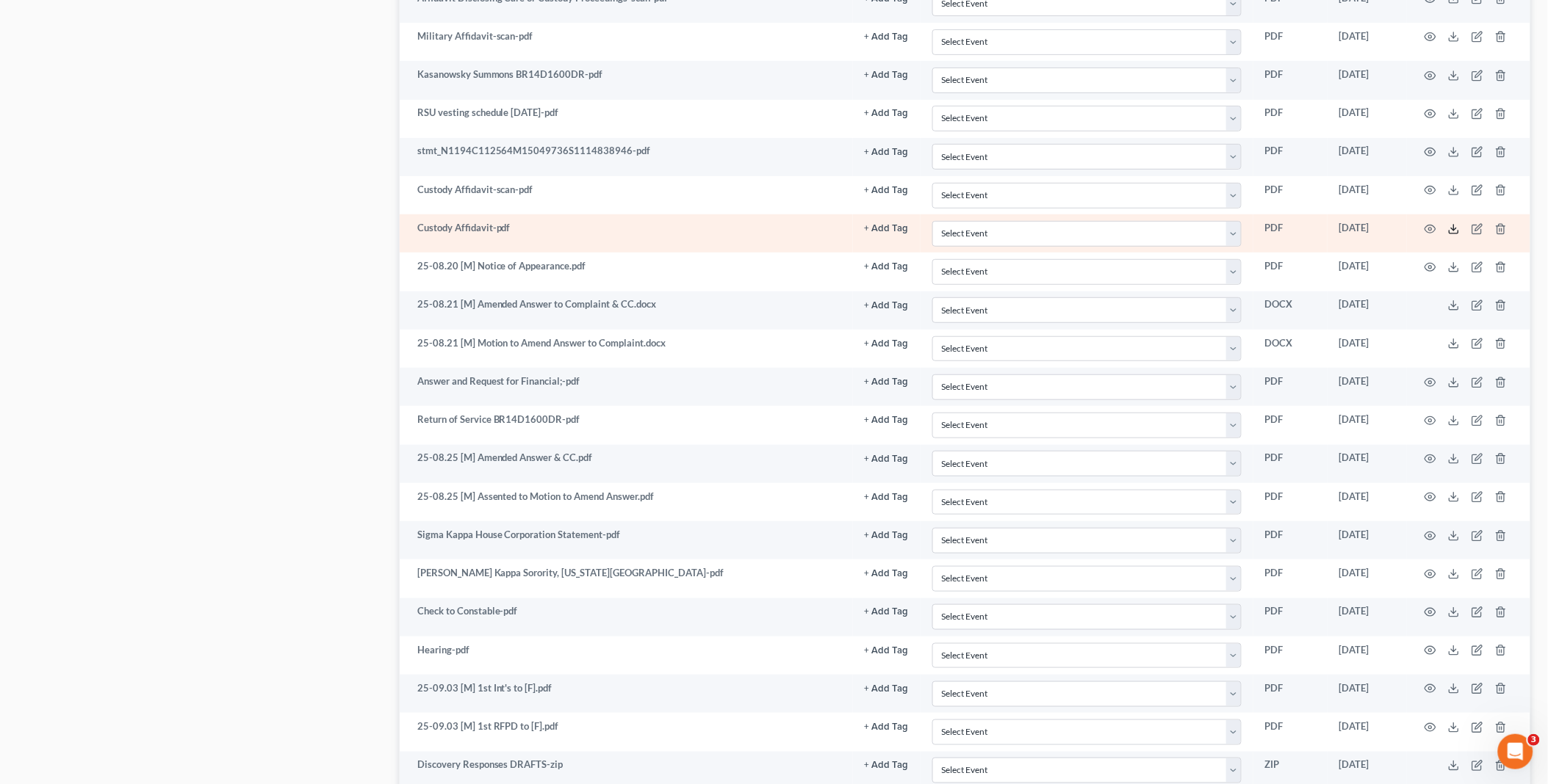
click at [1457, 230] on polyline at bounding box center [1454, 229] width 5 height 3
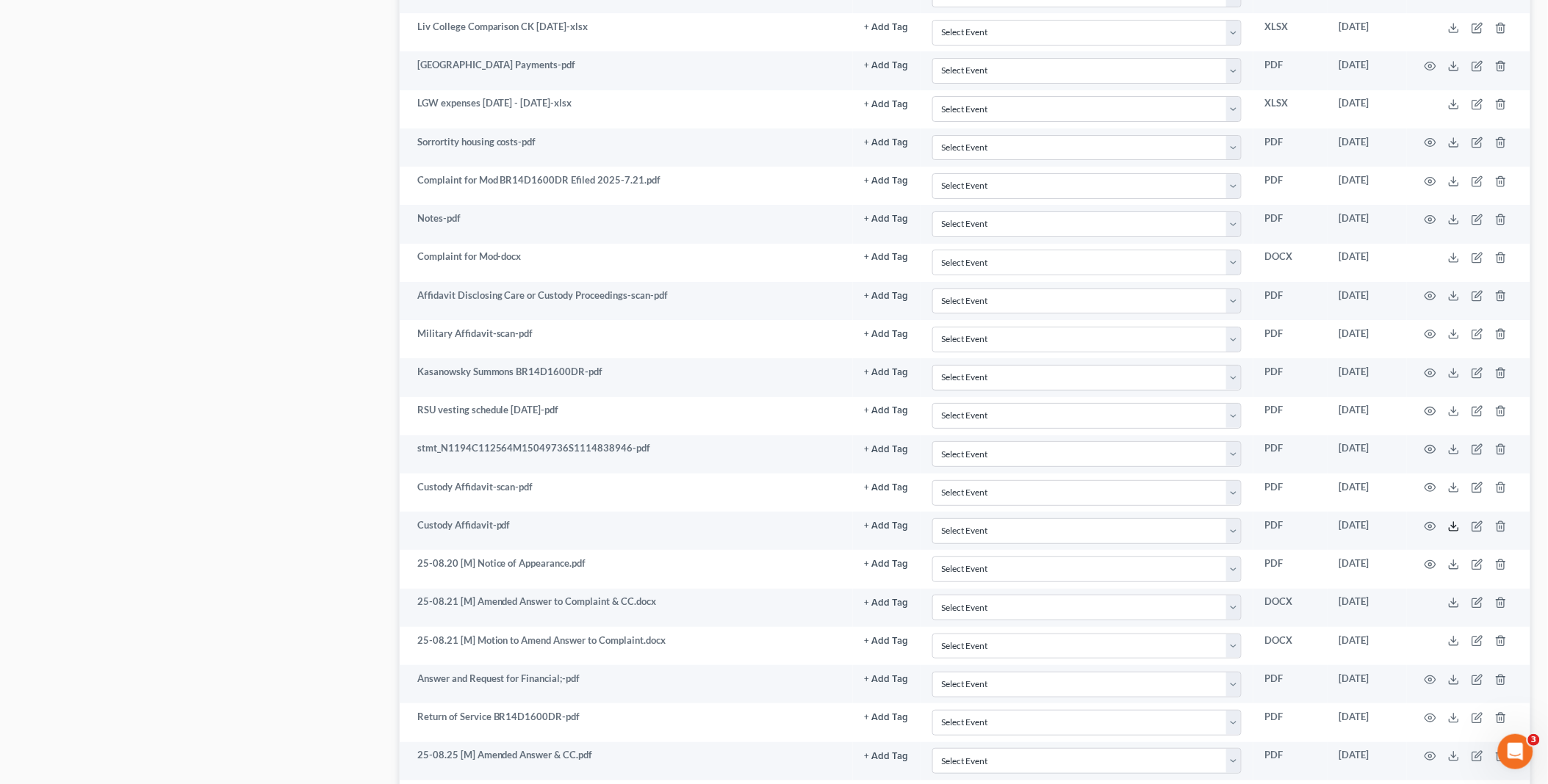
scroll to position [1831, 0]
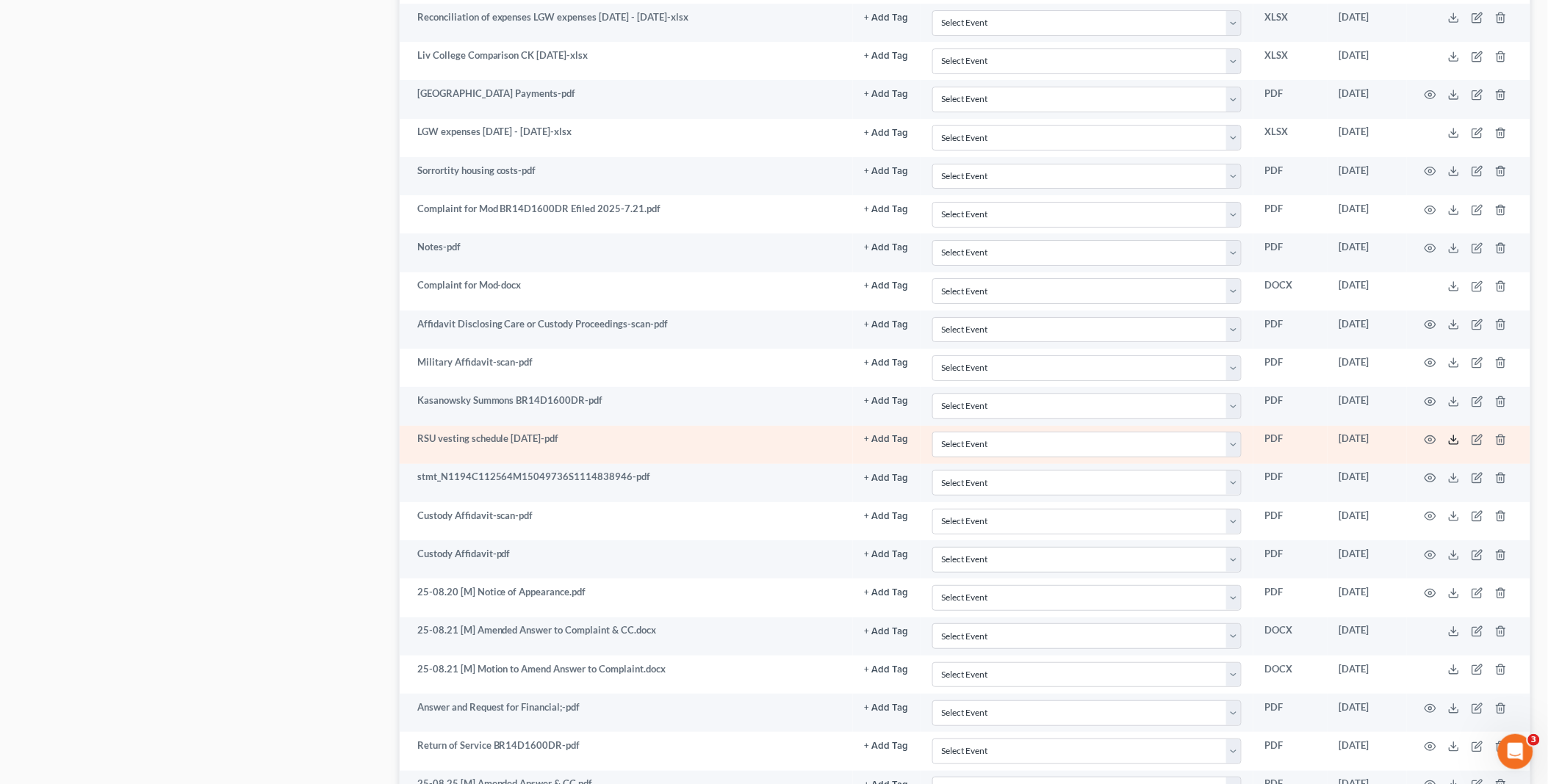
click at [1451, 446] on icon at bounding box center [1454, 440] width 12 height 12
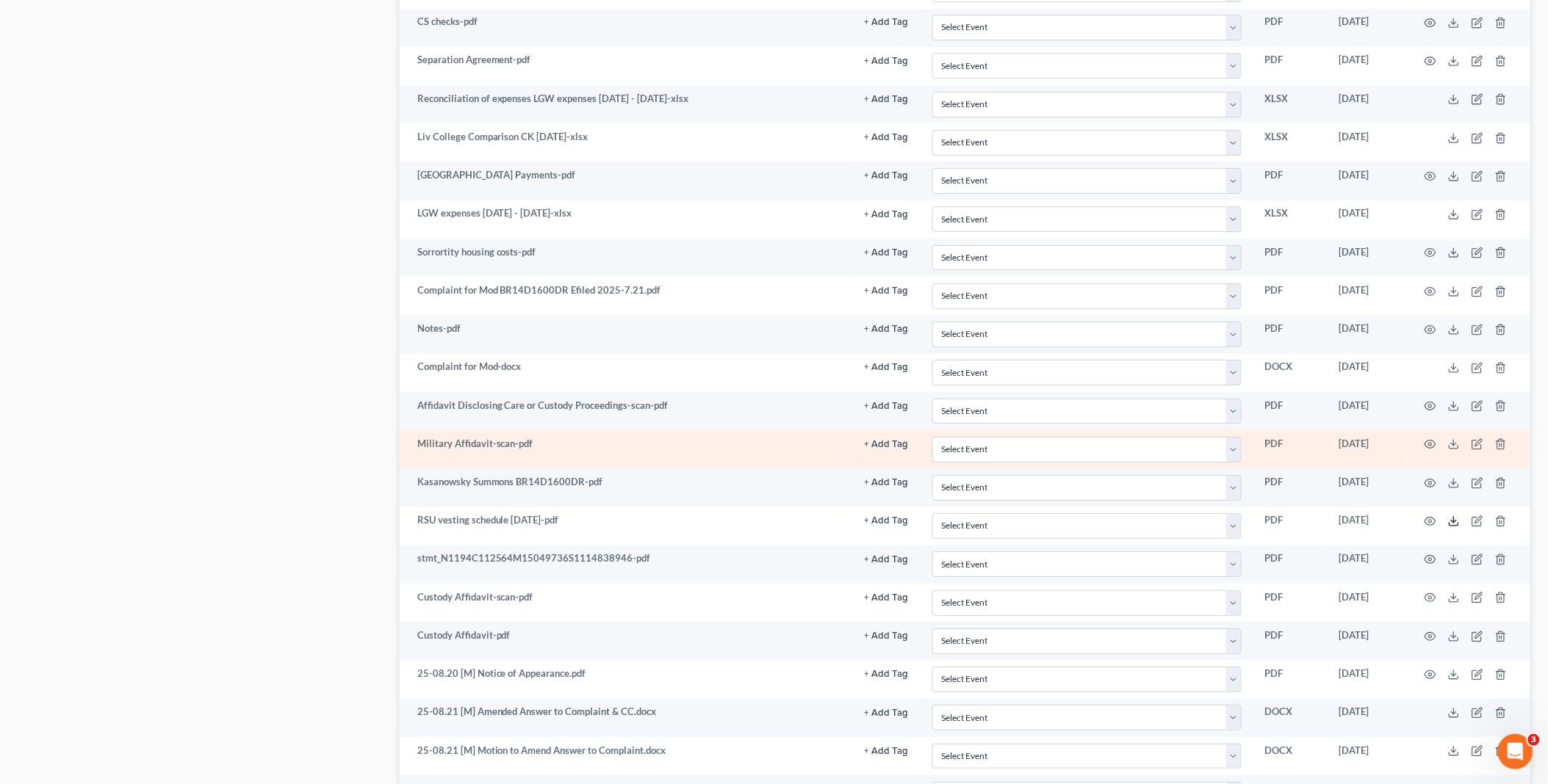
scroll to position [1668, 0]
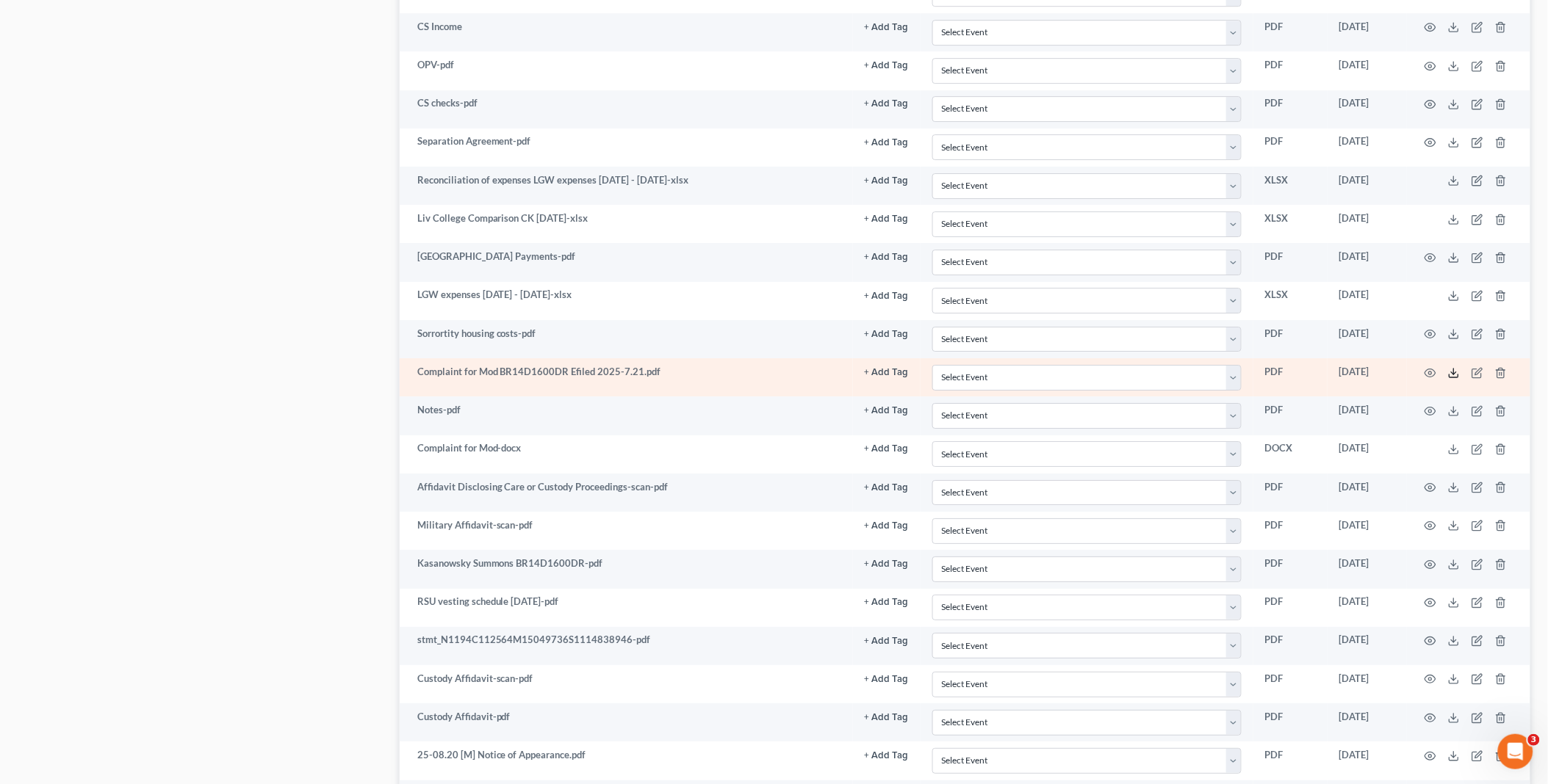
click at [1457, 379] on icon at bounding box center [1454, 373] width 12 height 12
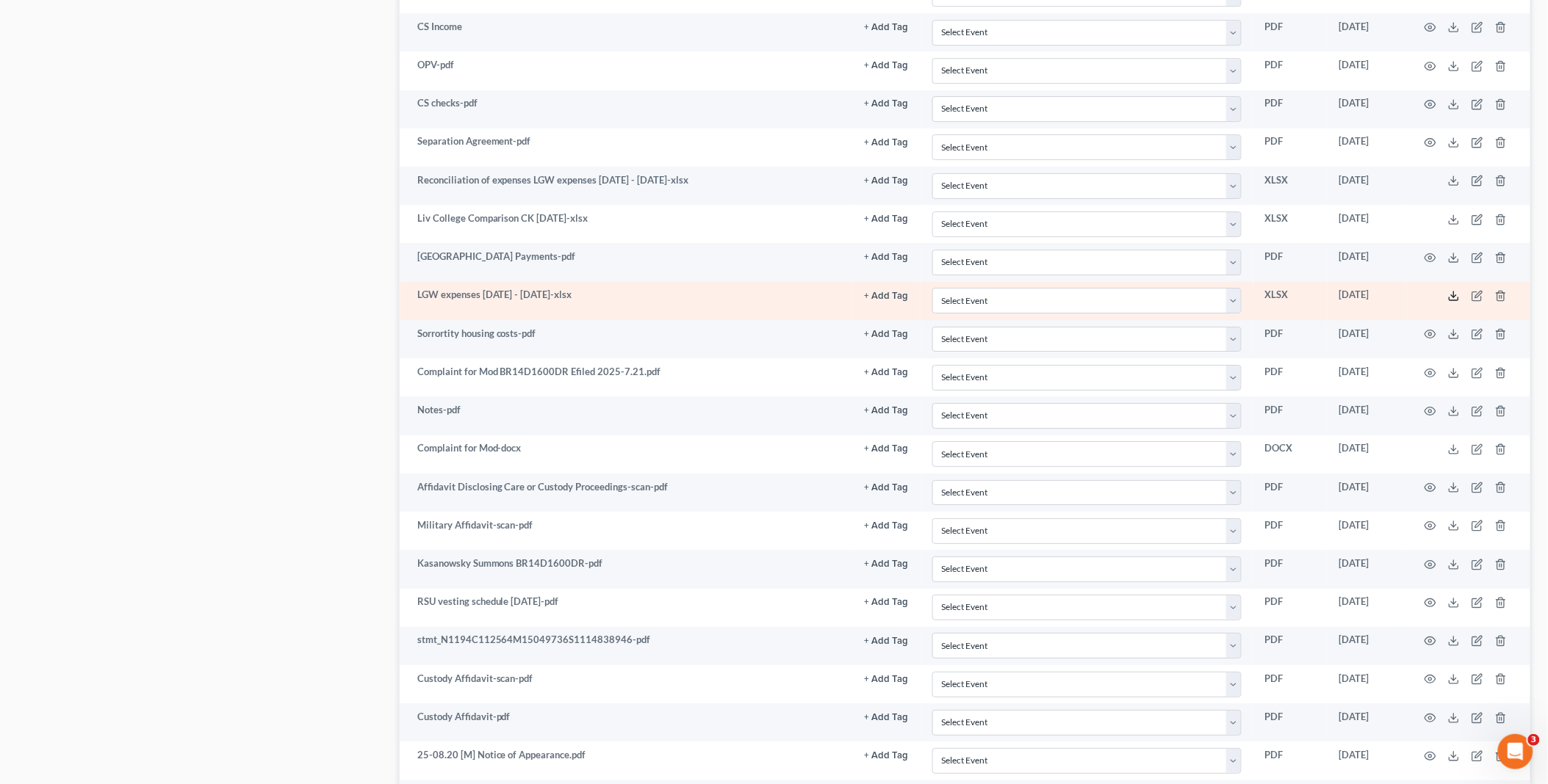
click at [1453, 301] on icon at bounding box center [1454, 296] width 12 height 12
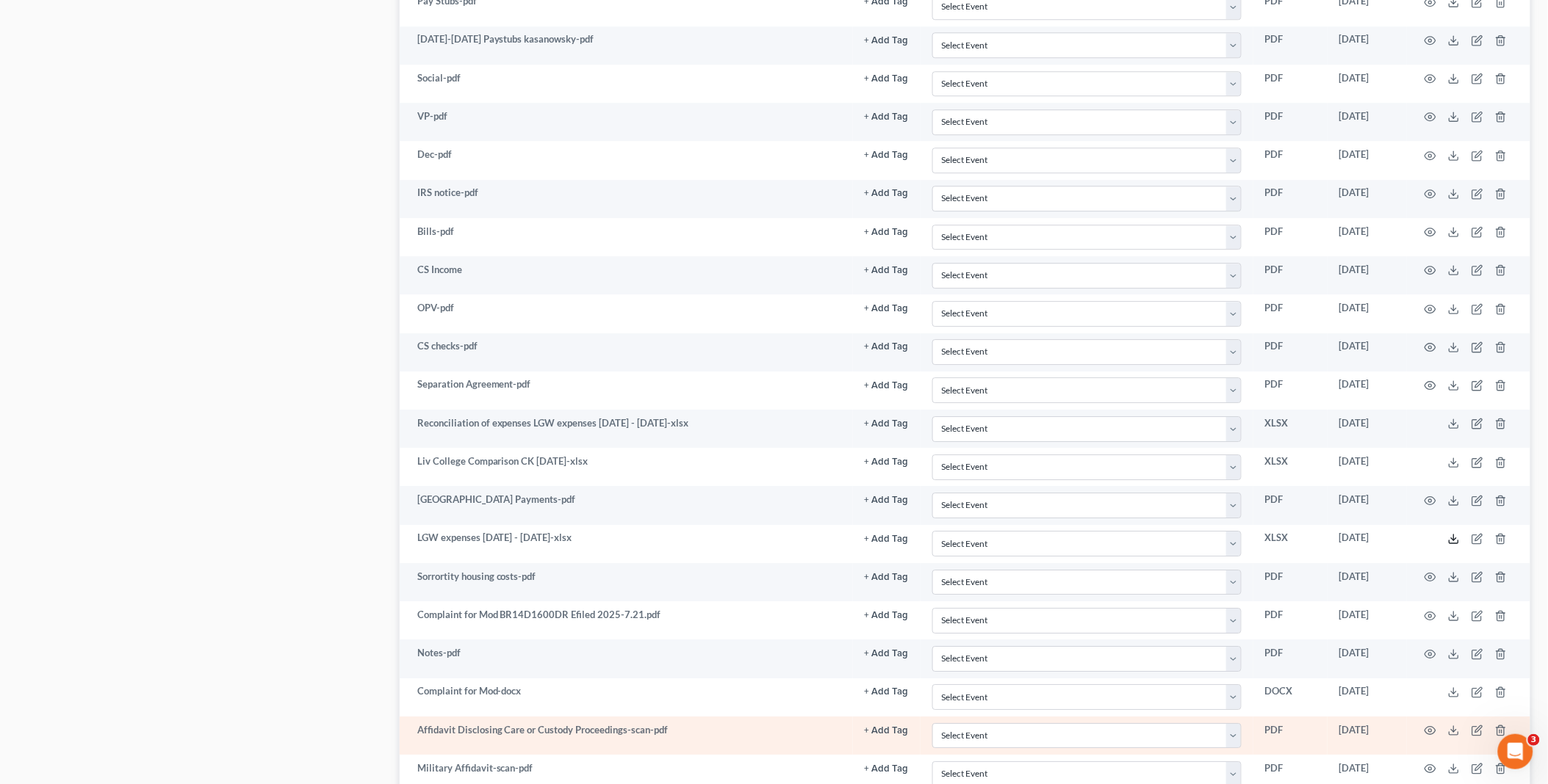
scroll to position [1423, 0]
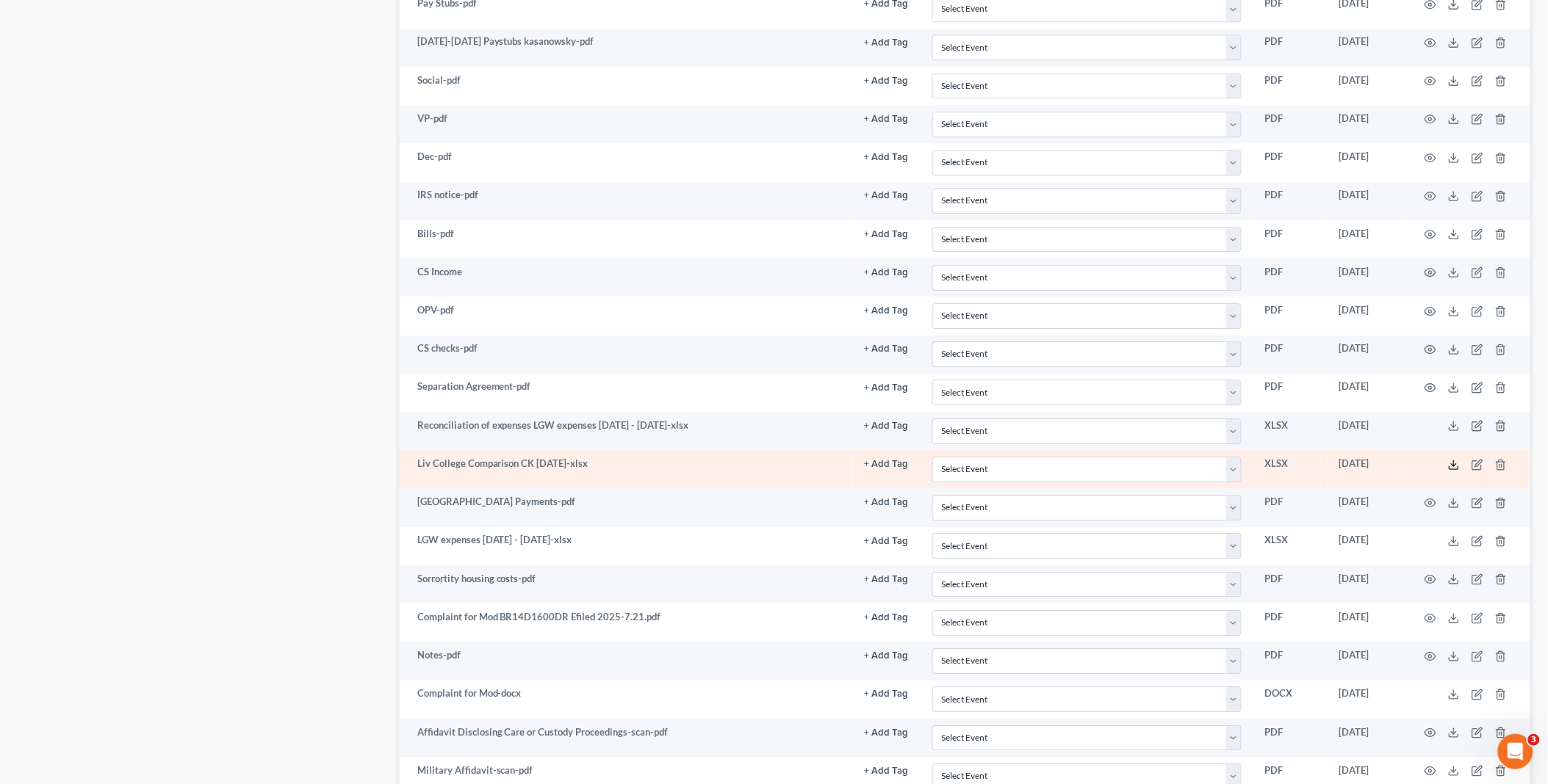
click at [1451, 471] on icon at bounding box center [1454, 465] width 12 height 12
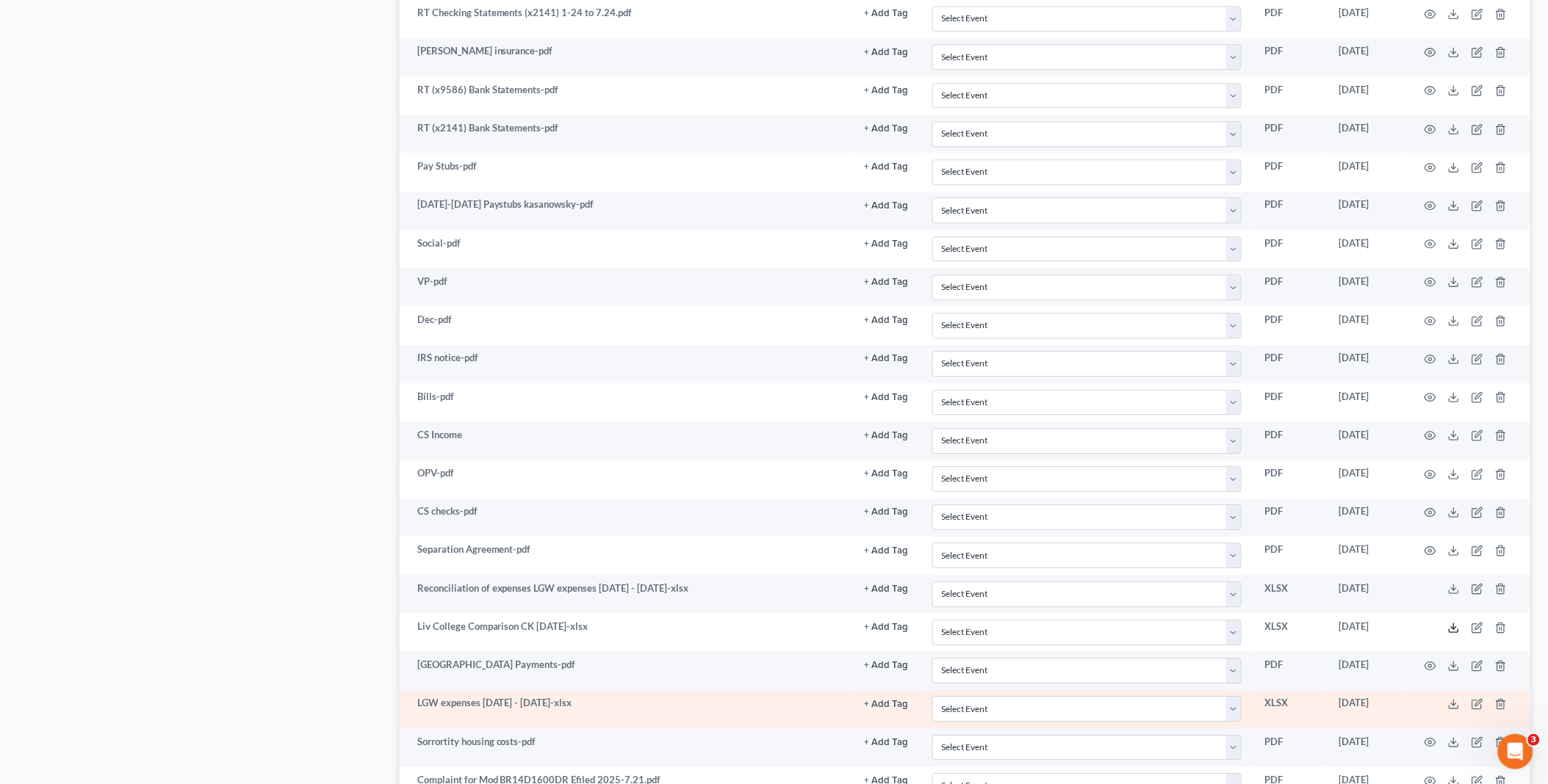
scroll to position [1178, 0]
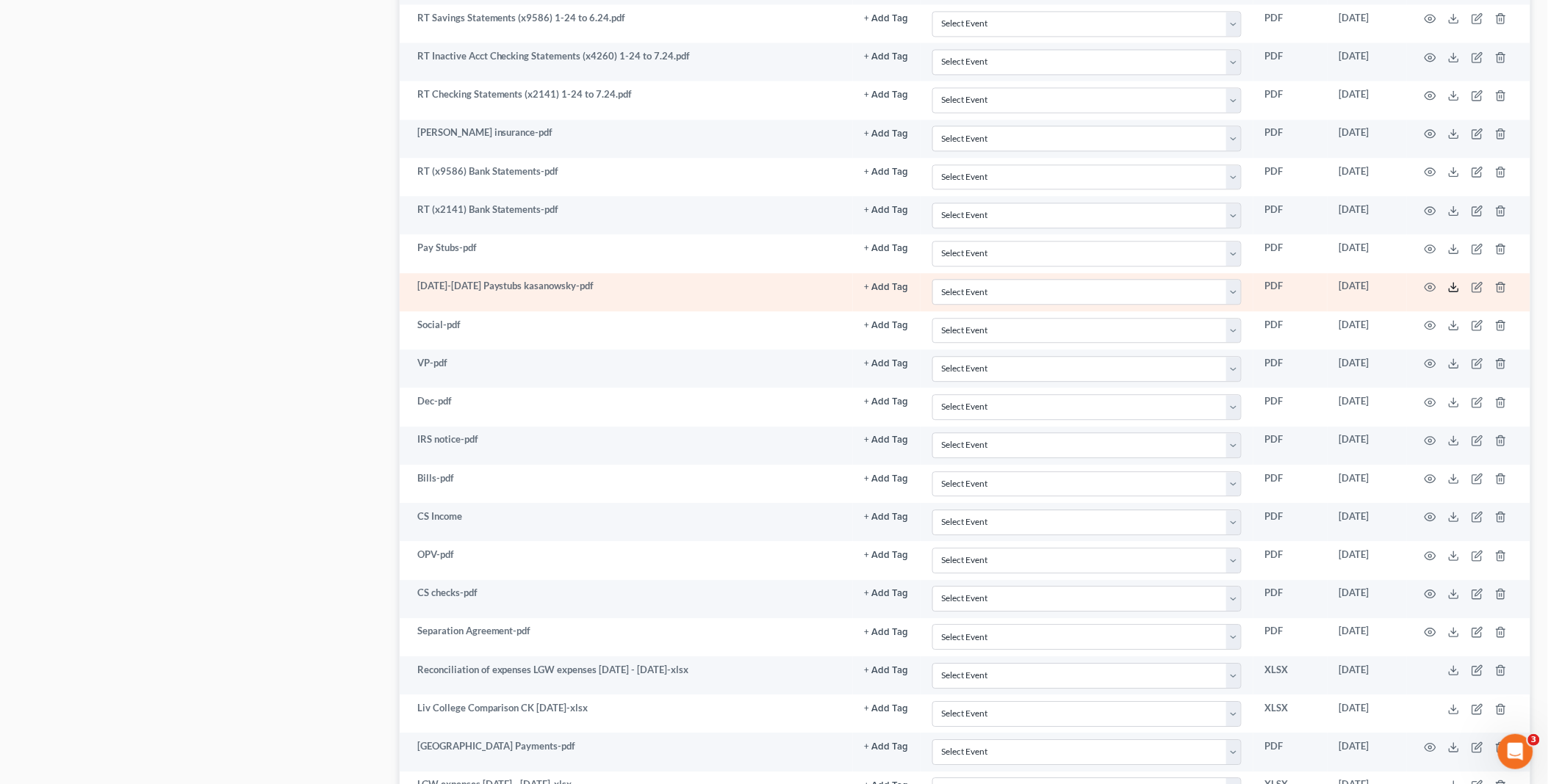
click at [1454, 288] on line at bounding box center [1454, 285] width 0 height 6
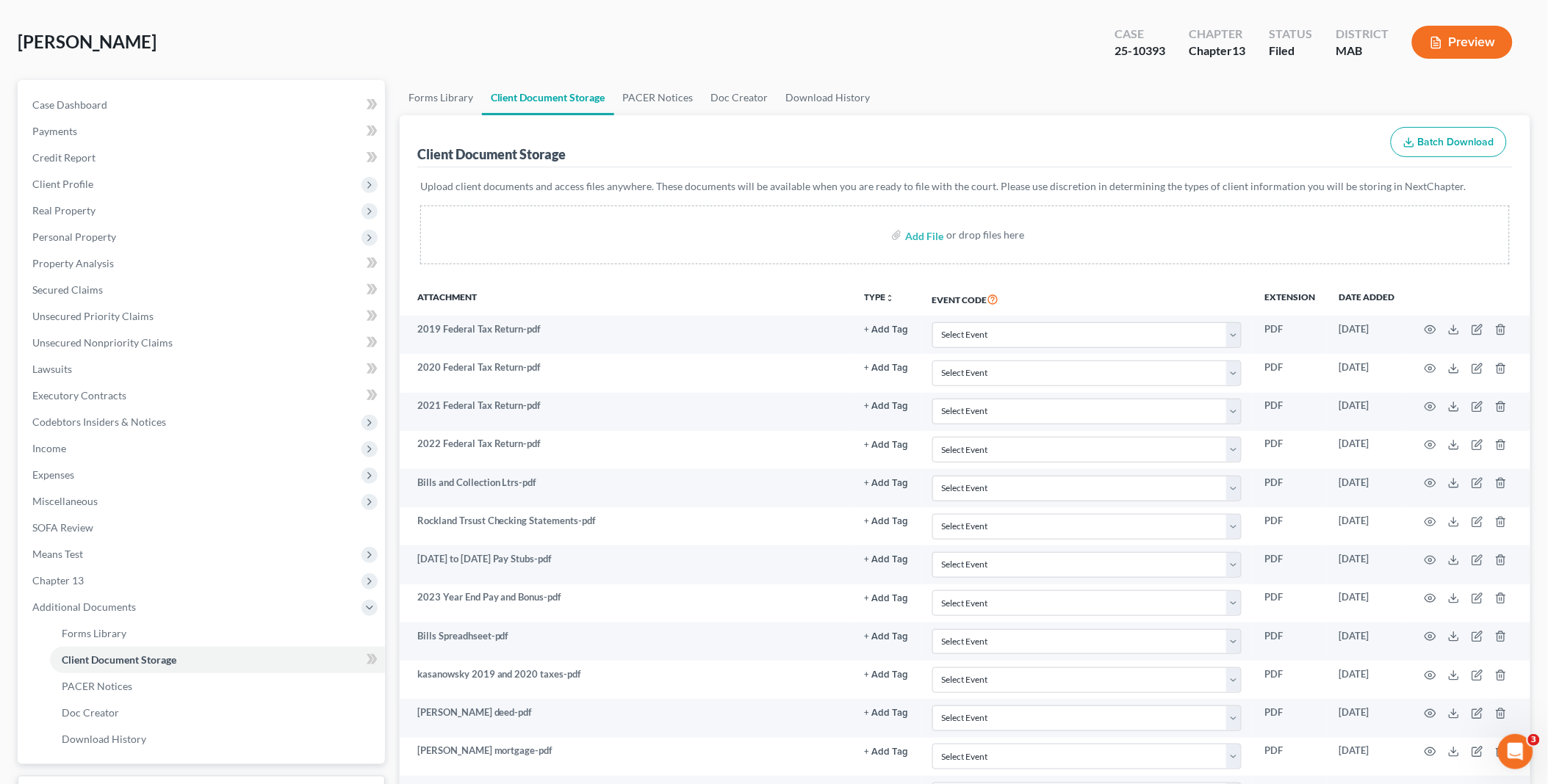
scroll to position [35, 0]
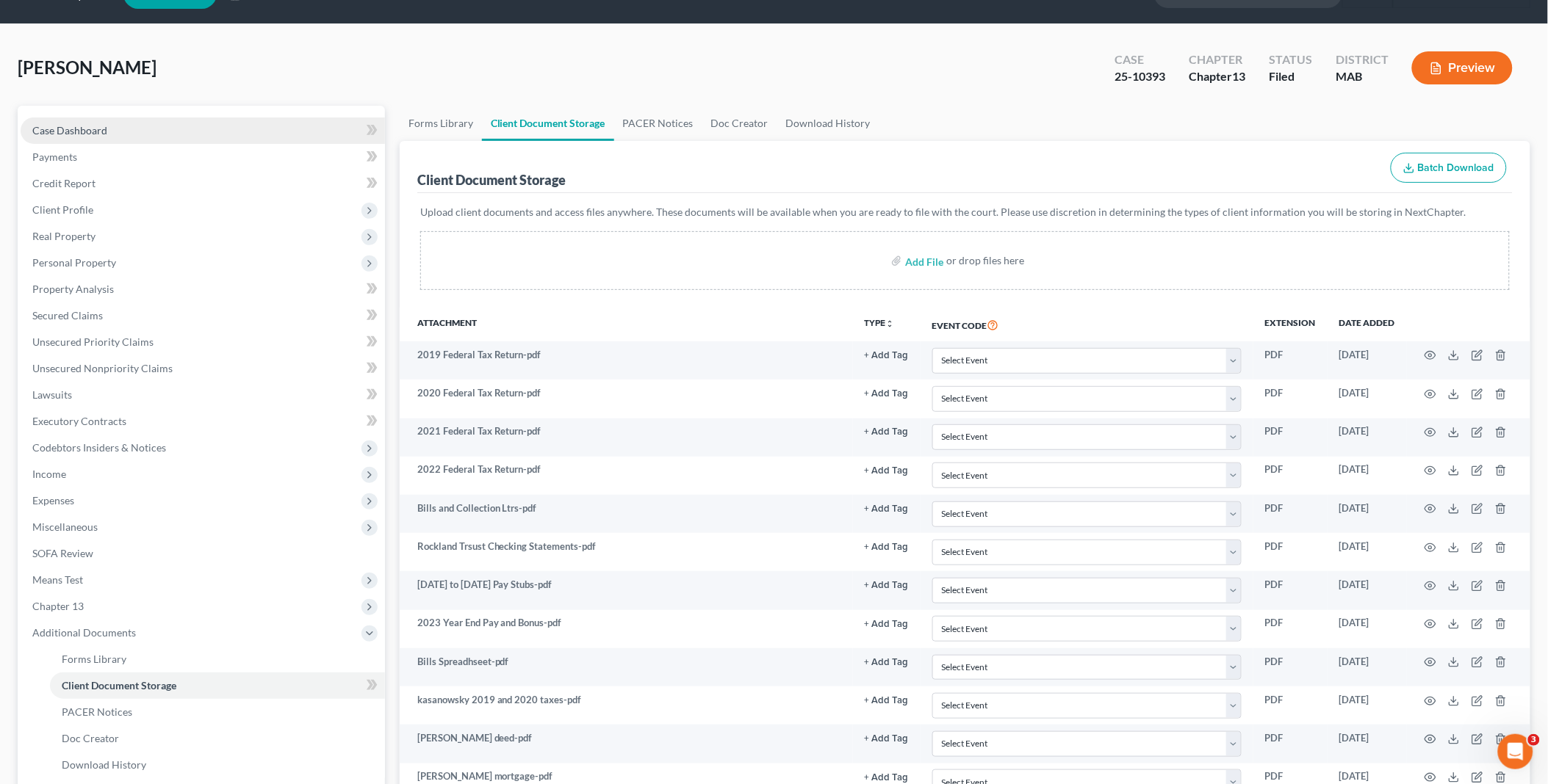
click at [88, 129] on span "Case Dashboard" at bounding box center [70, 130] width 75 height 13
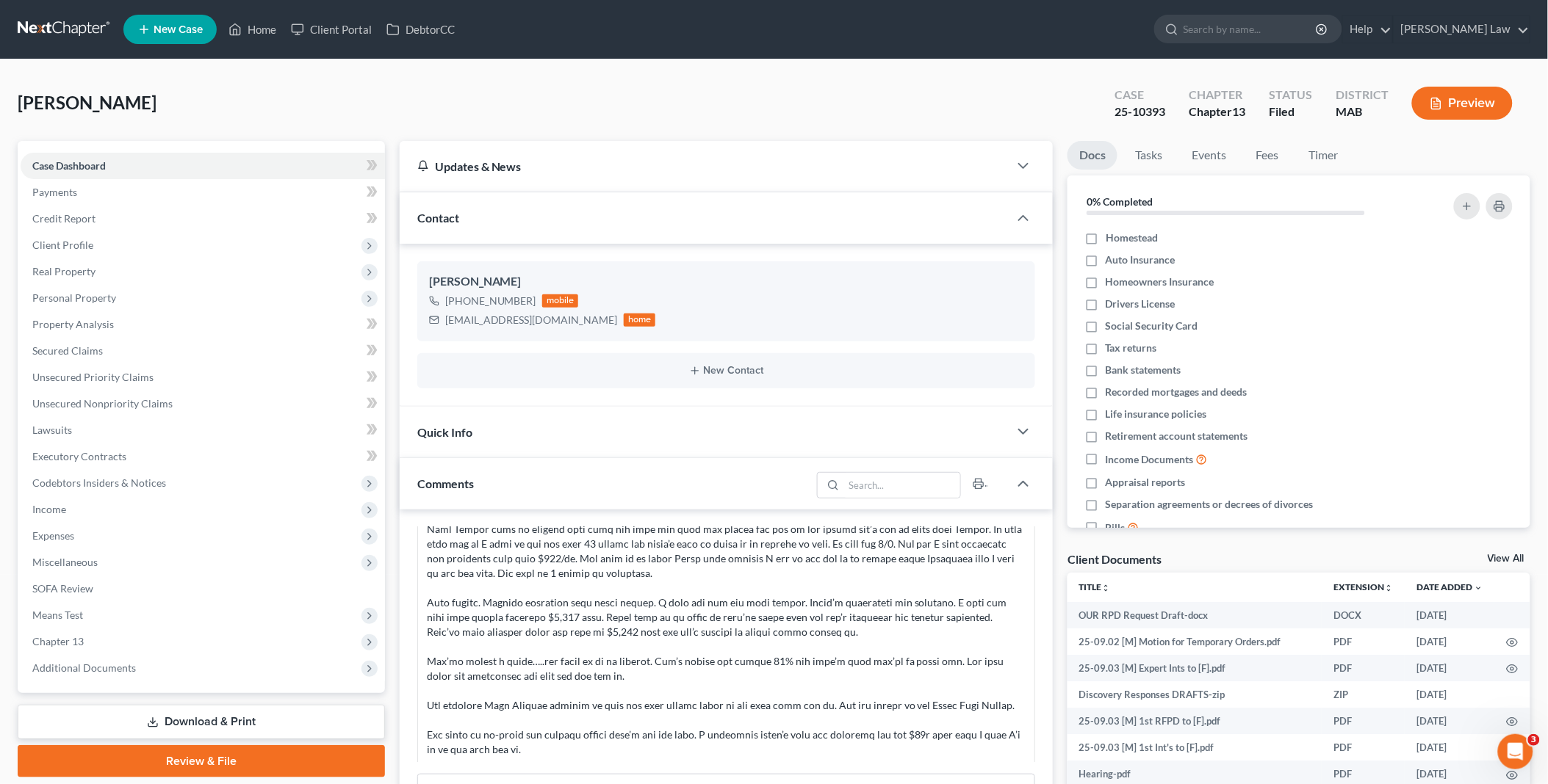
scroll to position [2575, 0]
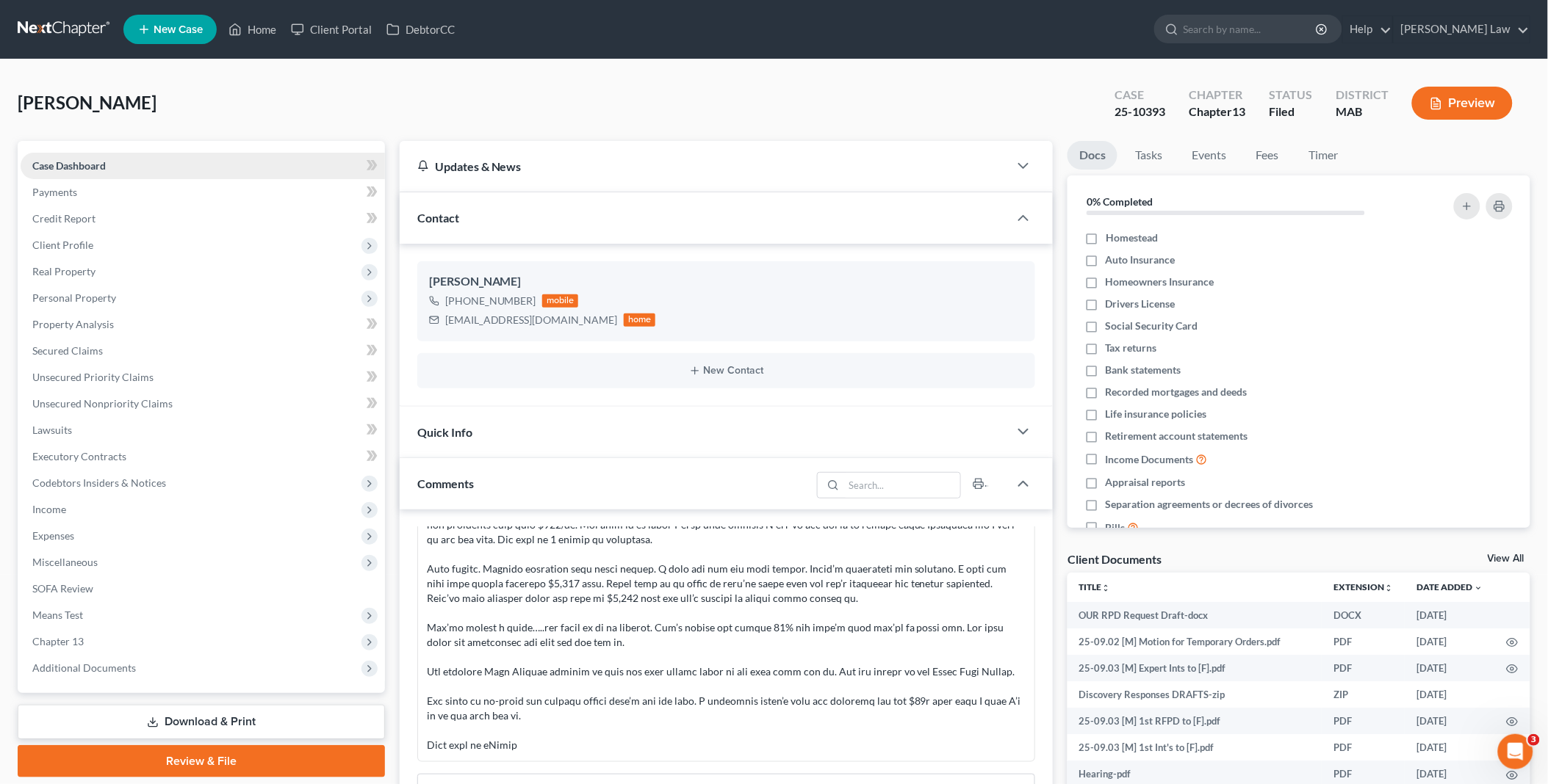
click at [134, 174] on link "Case Dashboard" at bounding box center [202, 166] width 365 height 26
click at [273, 25] on link "Home" at bounding box center [252, 29] width 62 height 26
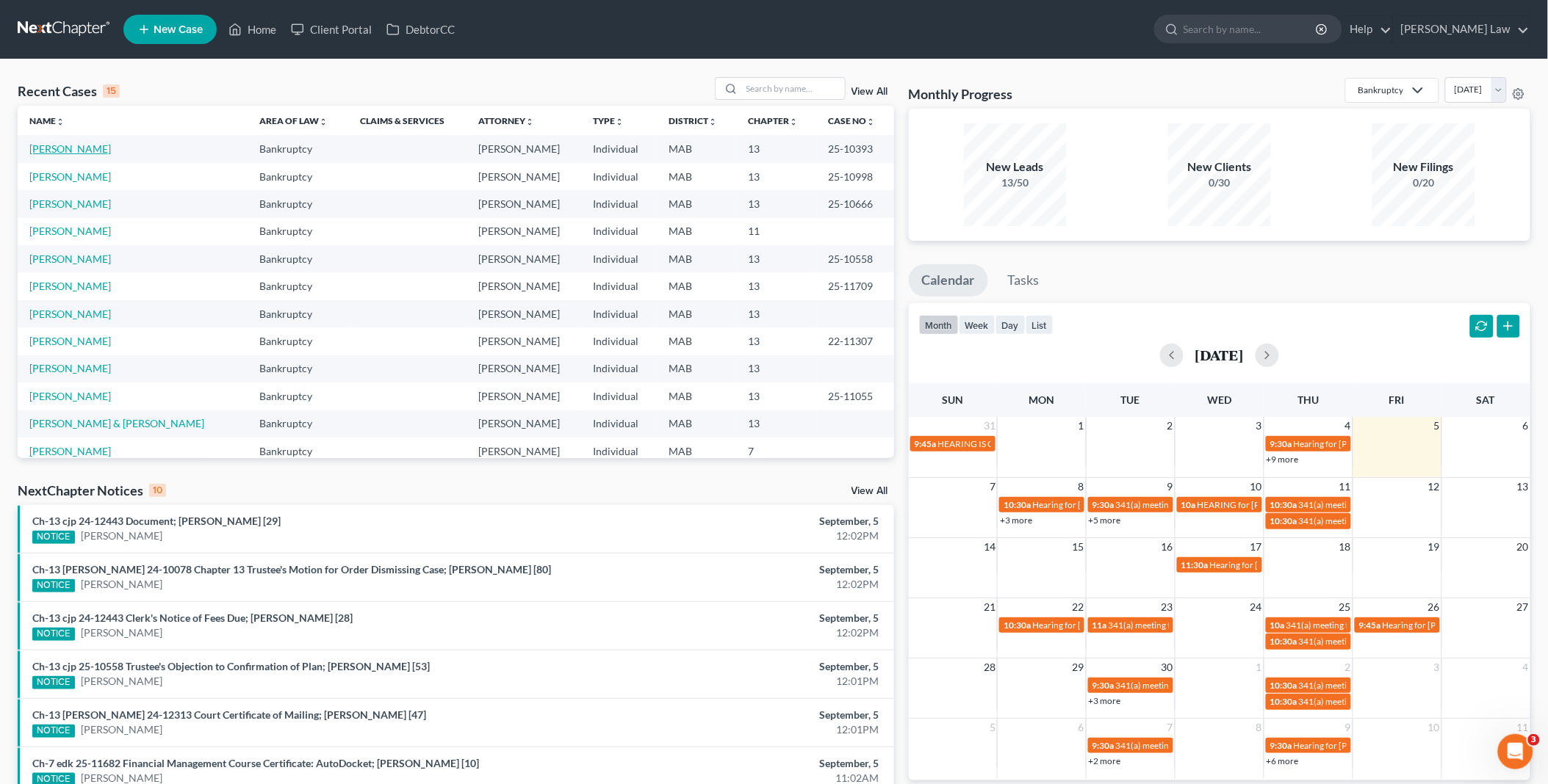
click at [110, 149] on link "[PERSON_NAME]" at bounding box center [69, 149] width 81 height 13
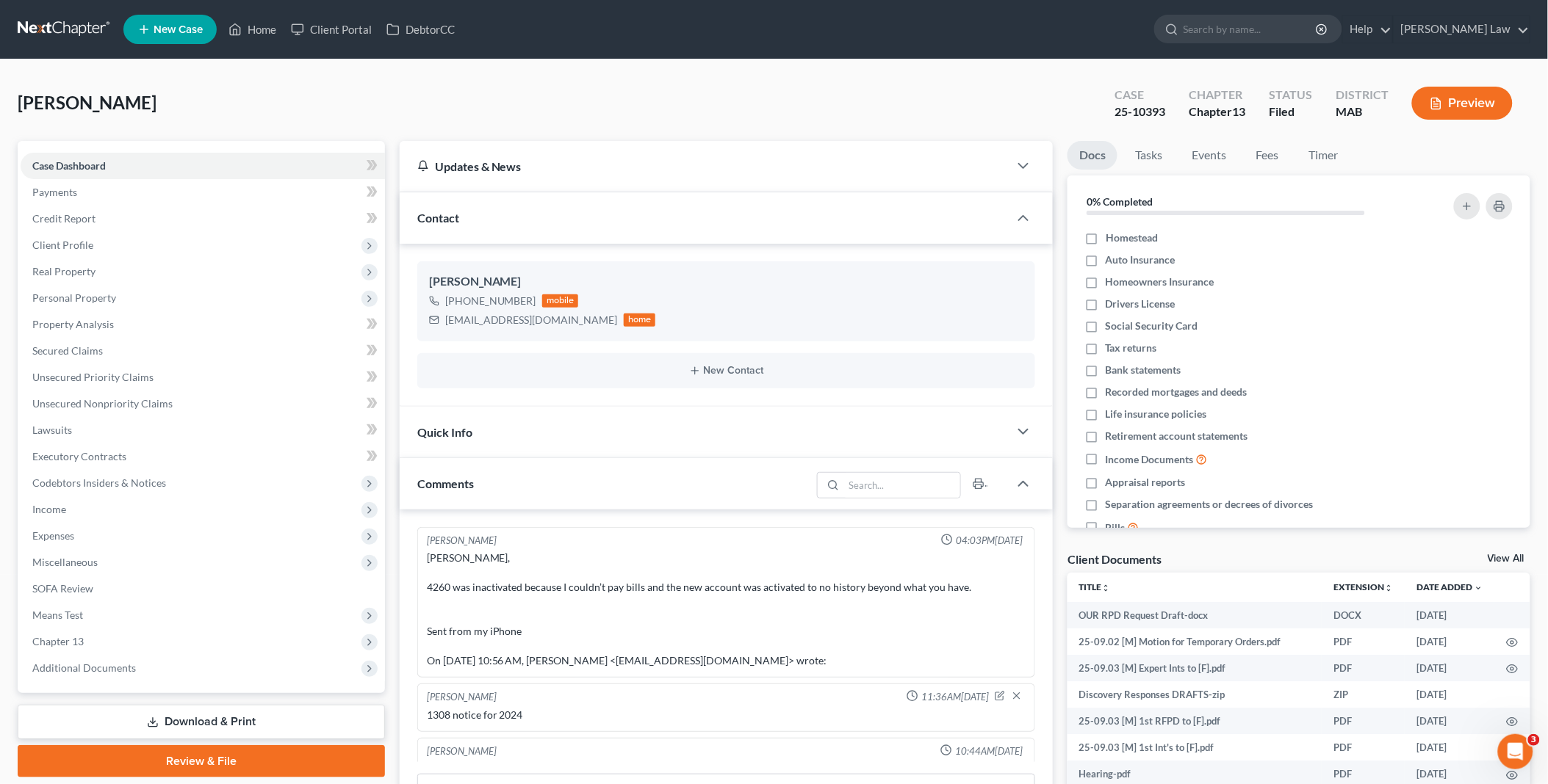
scroll to position [2575, 0]
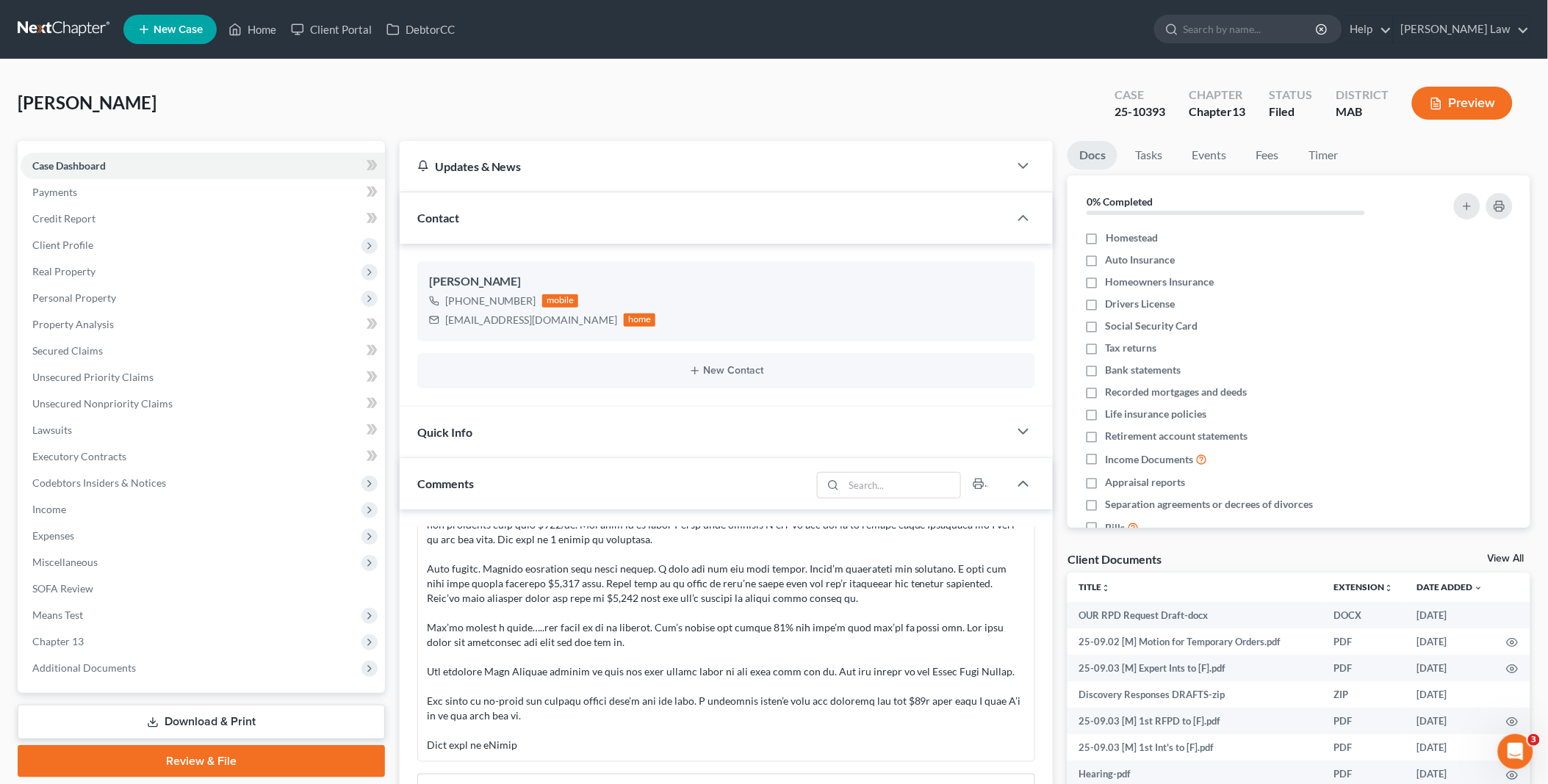
click at [1508, 555] on link "View All" at bounding box center [1506, 559] width 37 height 10
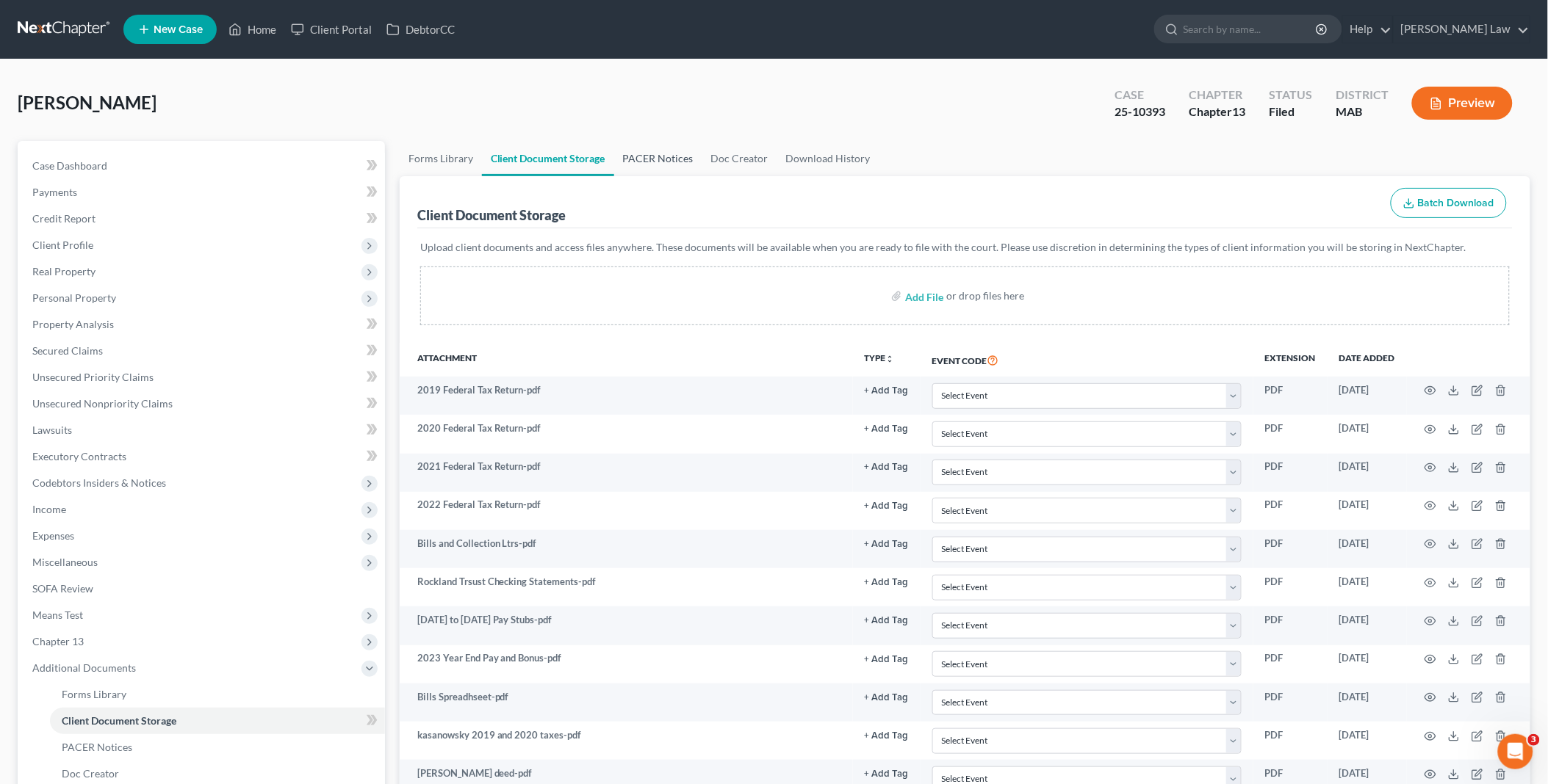
click at [663, 152] on link "PACER Notices" at bounding box center [658, 158] width 88 height 35
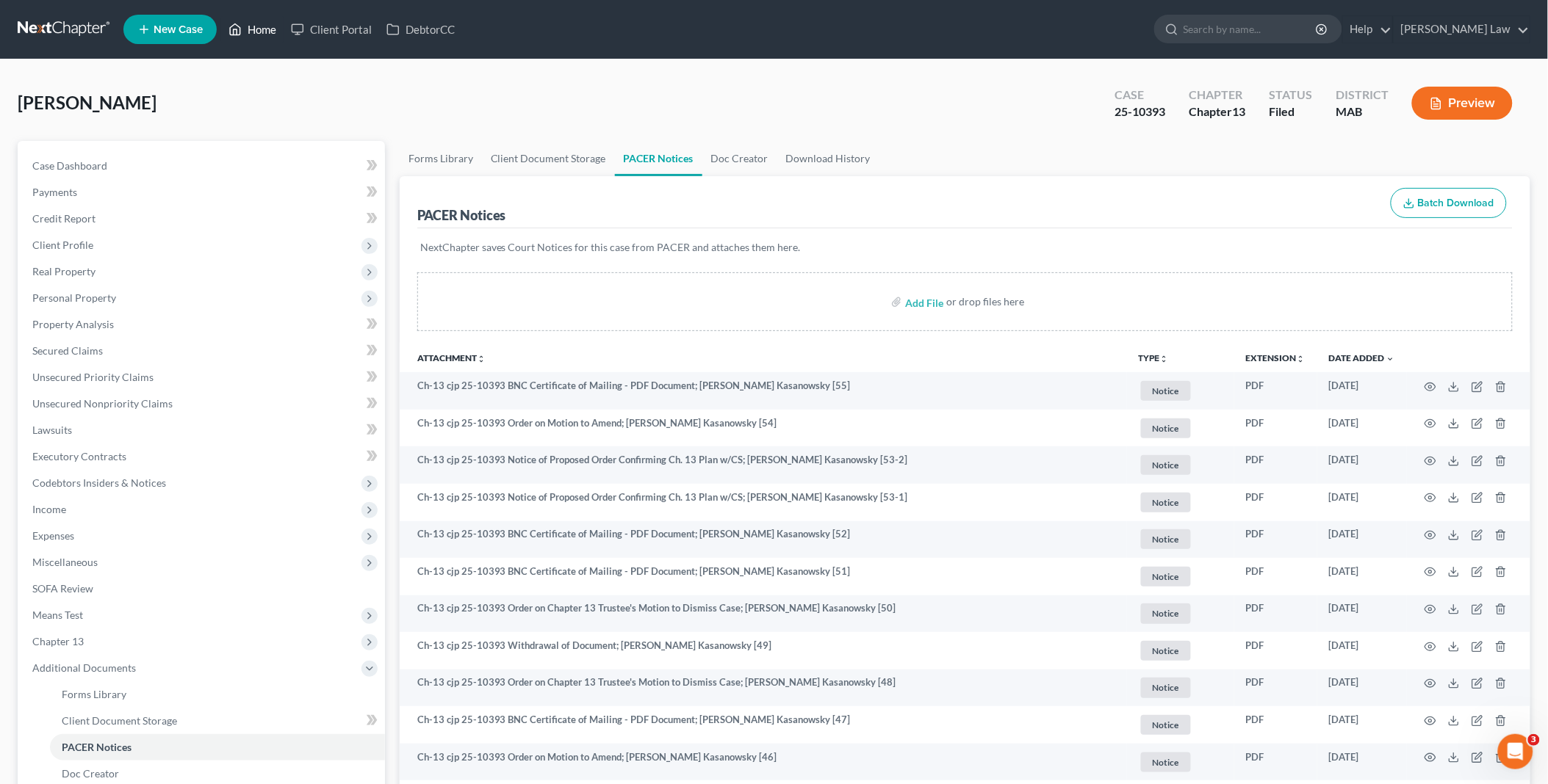
drag, startPoint x: 272, startPoint y: 23, endPoint x: 630, endPoint y: 84, distance: 363.2
click at [272, 23] on link "Home" at bounding box center [252, 29] width 62 height 26
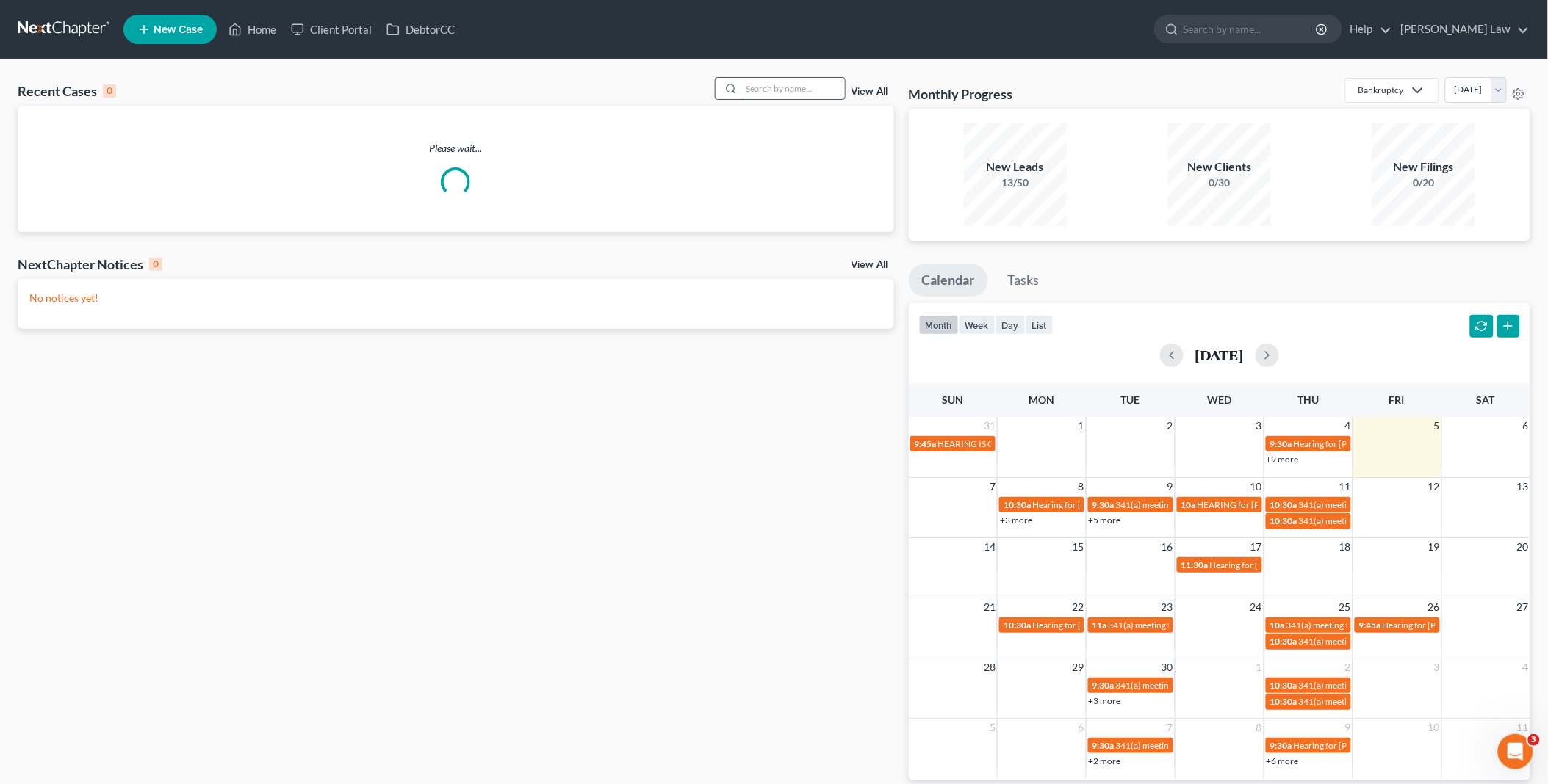
click at [769, 92] on input "search" at bounding box center [794, 88] width 103 height 21
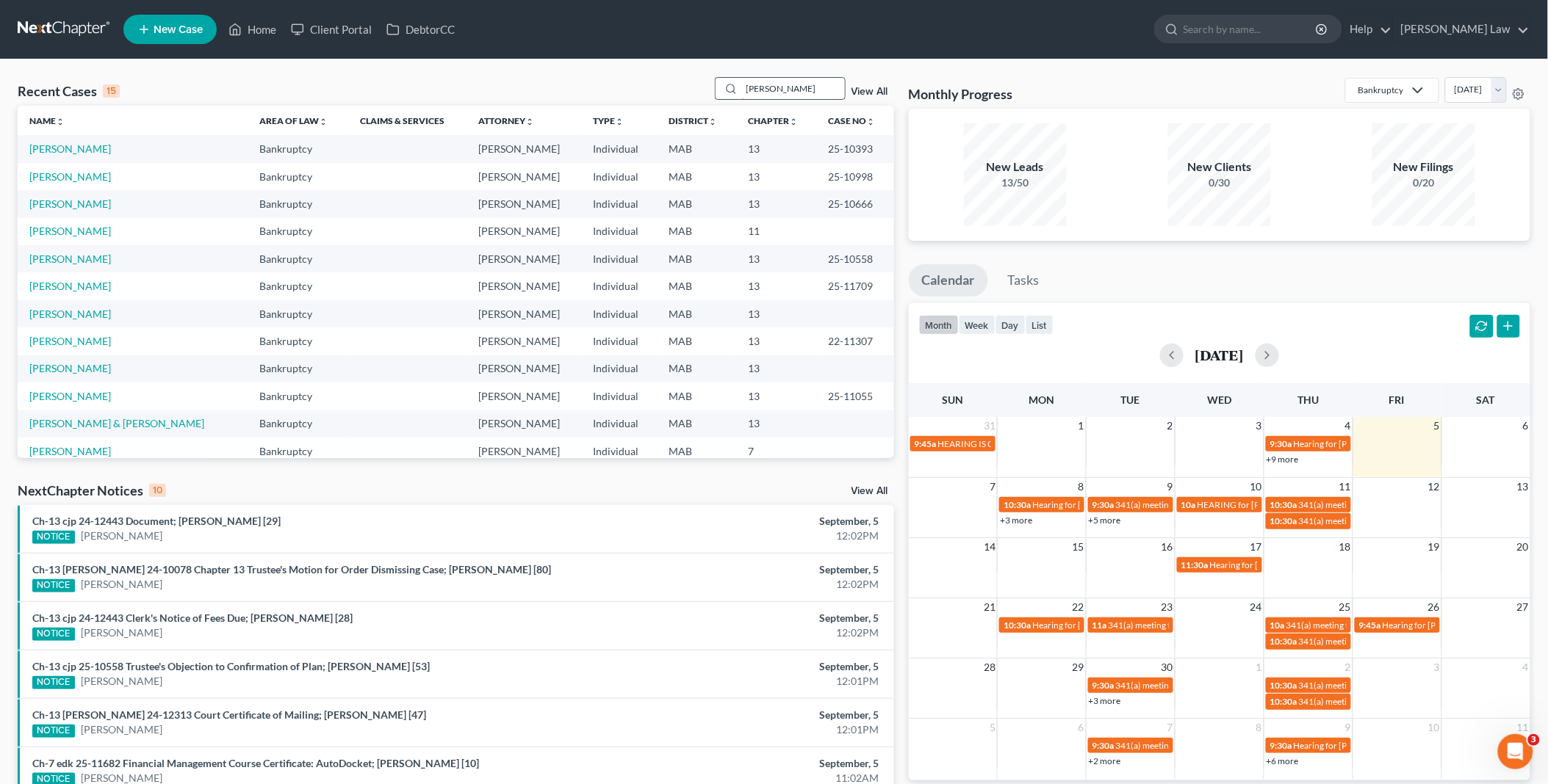
type input "[PERSON_NAME]"
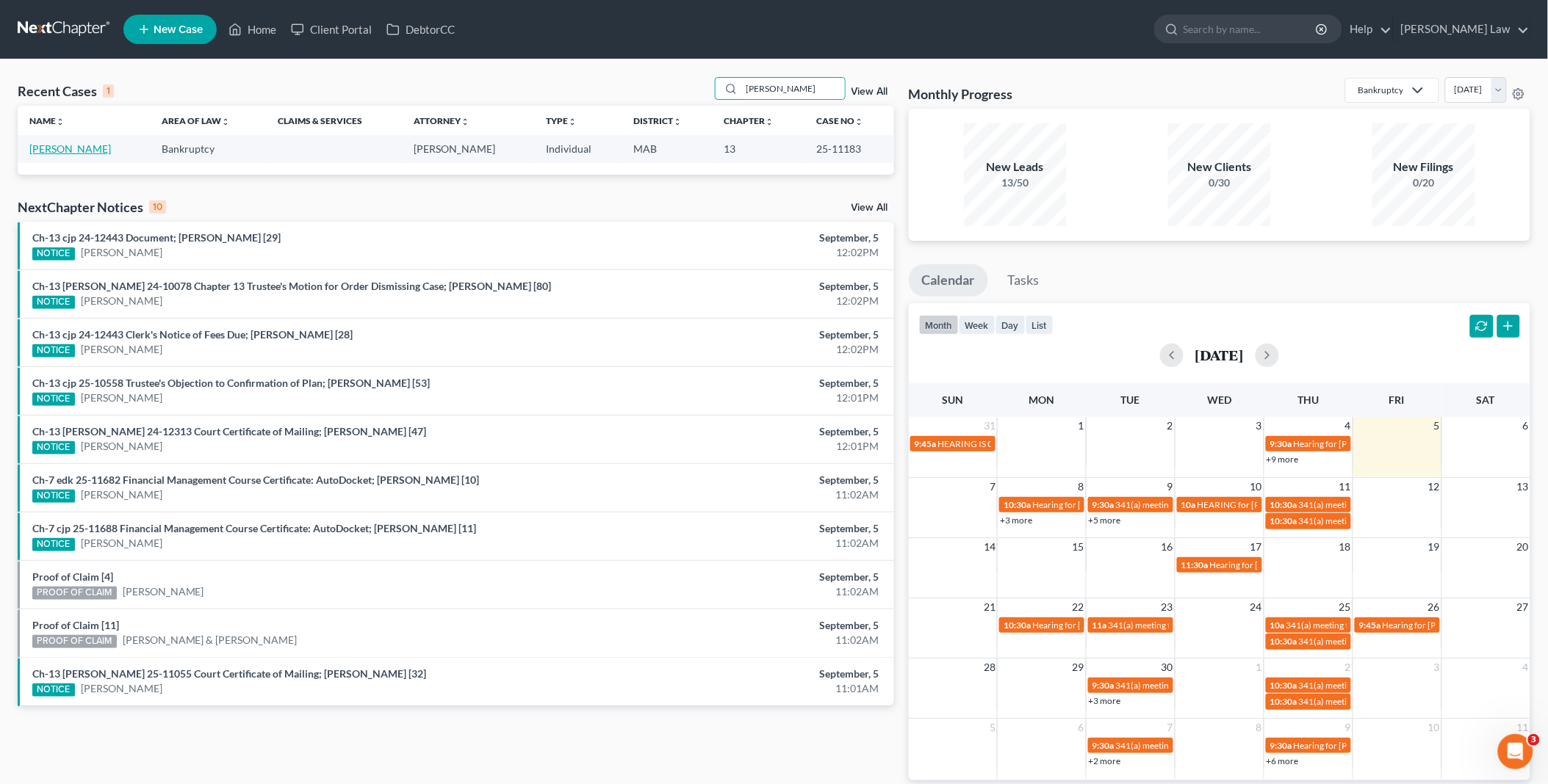
click at [57, 144] on link "[PERSON_NAME]" at bounding box center [69, 149] width 81 height 13
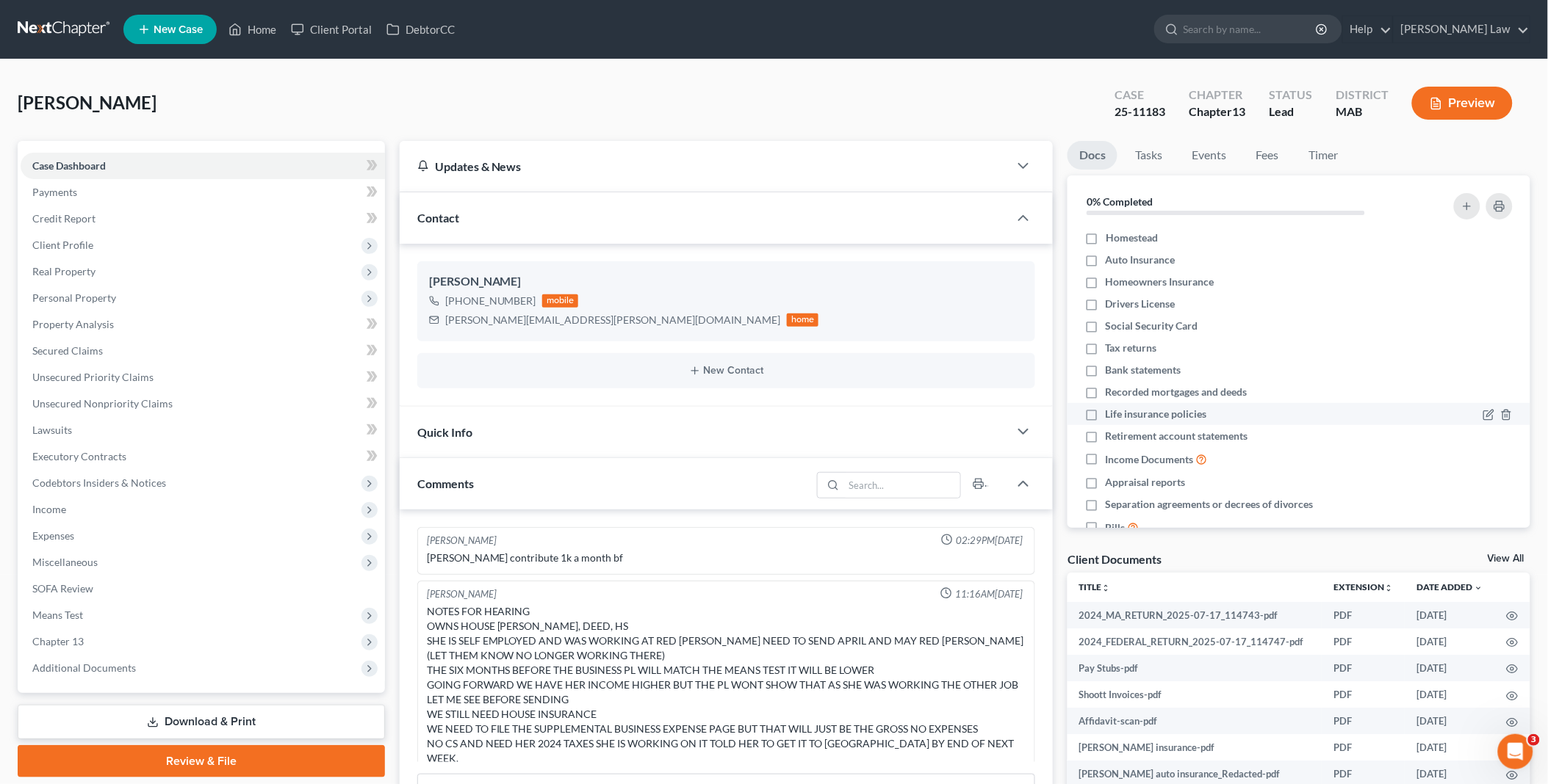
scroll to position [384, 0]
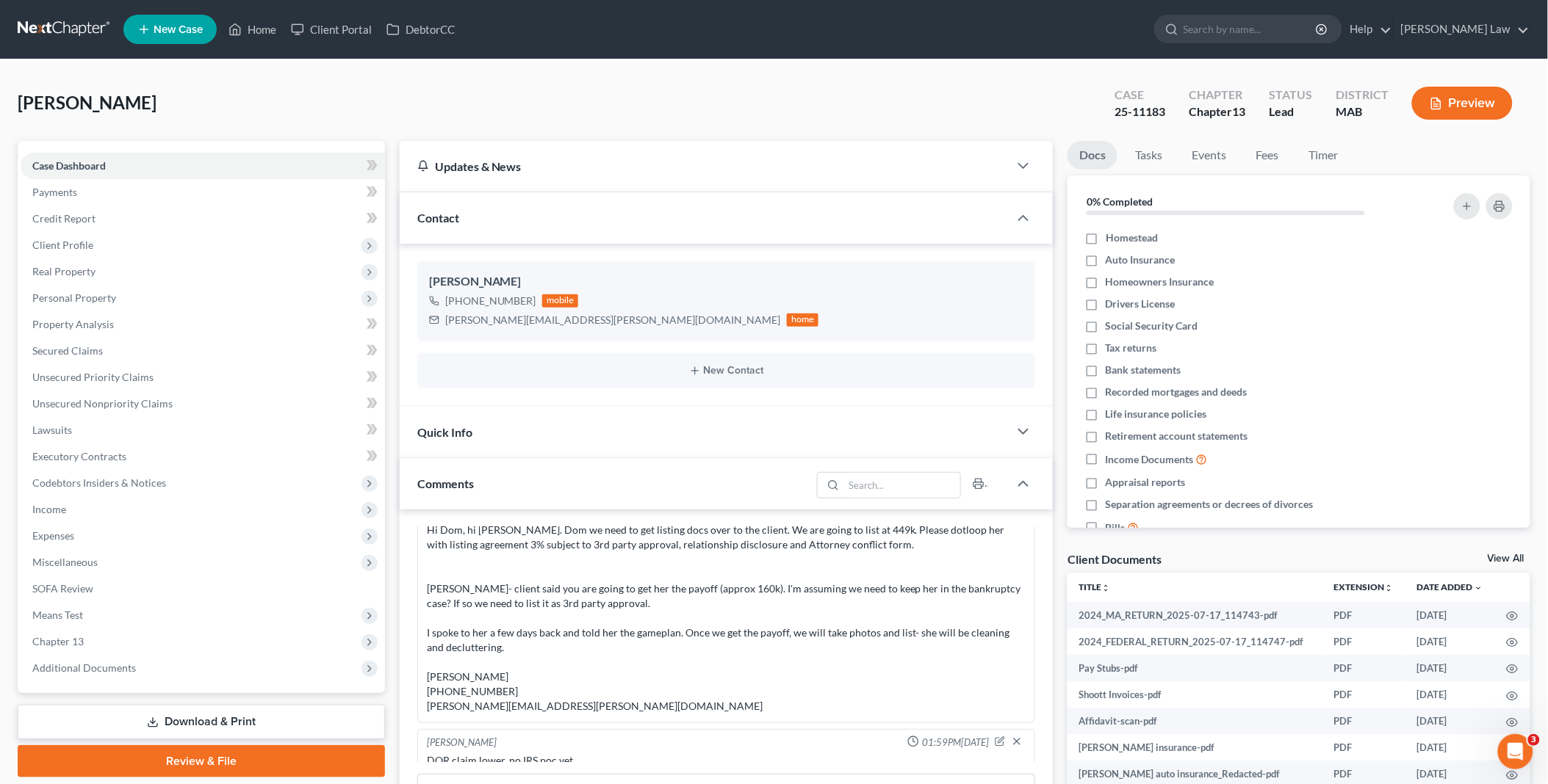
click at [1504, 554] on link "View All" at bounding box center [1506, 559] width 37 height 10
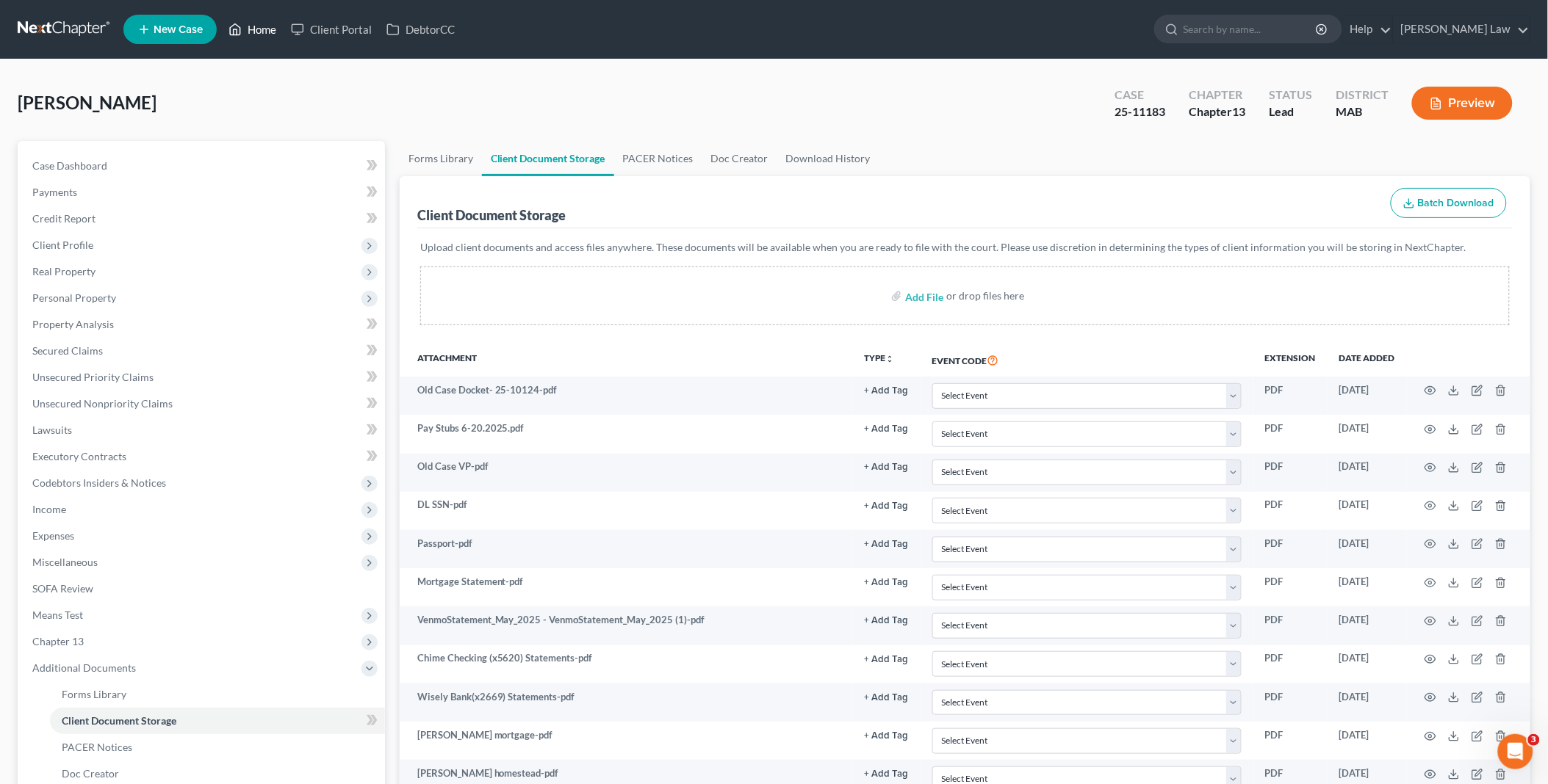
click at [265, 26] on link "Home" at bounding box center [252, 29] width 62 height 26
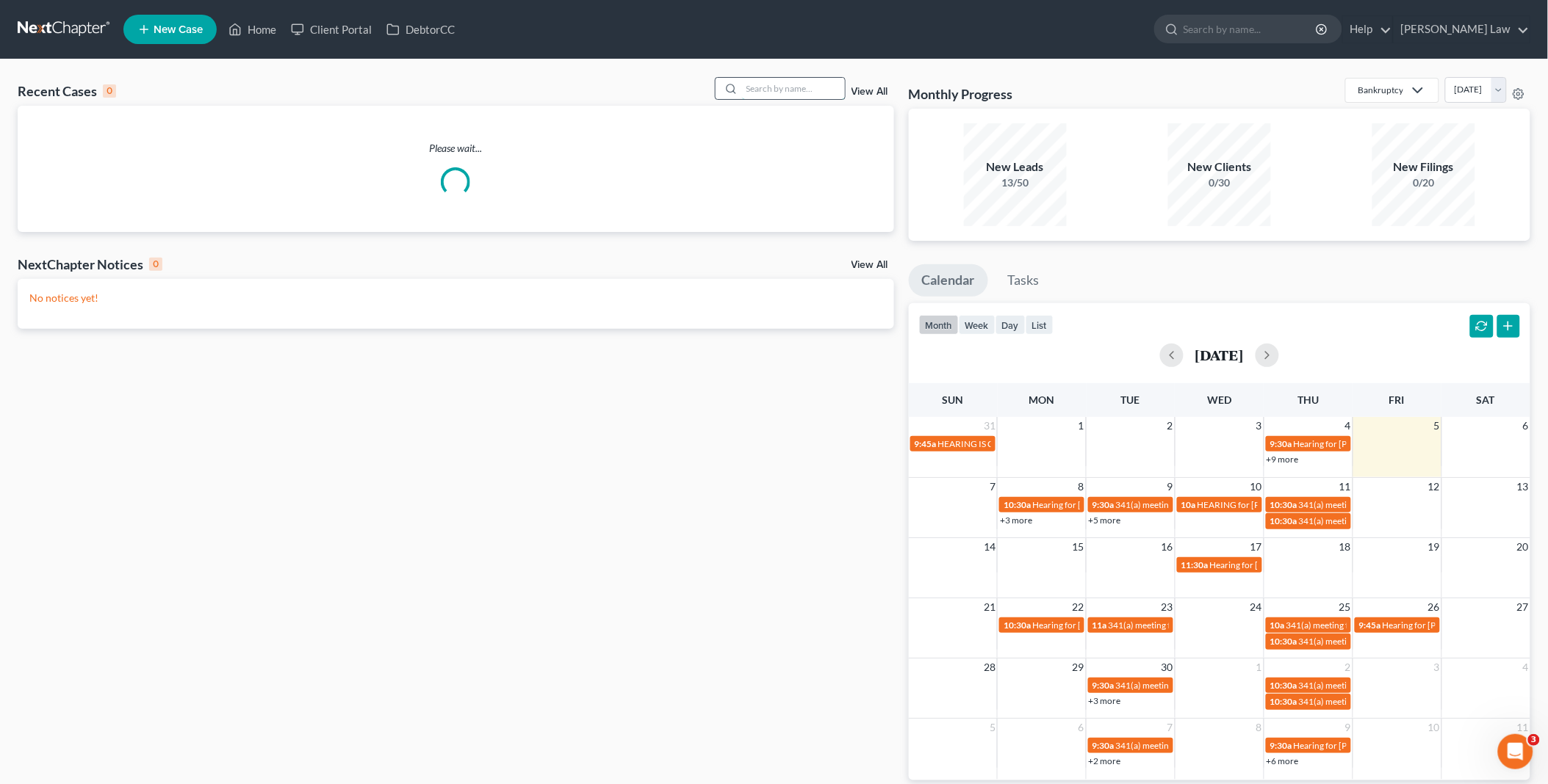
click at [769, 92] on input "search" at bounding box center [794, 88] width 103 height 21
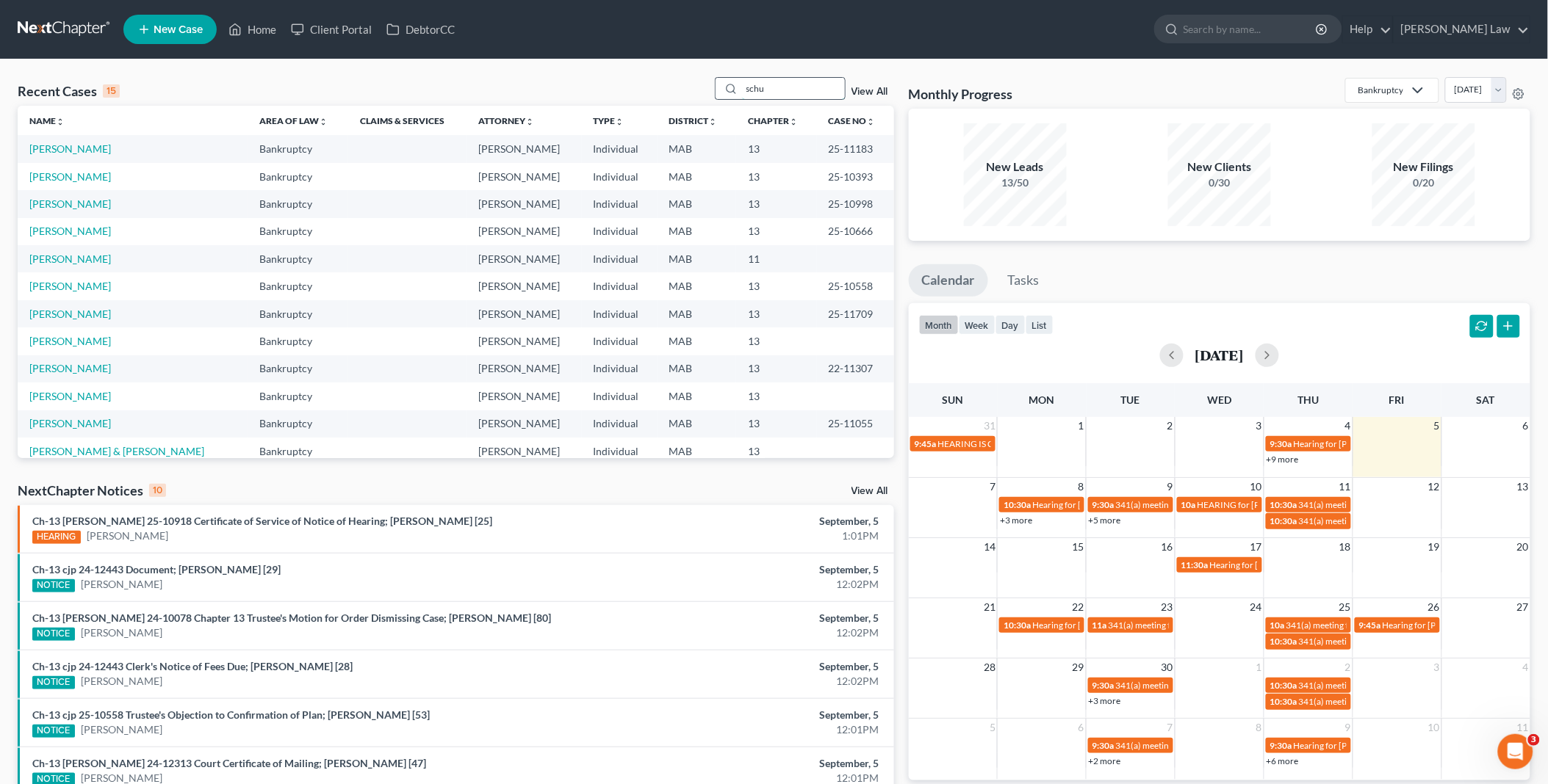
type input "schu"
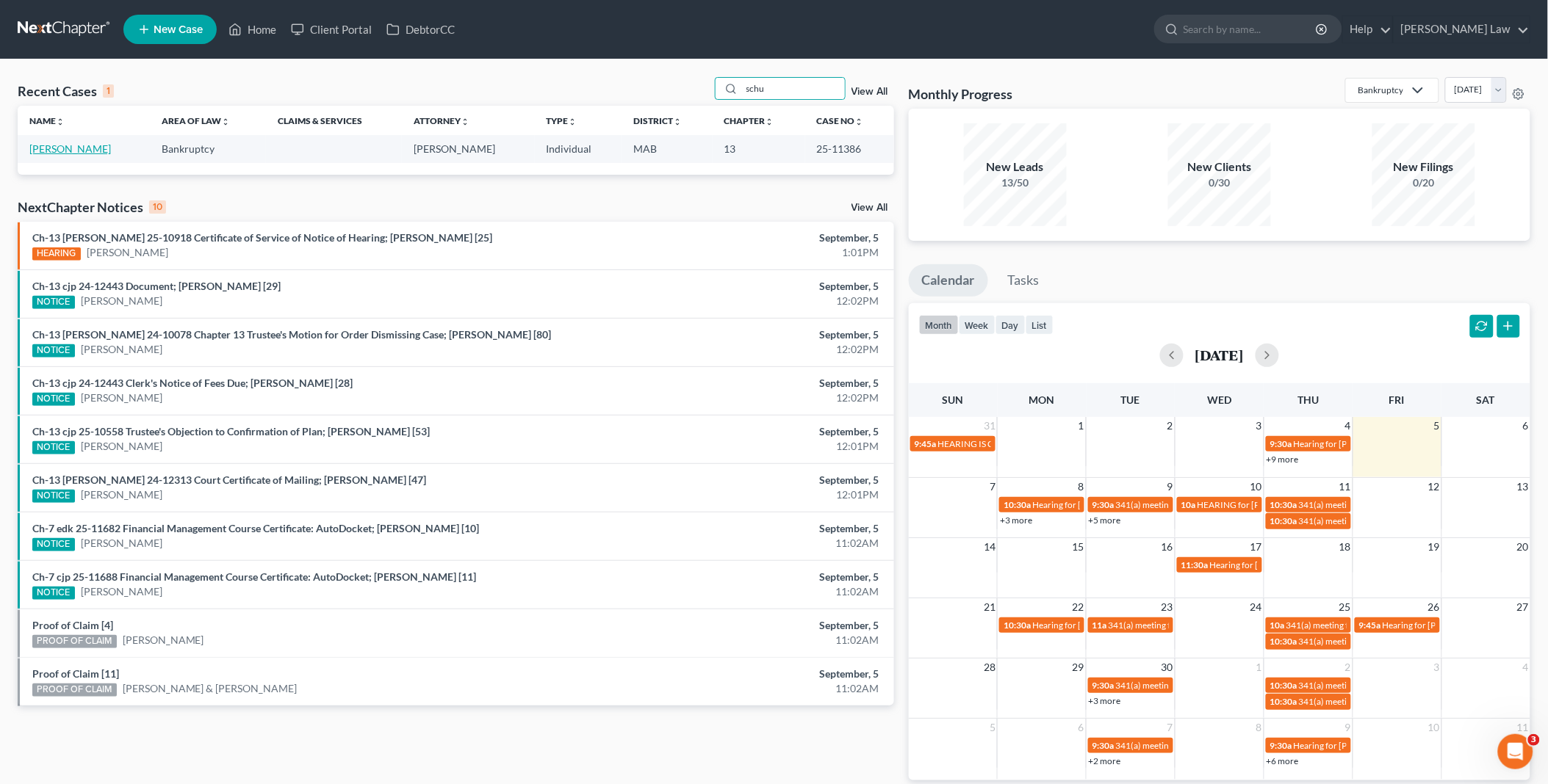
click at [92, 143] on link "[PERSON_NAME]" at bounding box center [69, 149] width 81 height 13
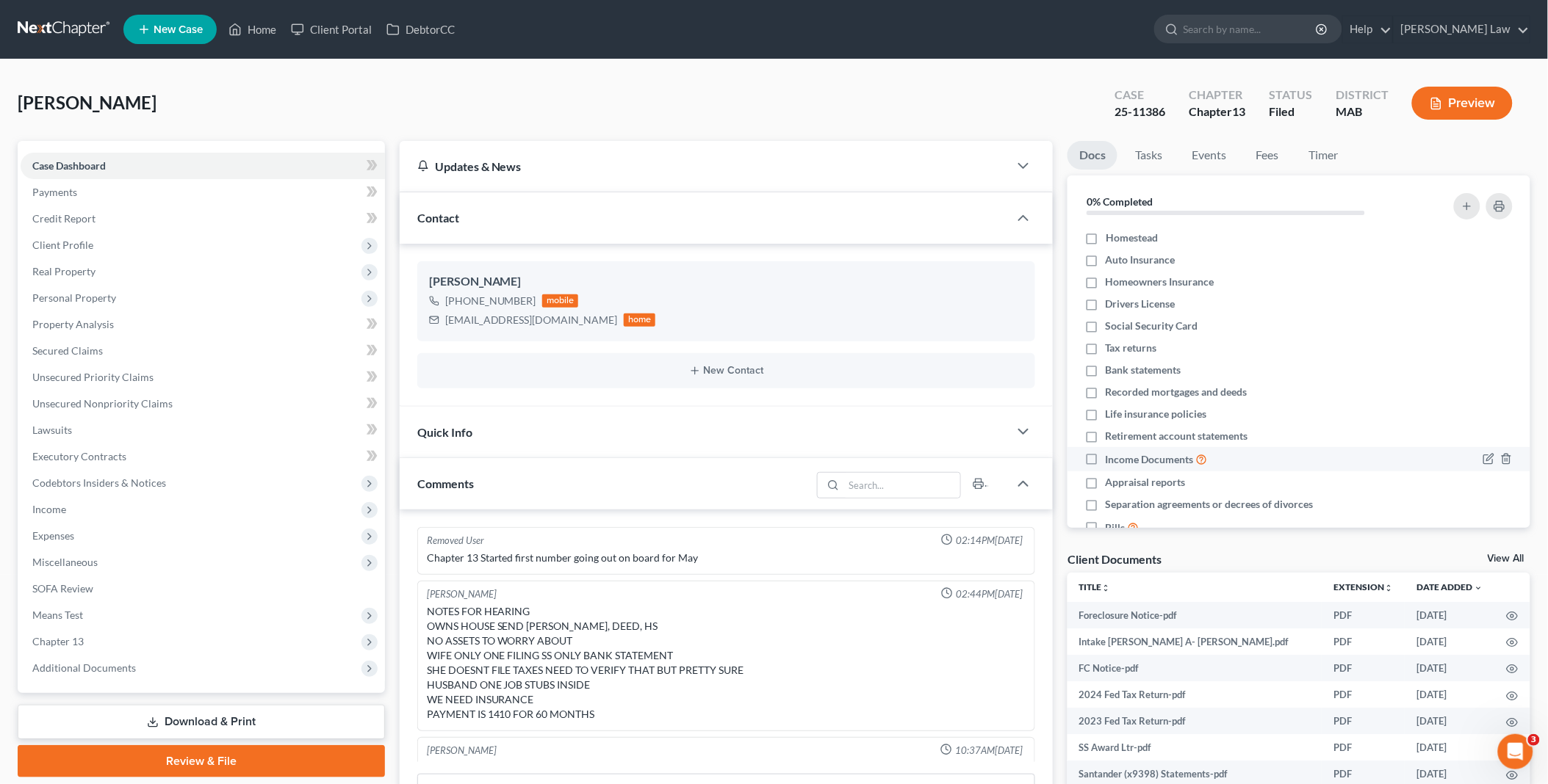
scroll to position [272, 0]
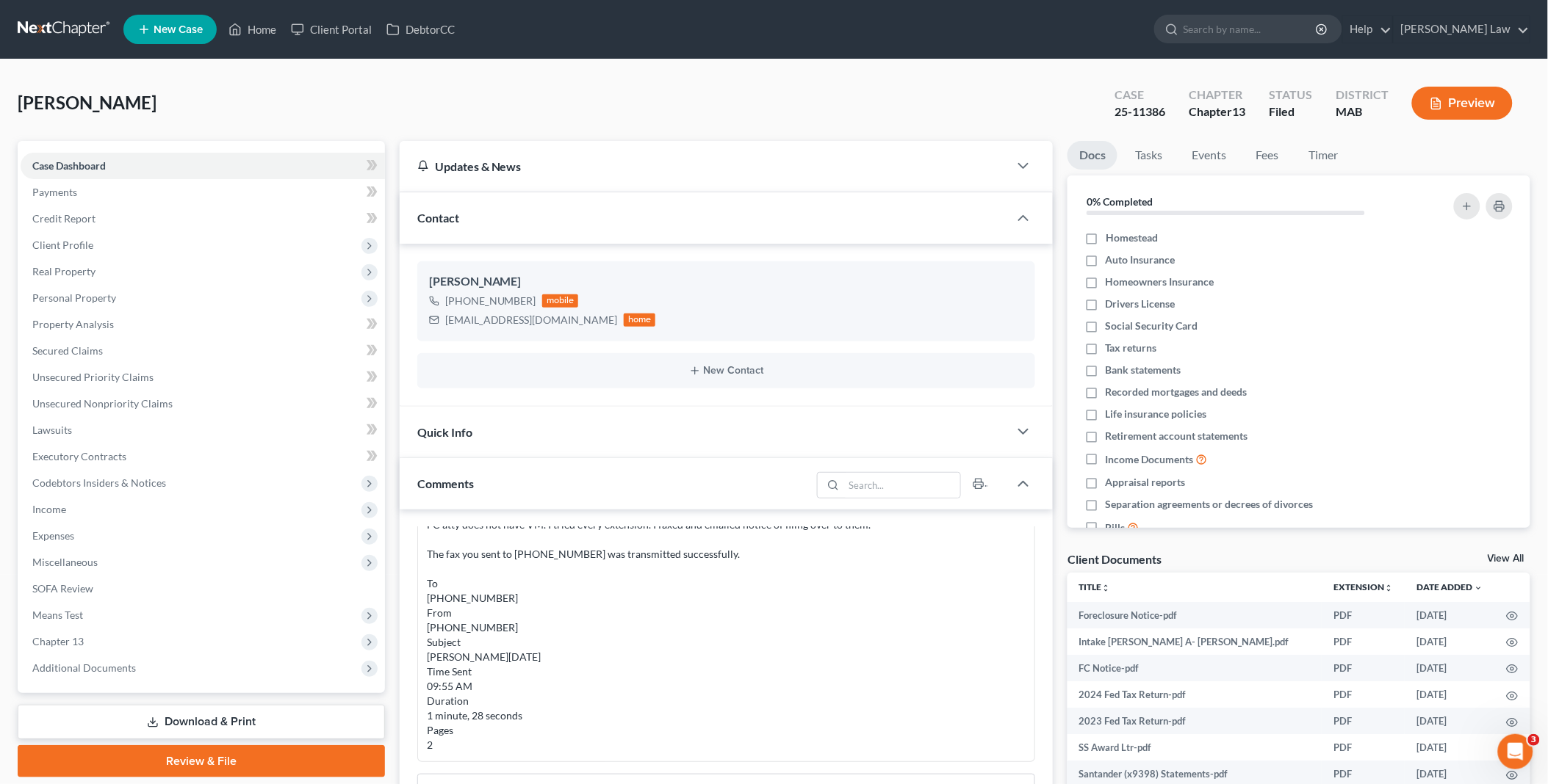
click at [1514, 559] on link "View All" at bounding box center [1506, 559] width 37 height 10
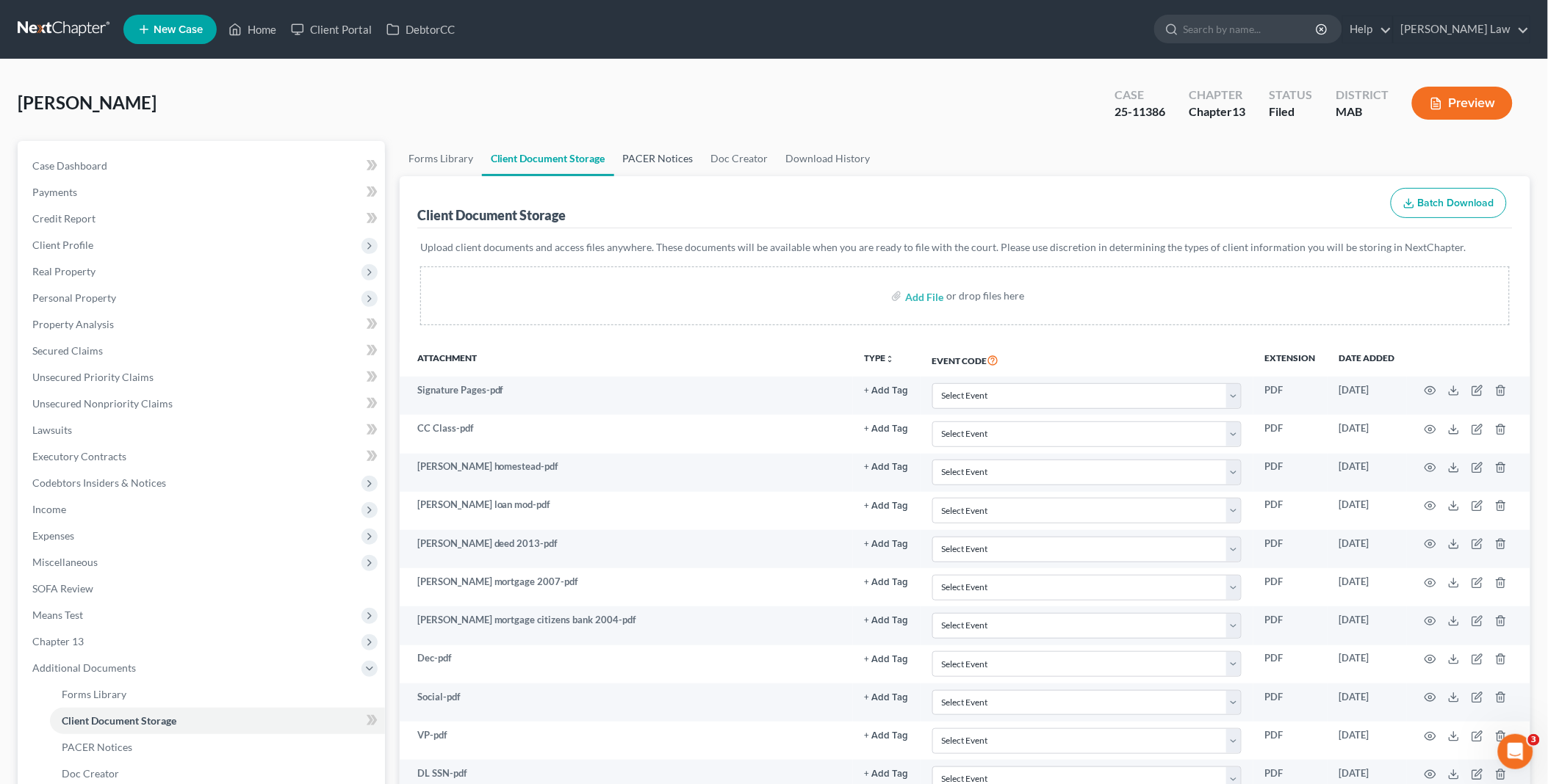
click at [641, 153] on link "PACER Notices" at bounding box center [658, 158] width 88 height 35
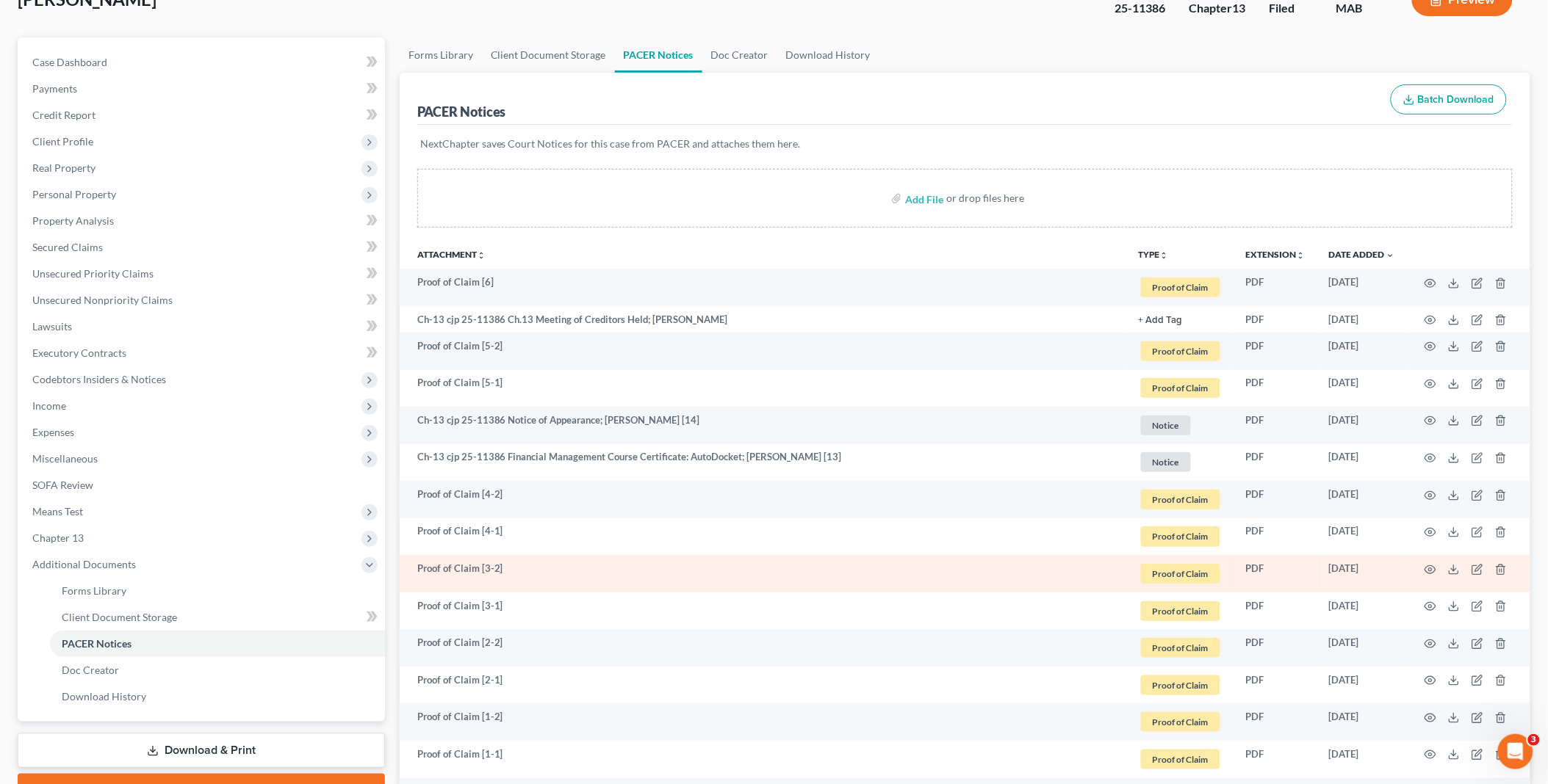
scroll to position [244, 0]
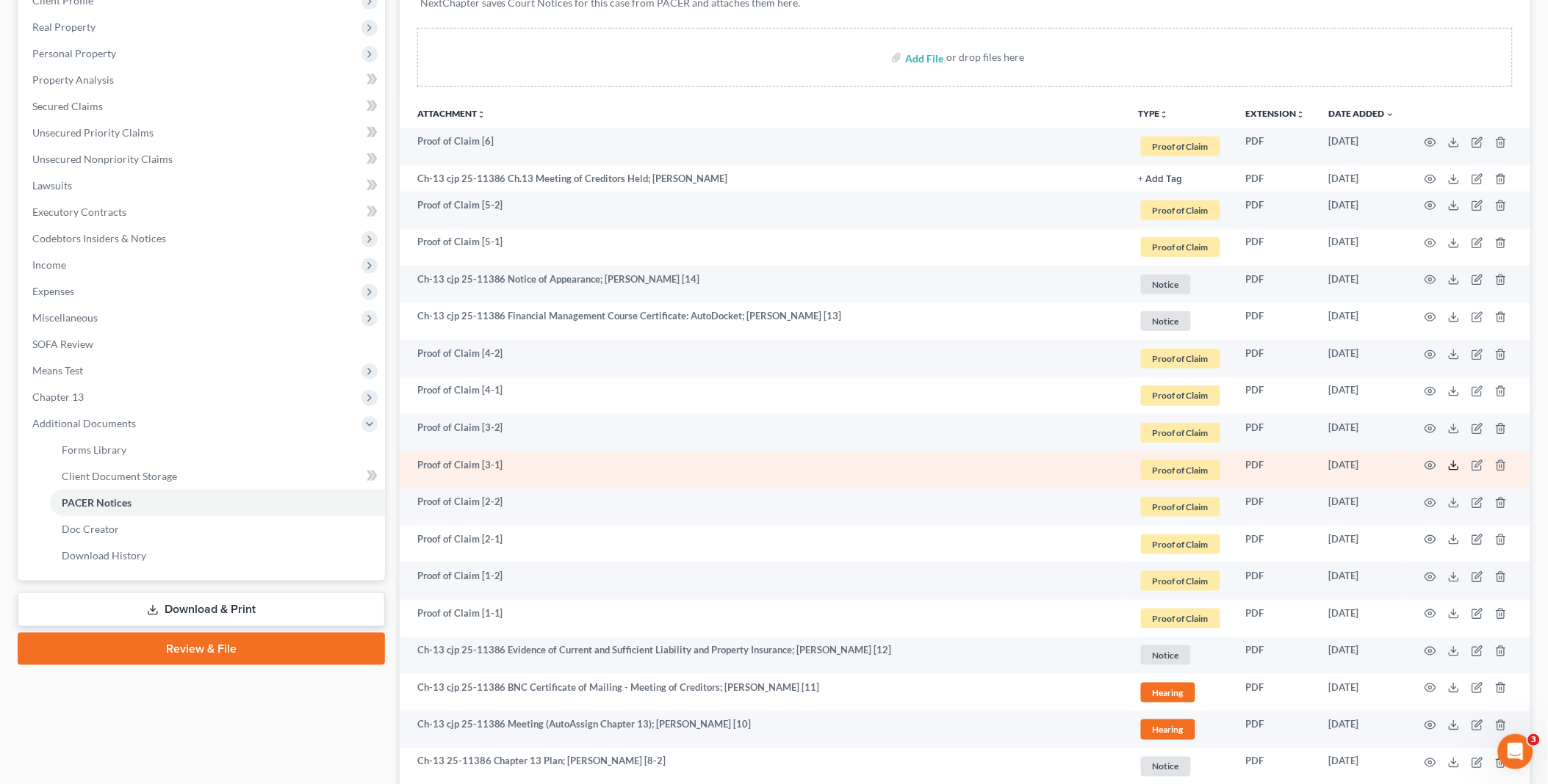
click at [1451, 469] on icon at bounding box center [1454, 465] width 12 height 12
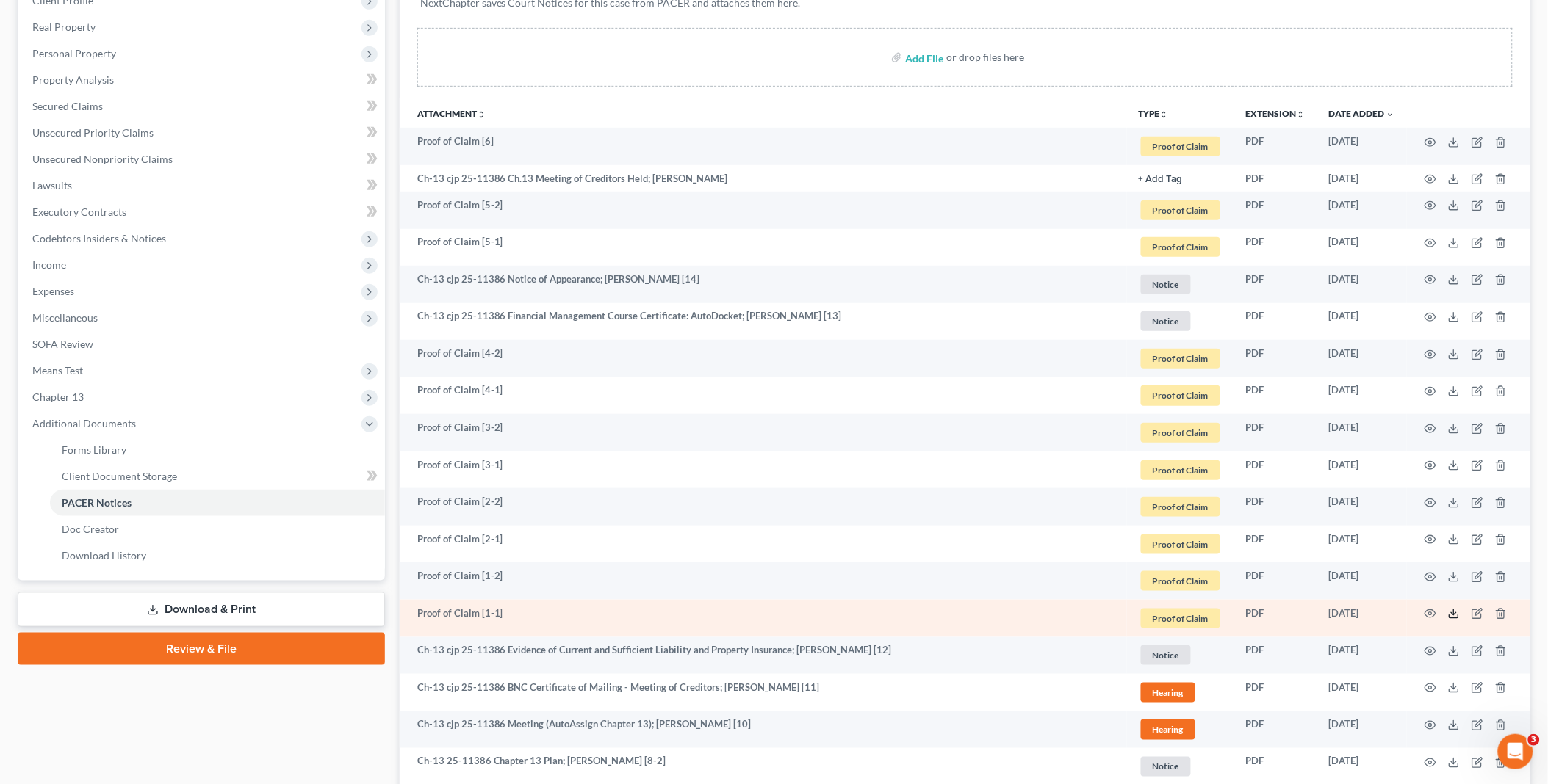
click at [1451, 617] on icon at bounding box center [1454, 614] width 12 height 12
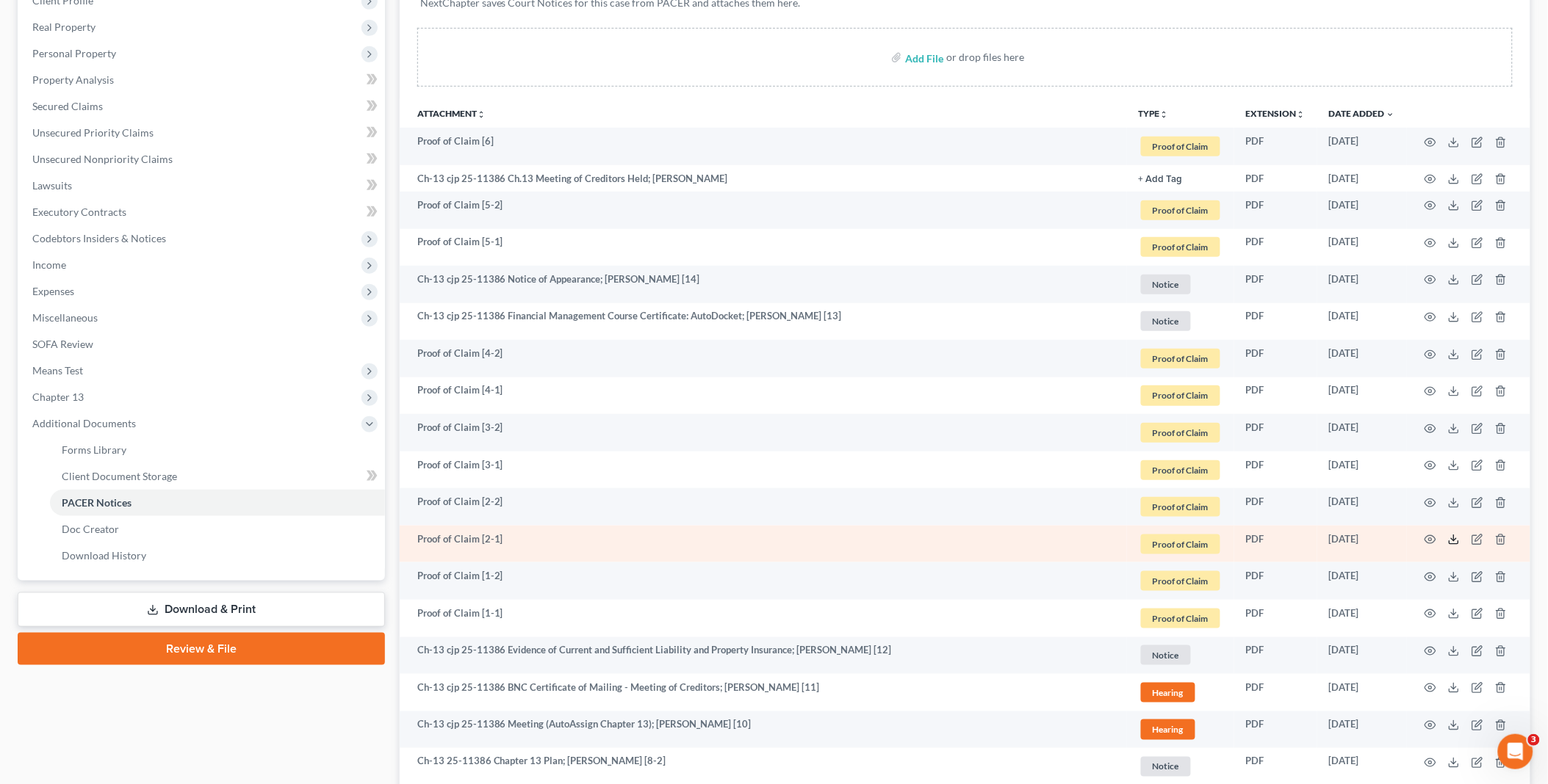
drag, startPoint x: 1453, startPoint y: 538, endPoint x: 1443, endPoint y: 534, distance: 10.8
click at [1453, 538] on icon at bounding box center [1454, 540] width 12 height 12
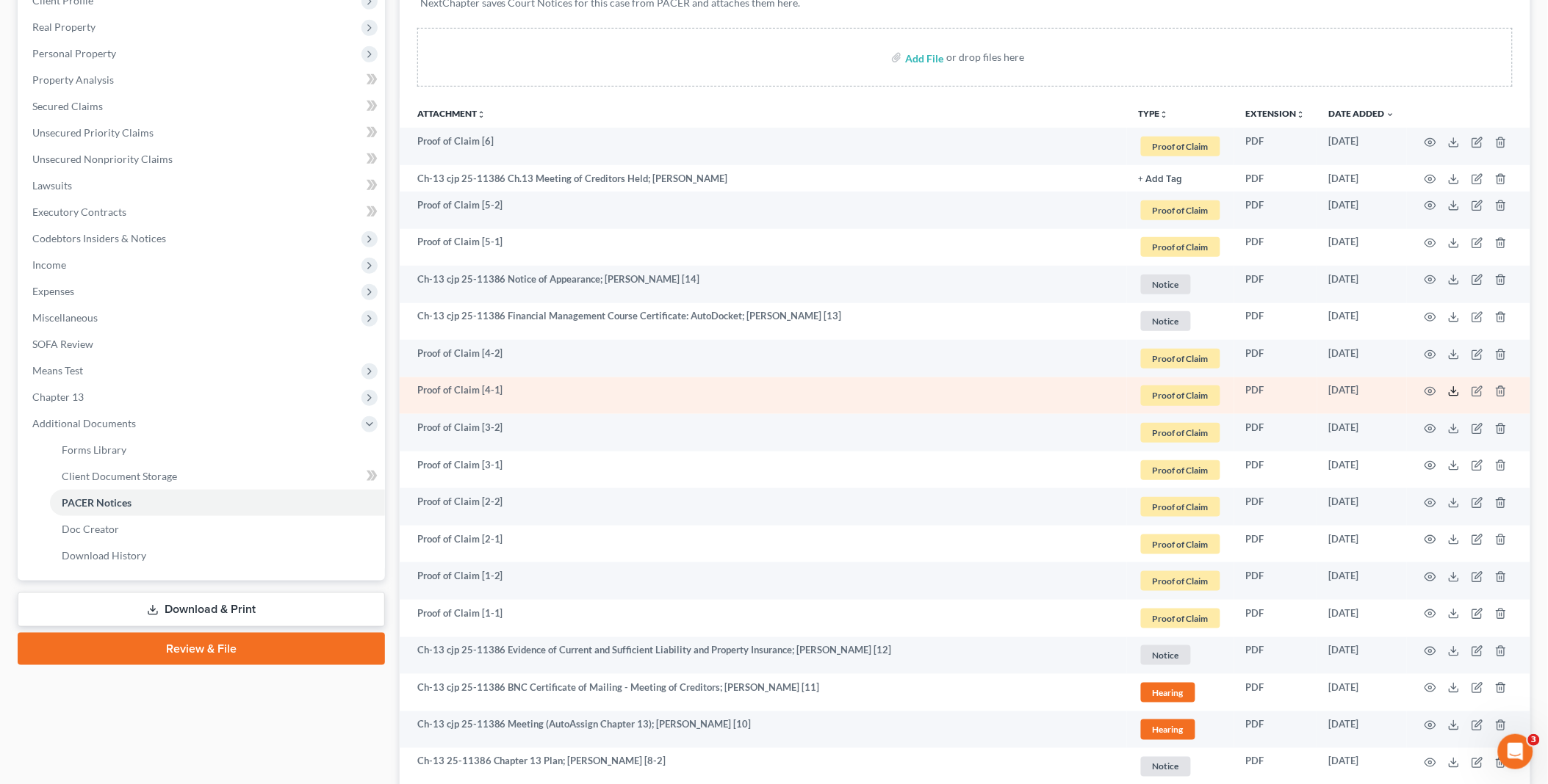
click at [1457, 395] on icon at bounding box center [1454, 394] width 9 height 3
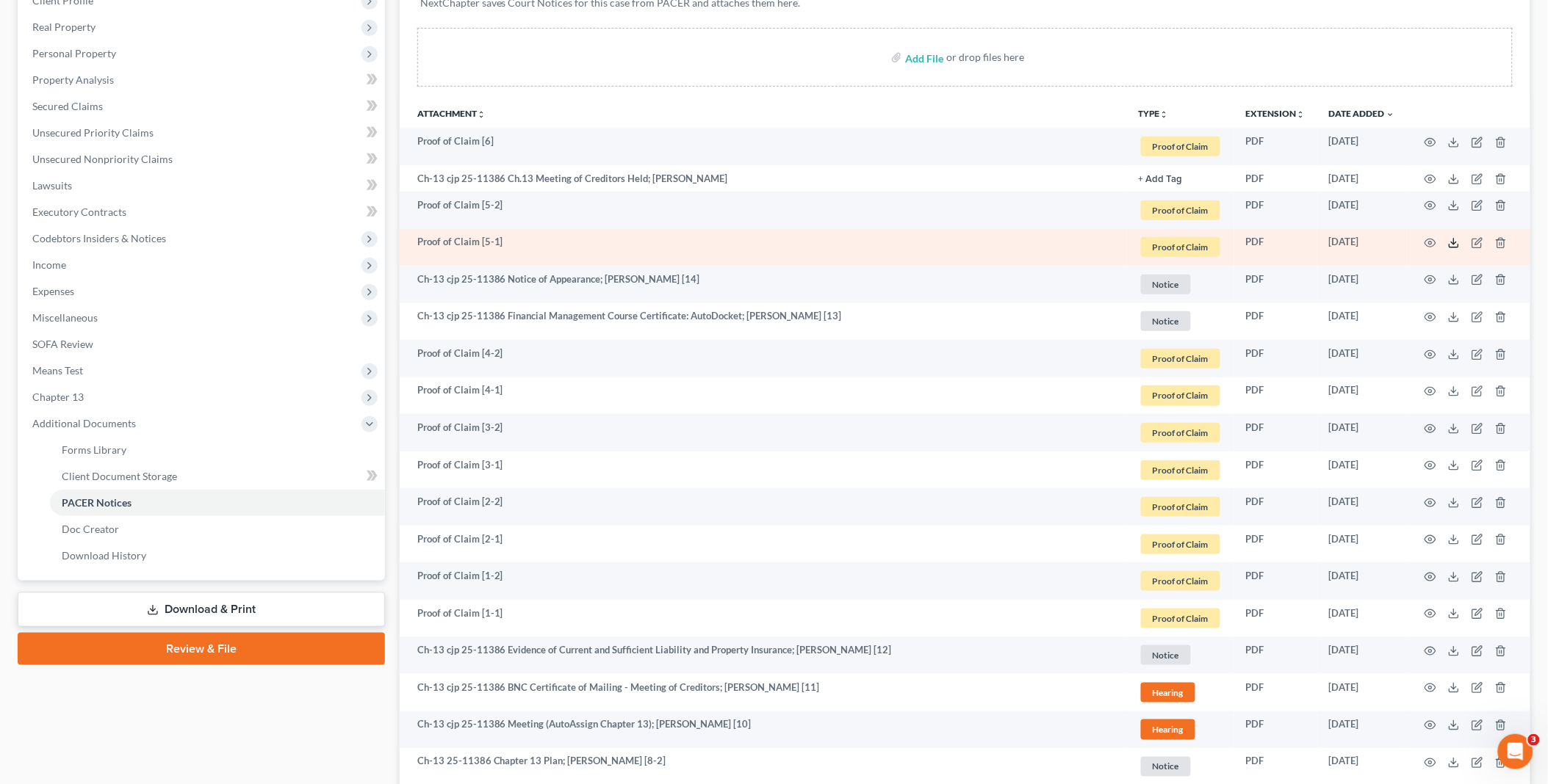
click at [1454, 243] on line at bounding box center [1454, 242] width 0 height 6
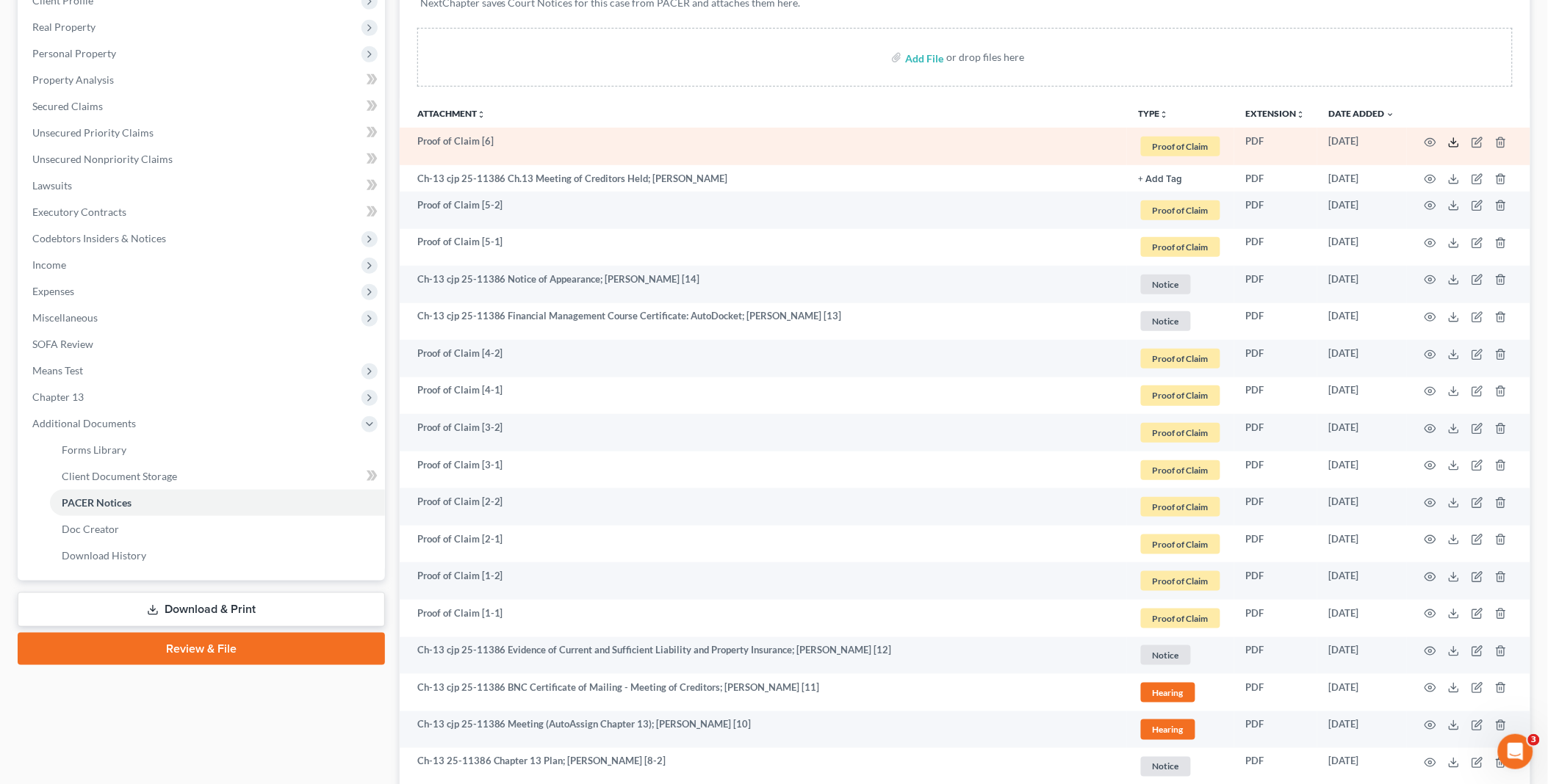
click at [1454, 143] on line at bounding box center [1454, 141] width 0 height 6
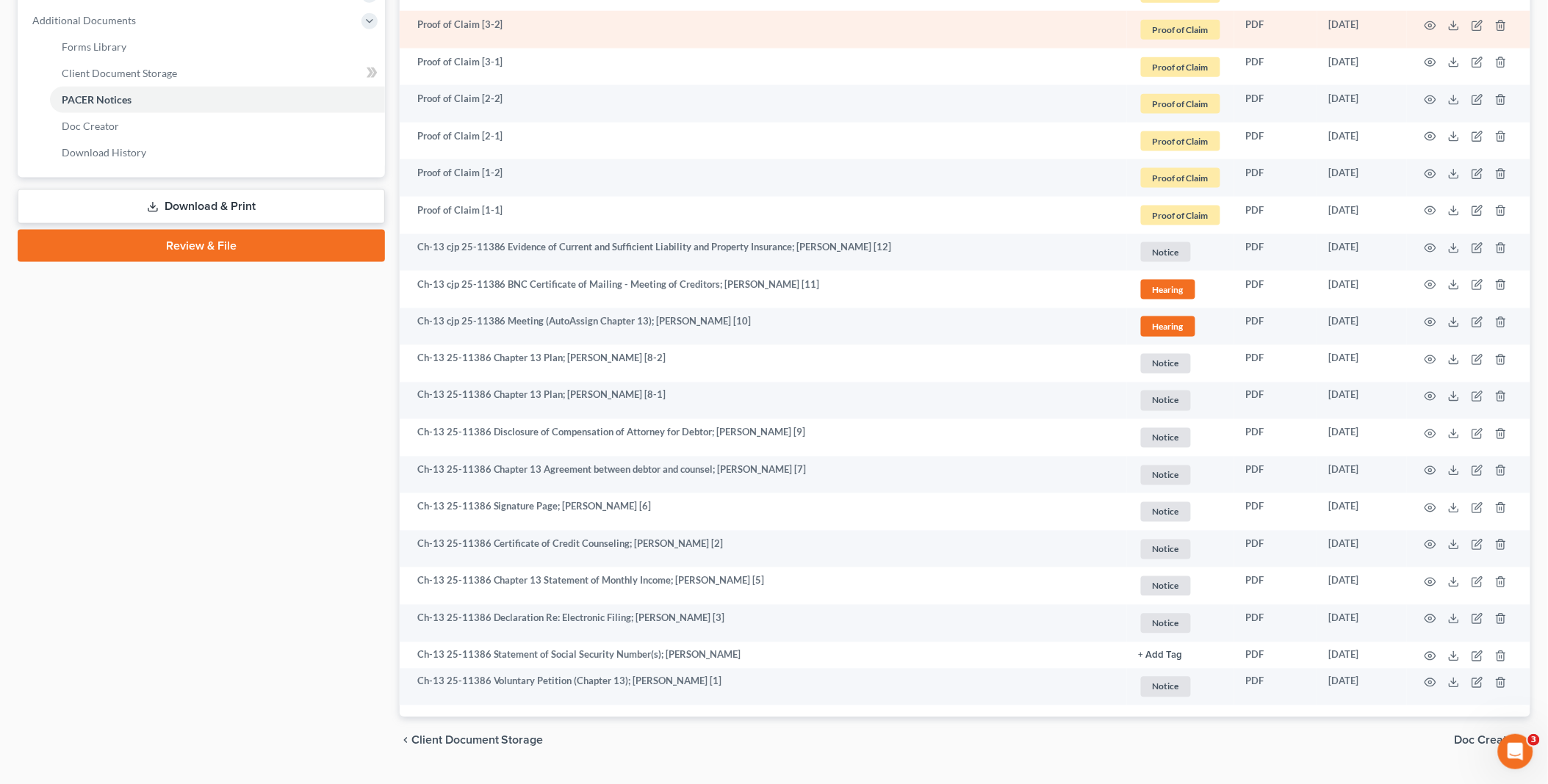
scroll to position [652, 0]
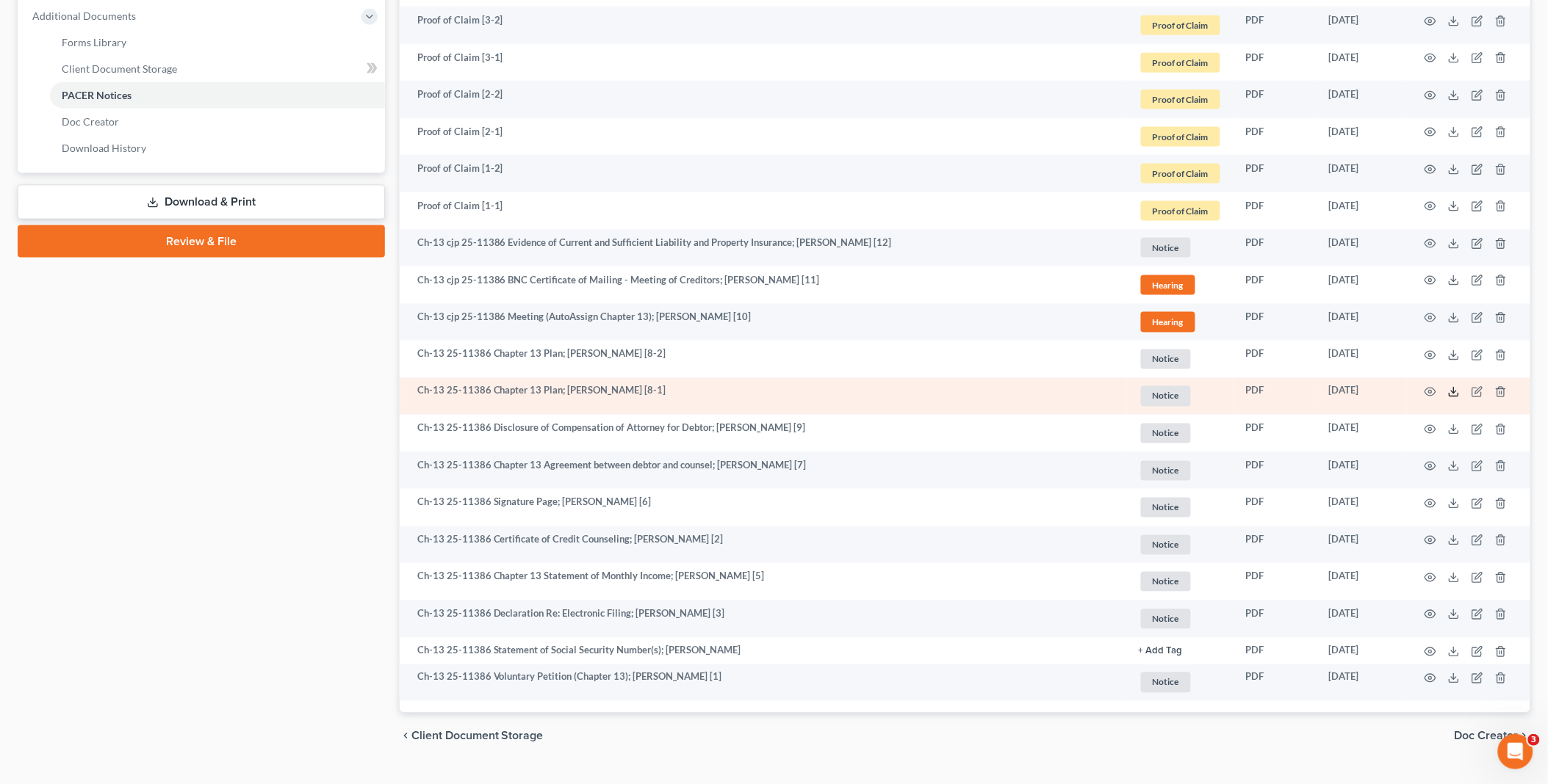
click at [1452, 394] on icon at bounding box center [1454, 392] width 12 height 12
